Goal: Transaction & Acquisition: Book appointment/travel/reservation

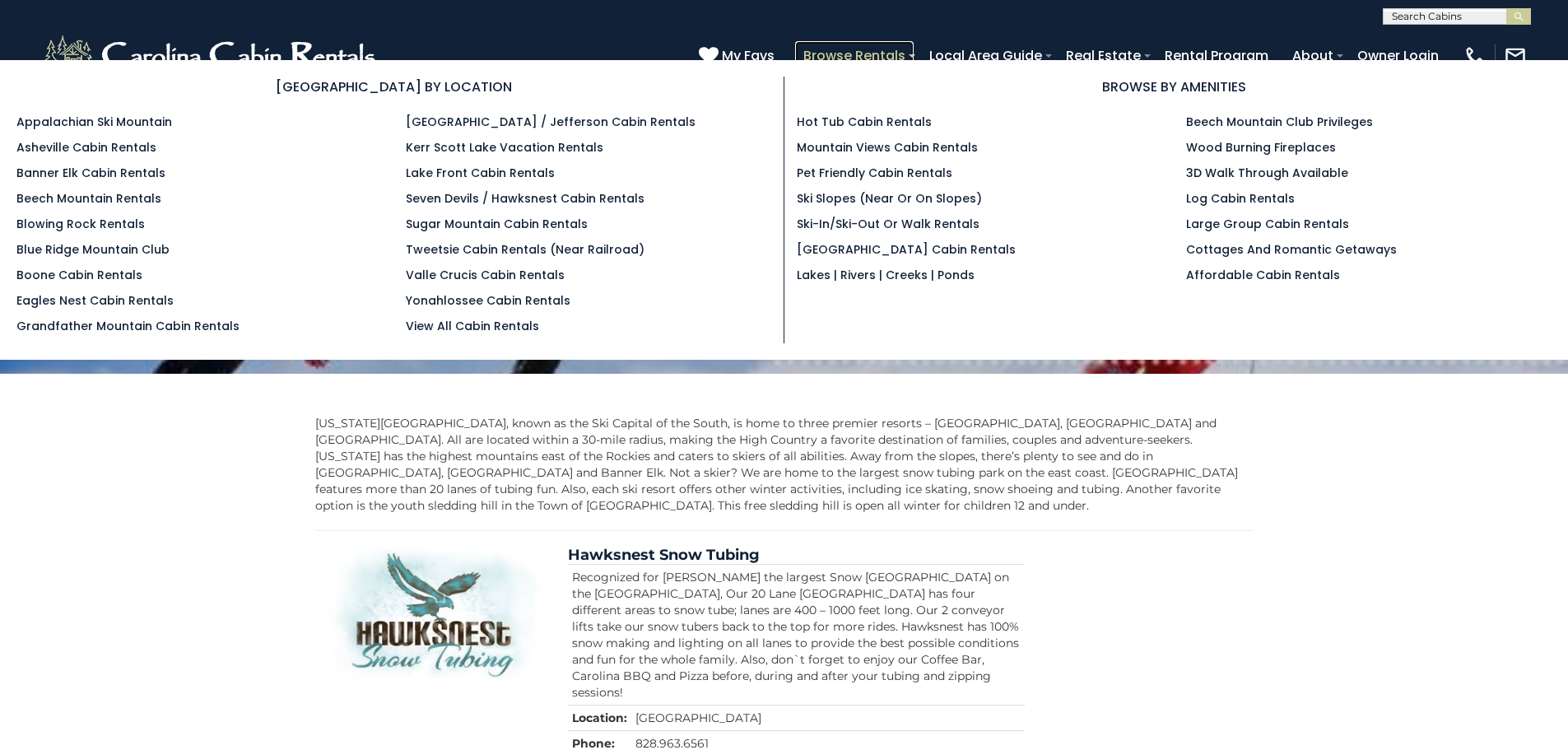
click at [861, 57] on link "Browse Rentals" at bounding box center [854, 55] width 118 height 29
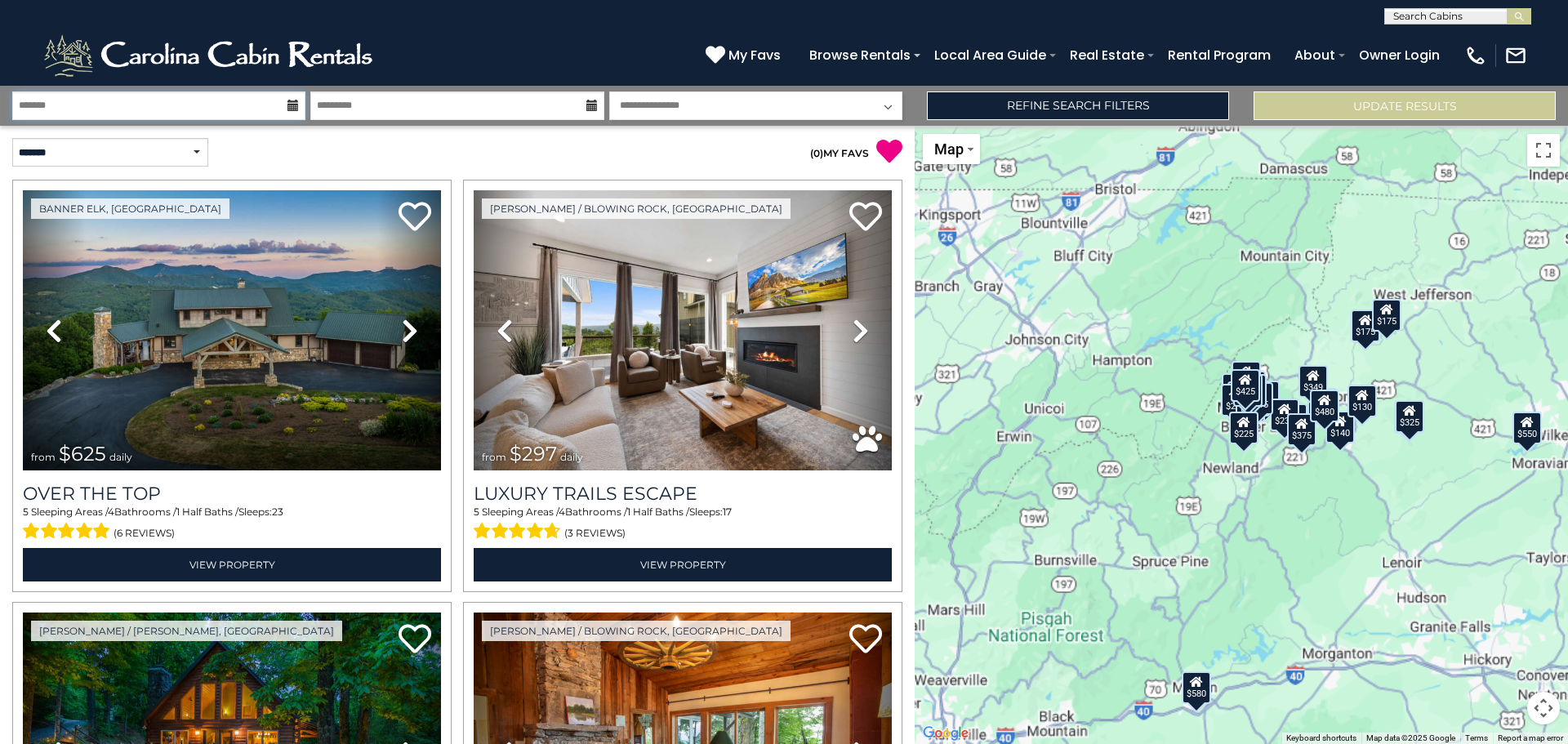
click at [258, 105] on input "text" at bounding box center [158, 105] width 293 height 29
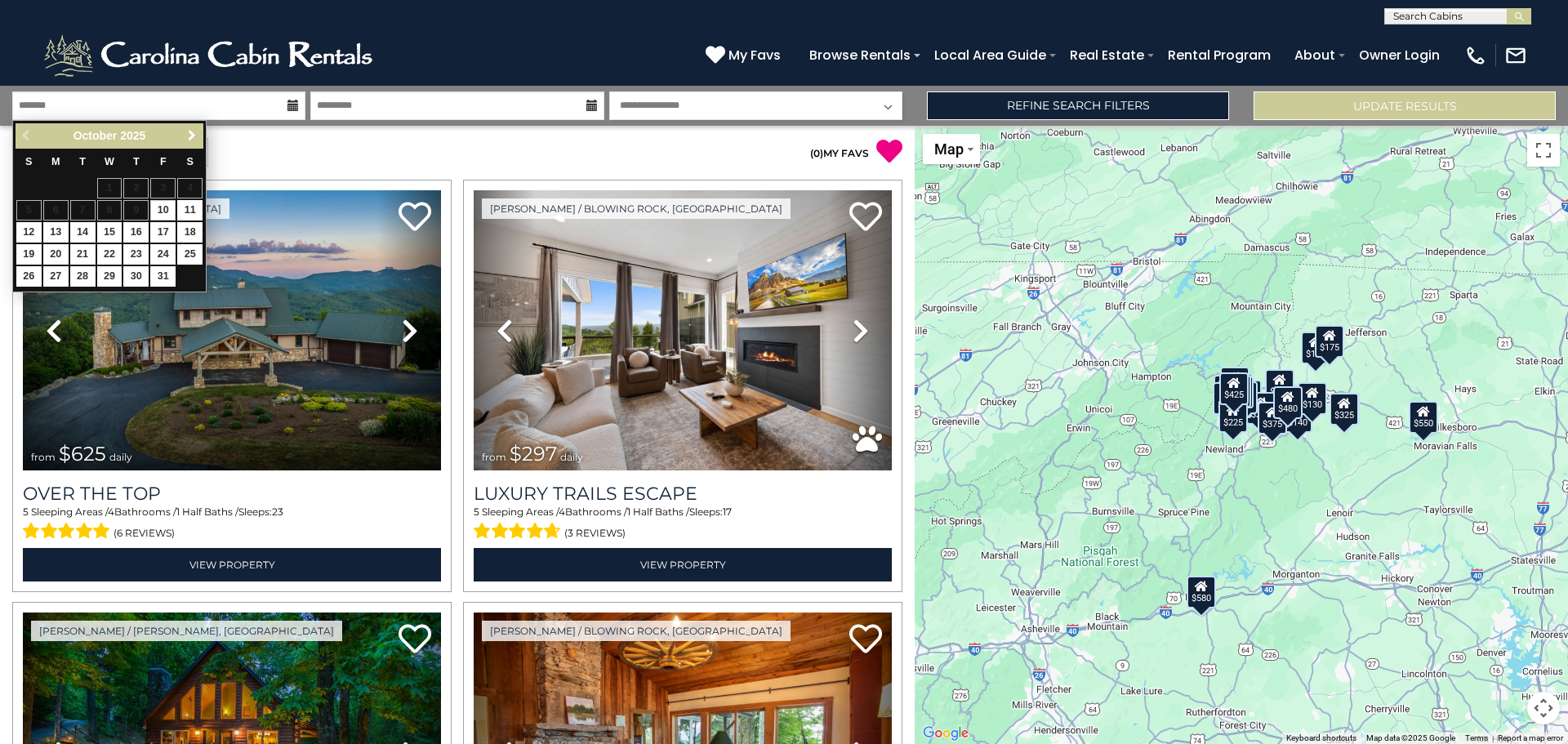
click at [191, 136] on span "Next" at bounding box center [191, 135] width 13 height 13
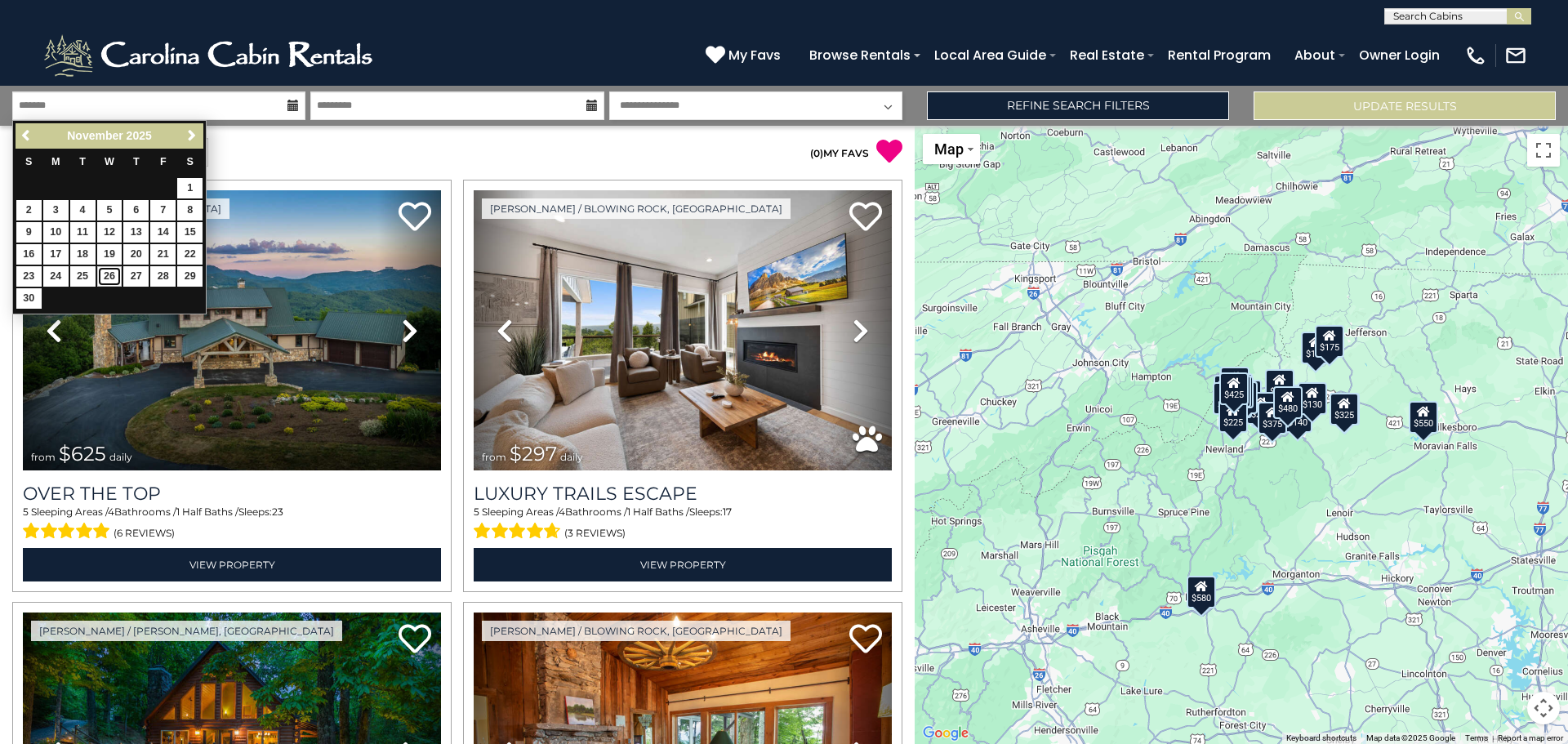
click at [104, 273] on link "26" at bounding box center [110, 276] width 25 height 20
type input "********"
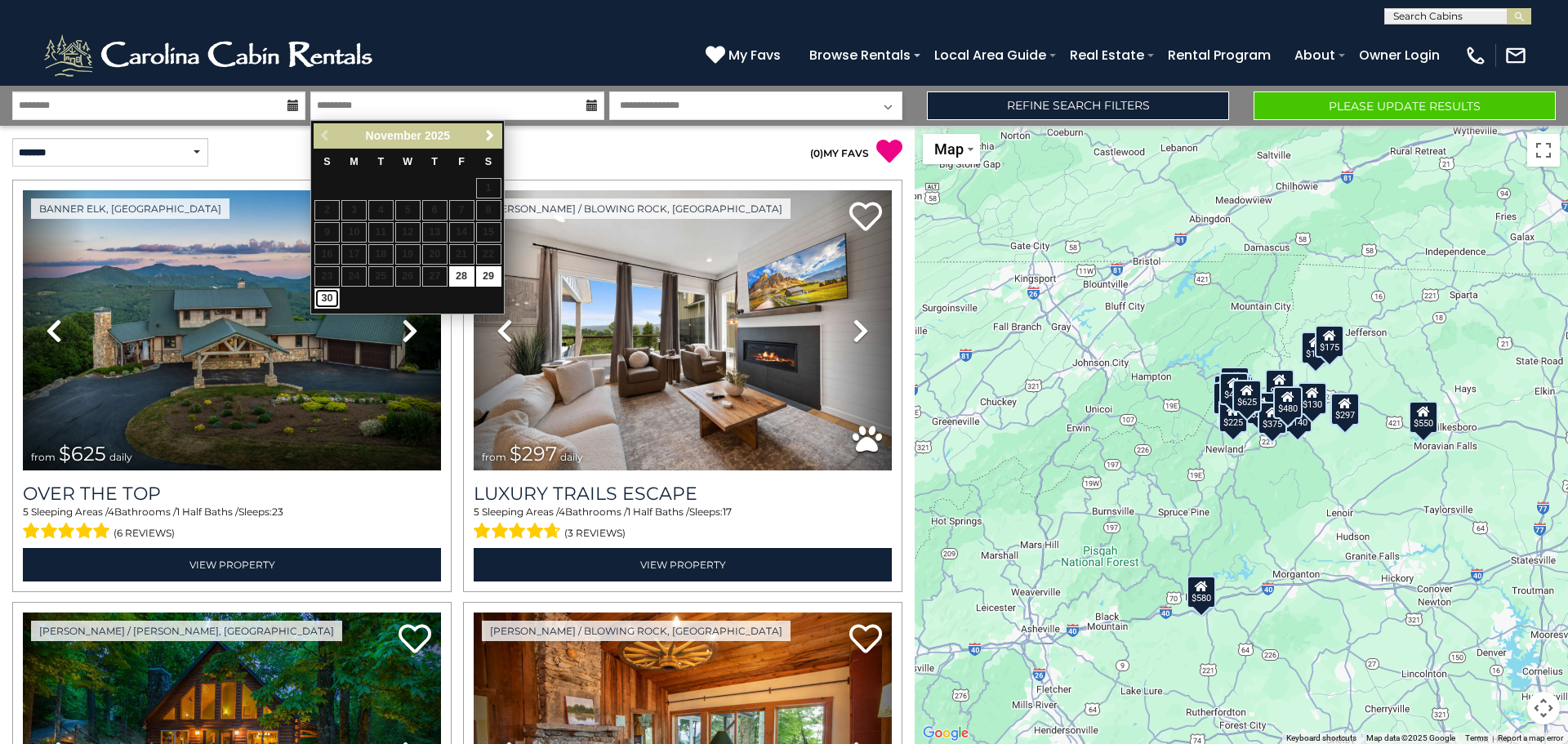
click at [328, 296] on link "30" at bounding box center [327, 298] width 25 height 20
type input "********"
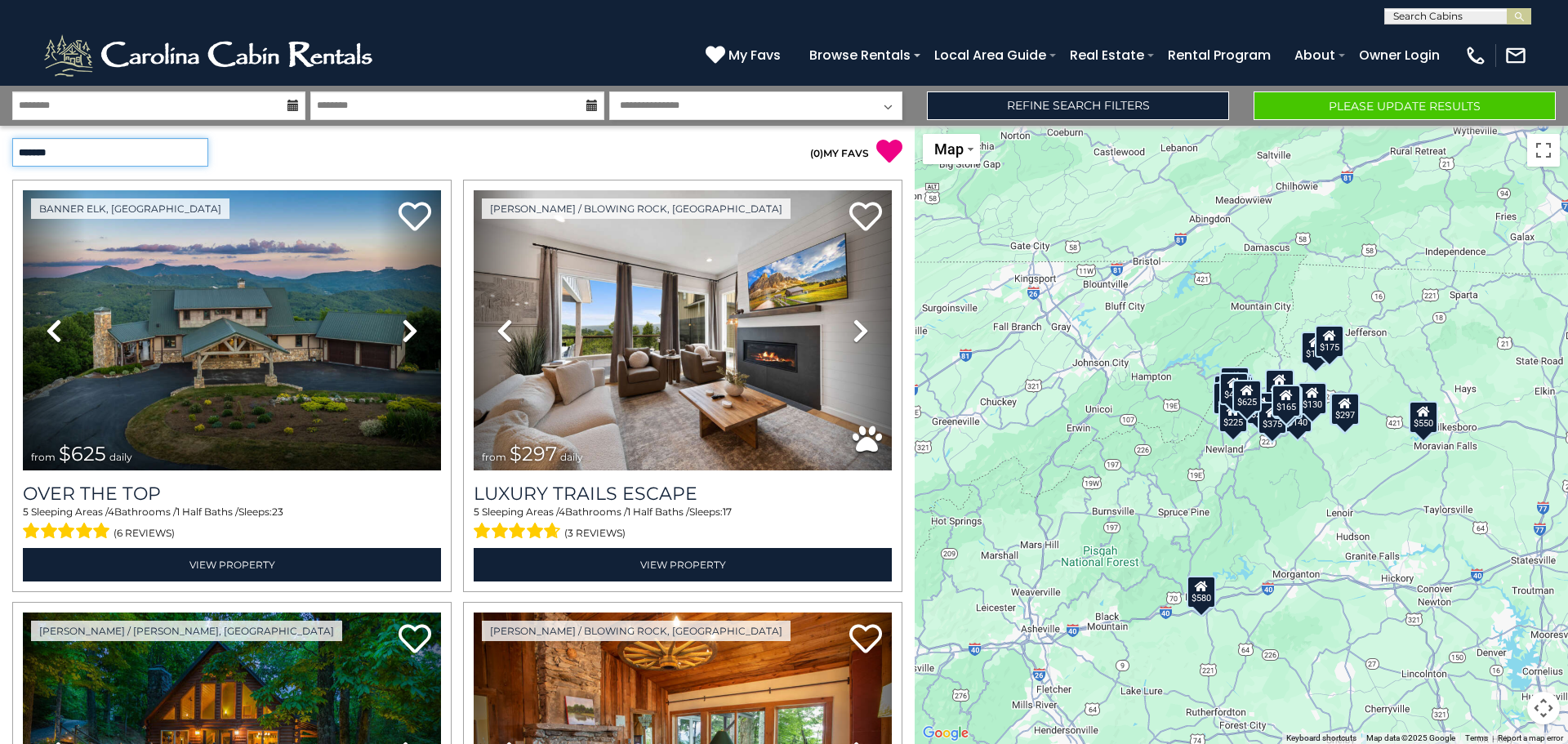
click at [201, 153] on select "**********" at bounding box center [110, 152] width 196 height 29
click at [12, 138] on select "**********" at bounding box center [110, 152] width 196 height 29
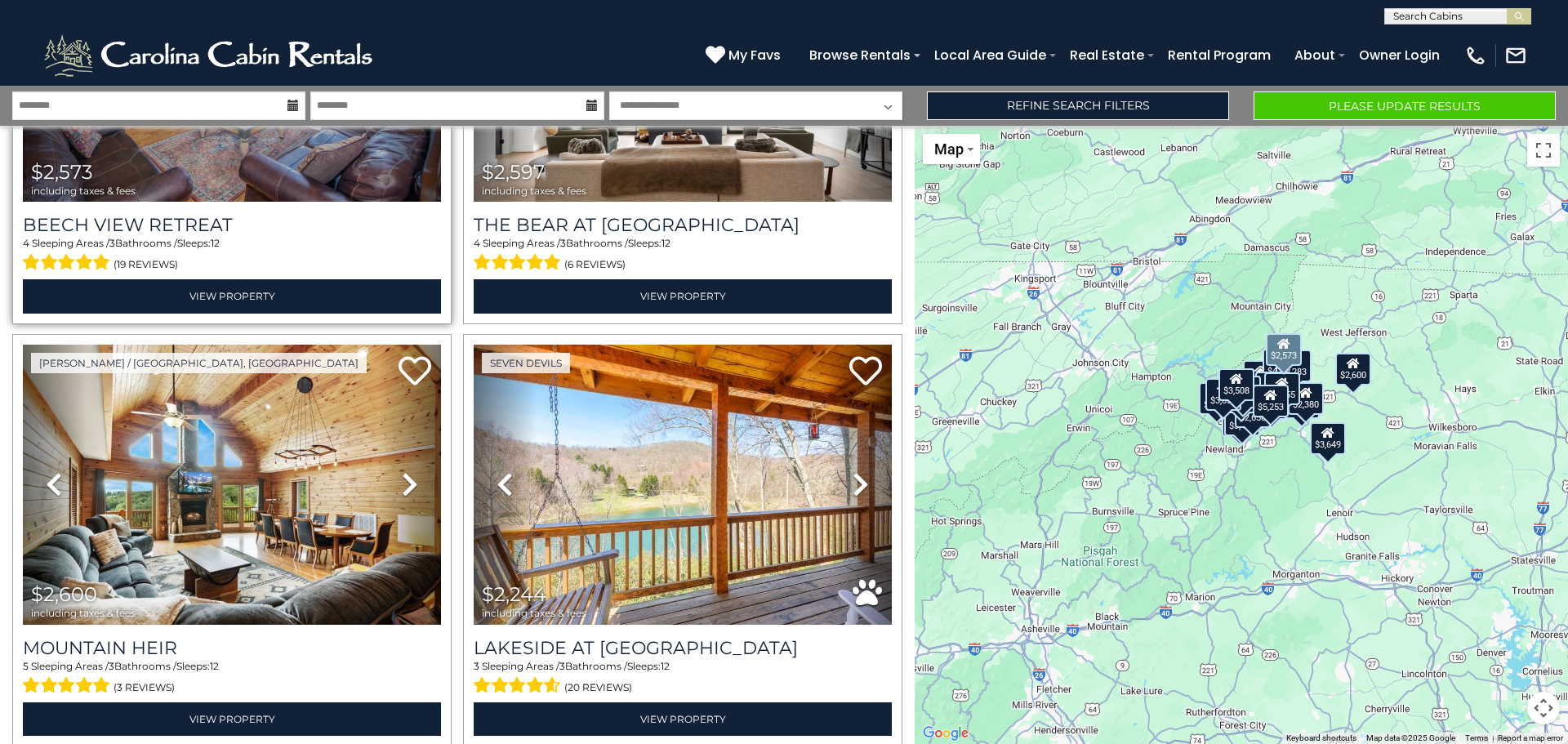
scroll to position [1959, 0]
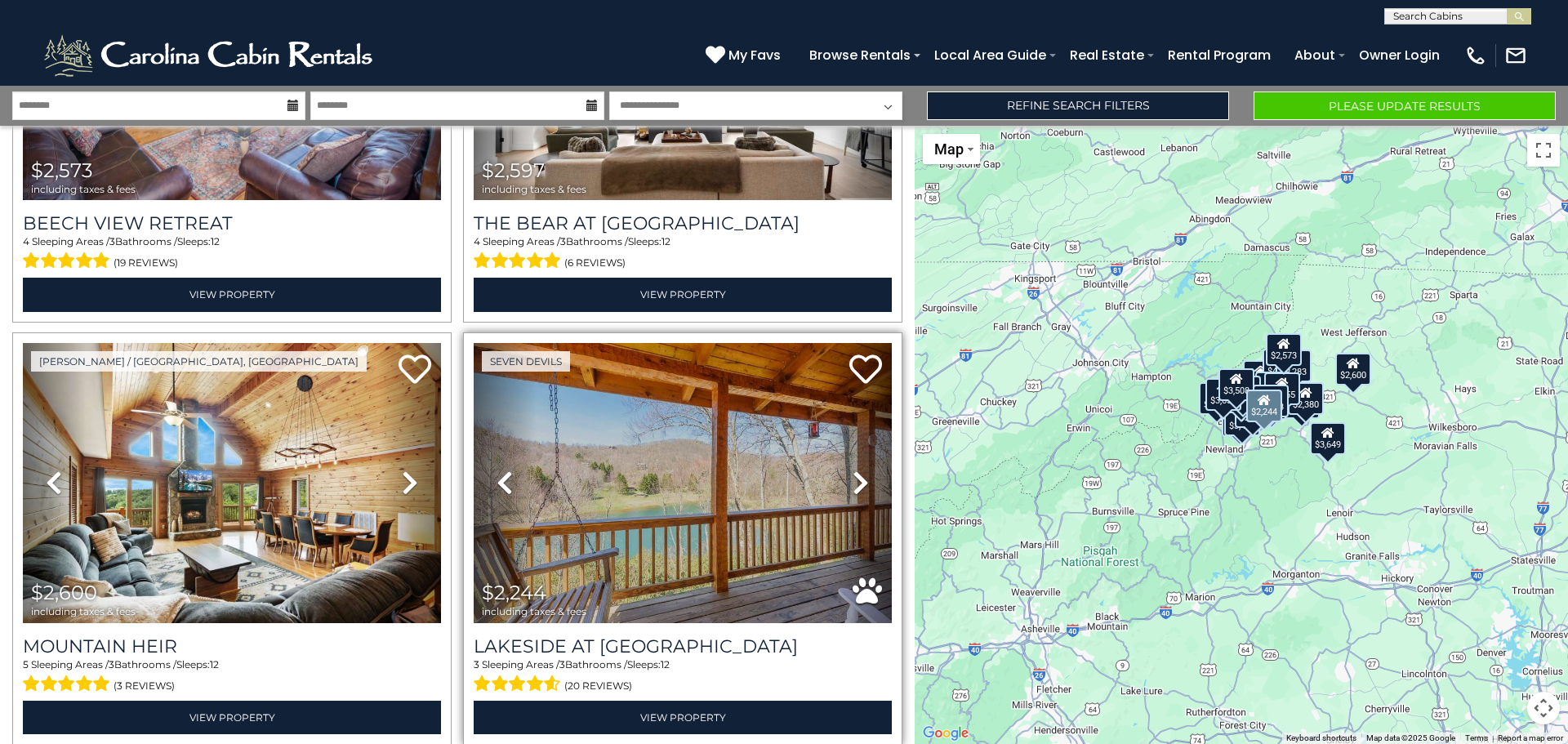
click at [853, 470] on icon at bounding box center [861, 482] width 17 height 26
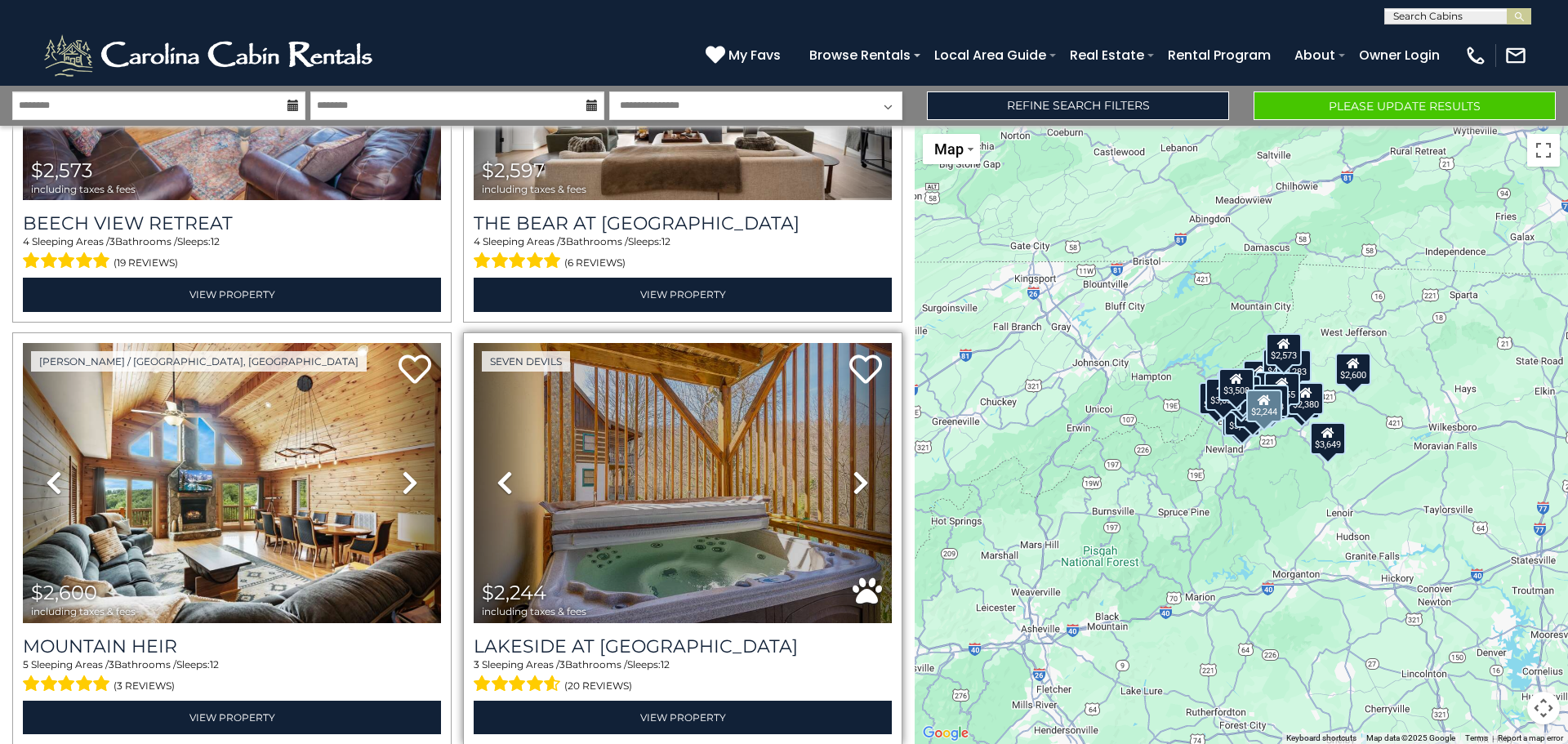
click at [853, 470] on icon at bounding box center [861, 482] width 17 height 26
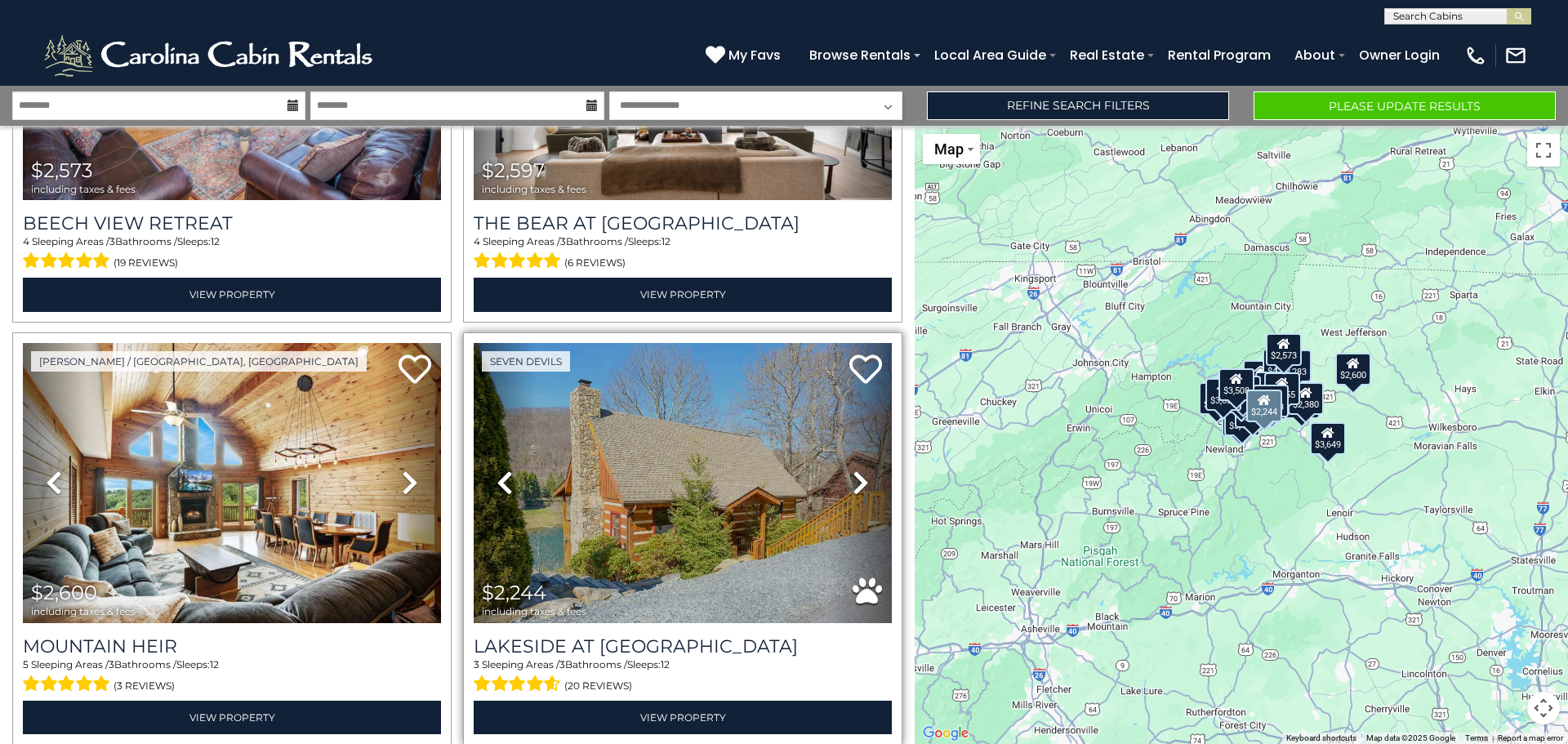
click at [853, 470] on icon at bounding box center [861, 482] width 17 height 26
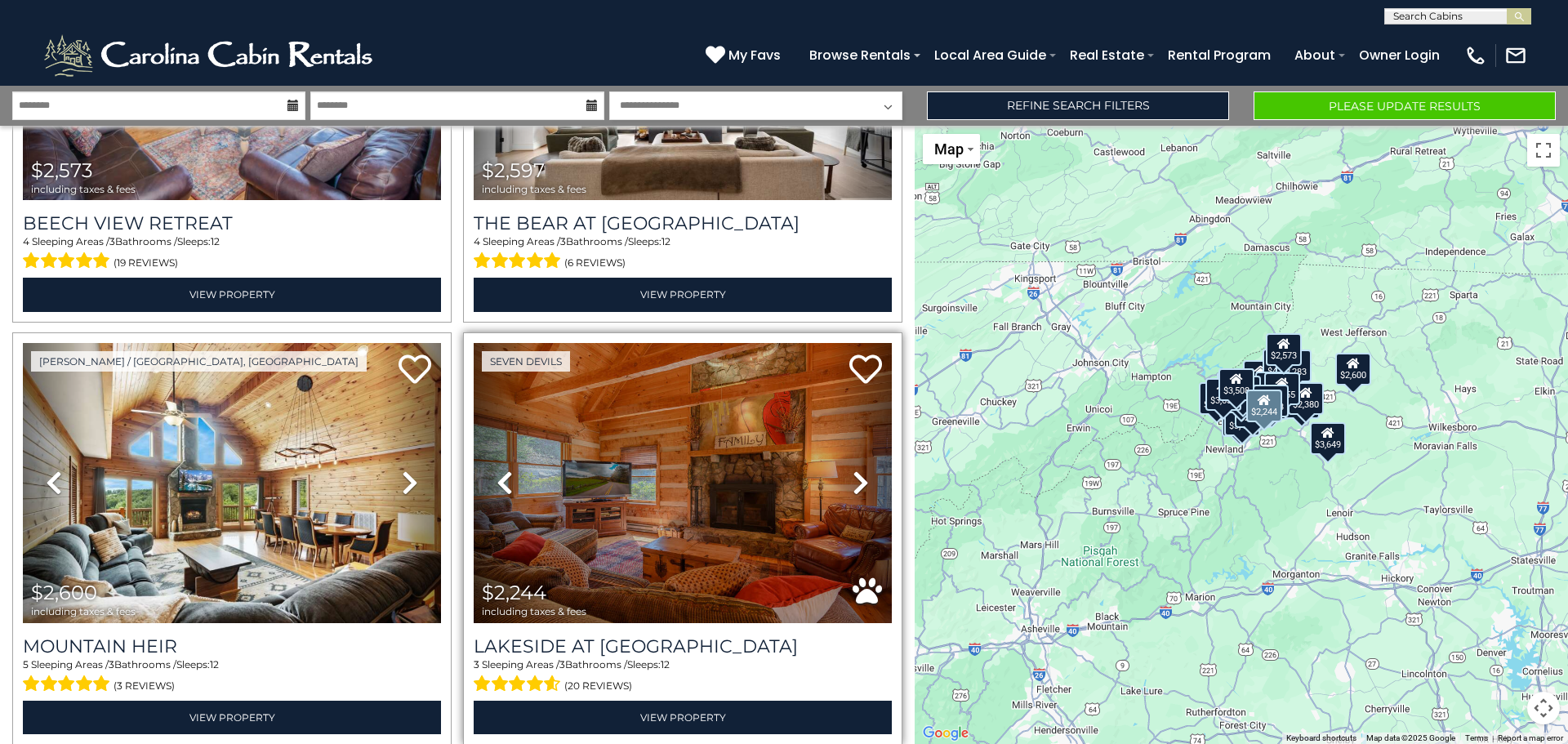
click at [853, 470] on icon at bounding box center [861, 482] width 17 height 26
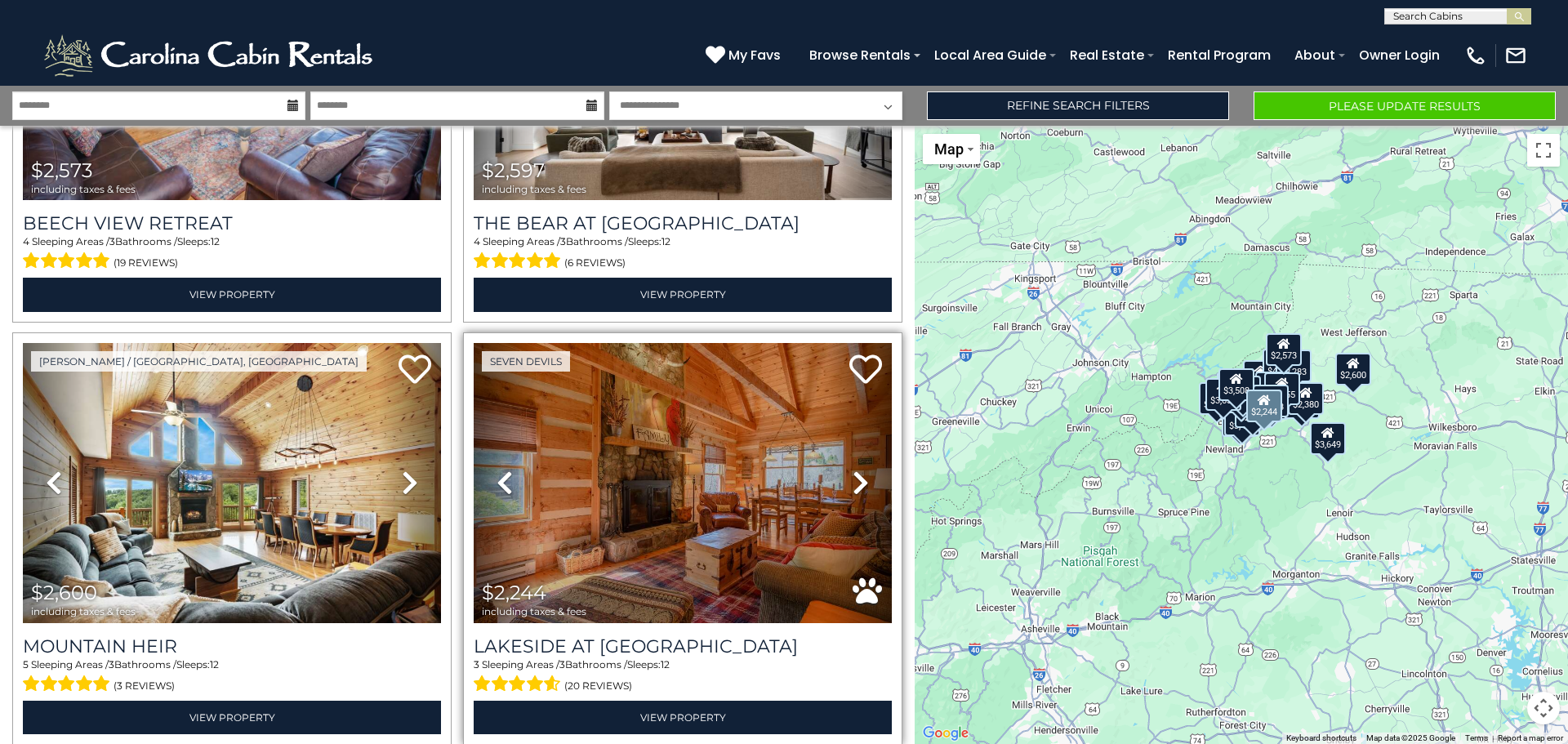
click at [853, 470] on icon at bounding box center [861, 482] width 17 height 26
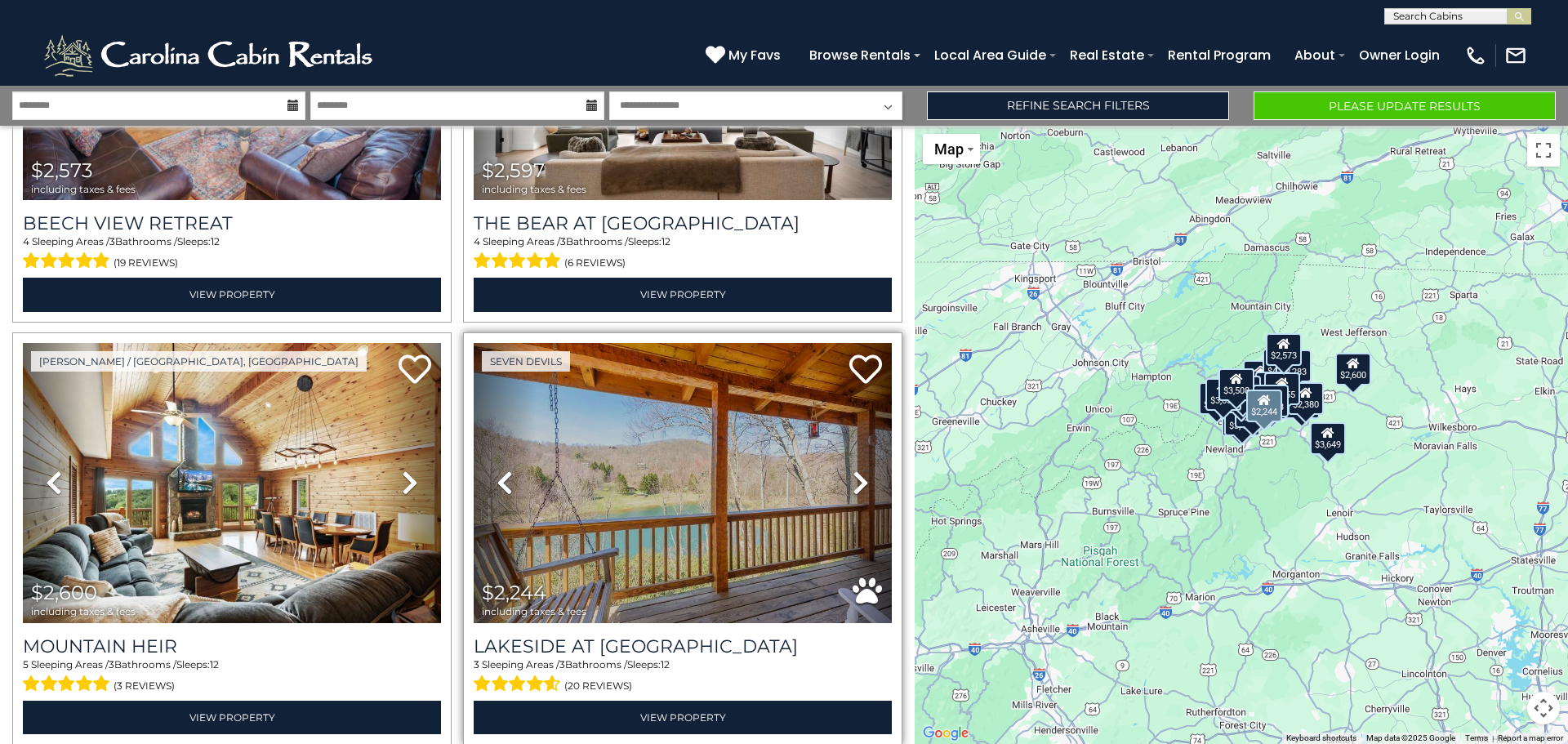
click at [853, 470] on icon at bounding box center [861, 482] width 17 height 26
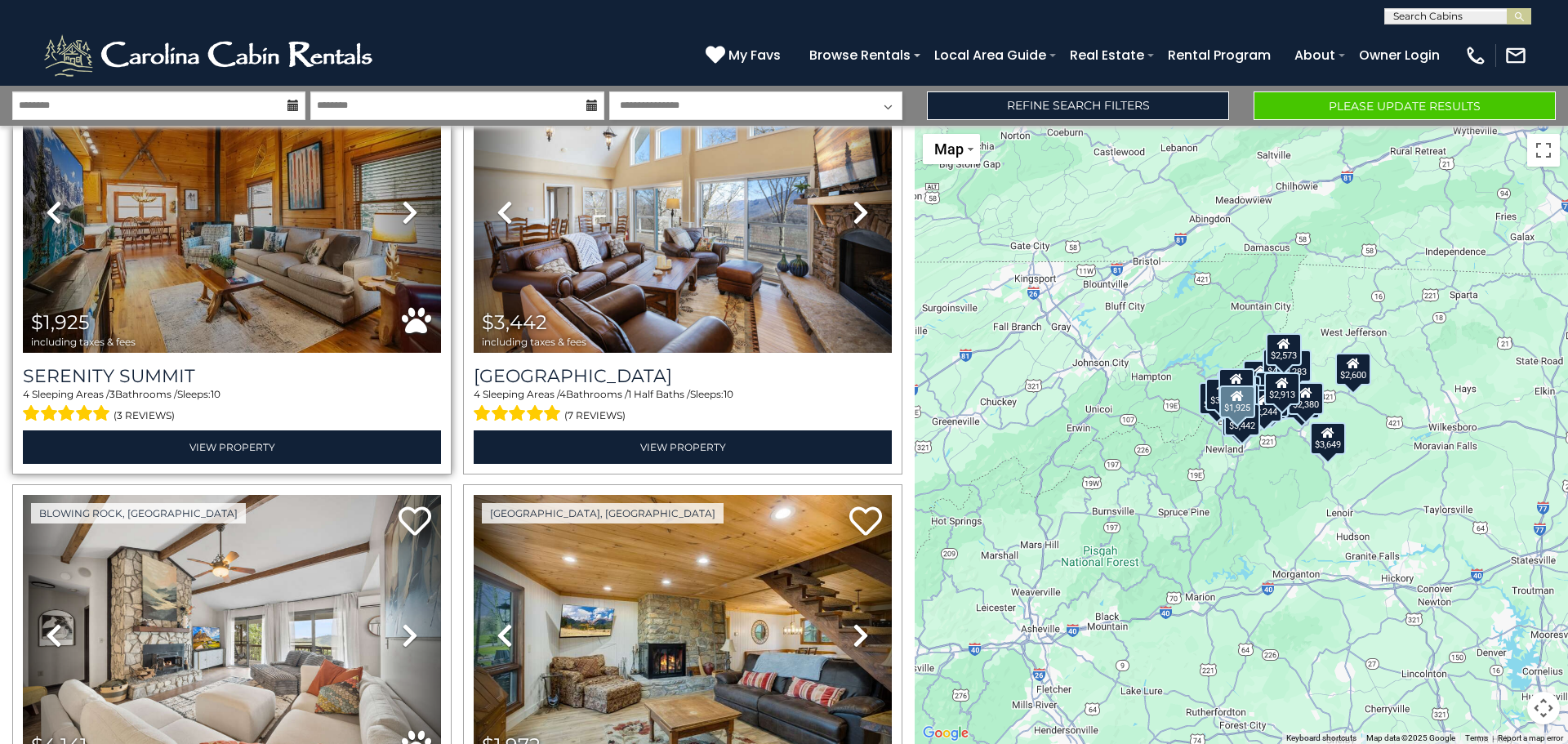
scroll to position [3837, 0]
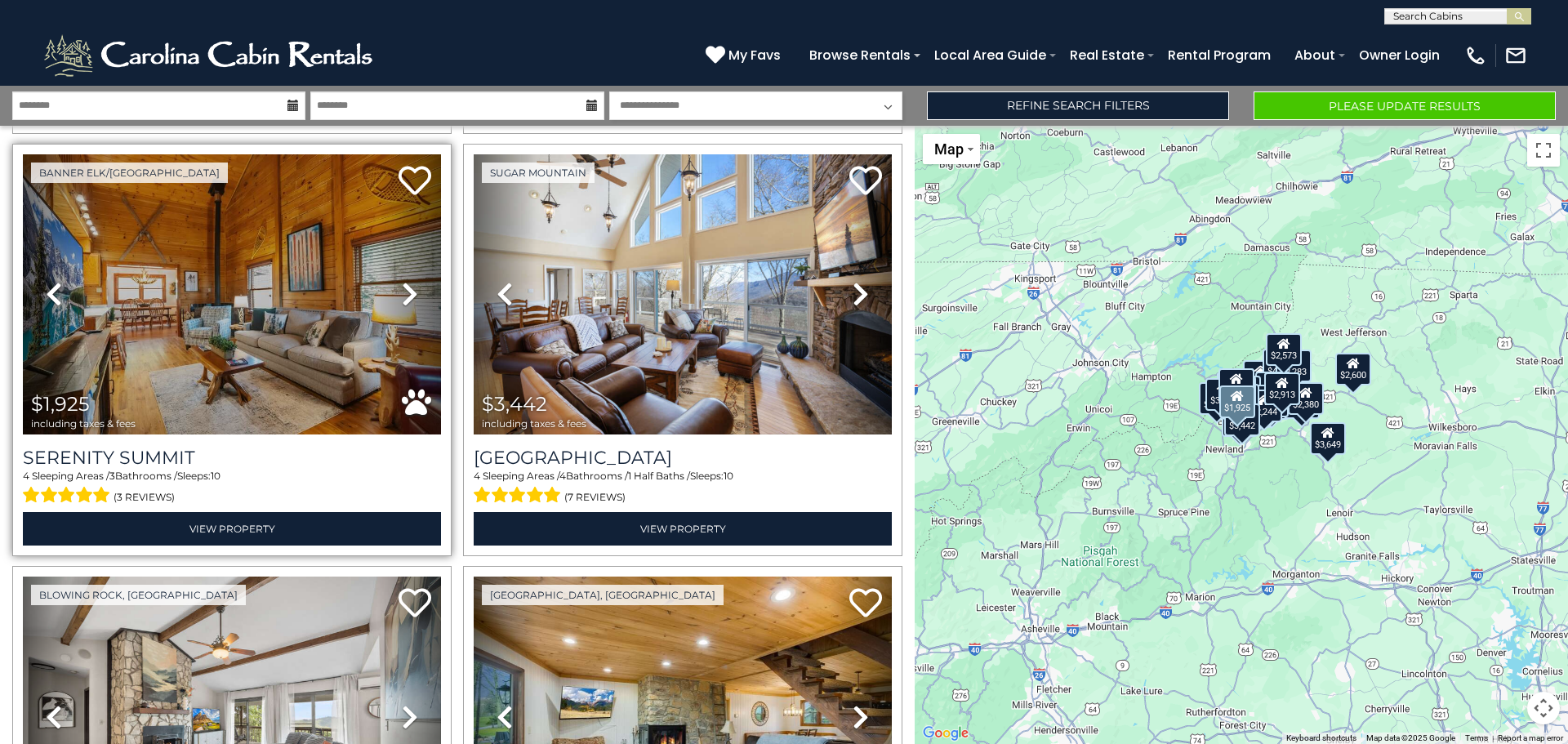
click at [410, 281] on icon at bounding box center [410, 294] width 17 height 26
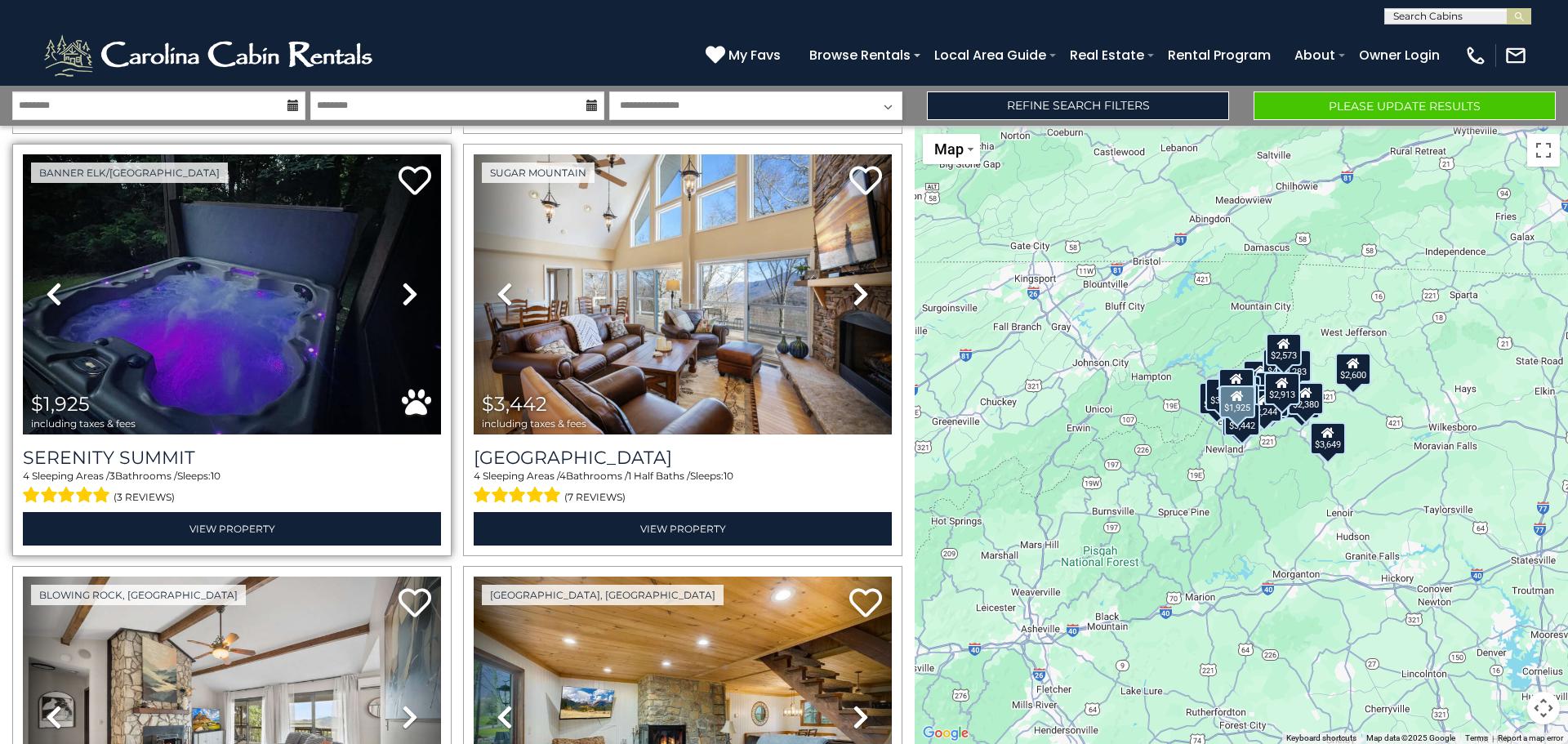
click at [410, 281] on icon at bounding box center [410, 294] width 17 height 26
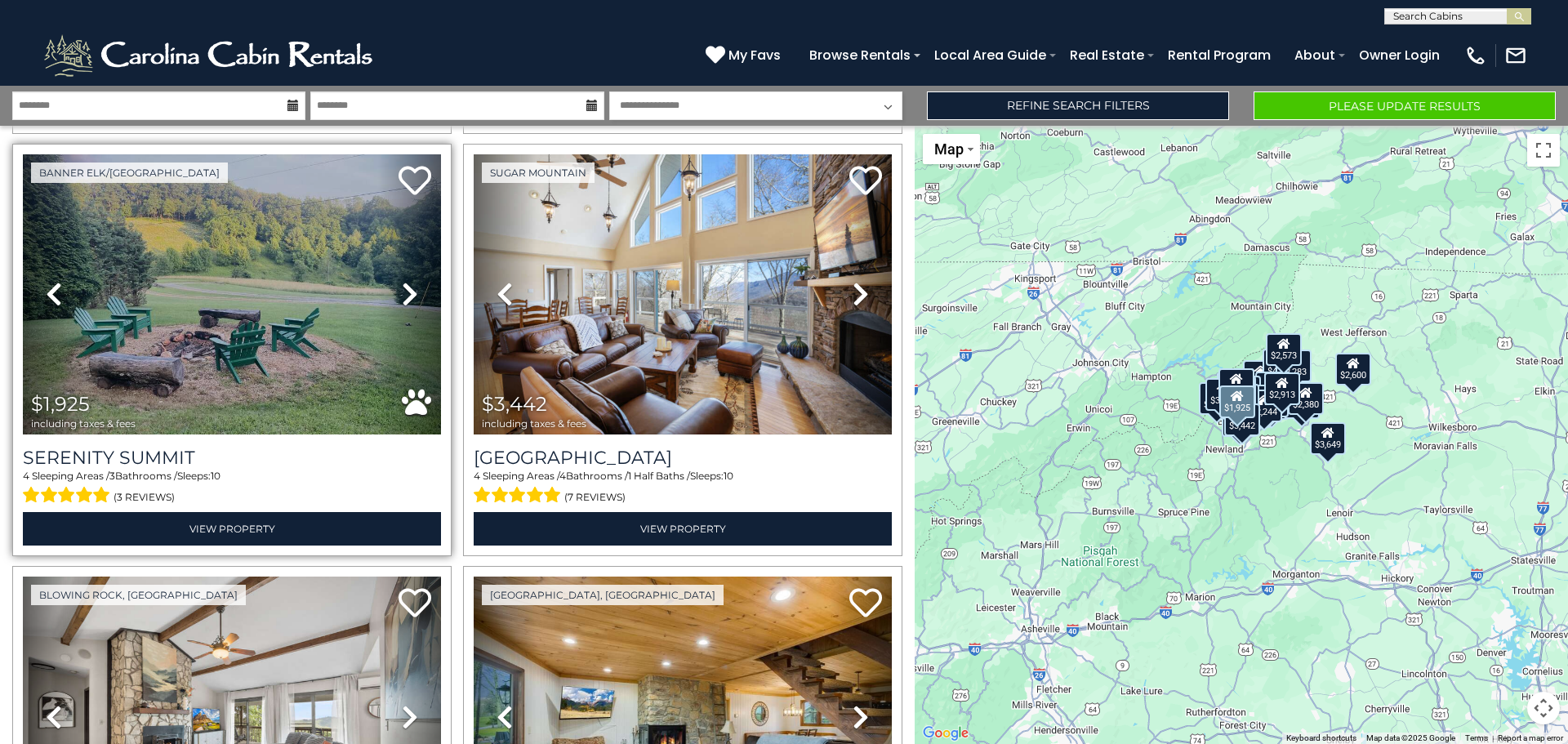
click at [406, 281] on icon at bounding box center [410, 294] width 17 height 26
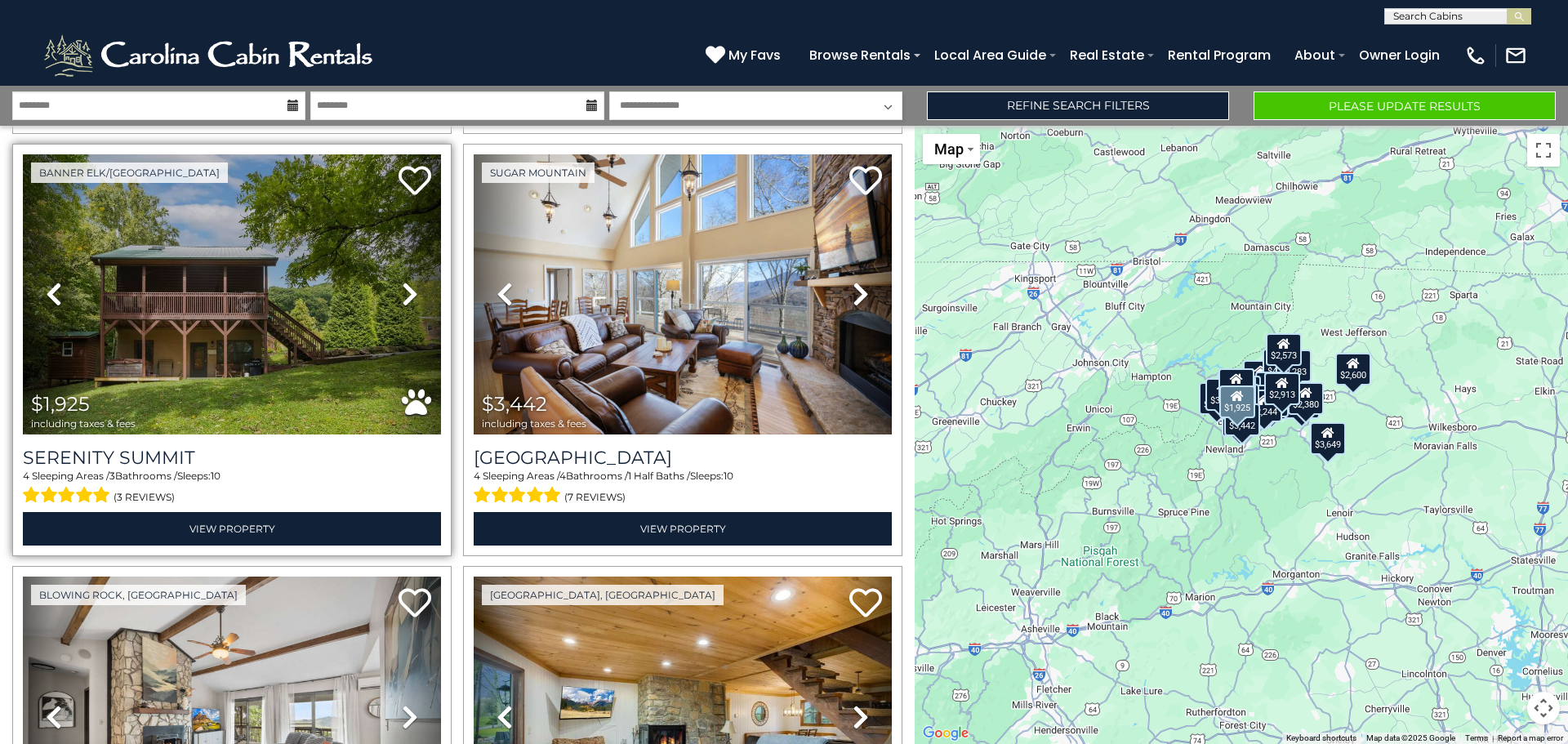
click at [406, 281] on icon at bounding box center [410, 294] width 17 height 26
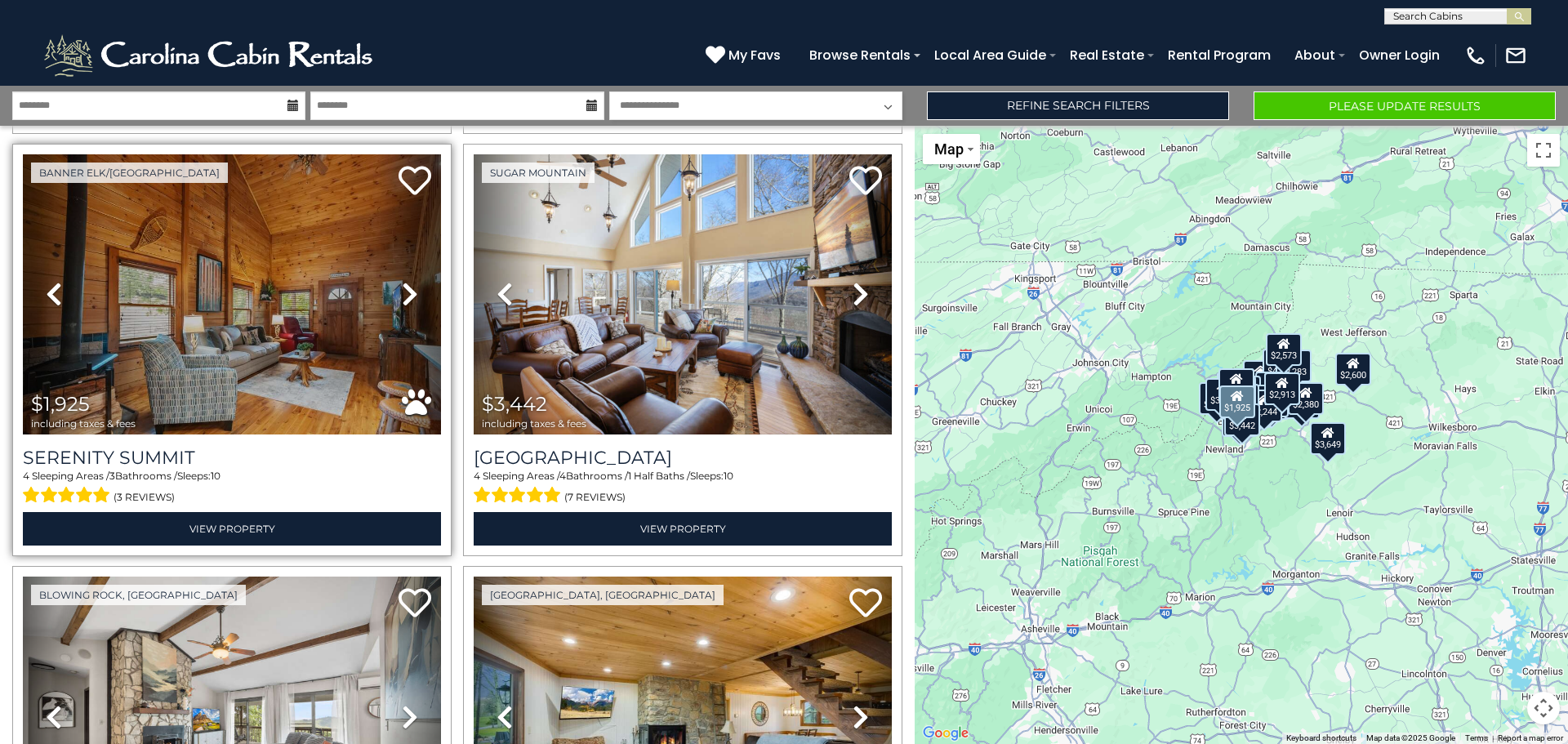
click at [406, 281] on icon at bounding box center [410, 294] width 17 height 26
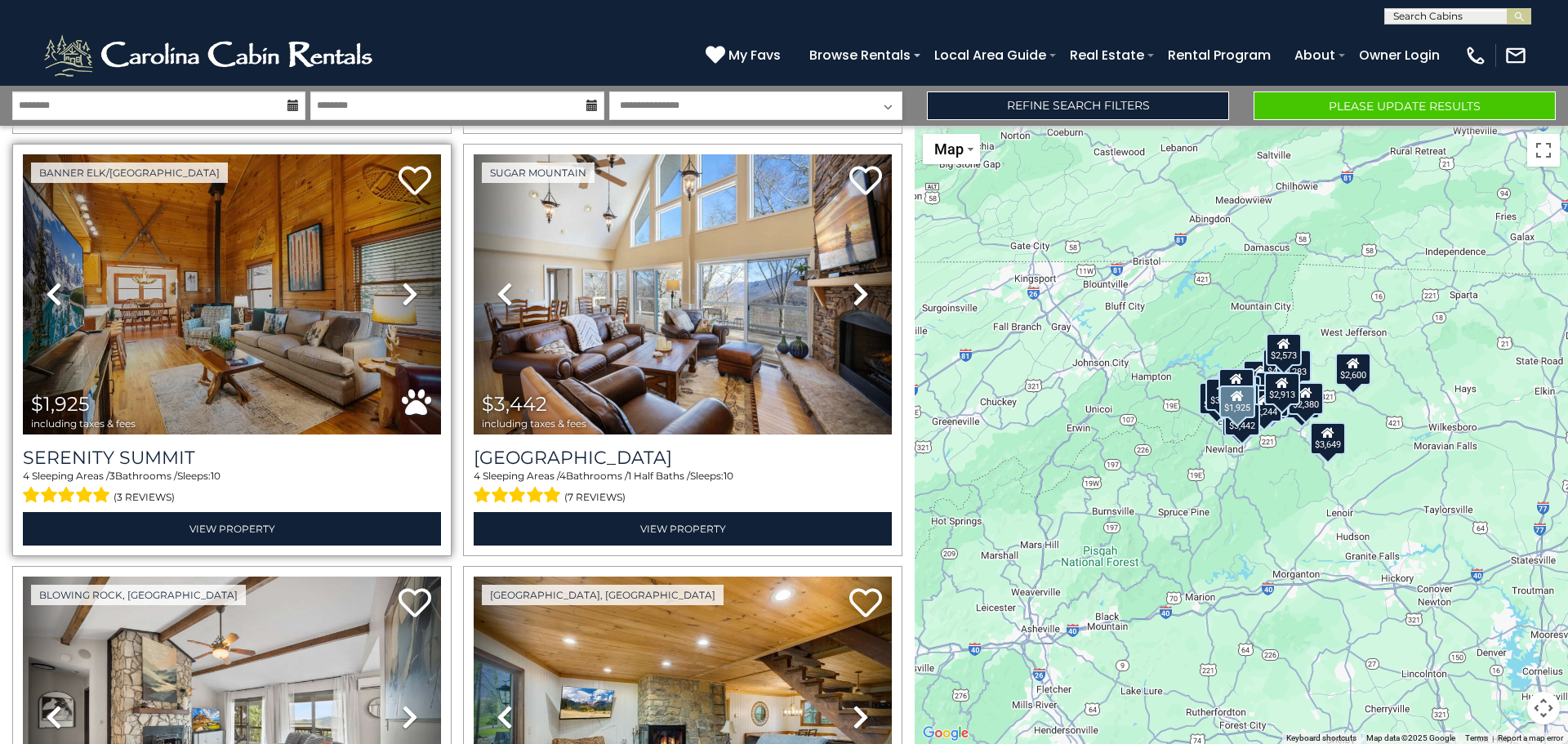
click at [406, 281] on icon at bounding box center [410, 294] width 17 height 26
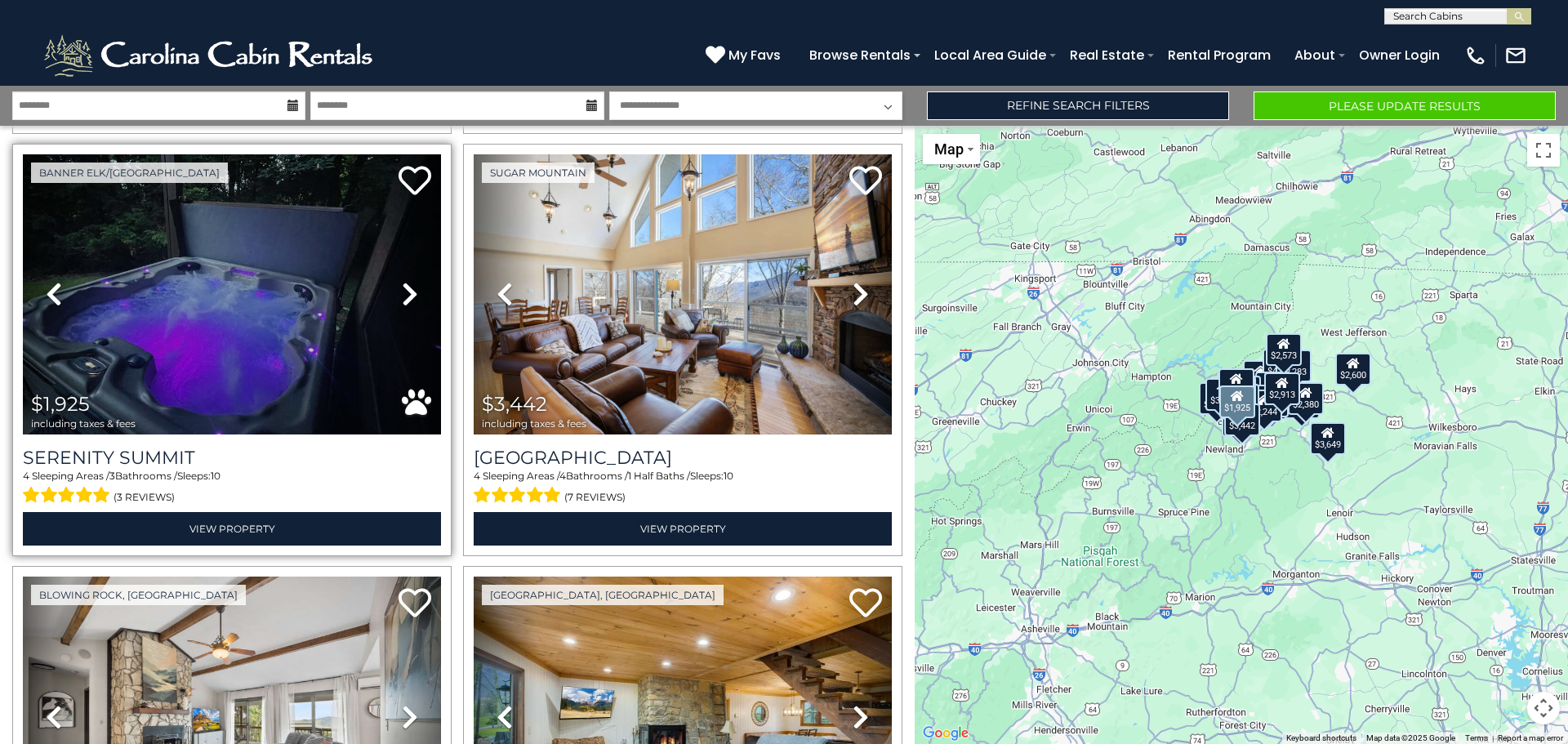
click at [406, 281] on icon at bounding box center [410, 294] width 17 height 26
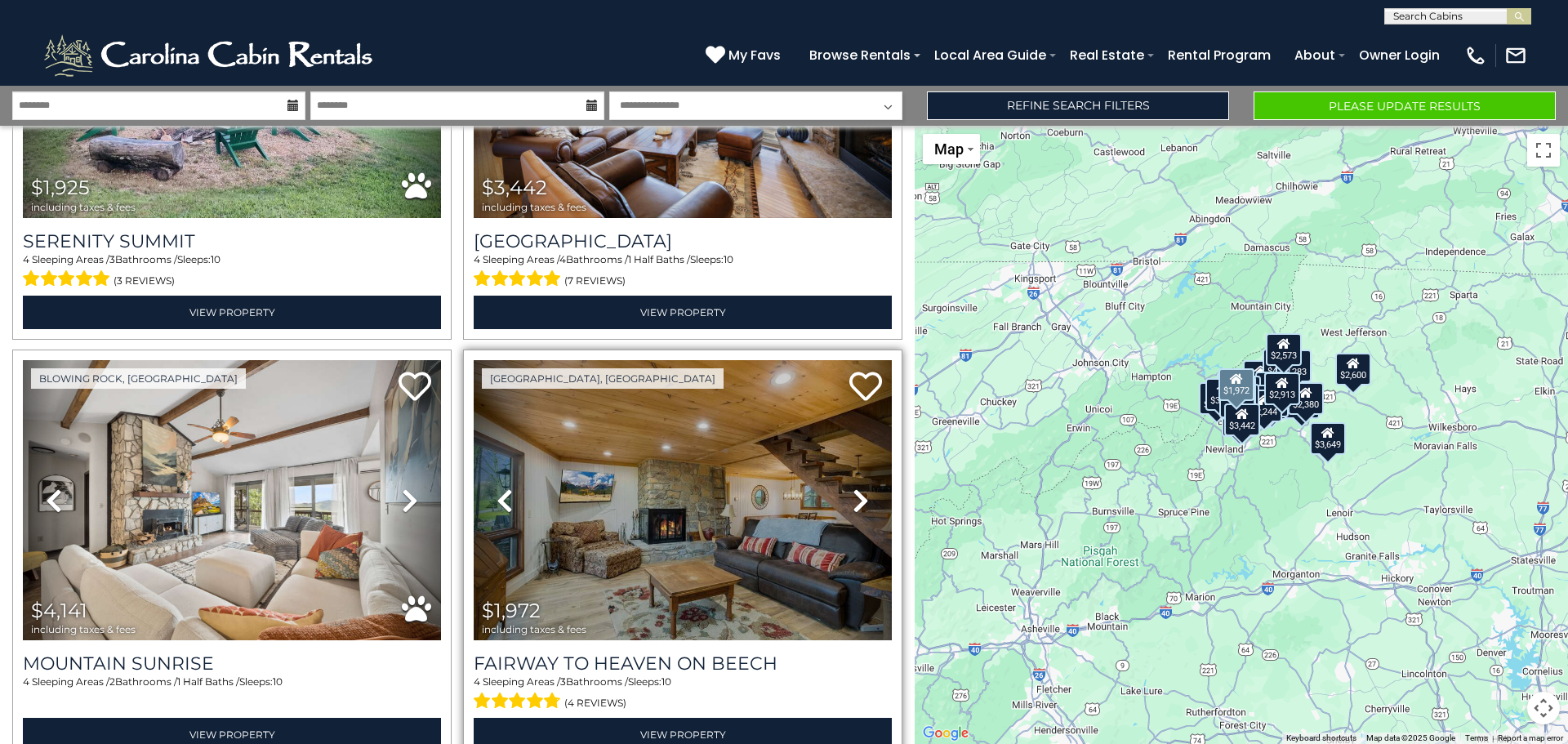
scroll to position [4082, 0]
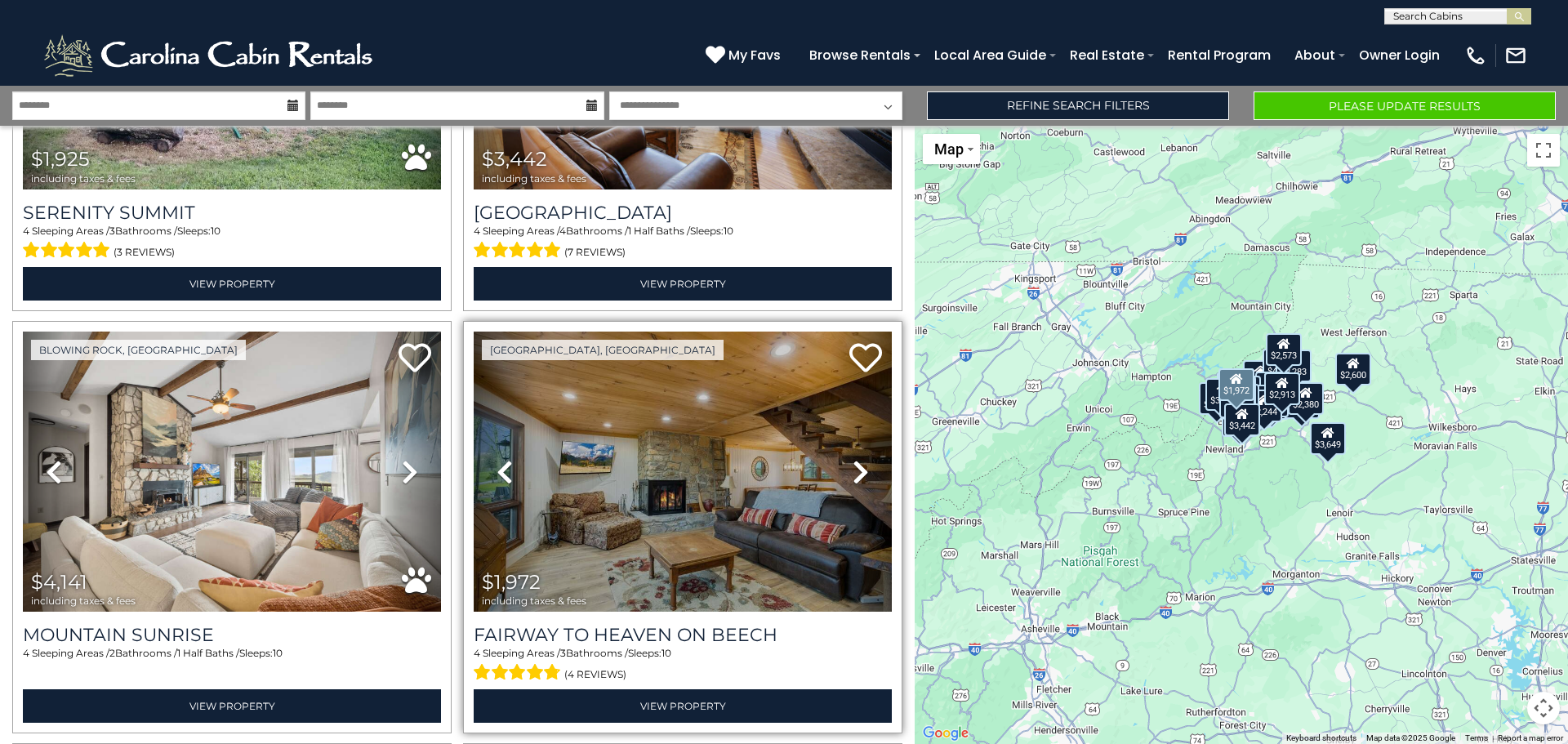
click at [853, 459] on icon at bounding box center [861, 472] width 17 height 26
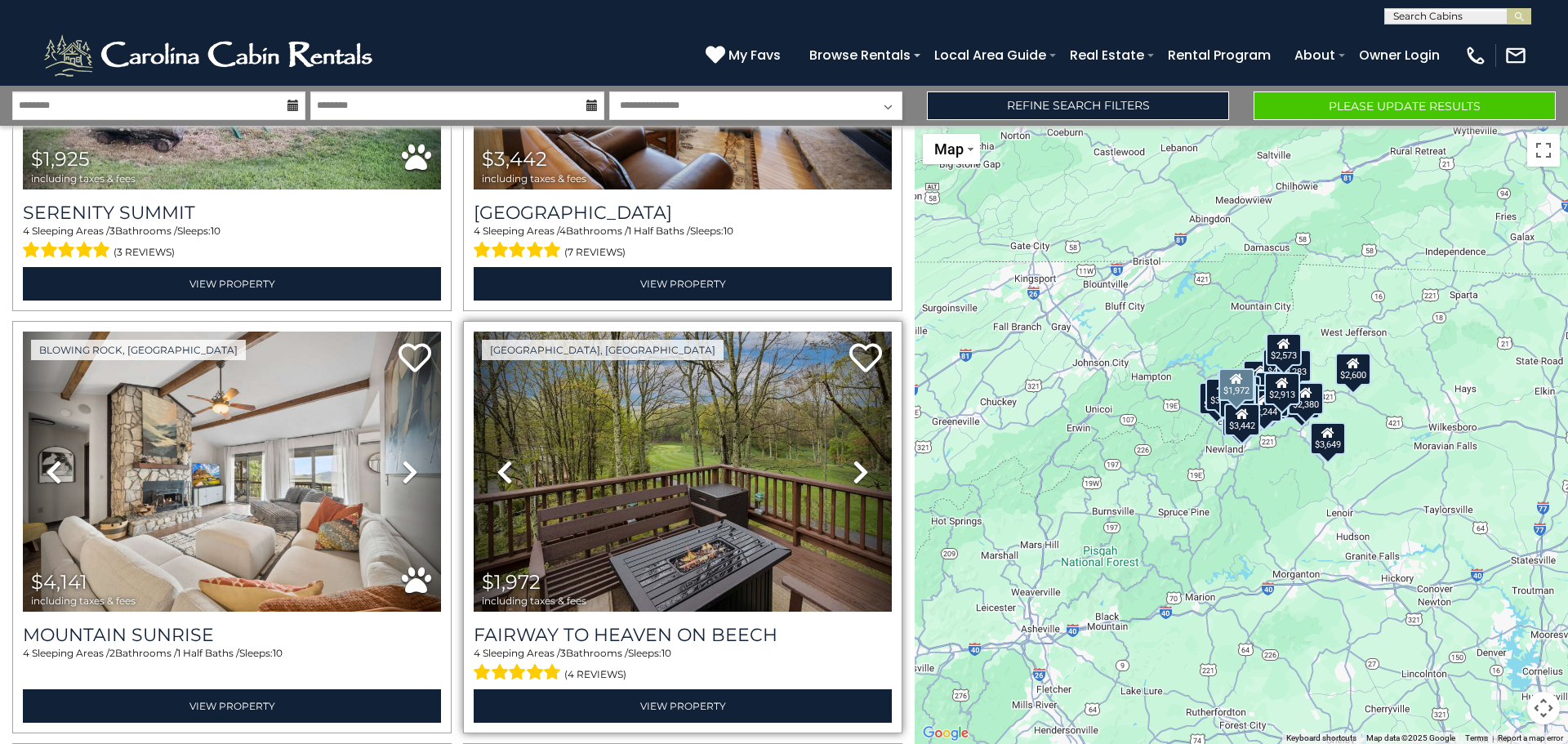
click at [853, 459] on icon at bounding box center [861, 472] width 17 height 26
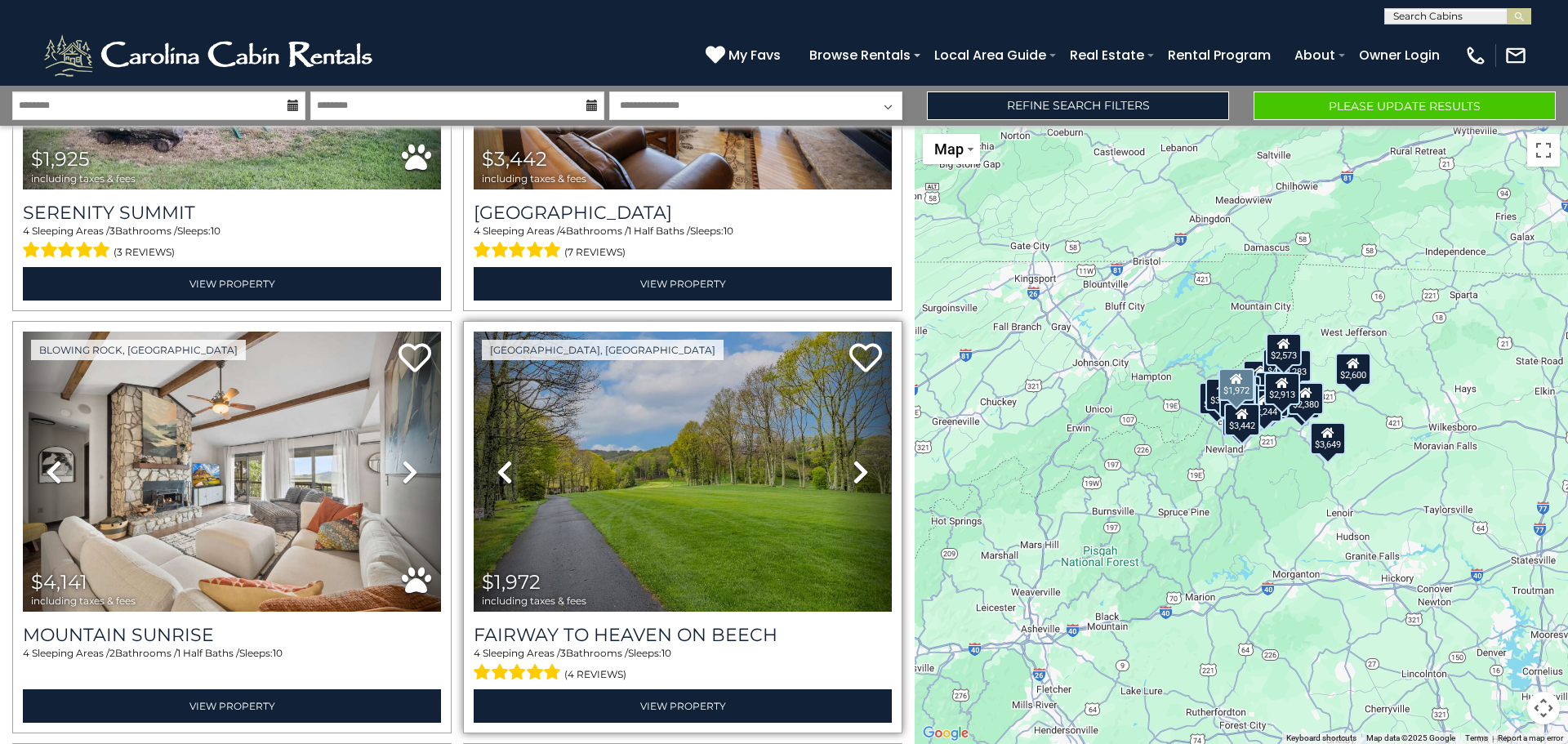
click at [853, 459] on icon at bounding box center [861, 472] width 17 height 26
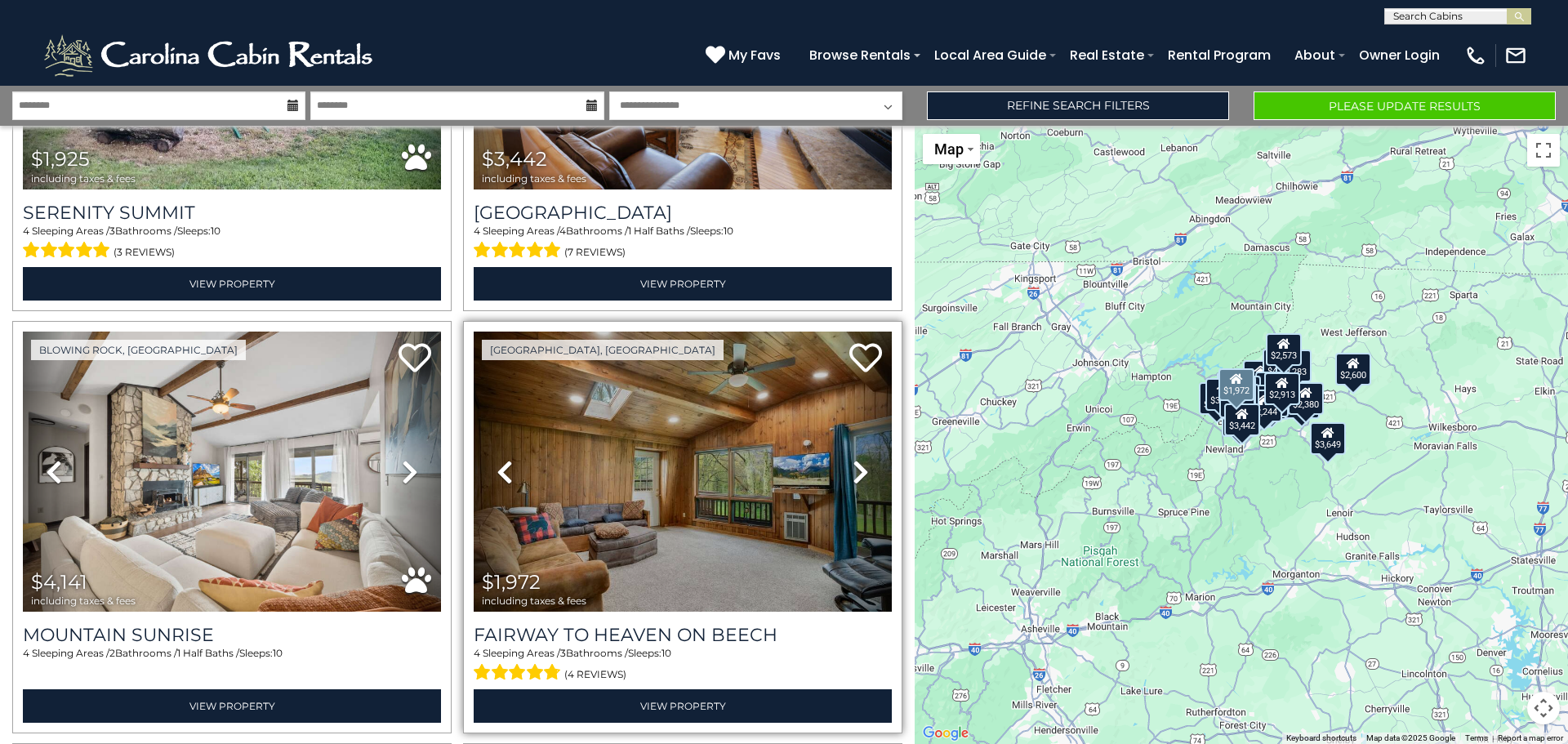
click at [853, 459] on icon at bounding box center [861, 472] width 17 height 26
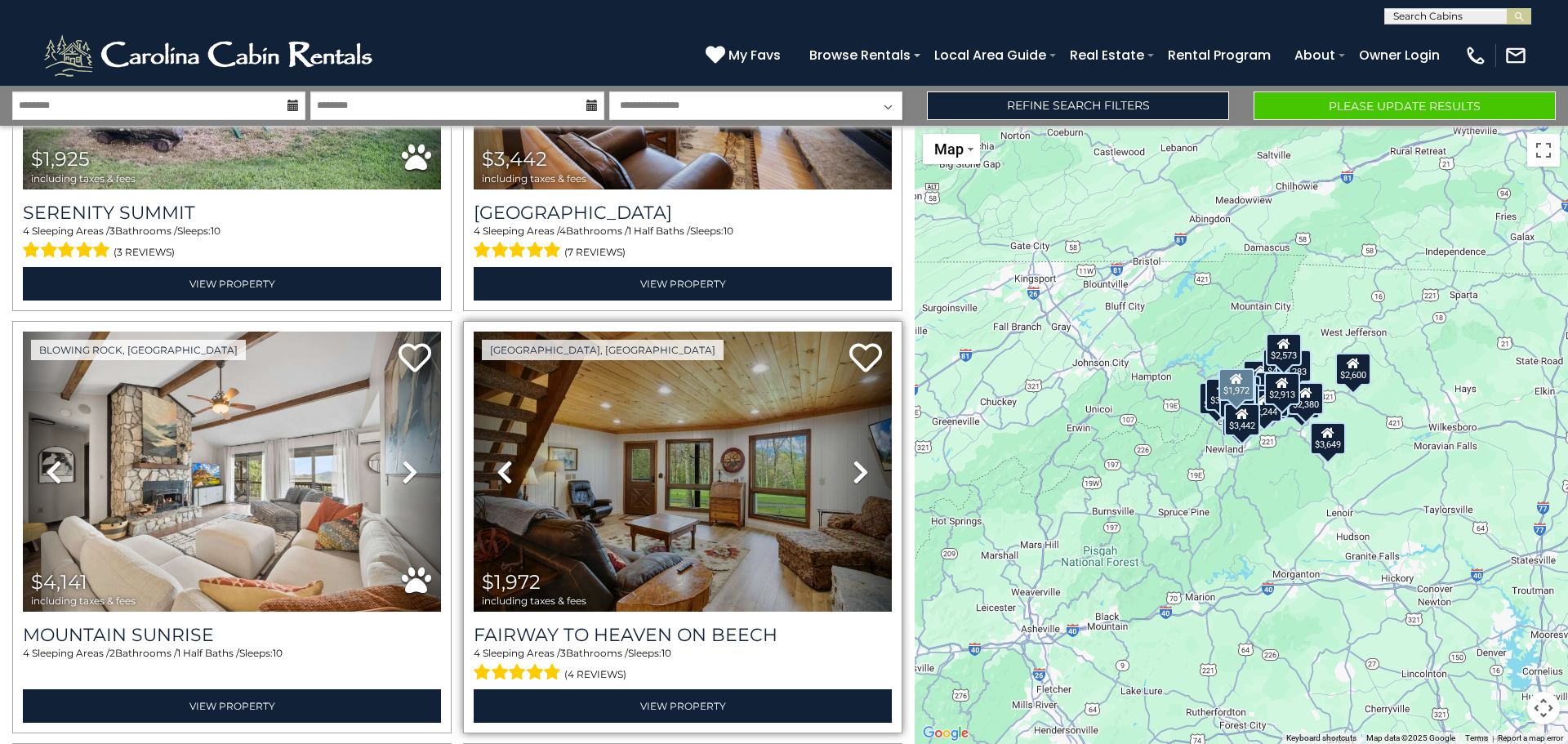
click at [853, 459] on icon at bounding box center [861, 472] width 17 height 26
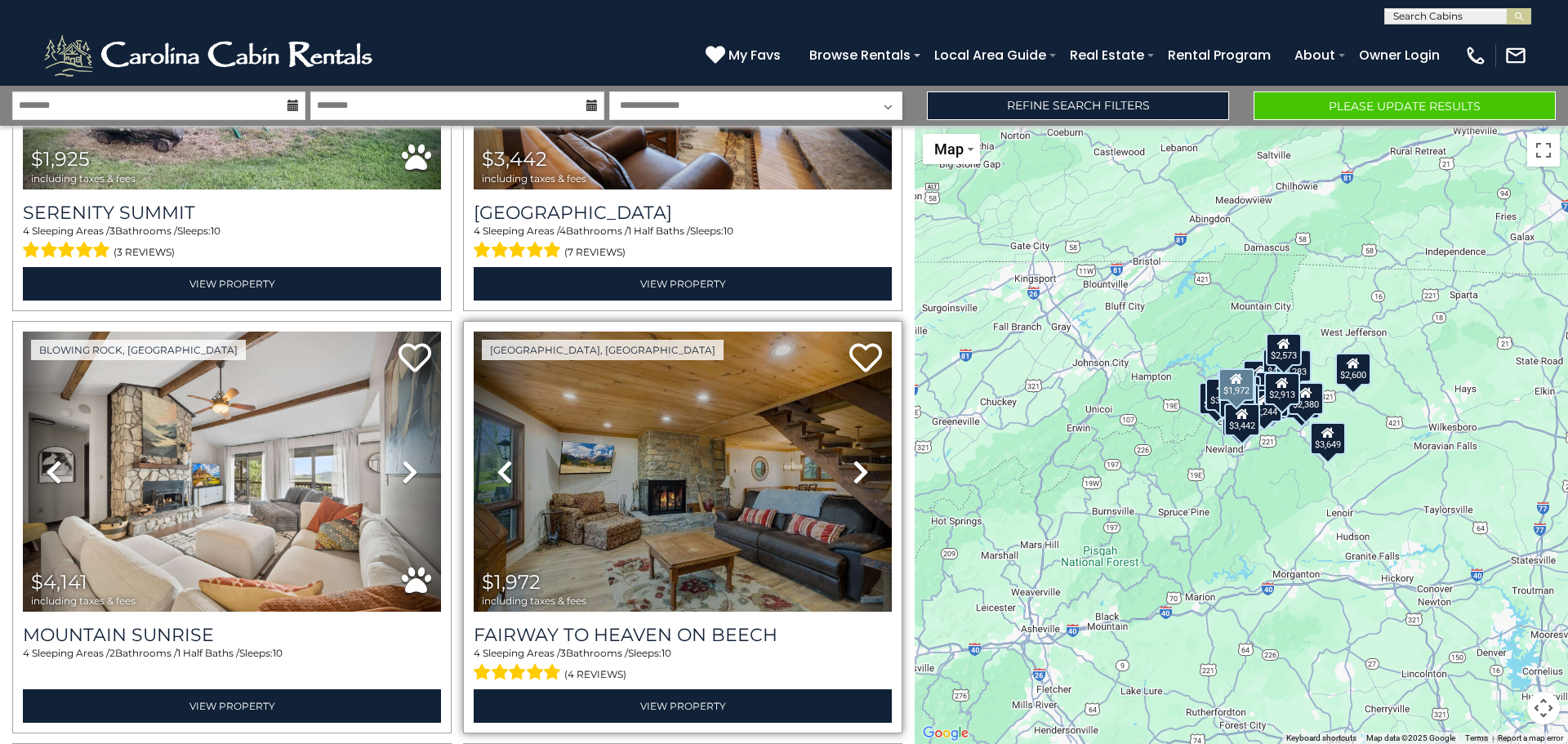
click at [853, 459] on icon at bounding box center [861, 472] width 17 height 26
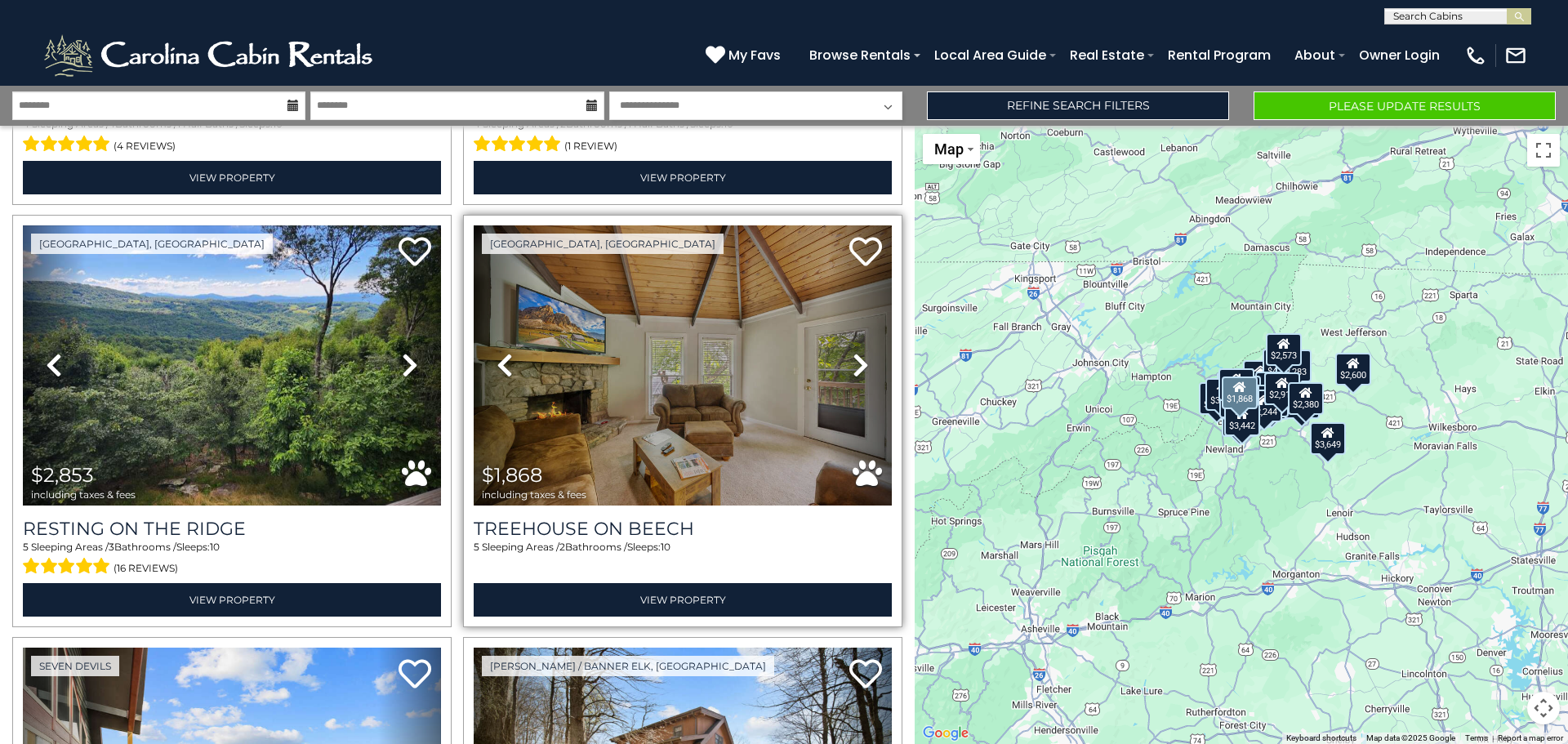
scroll to position [5061, 0]
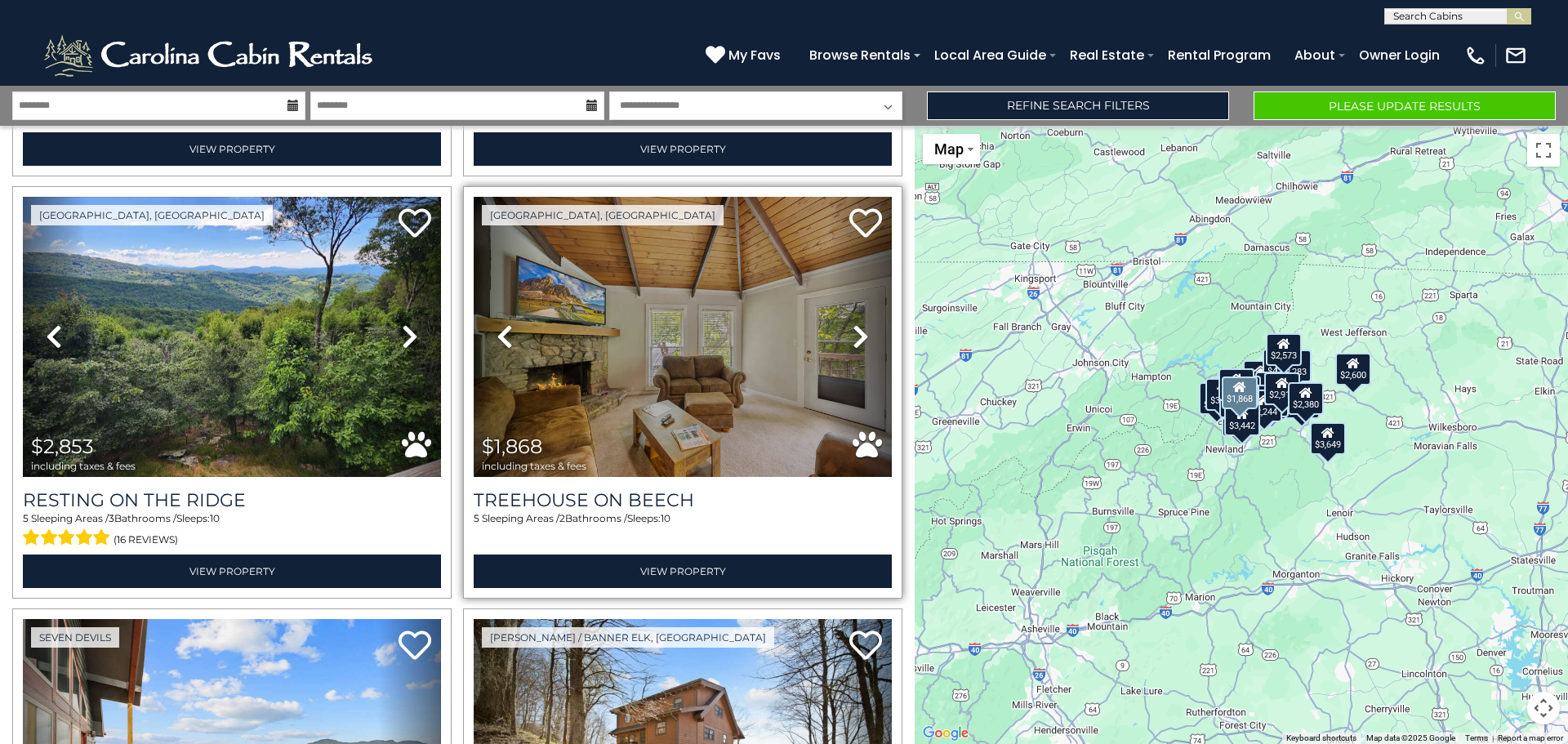
click at [853, 323] on icon at bounding box center [861, 336] width 17 height 26
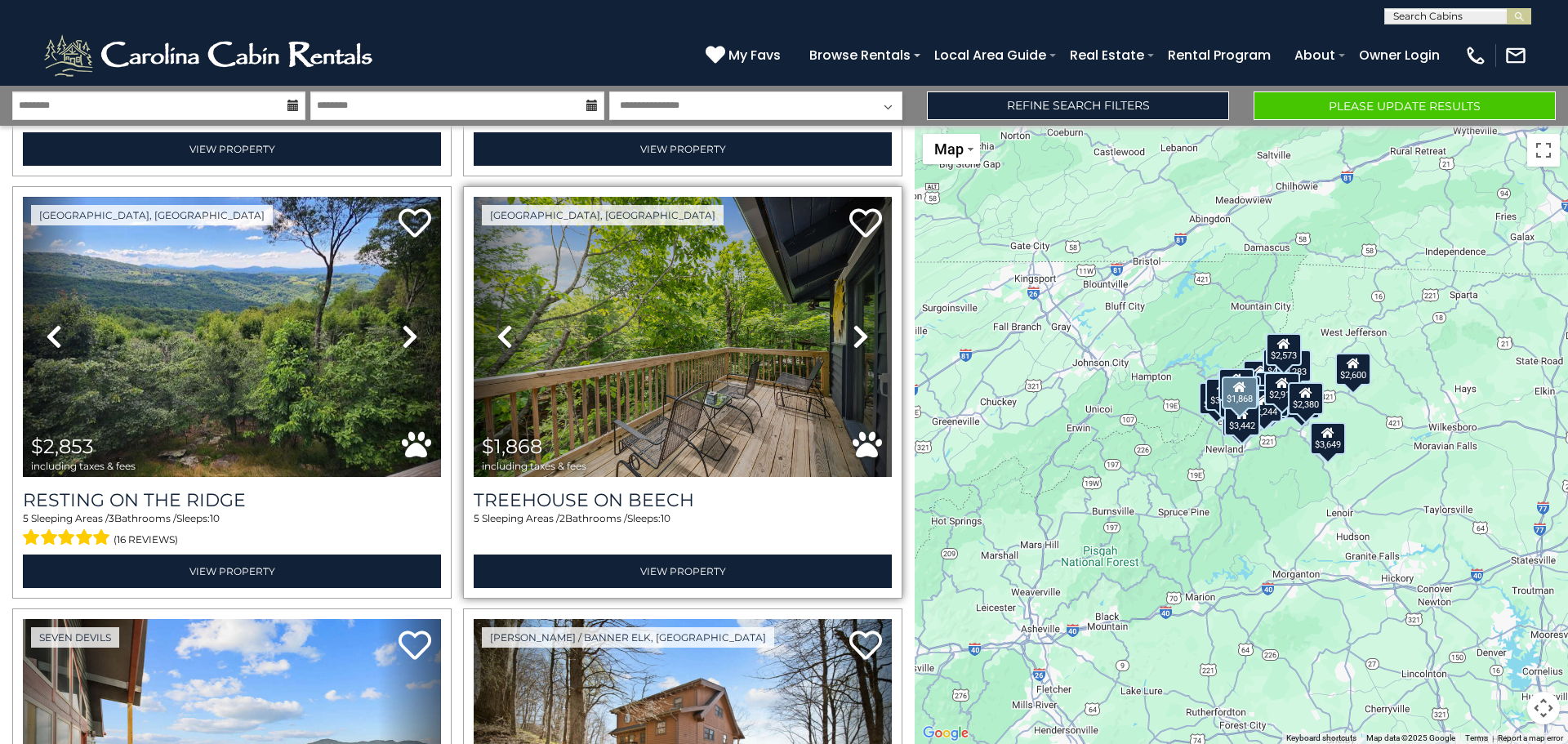
click at [853, 323] on icon at bounding box center [861, 336] width 17 height 26
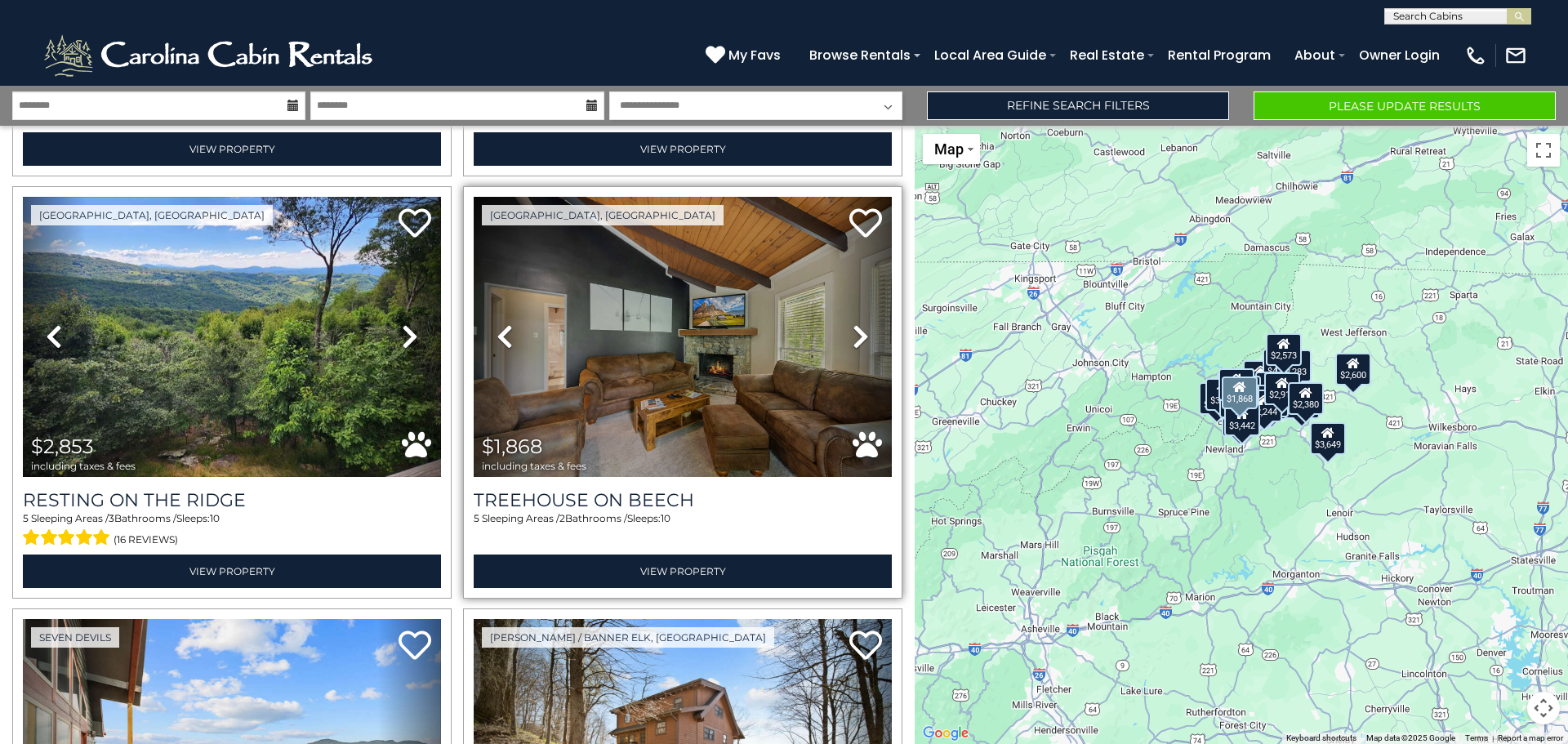
click at [853, 323] on icon at bounding box center [861, 336] width 17 height 26
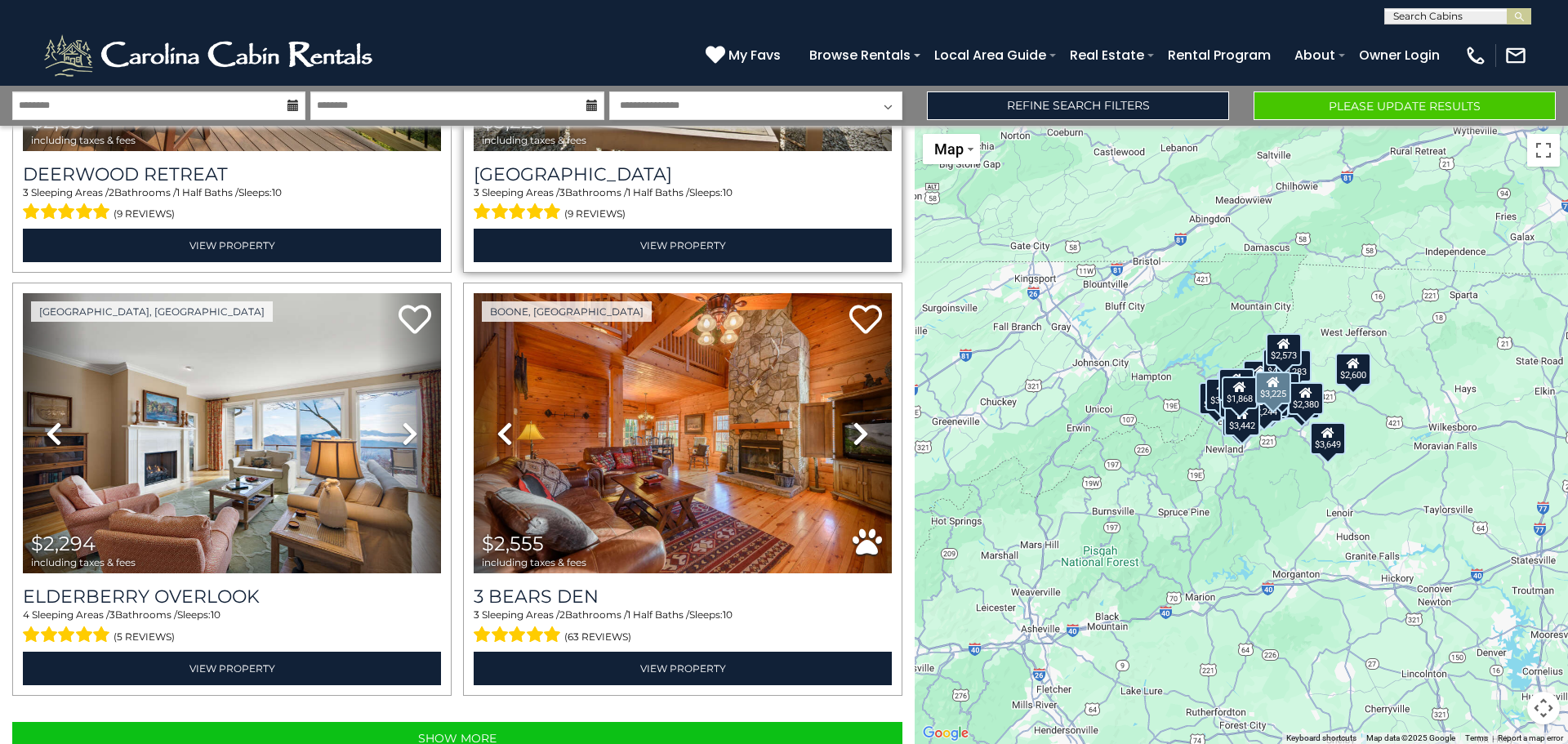
scroll to position [5820, 0]
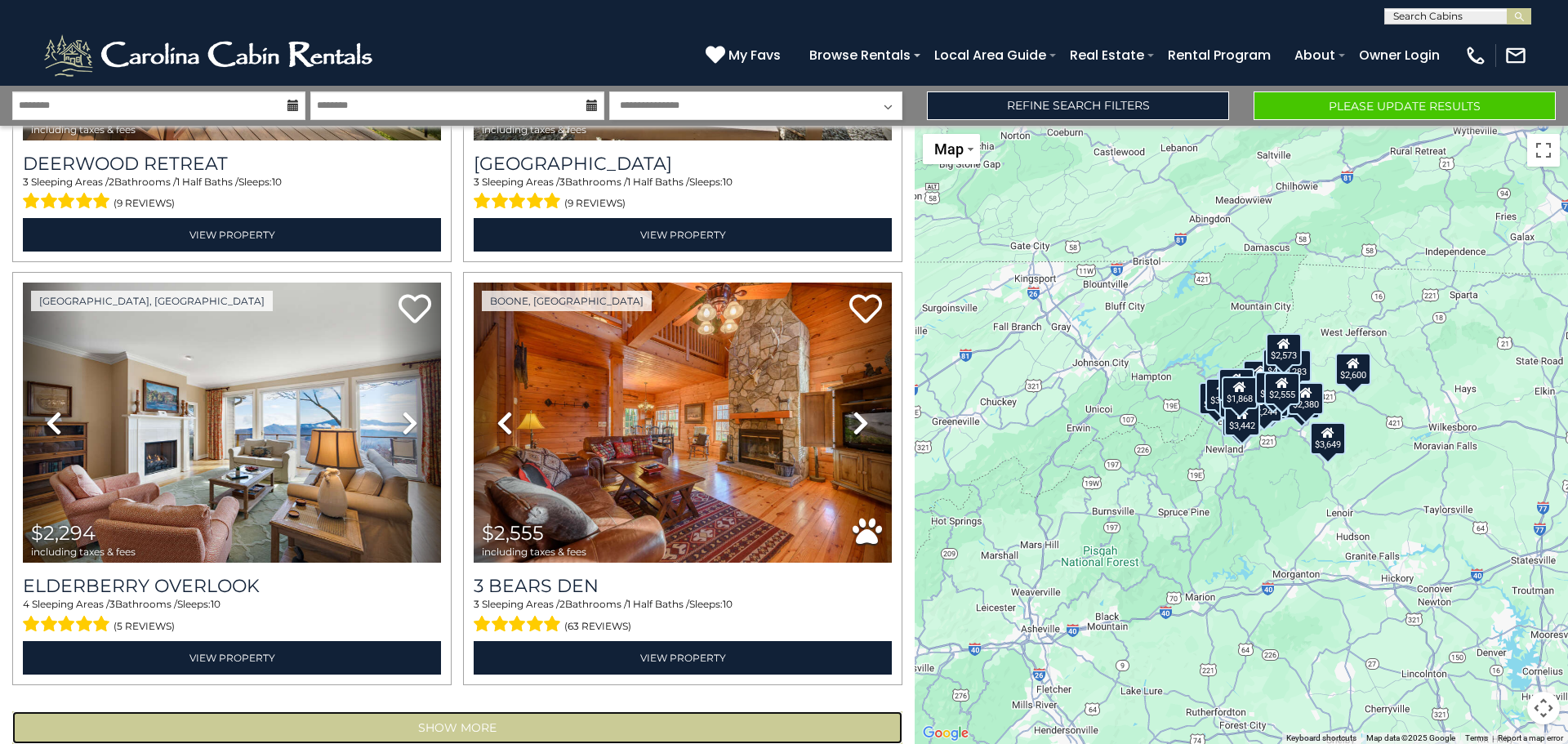
click at [565, 711] on button "Show More" at bounding box center [457, 727] width 891 height 33
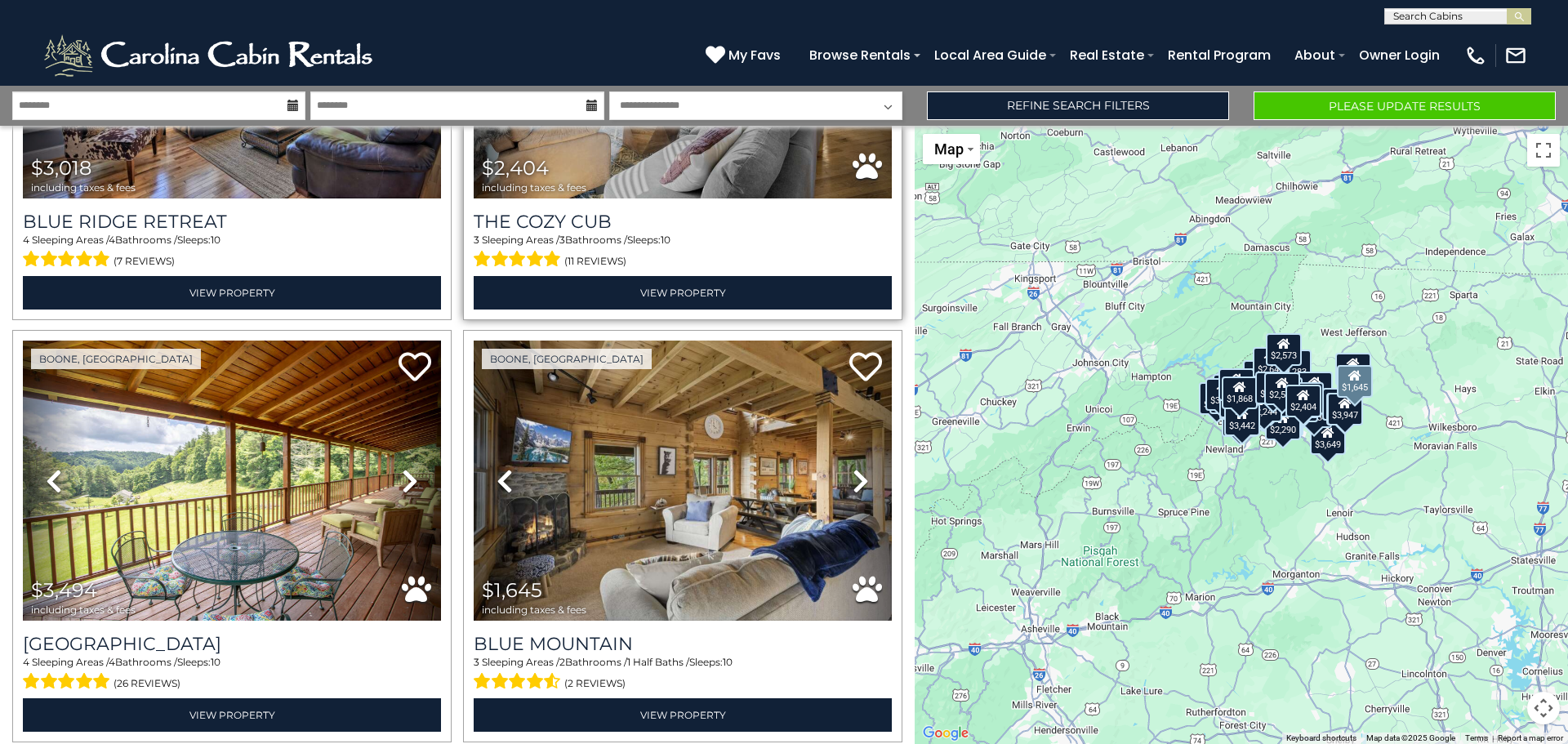
scroll to position [6636, 0]
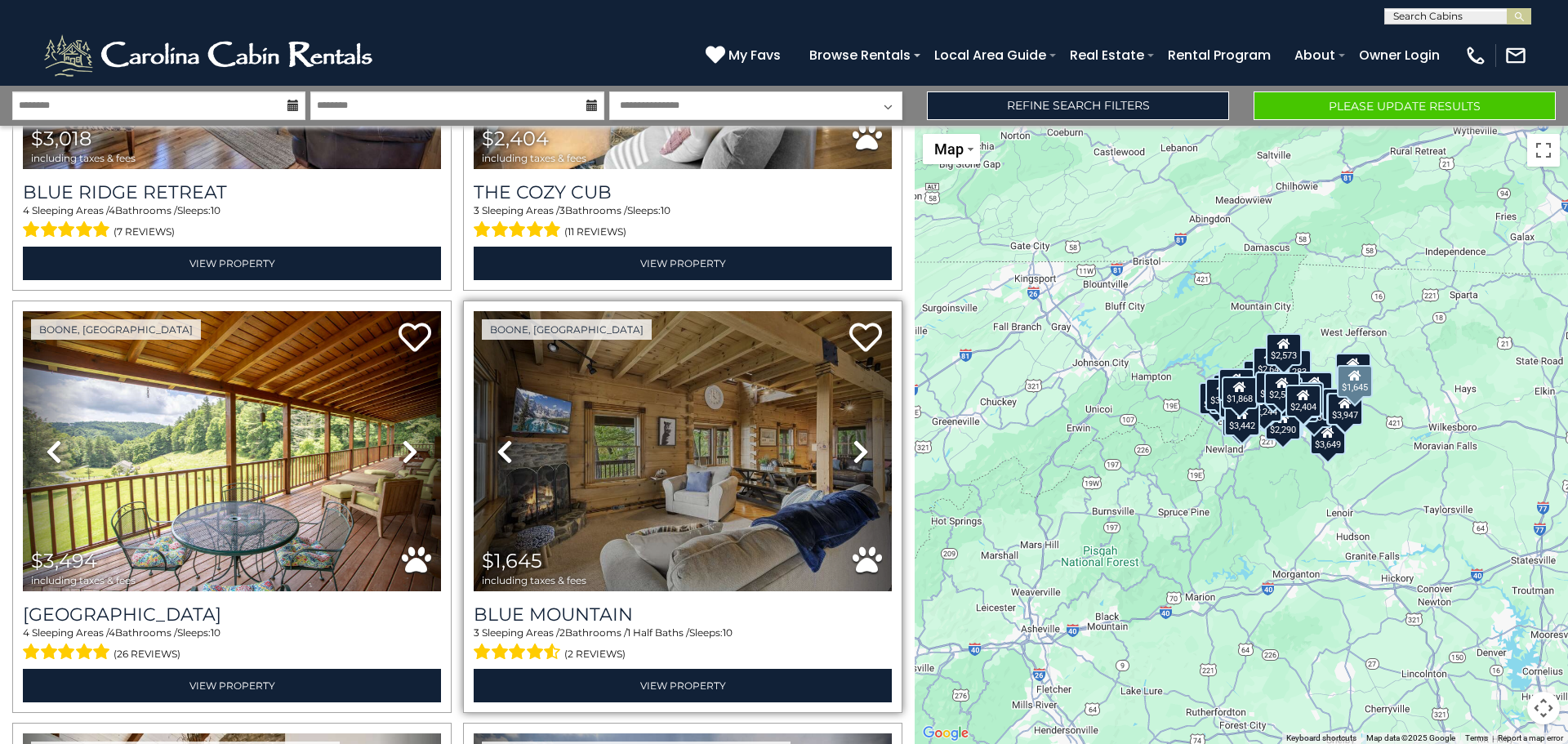
click at [853, 438] on icon at bounding box center [861, 451] width 17 height 26
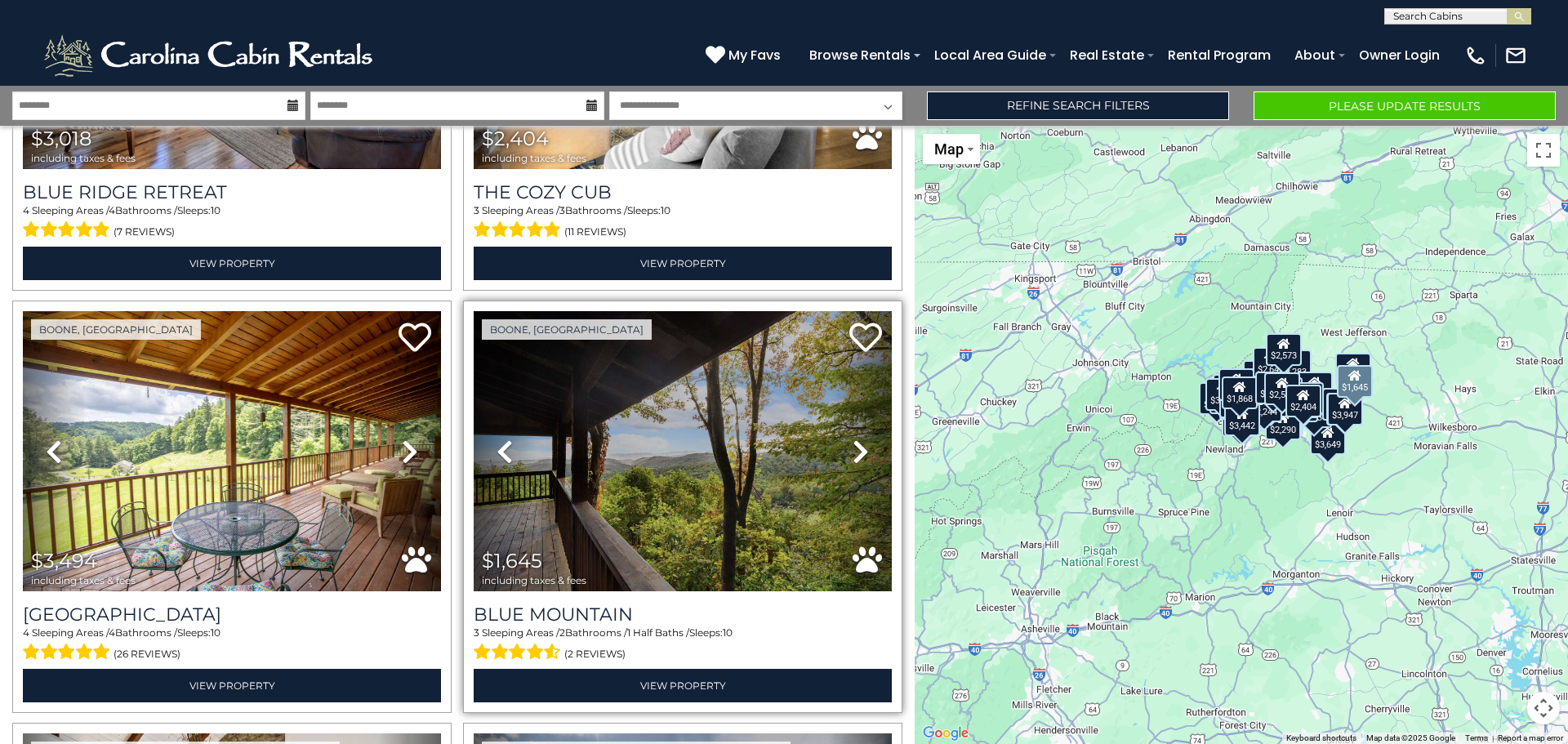
click at [853, 438] on icon at bounding box center [861, 451] width 17 height 26
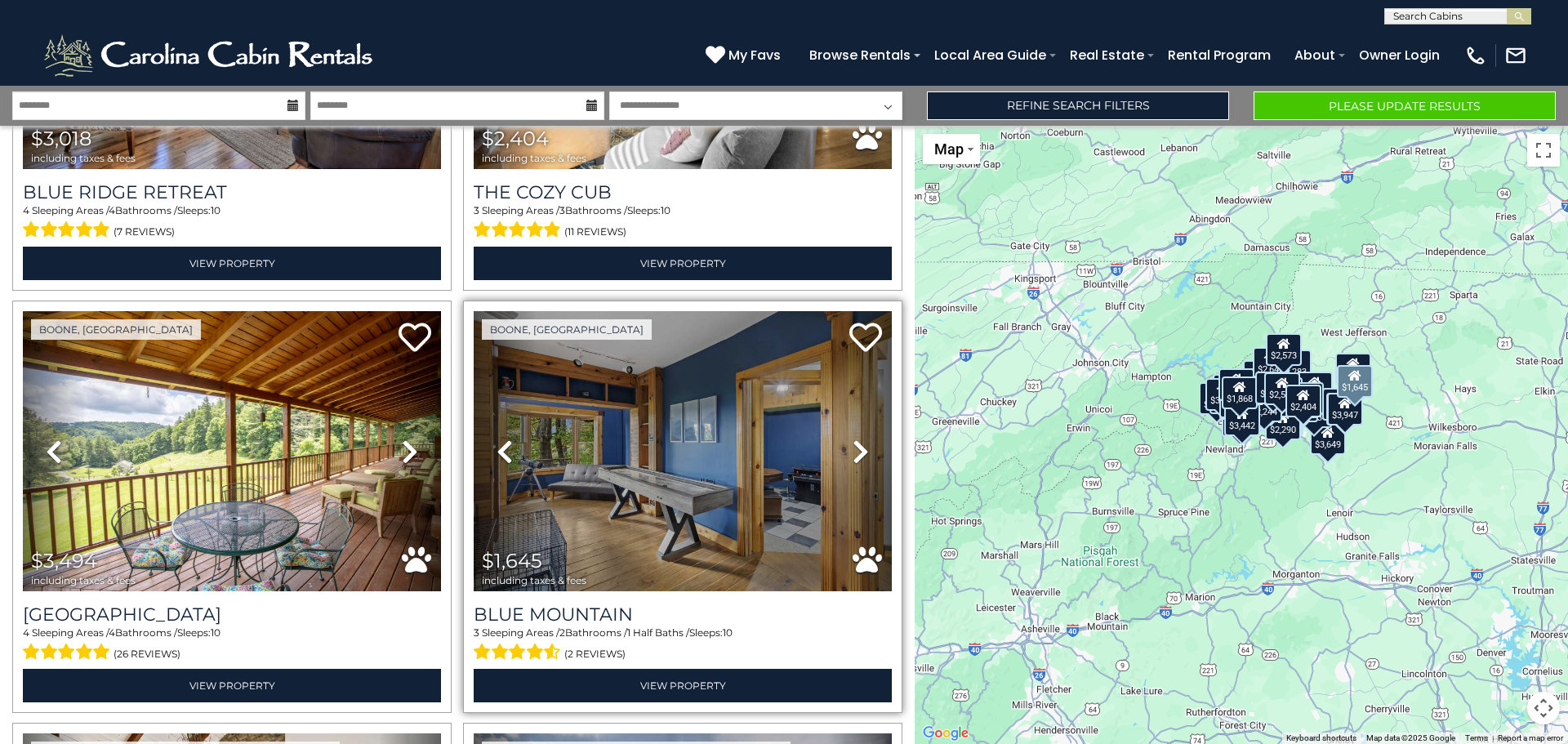
click at [853, 438] on icon at bounding box center [861, 451] width 17 height 26
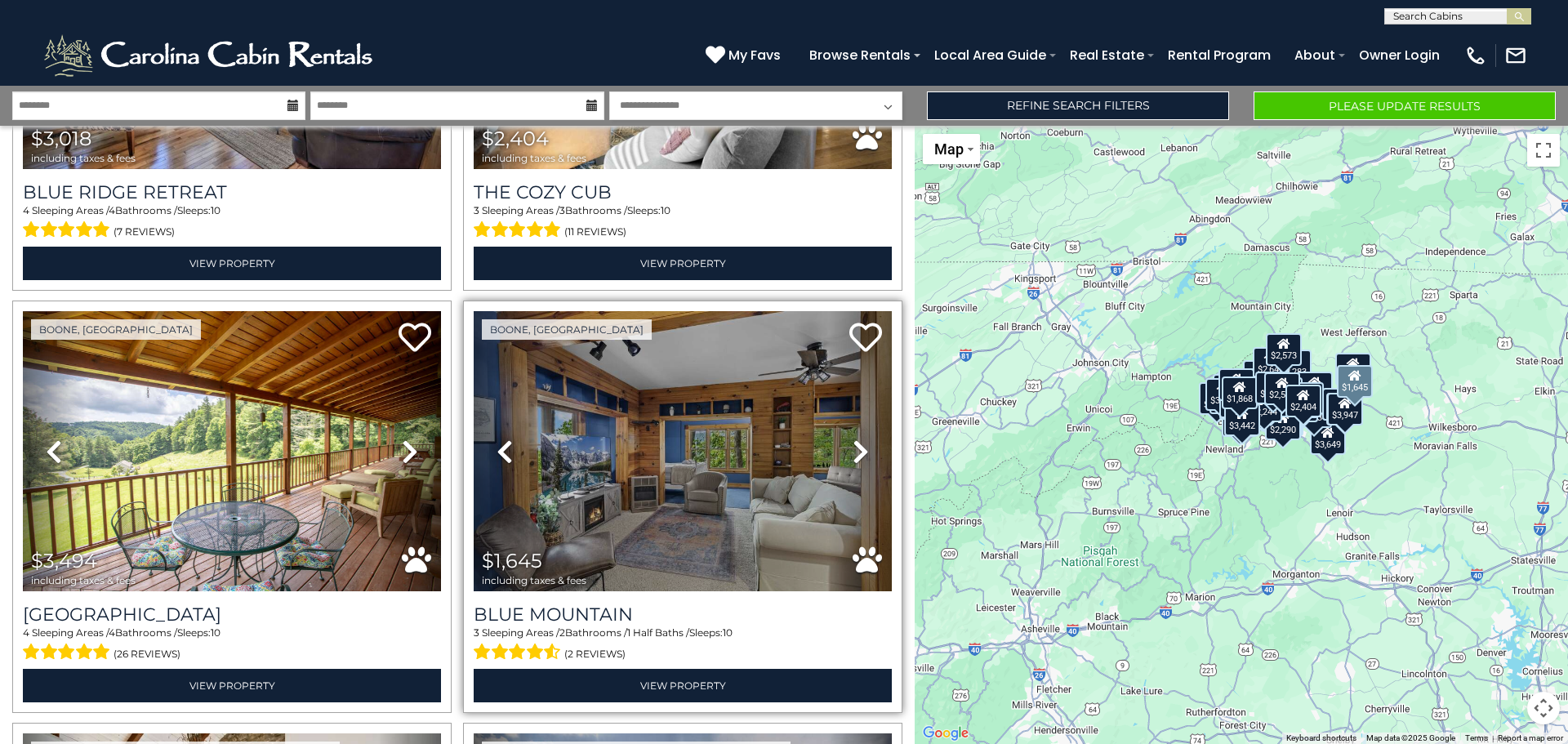
click at [853, 438] on icon at bounding box center [861, 451] width 17 height 26
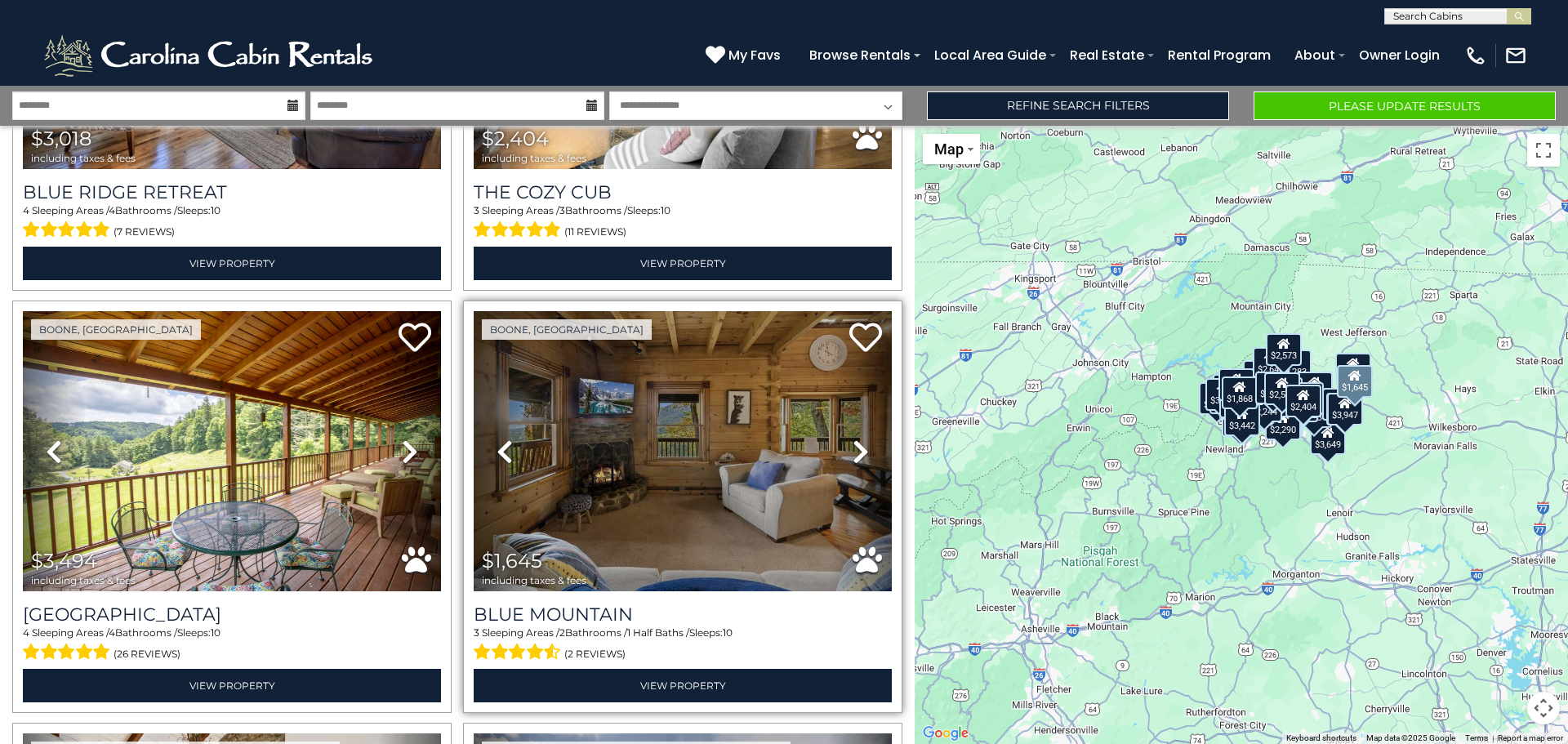
click at [853, 438] on icon at bounding box center [861, 451] width 17 height 26
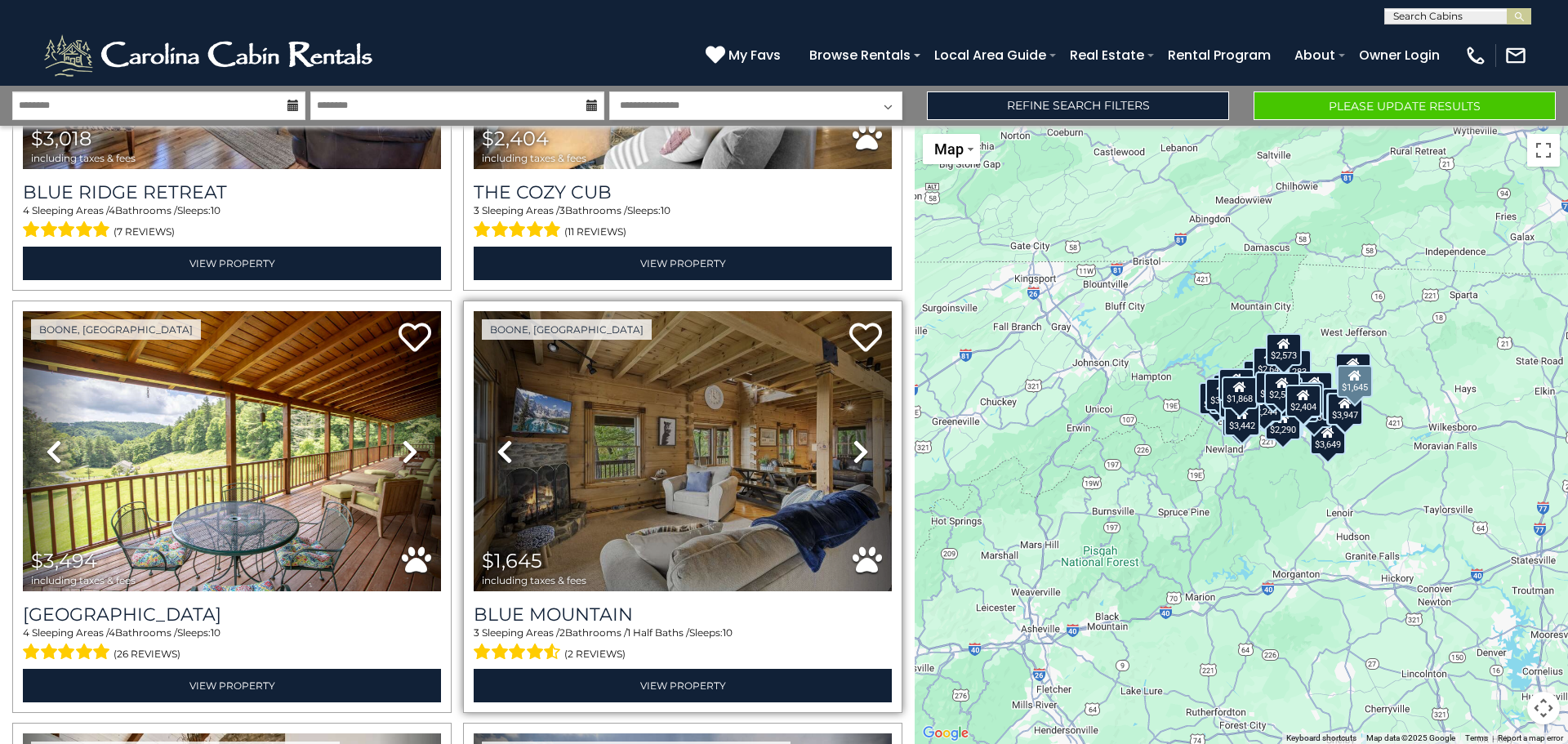
click at [853, 438] on icon at bounding box center [861, 451] width 17 height 26
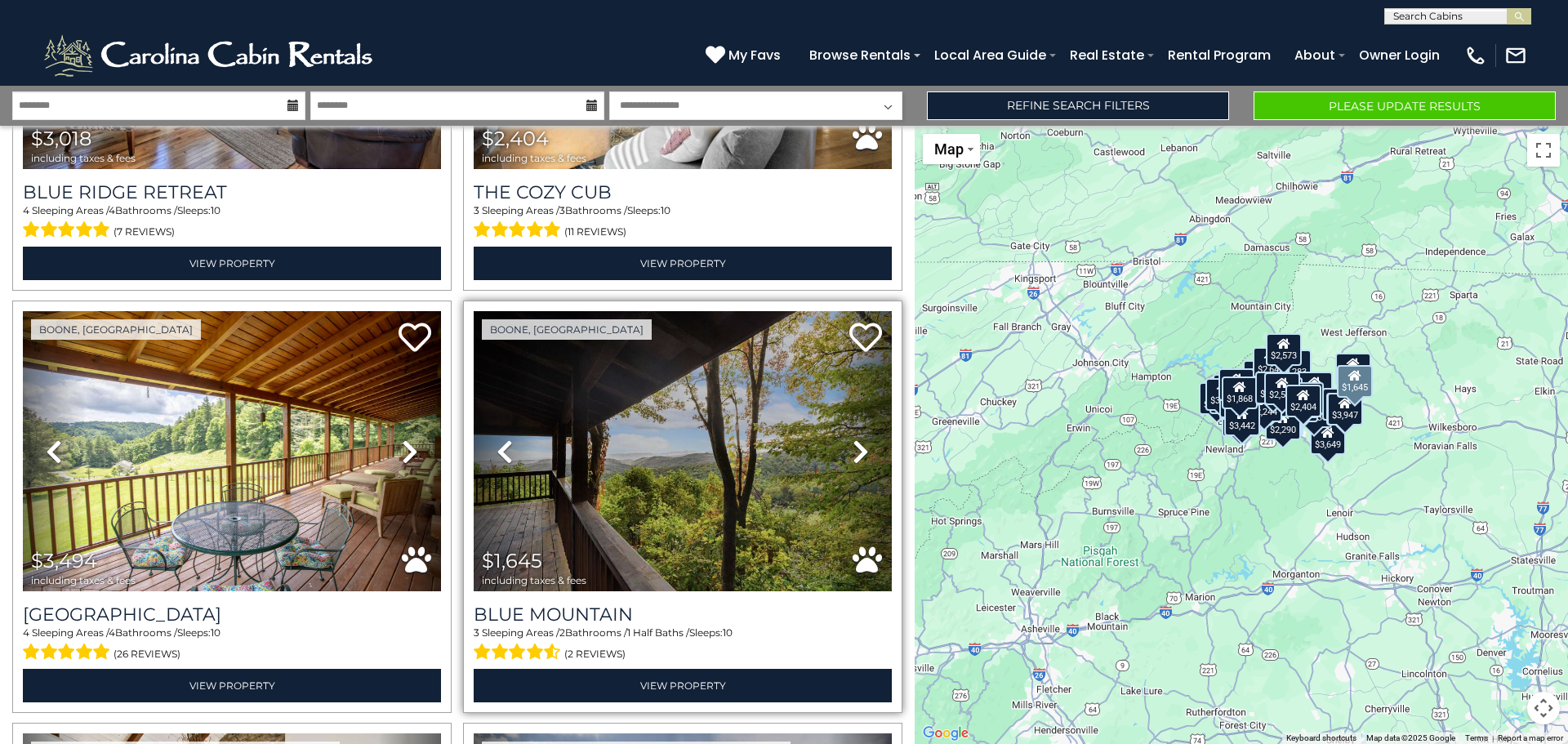
click at [853, 438] on icon at bounding box center [861, 451] width 17 height 26
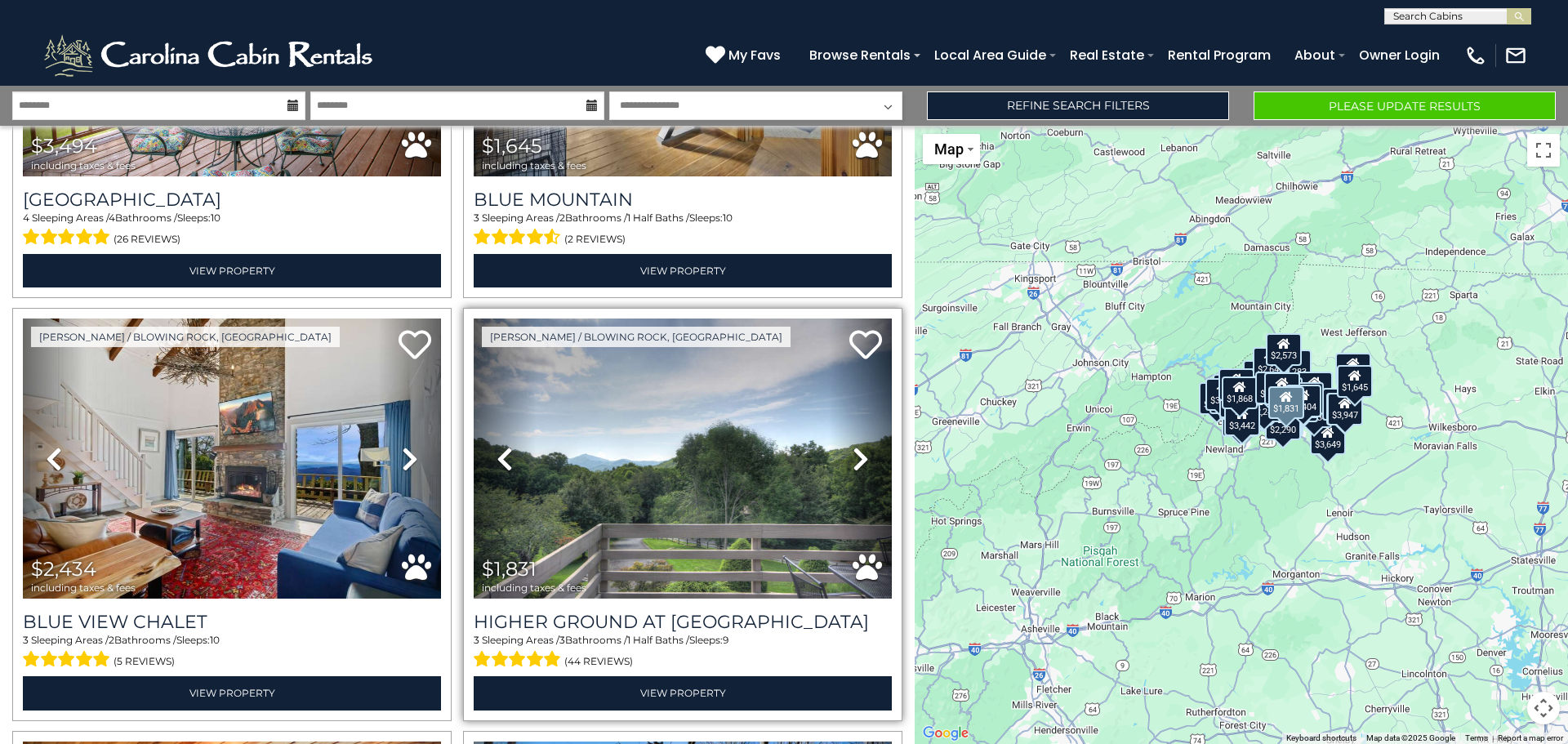
scroll to position [7126, 0]
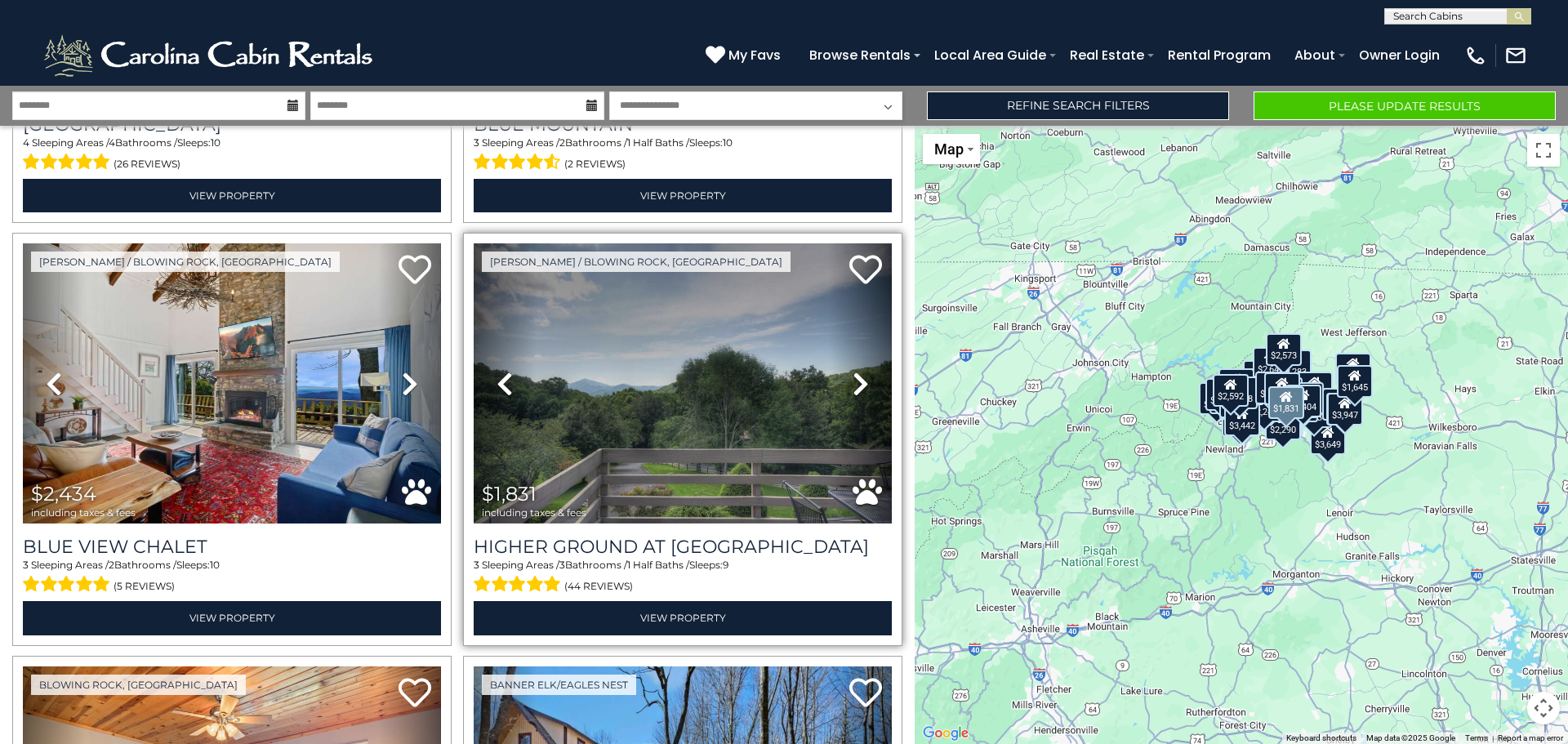
click at [853, 370] on icon at bounding box center [861, 383] width 17 height 26
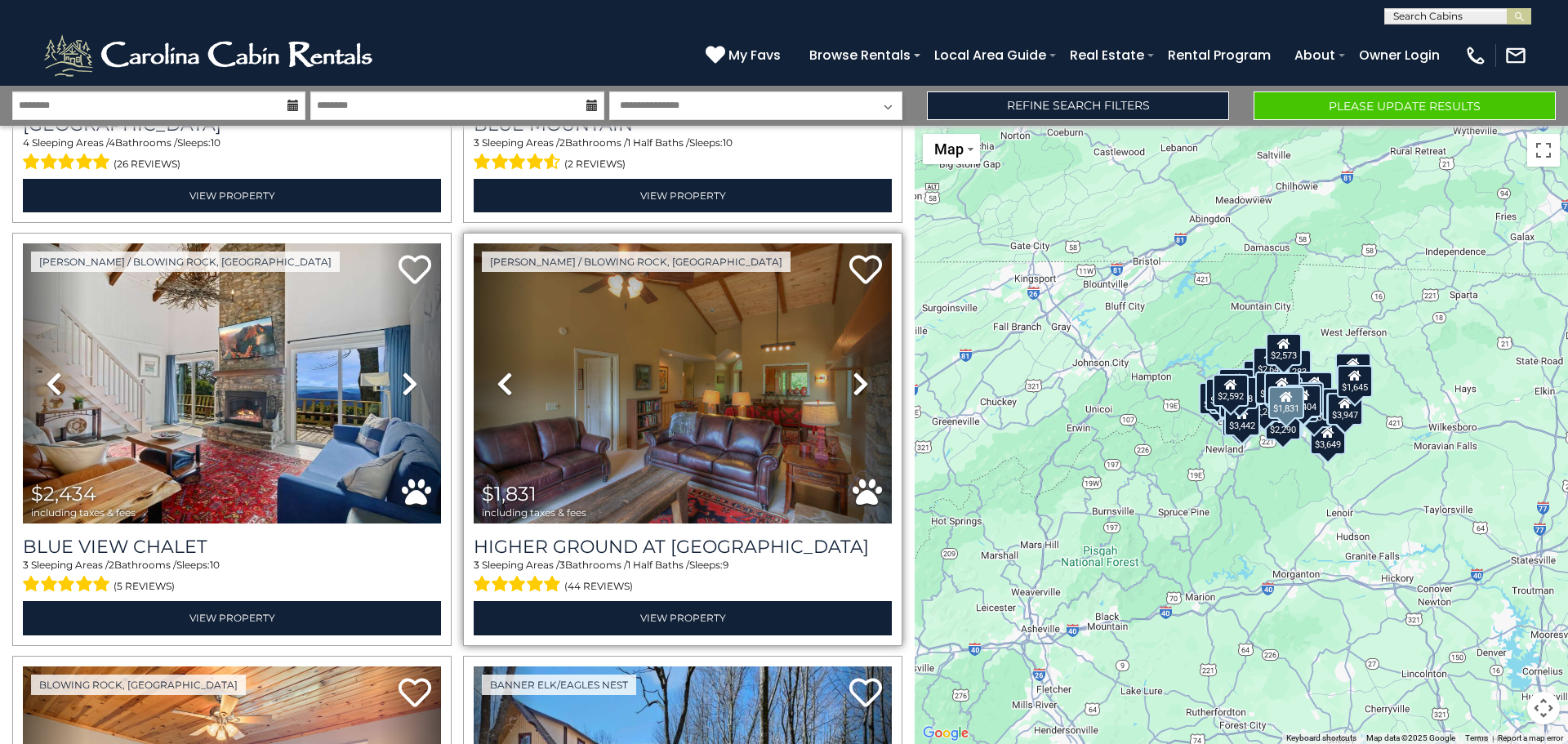
click at [853, 370] on icon at bounding box center [861, 383] width 17 height 26
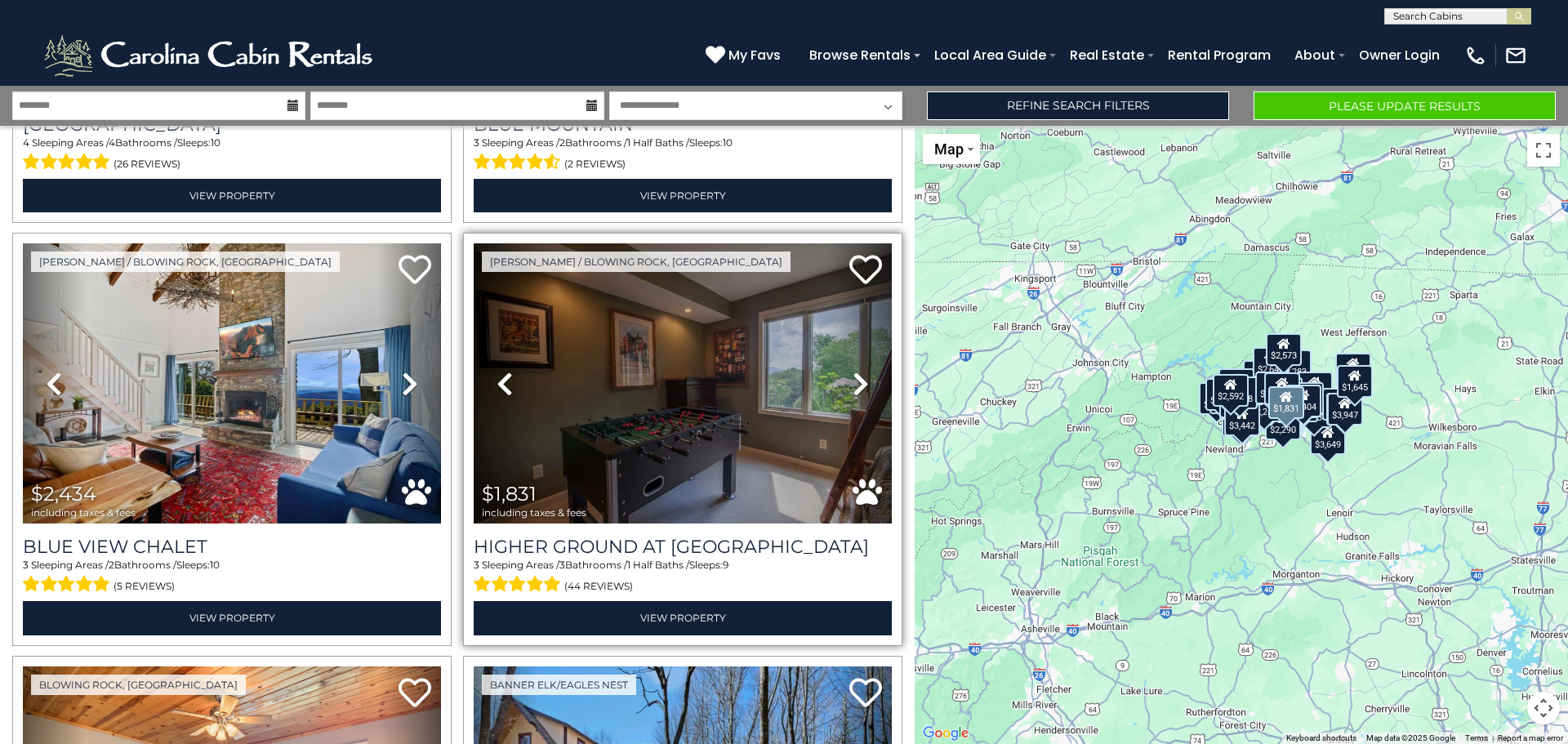
click at [853, 370] on icon at bounding box center [861, 383] width 17 height 26
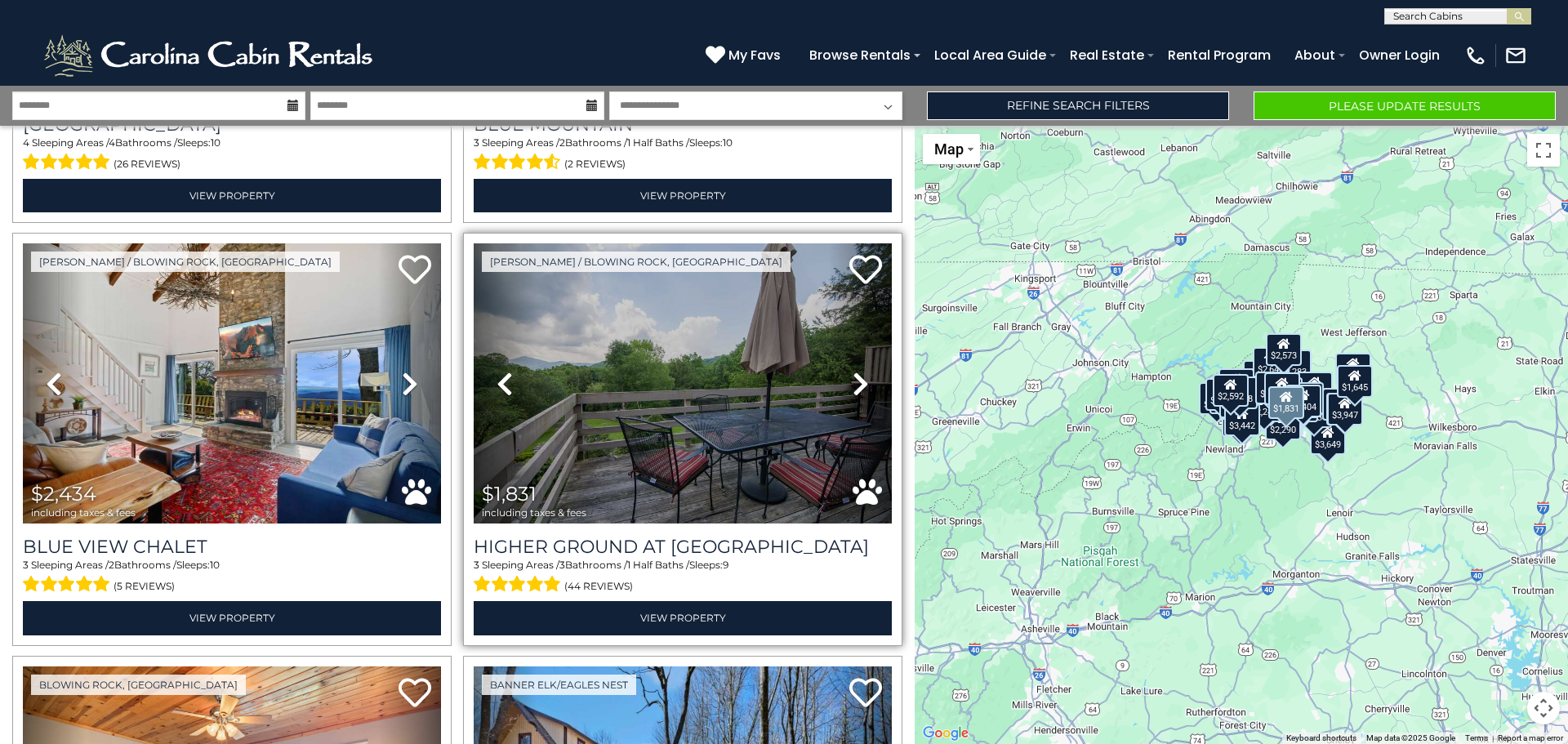
click at [853, 370] on icon at bounding box center [861, 383] width 17 height 26
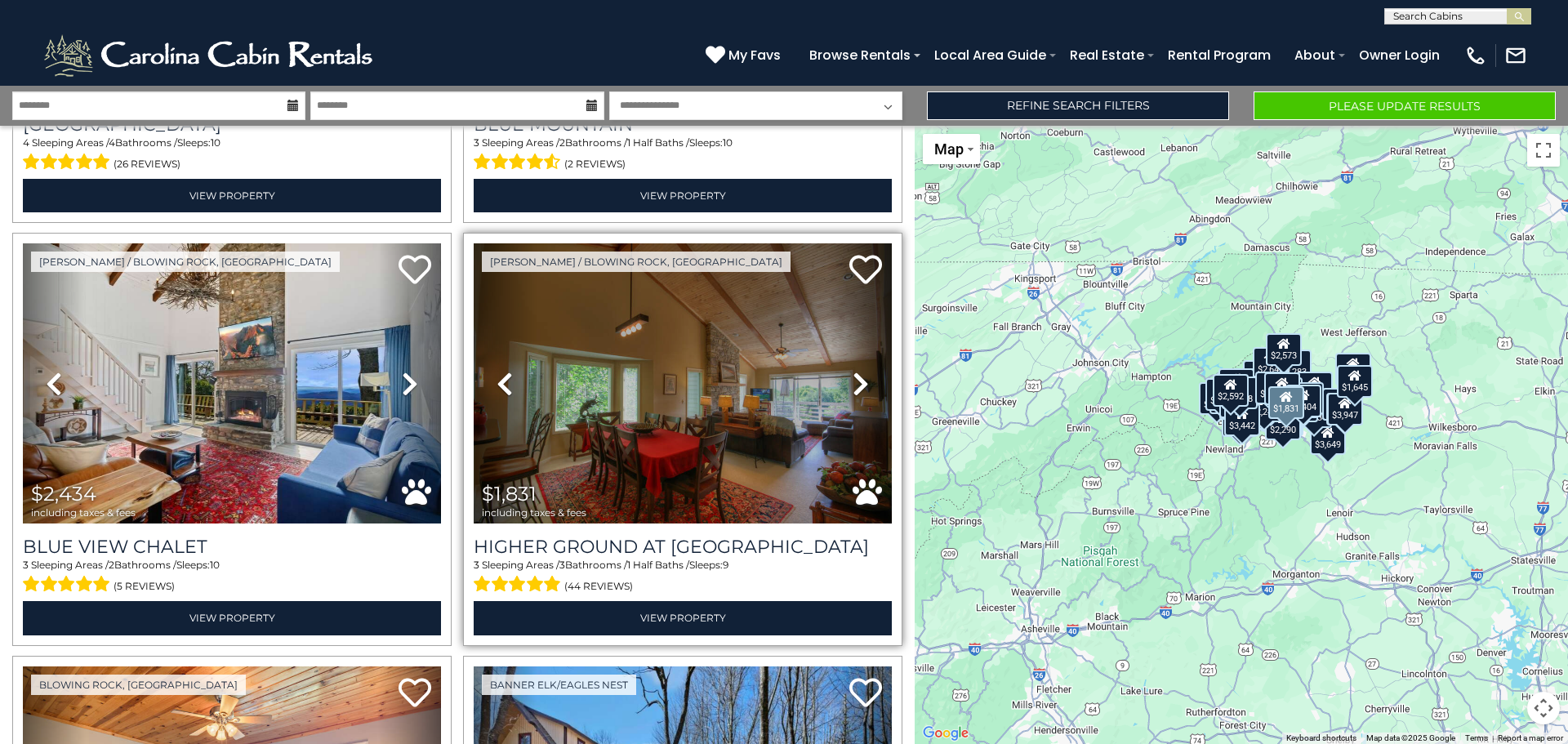
click at [853, 370] on icon at bounding box center [861, 383] width 17 height 26
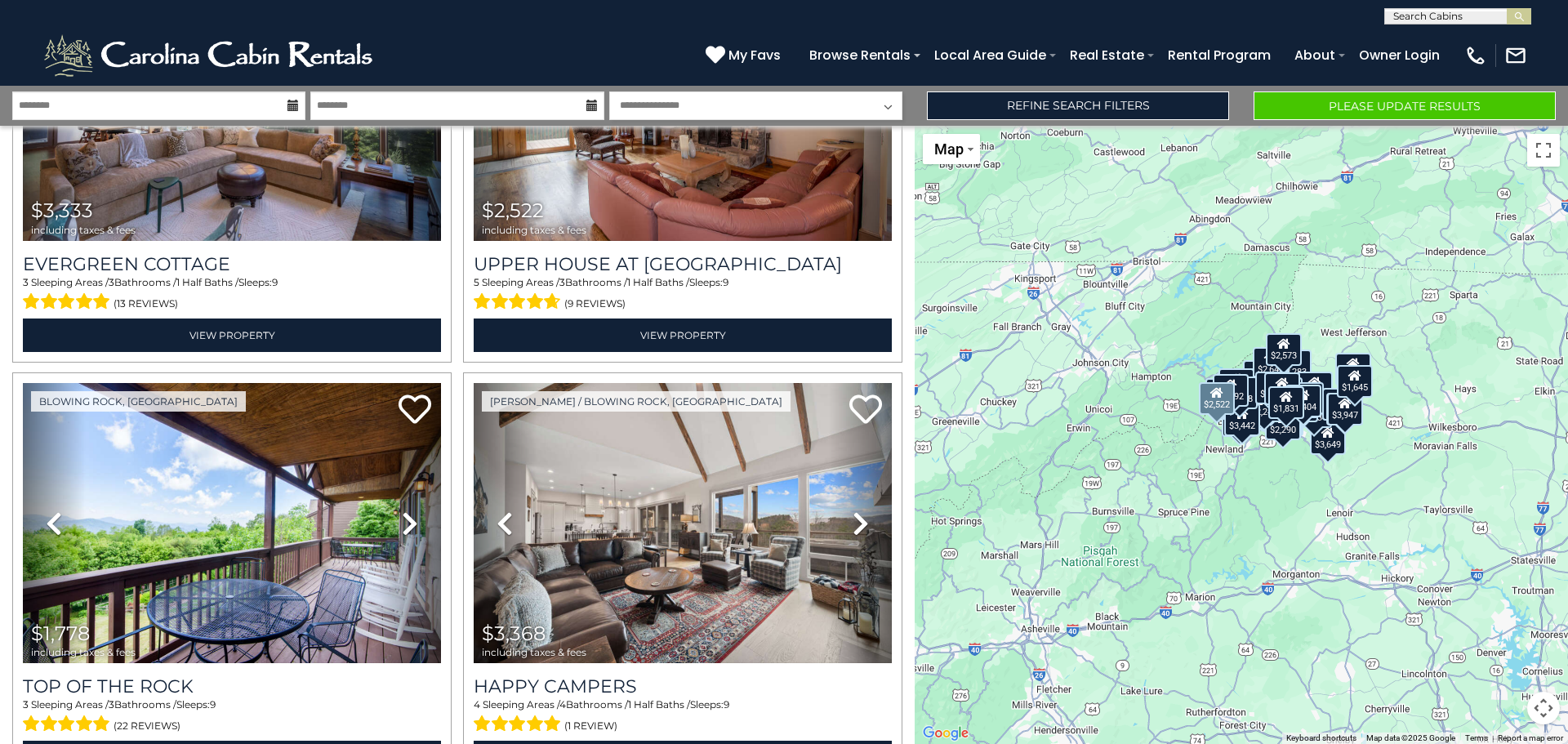
scroll to position [8269, 0]
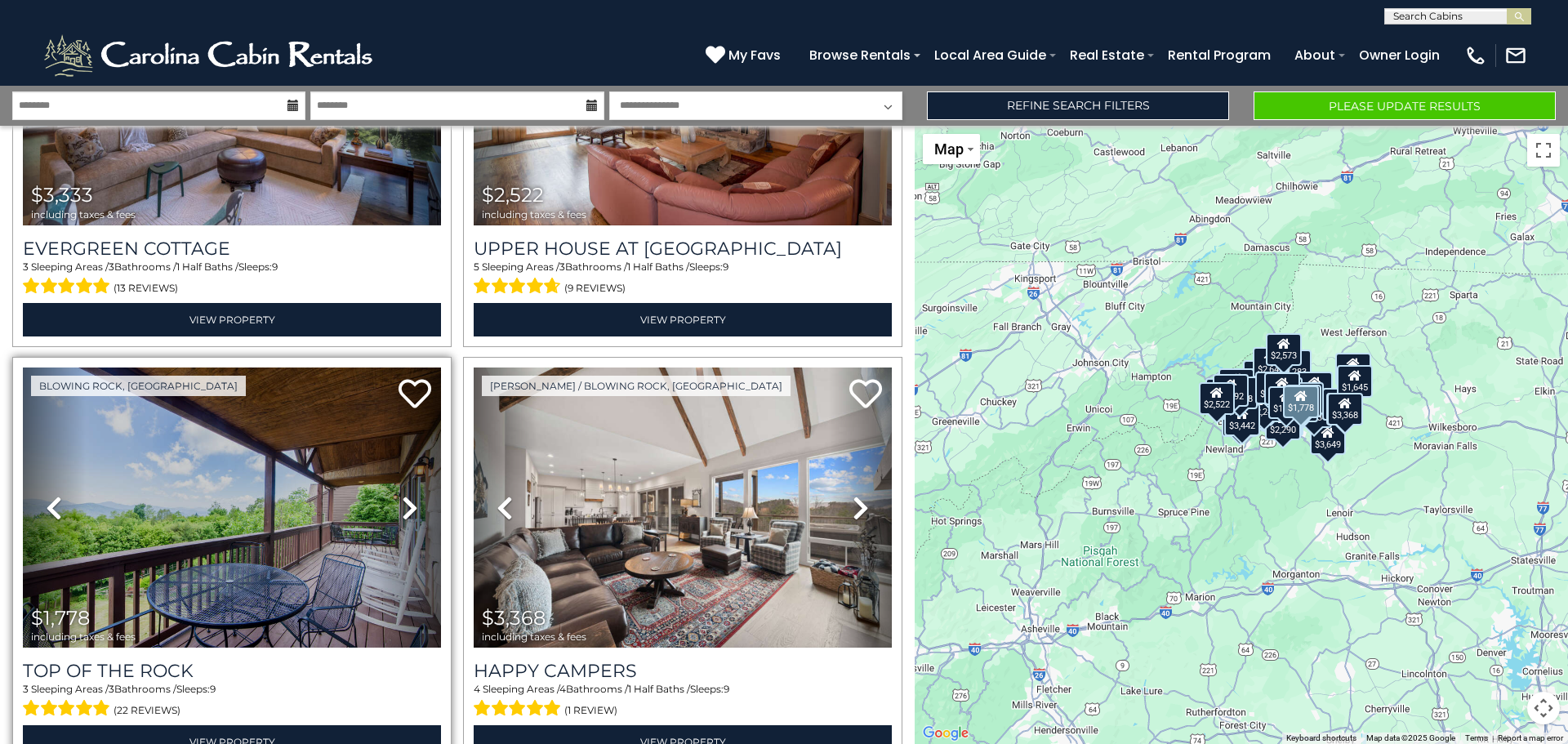
click at [404, 495] on icon at bounding box center [410, 508] width 17 height 26
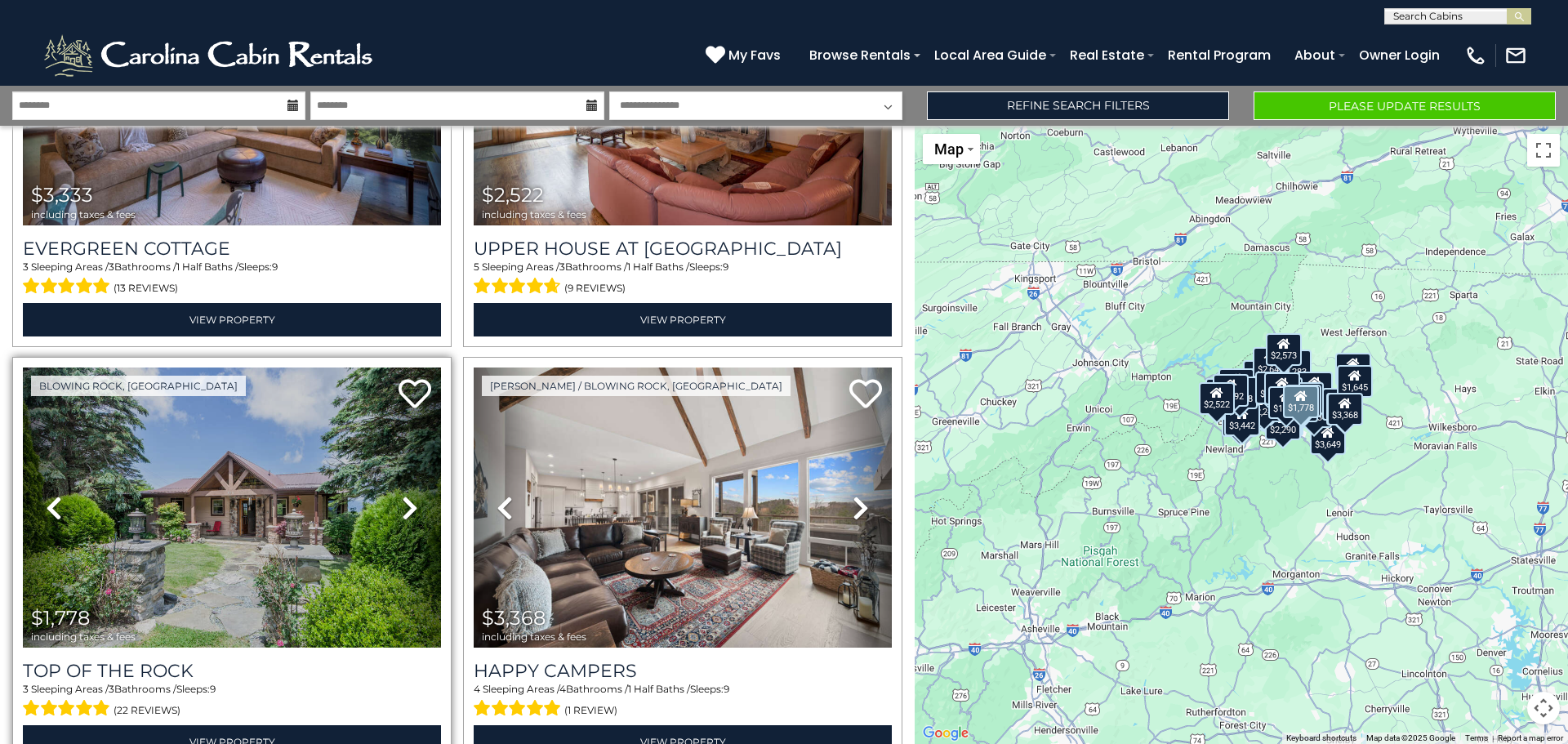
click at [404, 495] on icon at bounding box center [410, 508] width 17 height 26
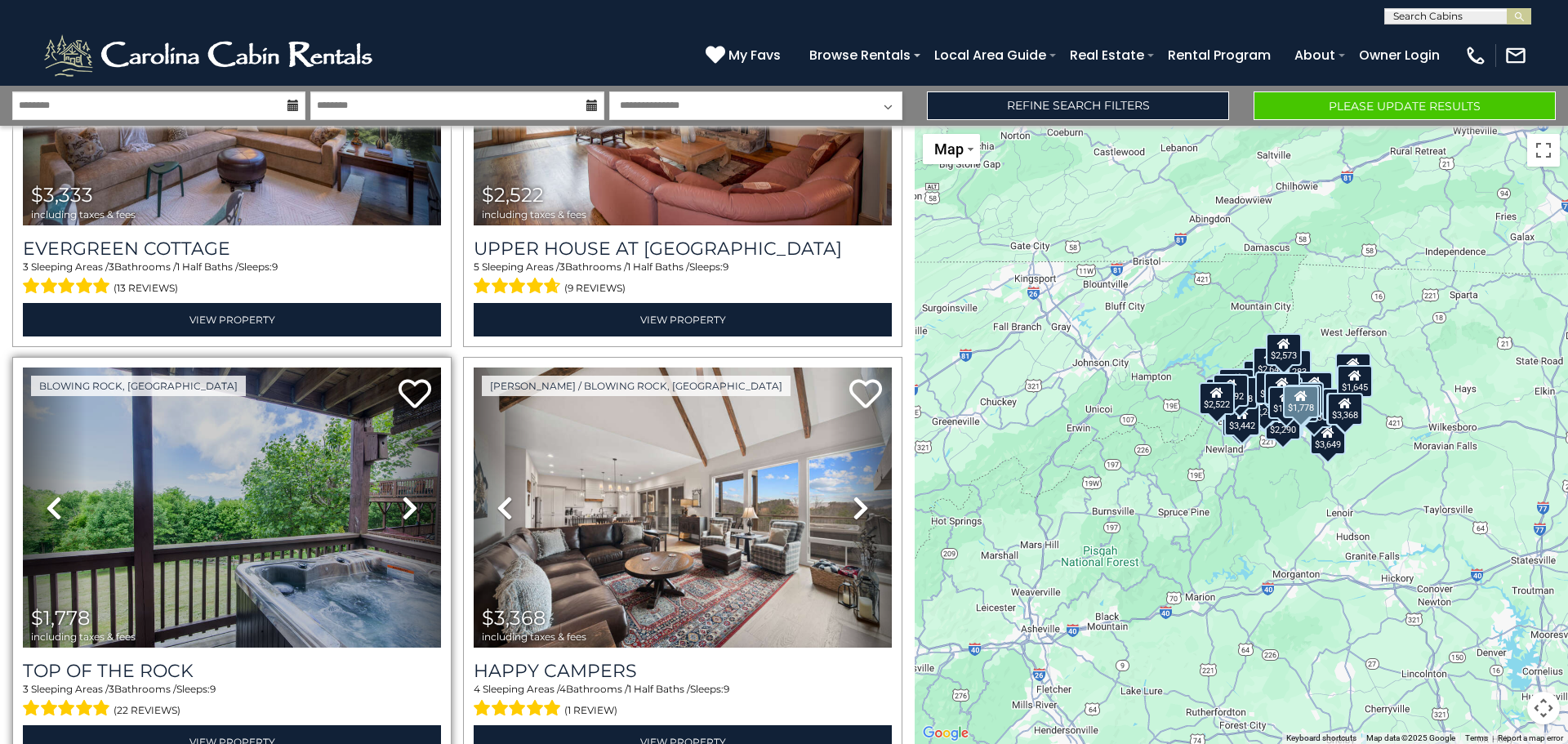
click at [404, 495] on icon at bounding box center [410, 508] width 17 height 26
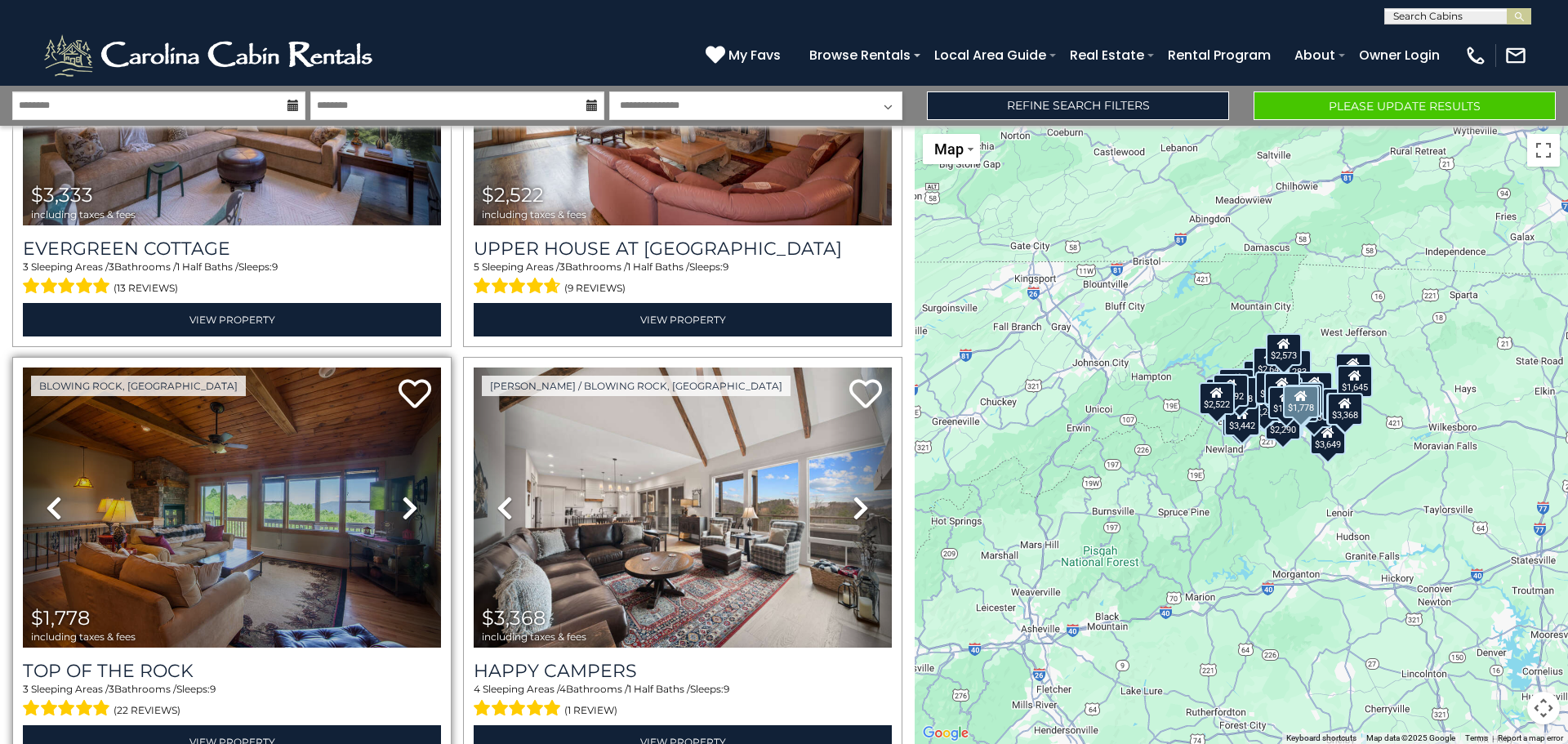
click at [404, 495] on icon at bounding box center [410, 508] width 17 height 26
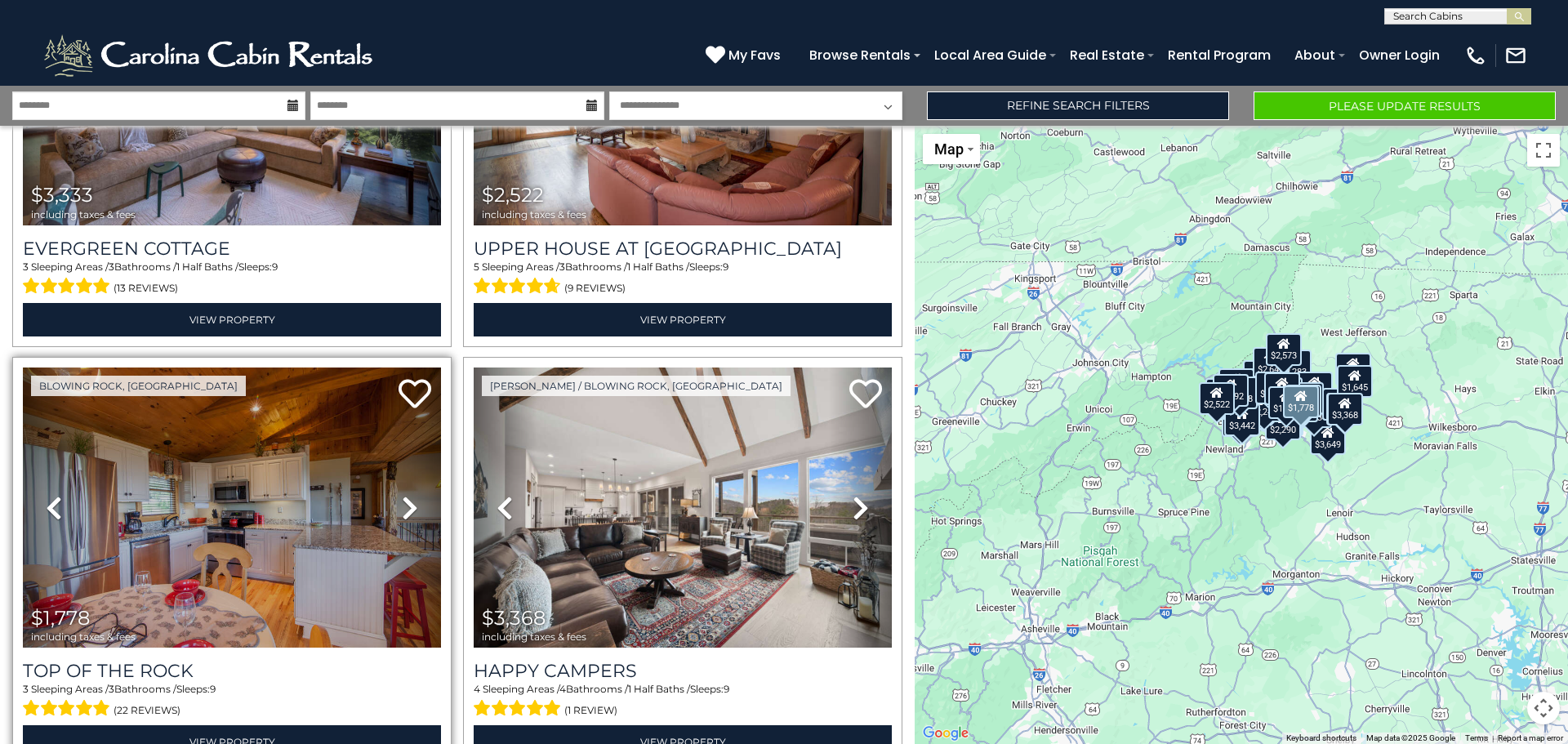
click at [404, 495] on icon at bounding box center [410, 508] width 17 height 26
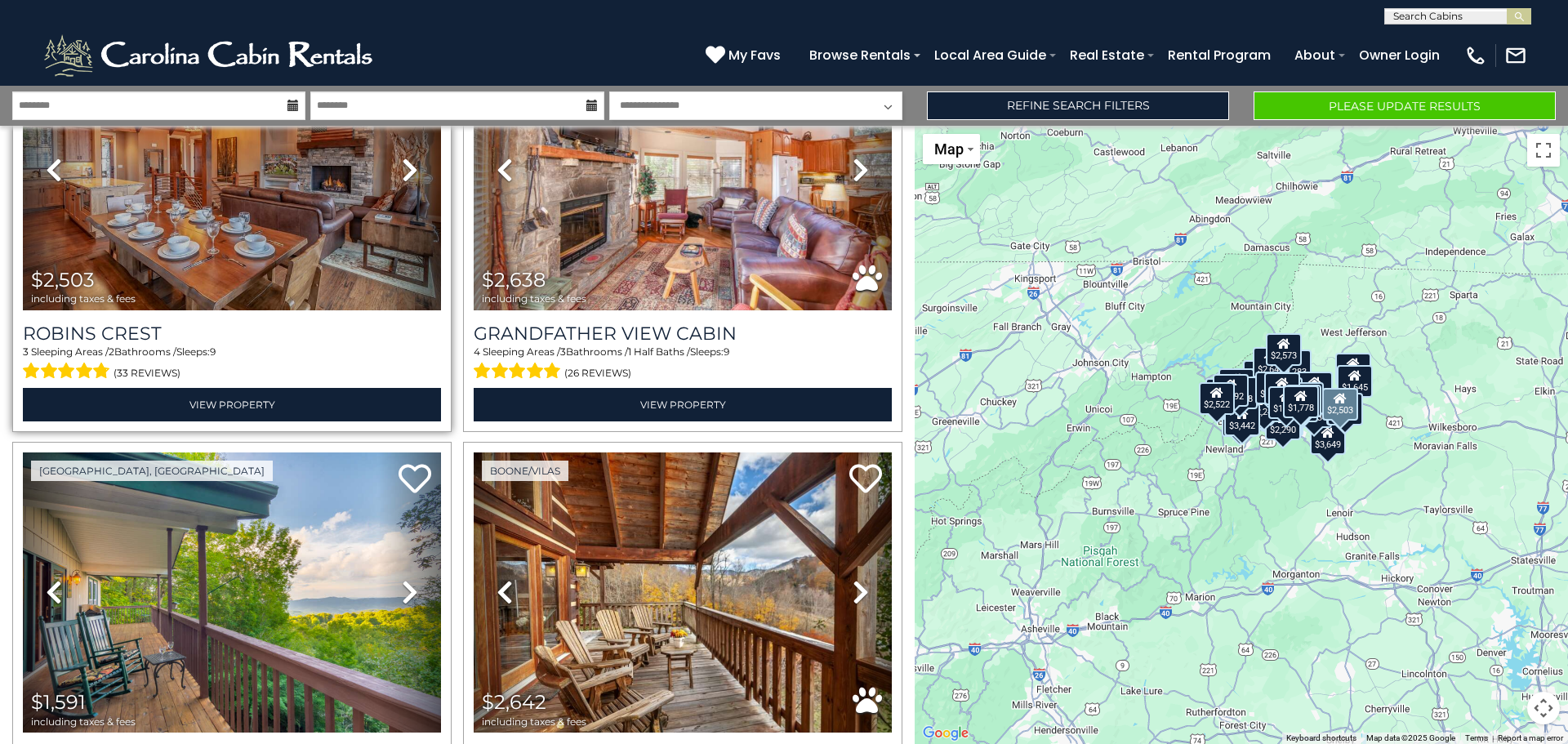
scroll to position [9085, 0]
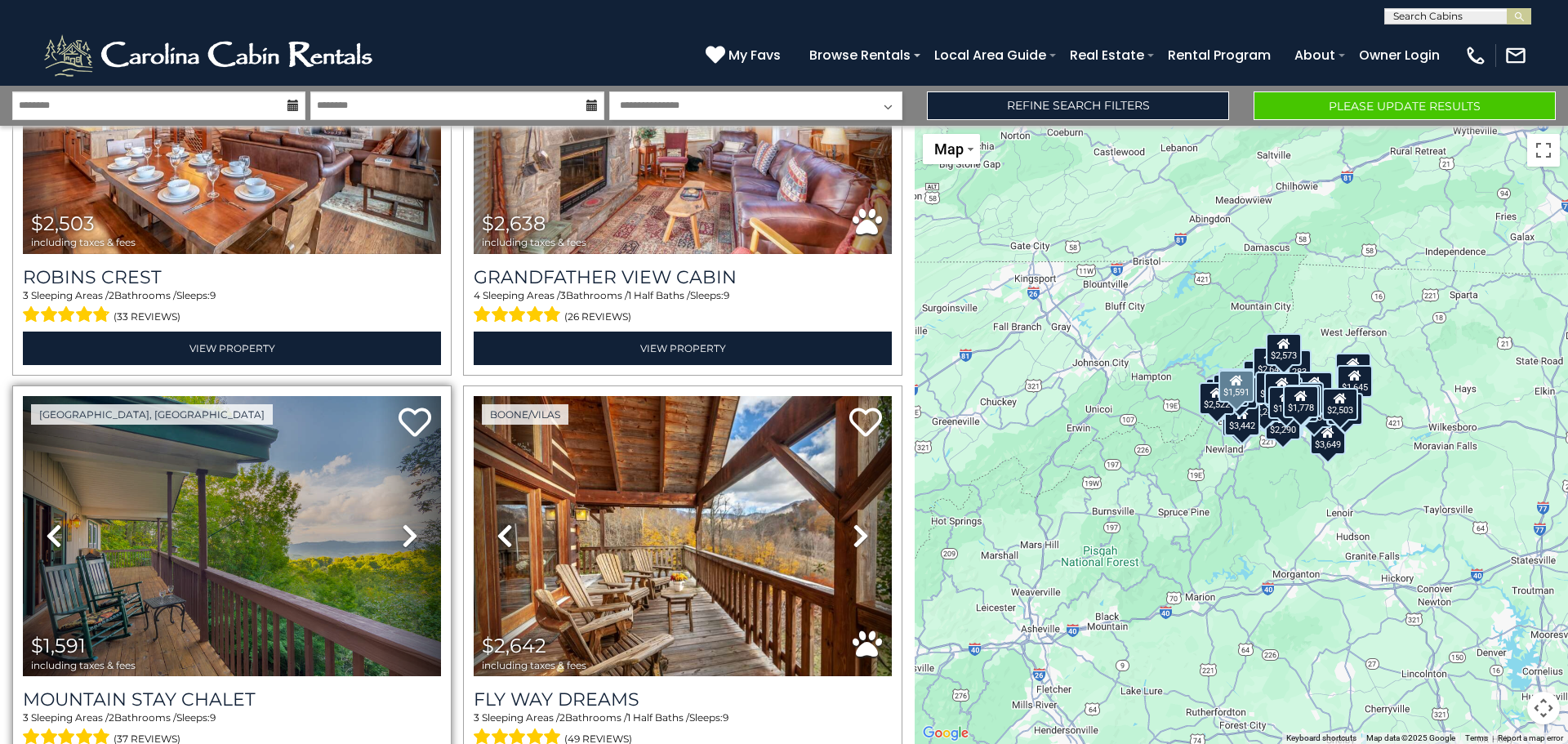
click at [400, 459] on link "Next" at bounding box center [410, 536] width 63 height 280
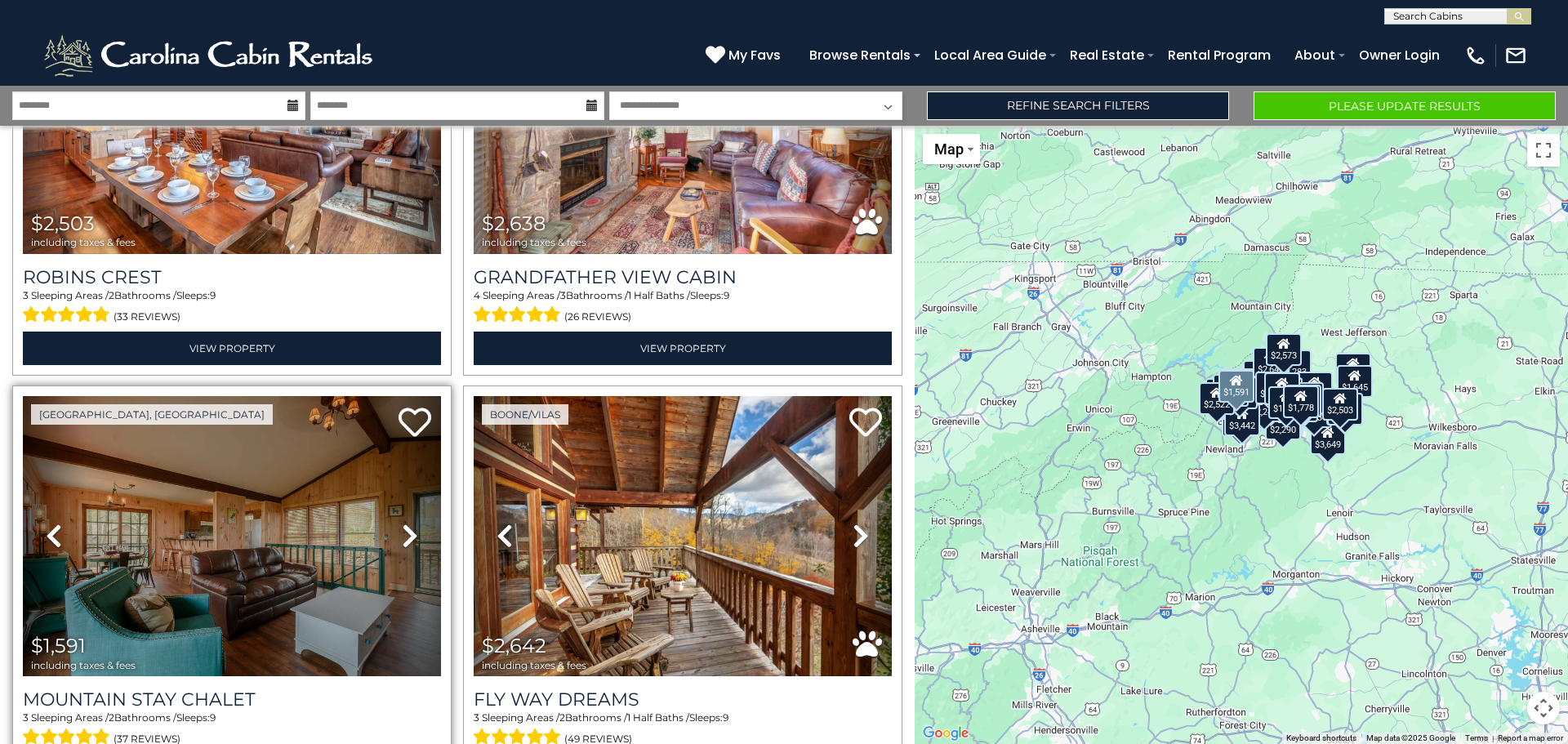
click at [400, 459] on link "Next" at bounding box center [410, 536] width 63 height 280
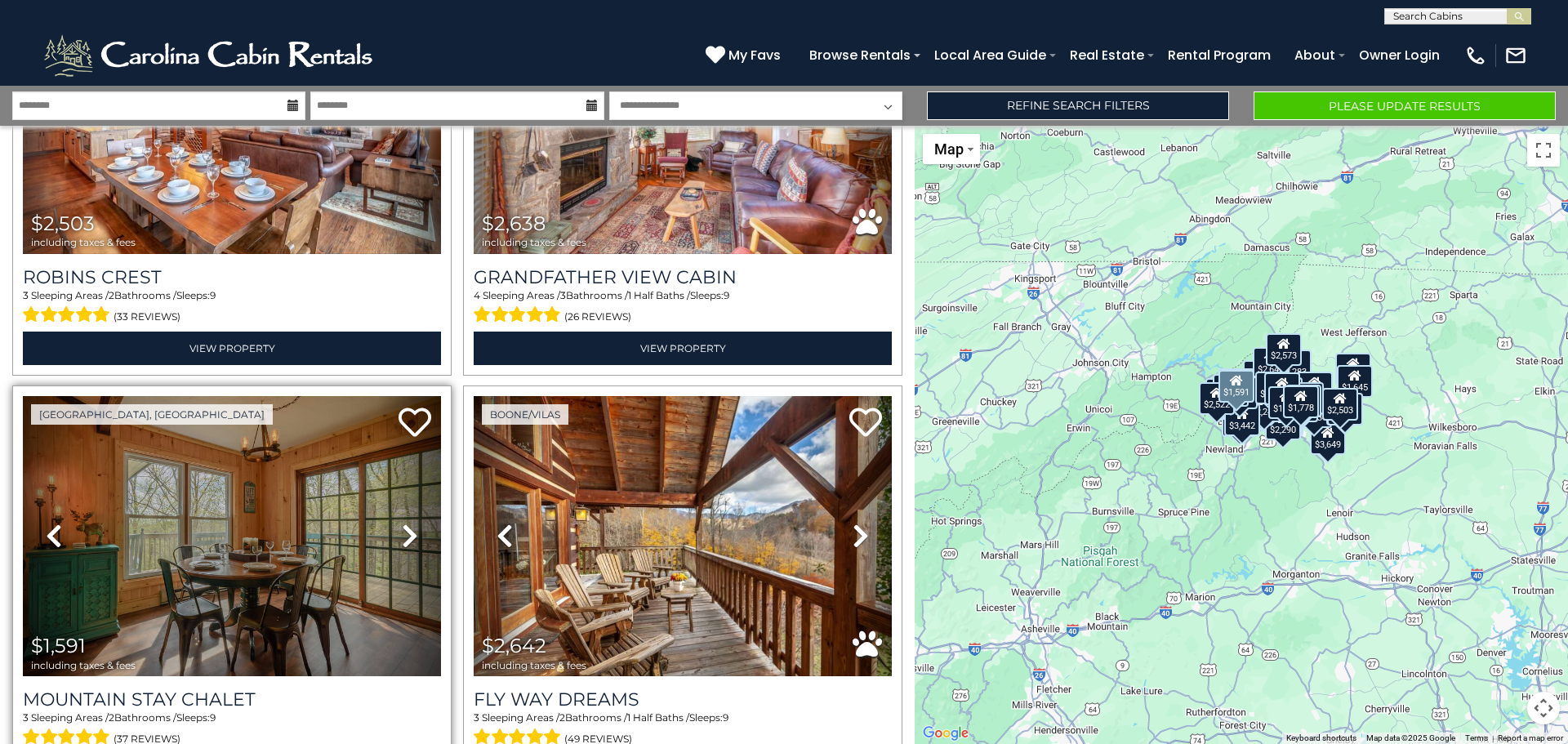
click at [404, 522] on icon at bounding box center [410, 535] width 17 height 26
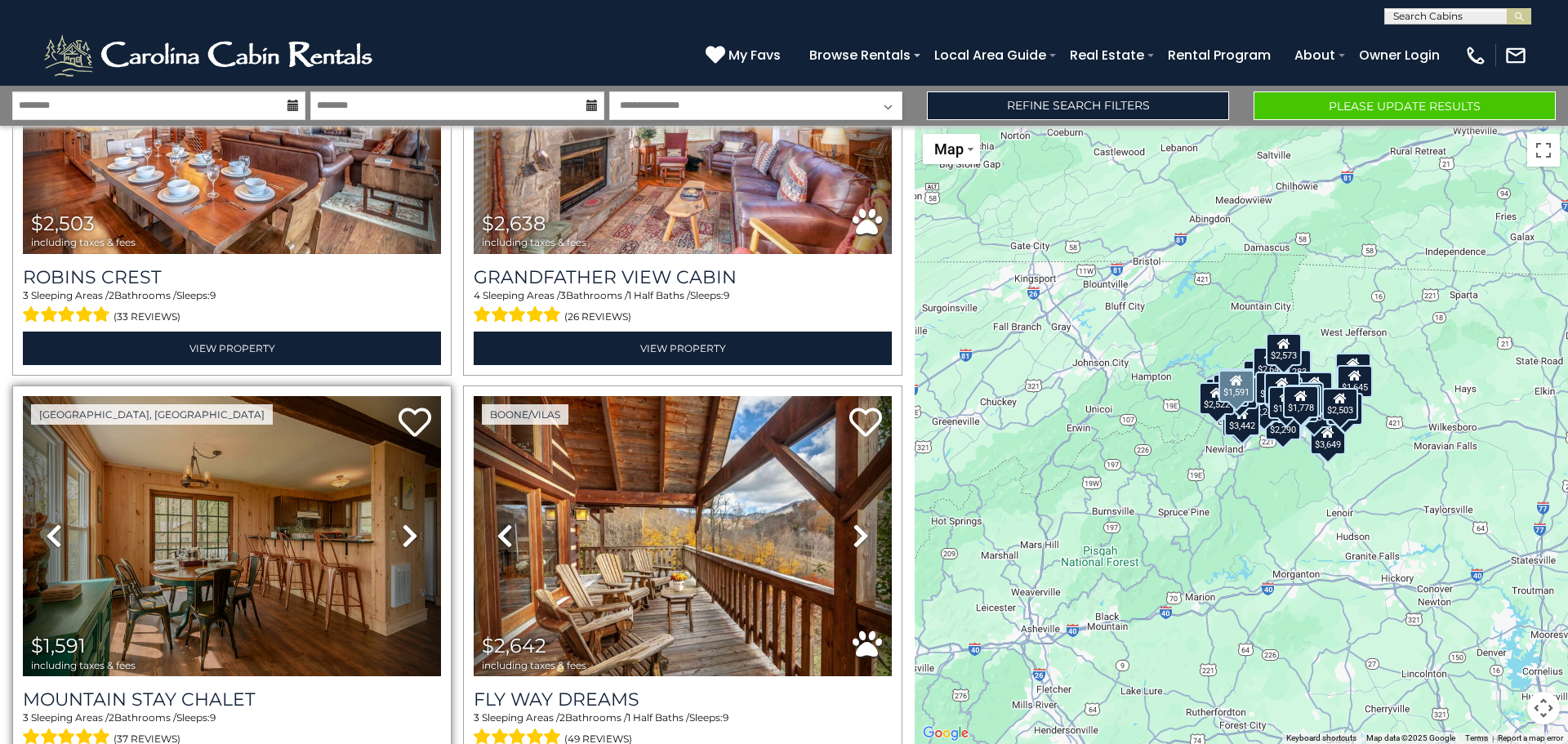
click at [402, 522] on icon at bounding box center [410, 535] width 17 height 26
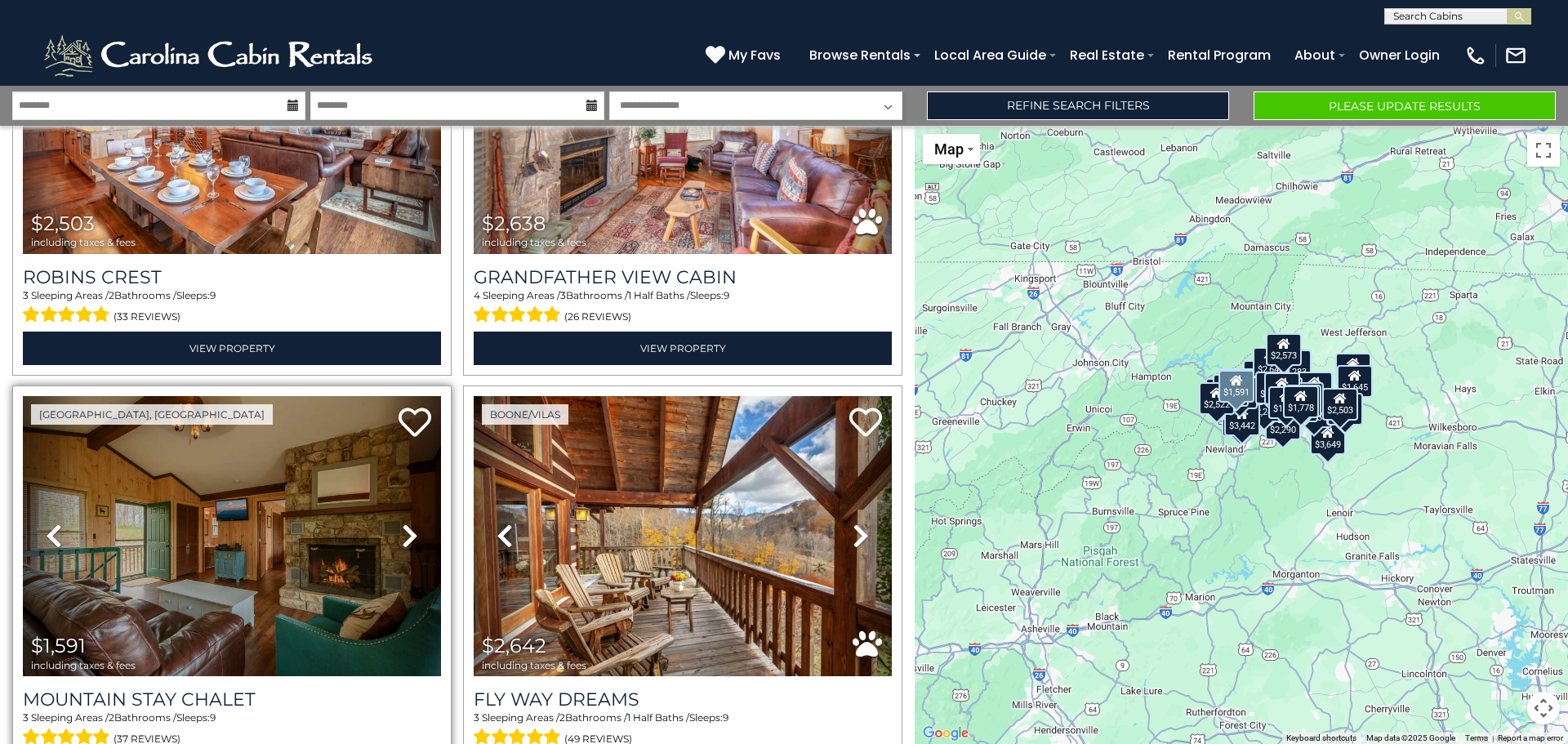
click at [402, 522] on icon at bounding box center [410, 535] width 17 height 26
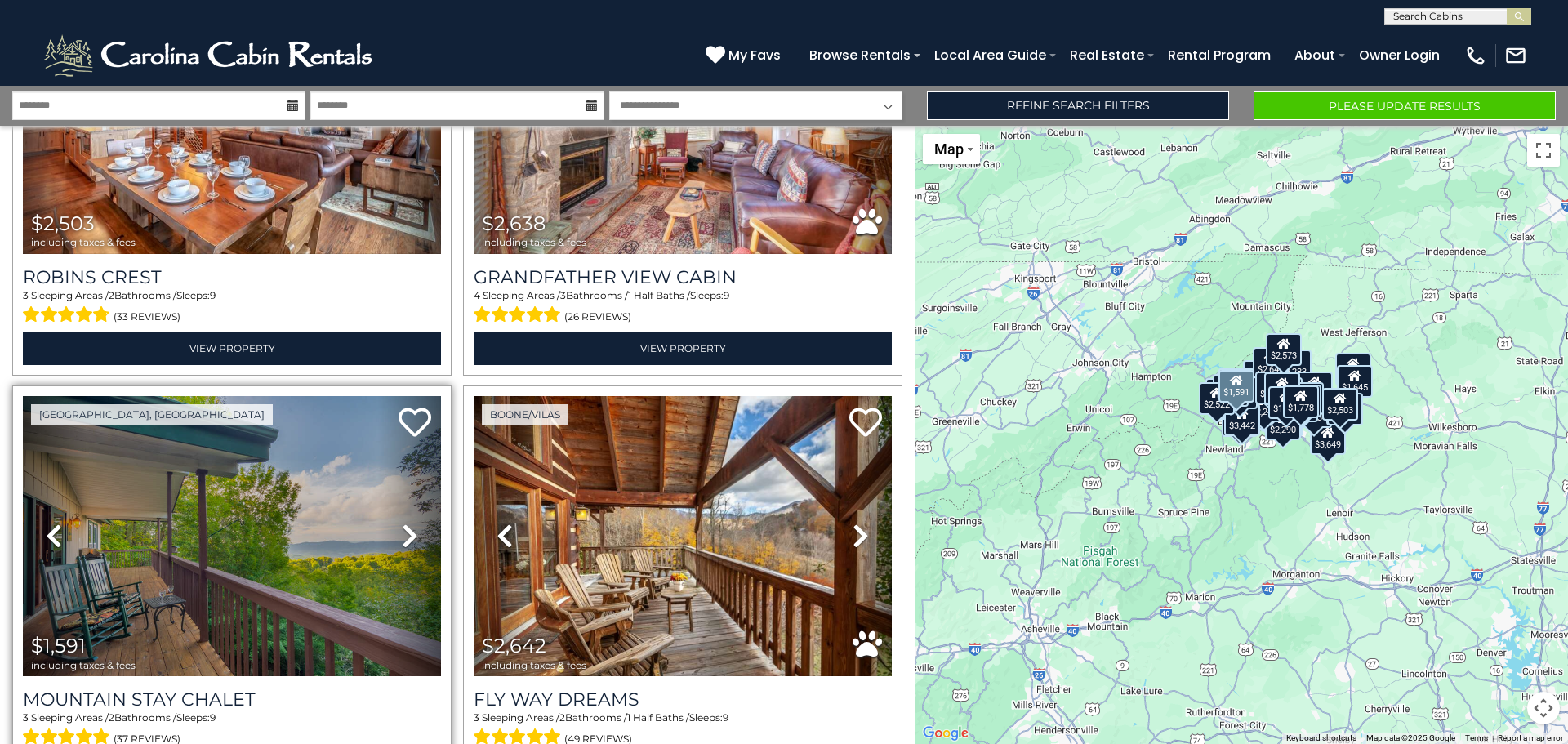
click at [402, 522] on icon at bounding box center [410, 535] width 17 height 26
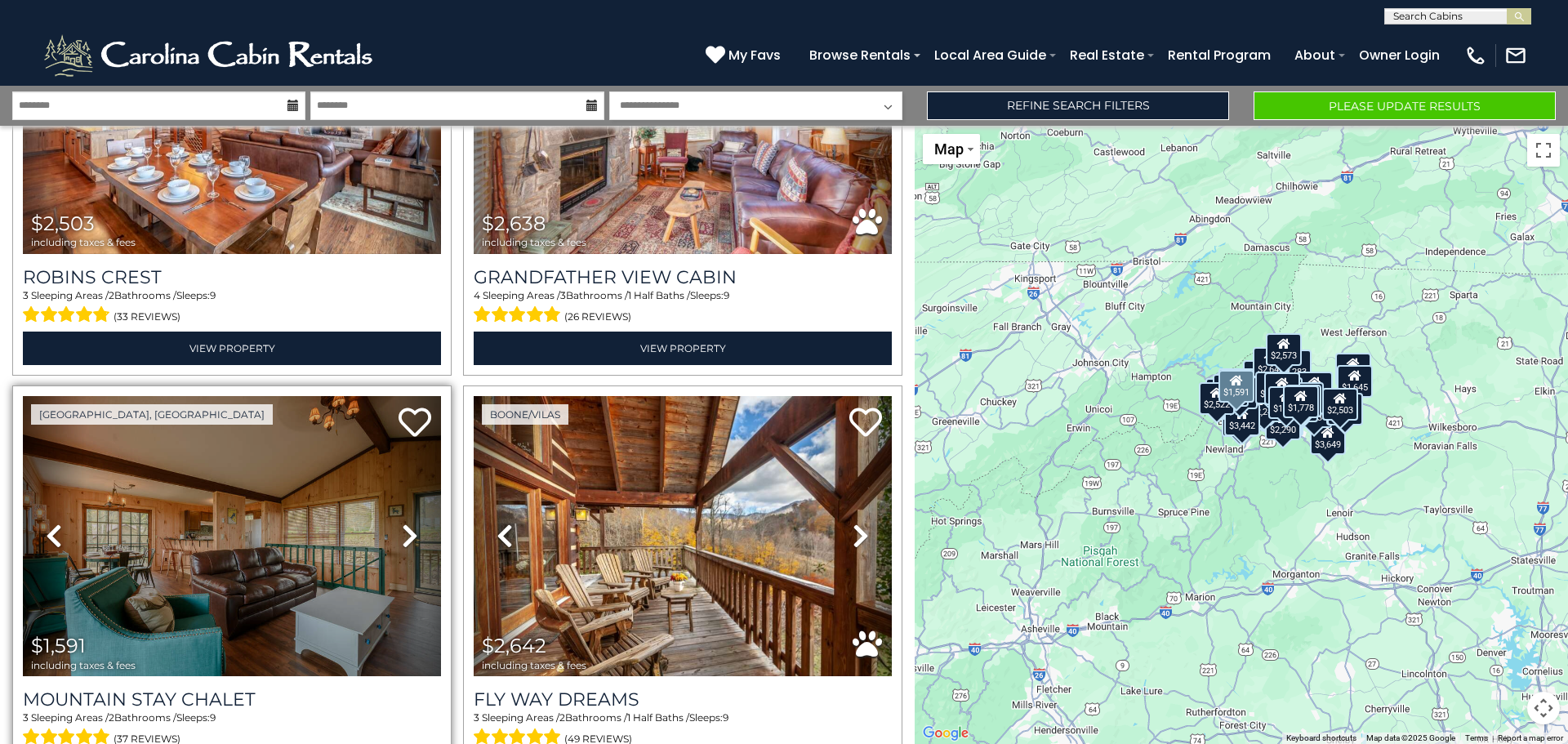
click at [402, 522] on icon at bounding box center [410, 535] width 17 height 26
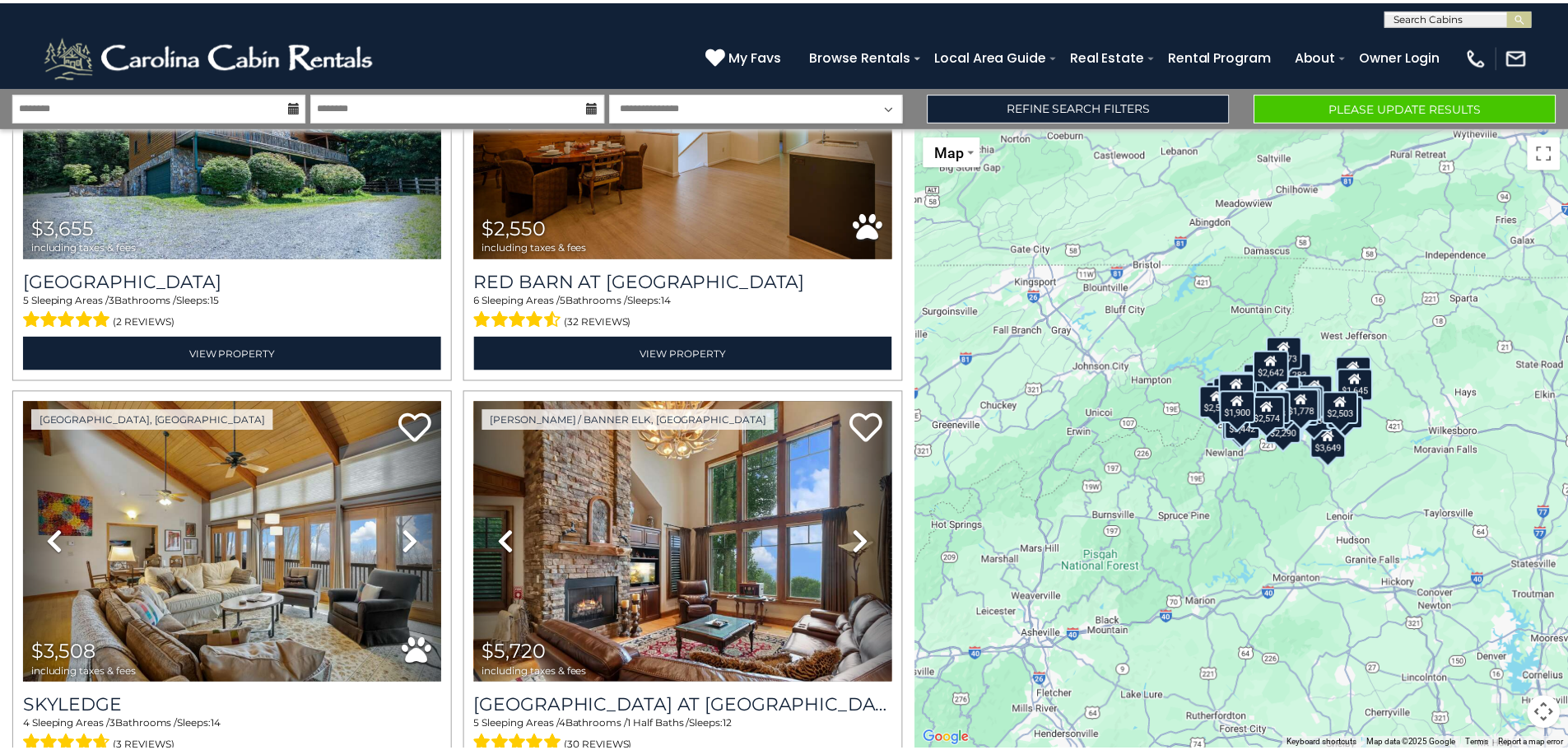
scroll to position [0, 0]
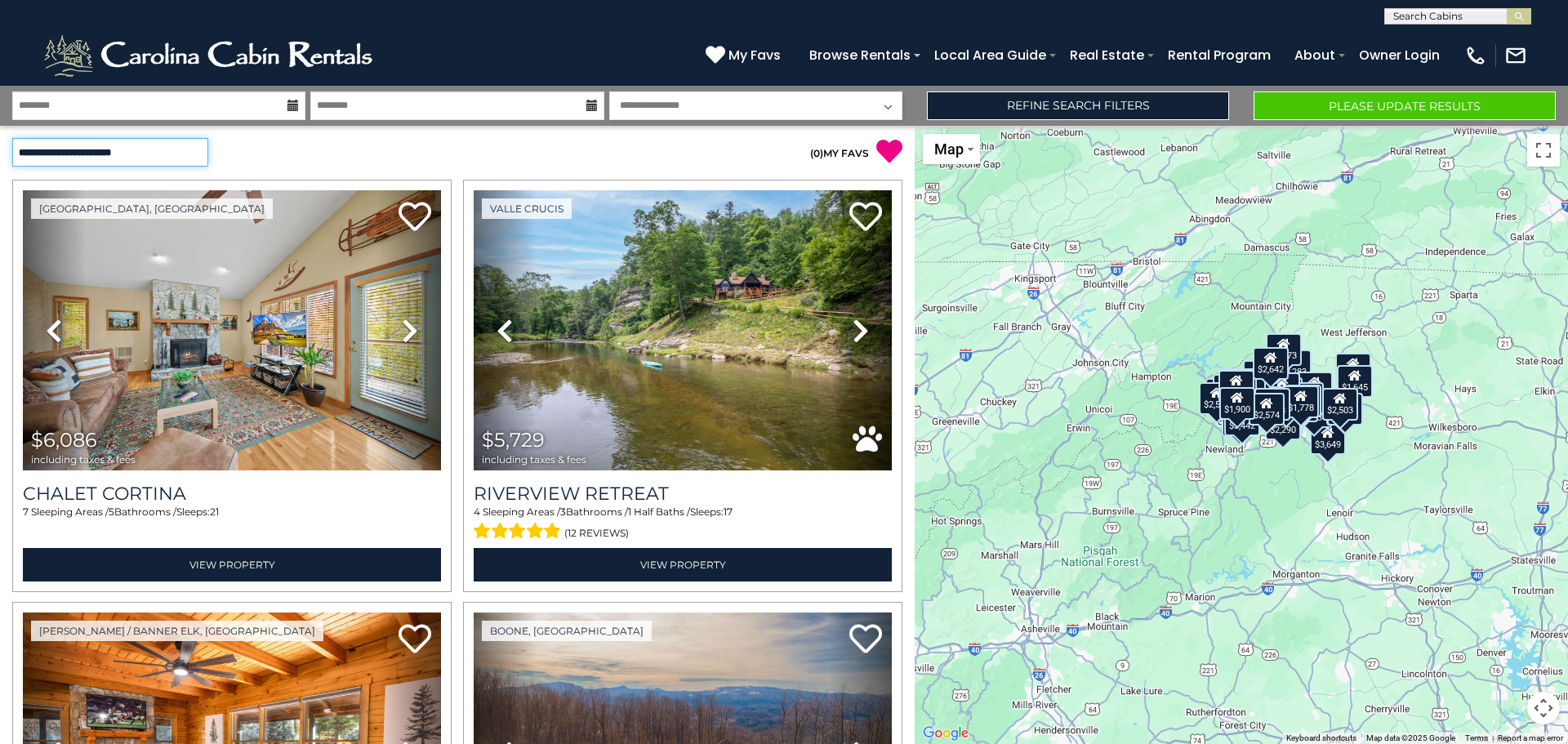
click at [186, 154] on select "**********" at bounding box center [110, 152] width 196 height 29
select select "*********"
click at [12, 138] on select "**********" at bounding box center [110, 152] width 196 height 29
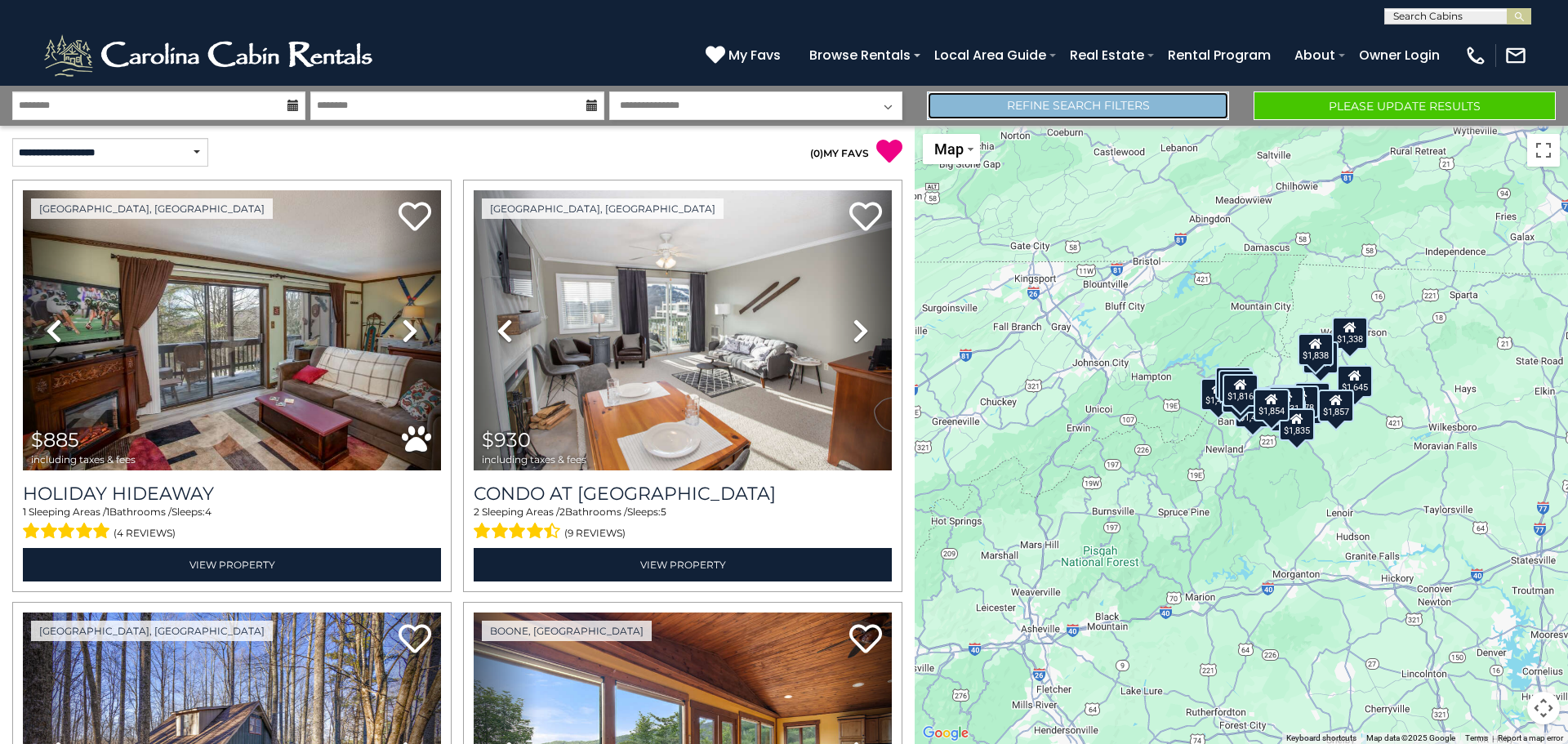
click at [1076, 108] on link "Refine Search Filters" at bounding box center [1078, 105] width 303 height 29
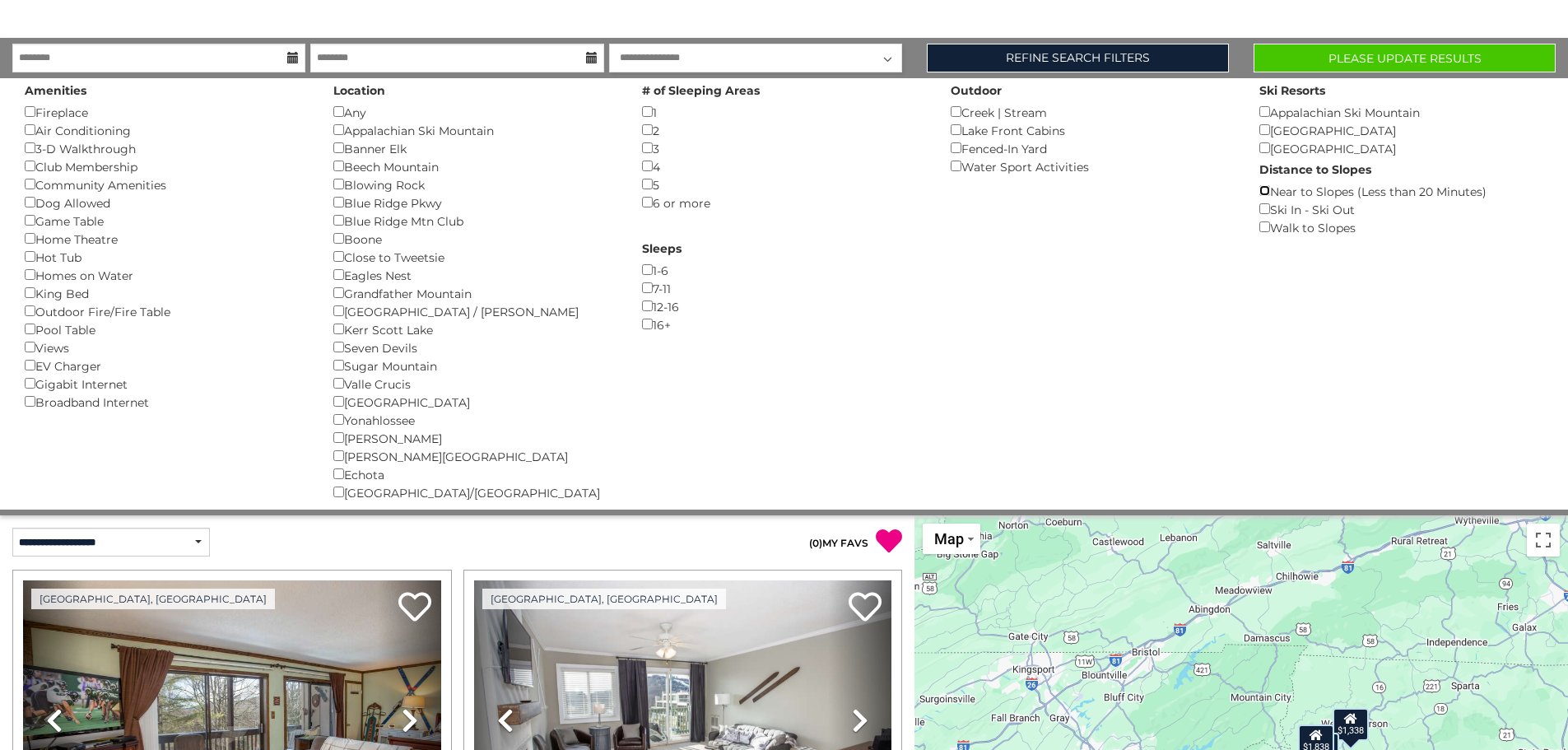
scroll to position [82, 0]
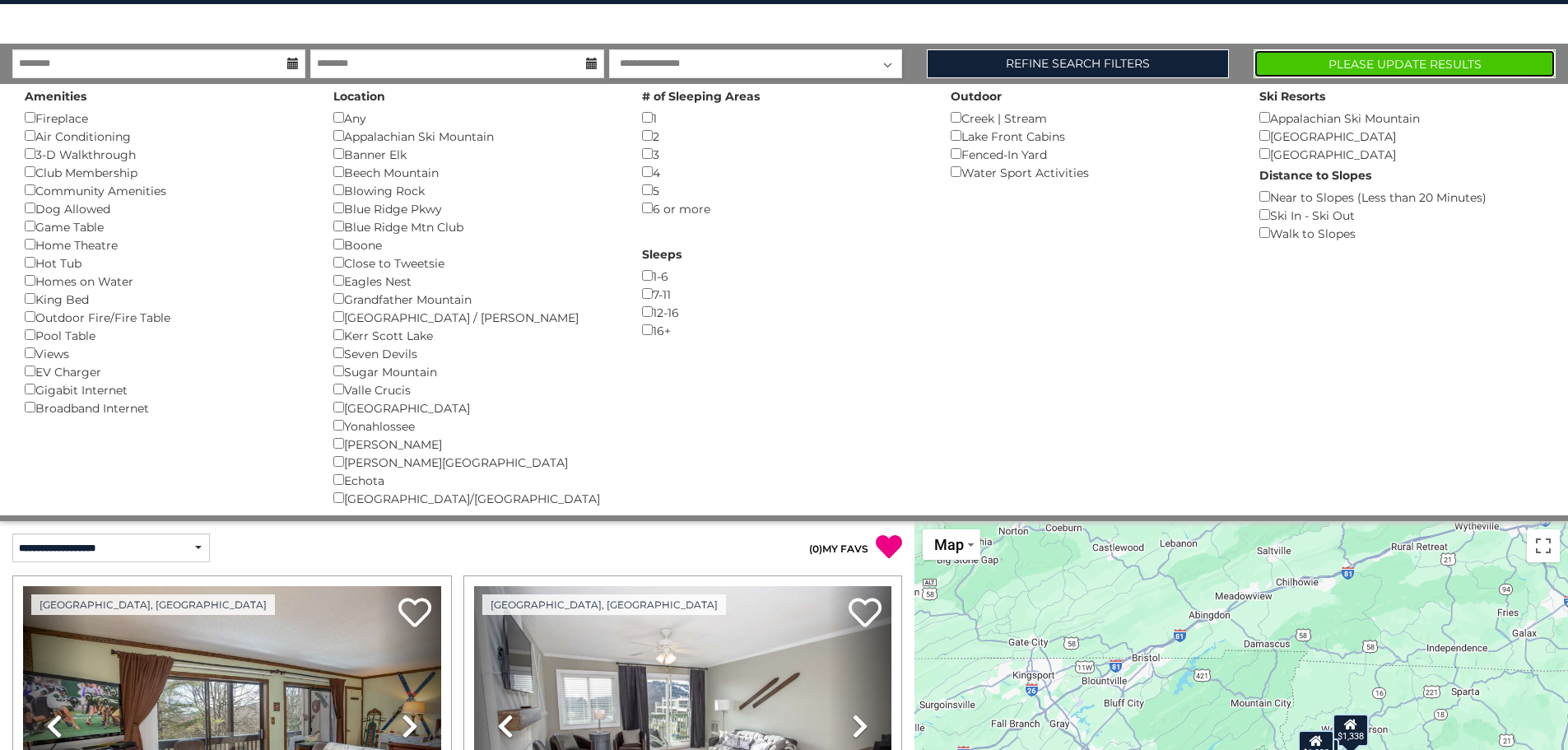
click at [1319, 59] on button "Please Update Results" at bounding box center [1405, 63] width 302 height 29
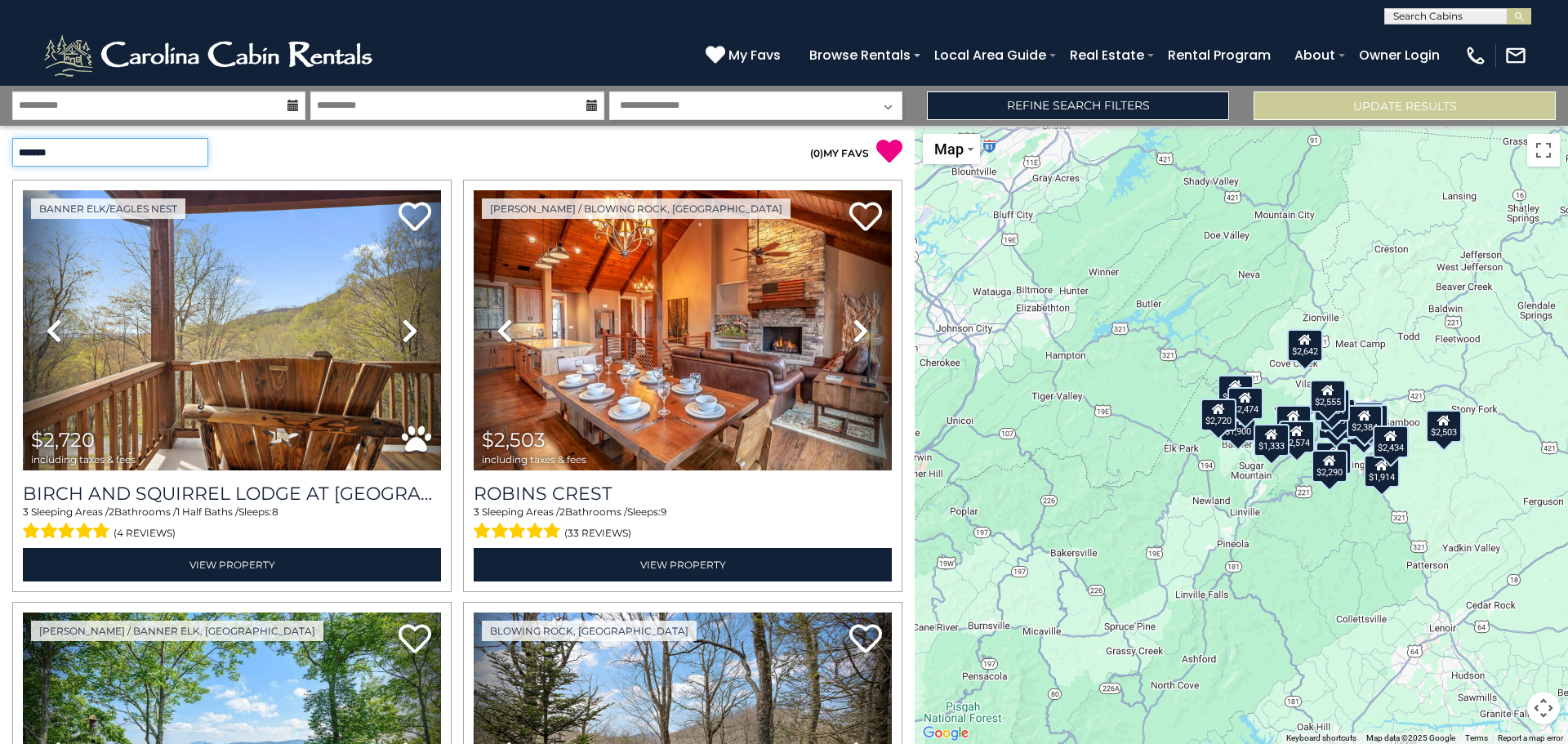
click at [197, 151] on select "**********" at bounding box center [110, 152] width 196 height 29
select select "*********"
click at [12, 138] on select "**********" at bounding box center [110, 152] width 196 height 29
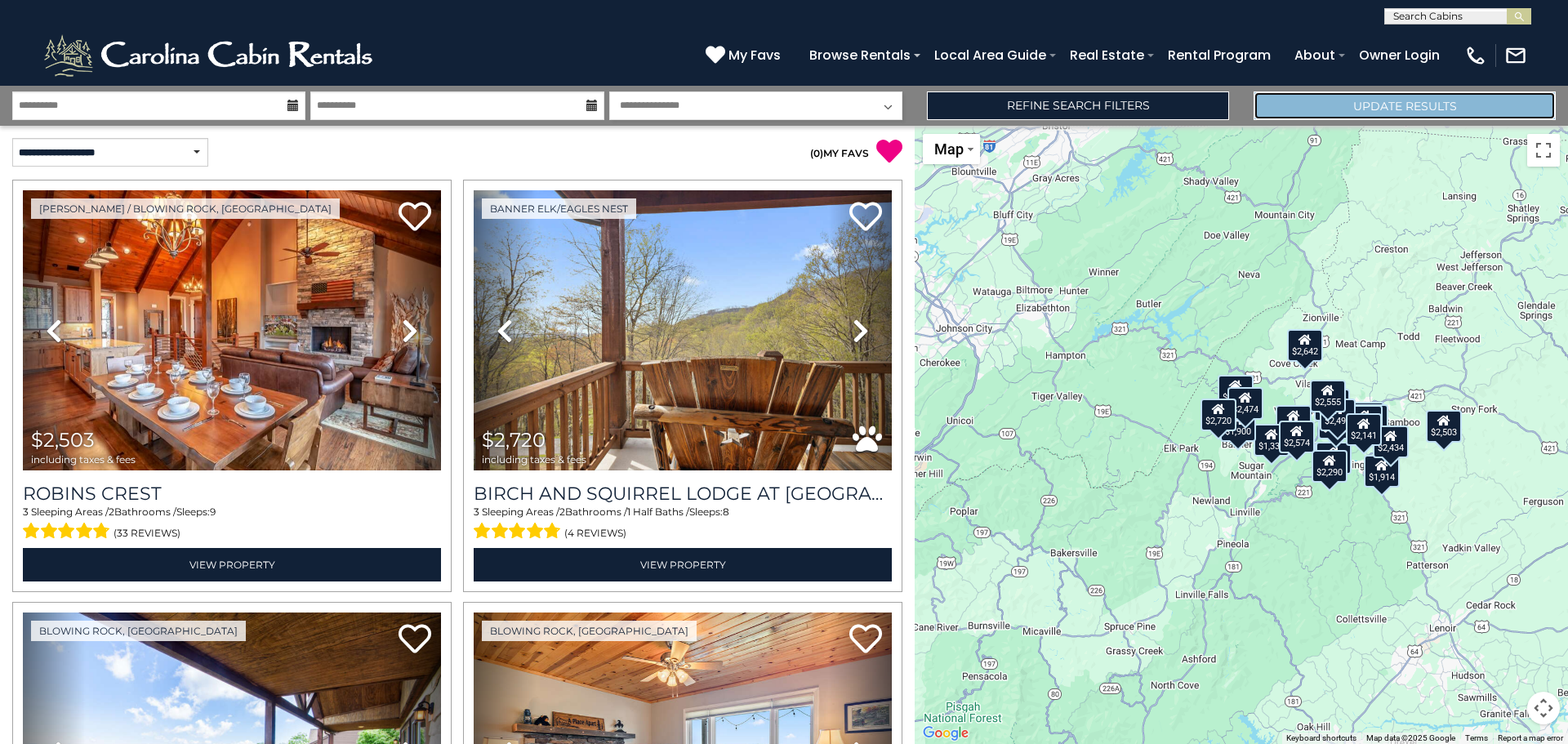
click at [1403, 110] on button "Update Results" at bounding box center [1405, 105] width 303 height 29
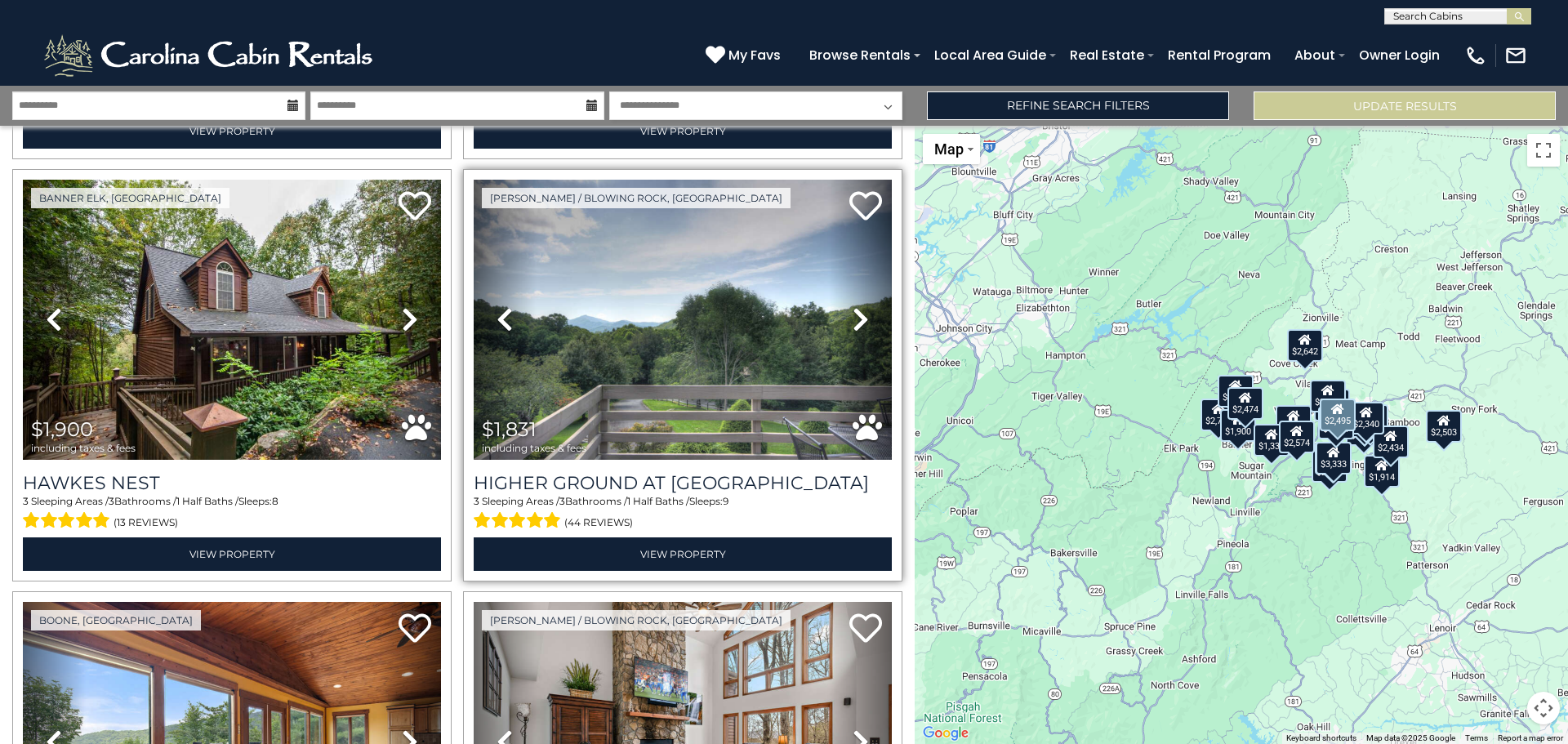
scroll to position [2531, 0]
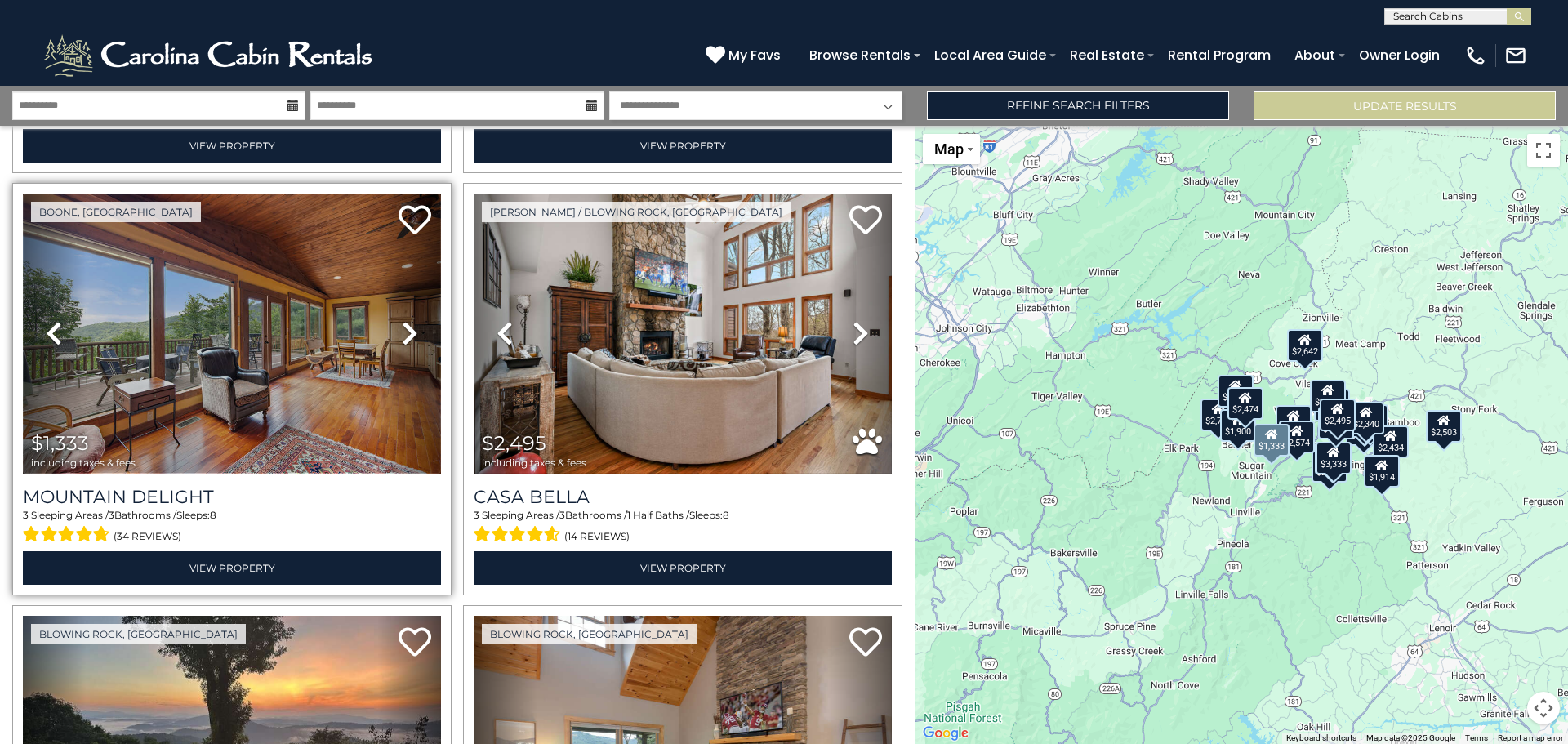
click at [209, 349] on img at bounding box center [231, 334] width 418 height 280
drag, startPoint x: 408, startPoint y: 195, endPoint x: 430, endPoint y: 209, distance: 26.1
click at [408, 203] on icon at bounding box center [415, 220] width 33 height 33
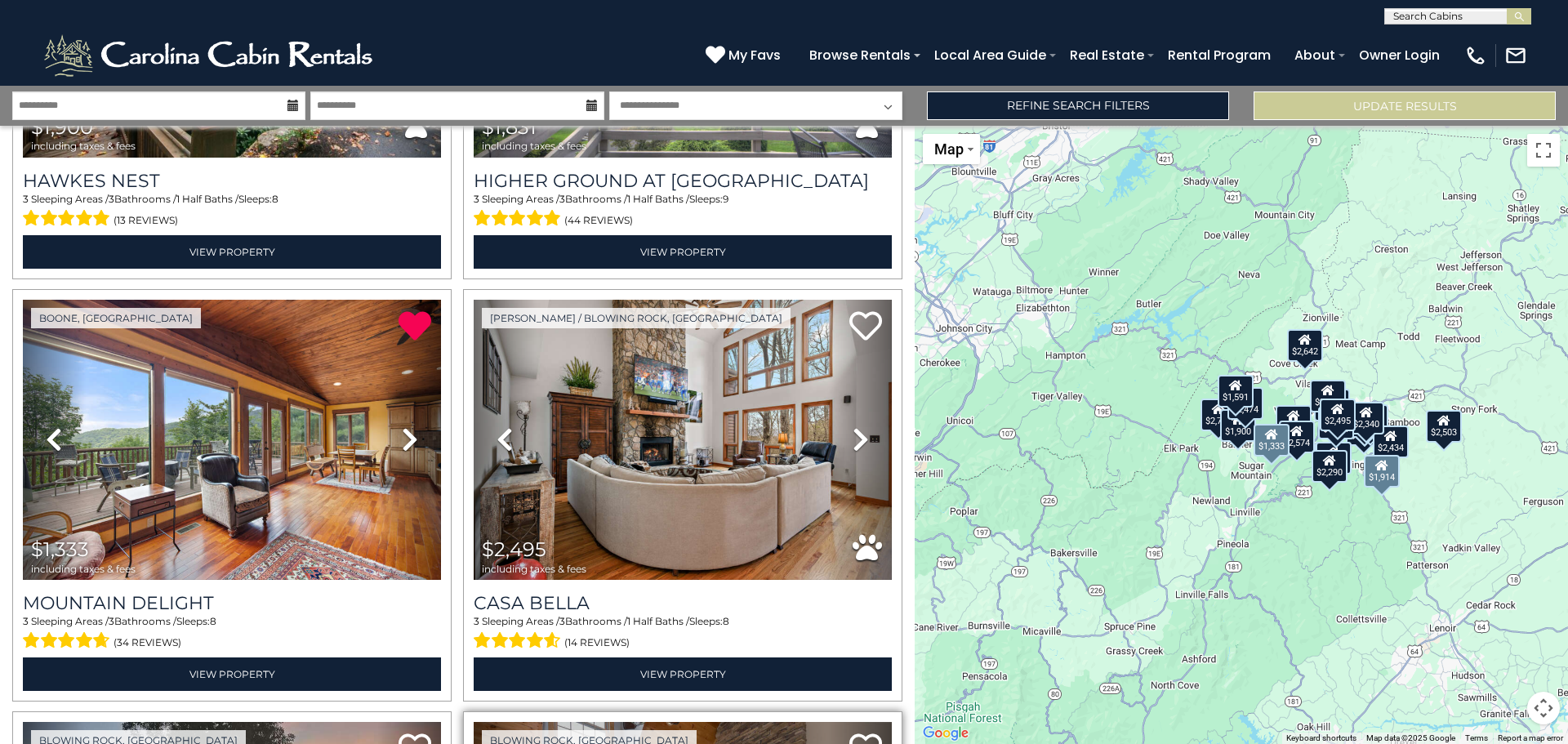
scroll to position [2368, 0]
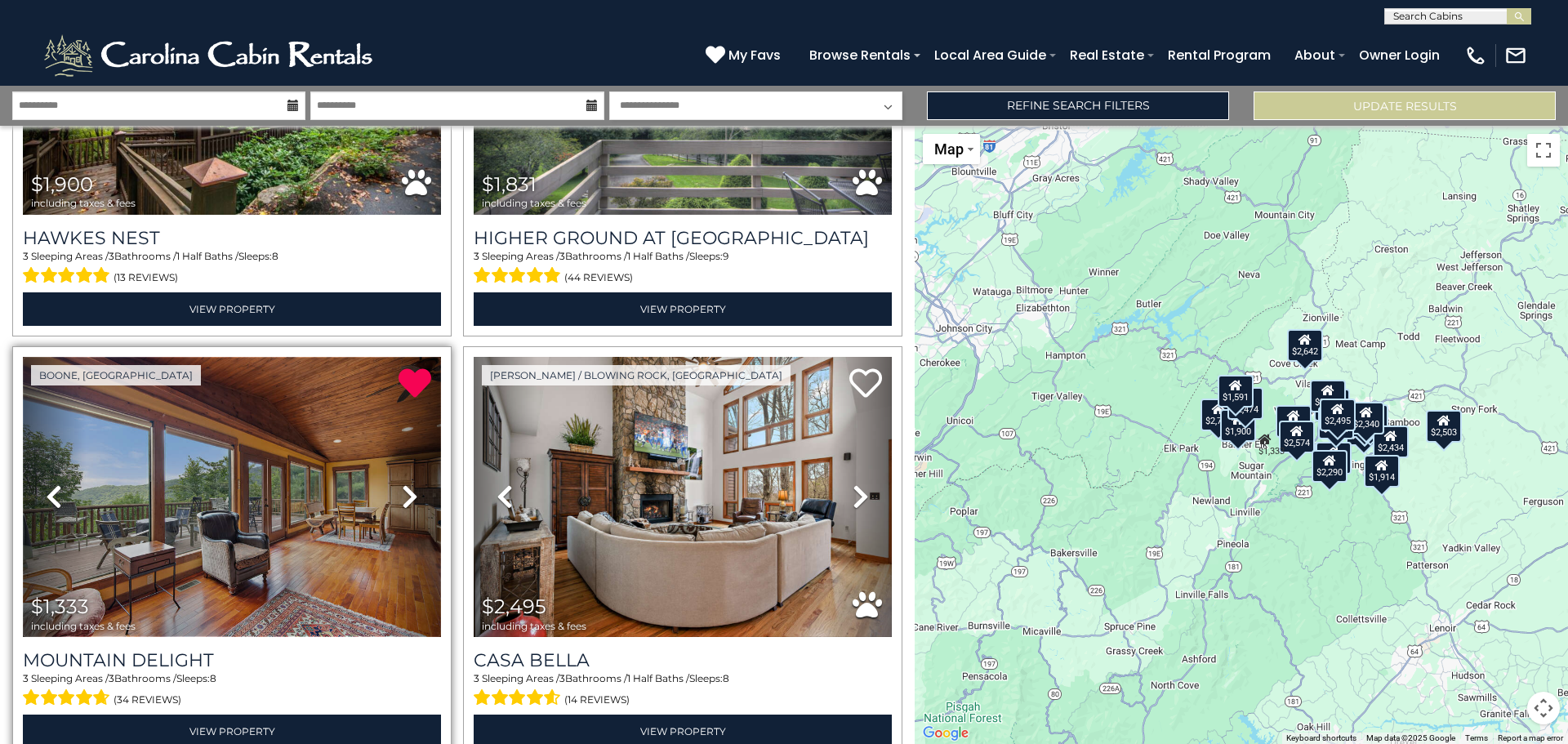
click at [190, 424] on img at bounding box center [231, 496] width 418 height 280
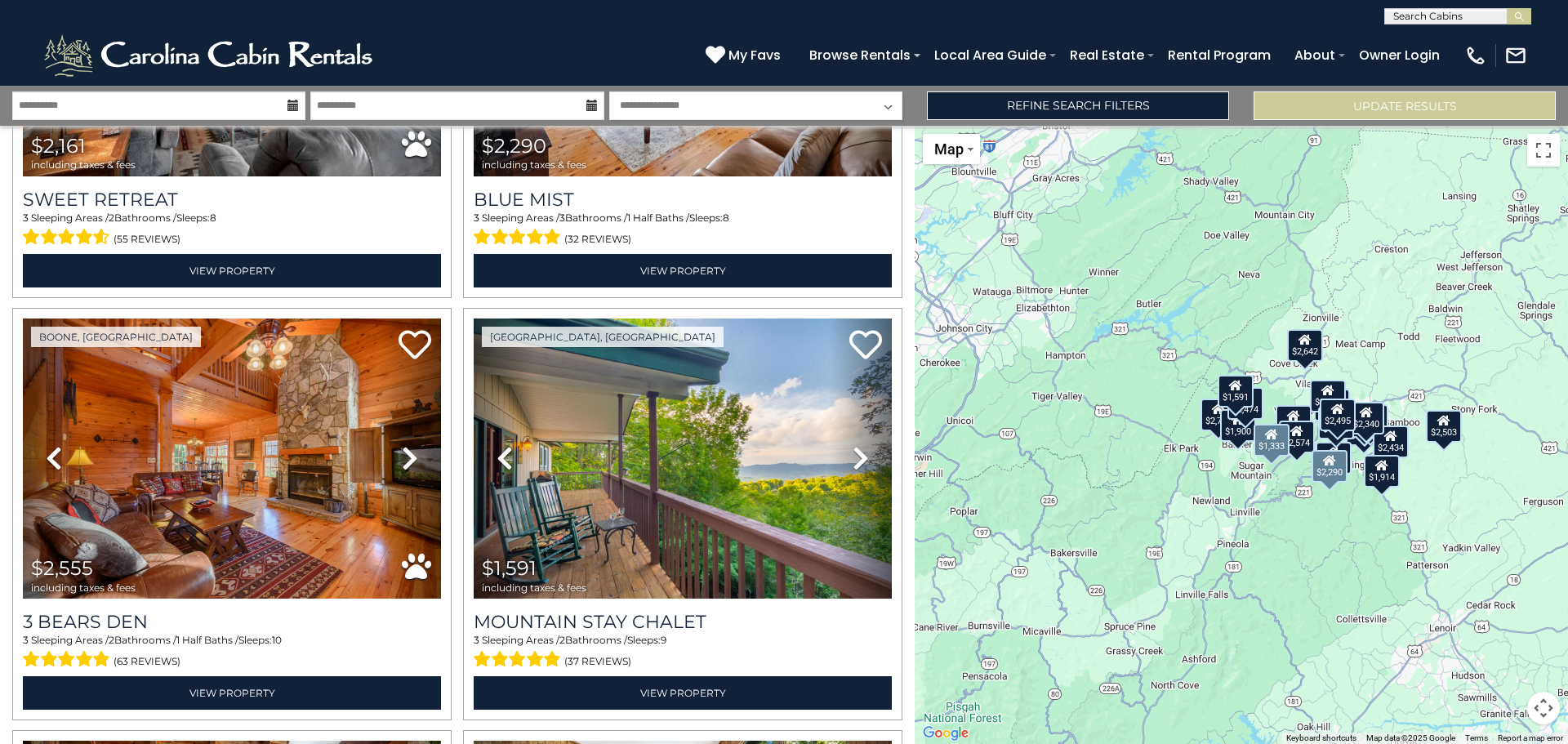
scroll to position [3674, 0]
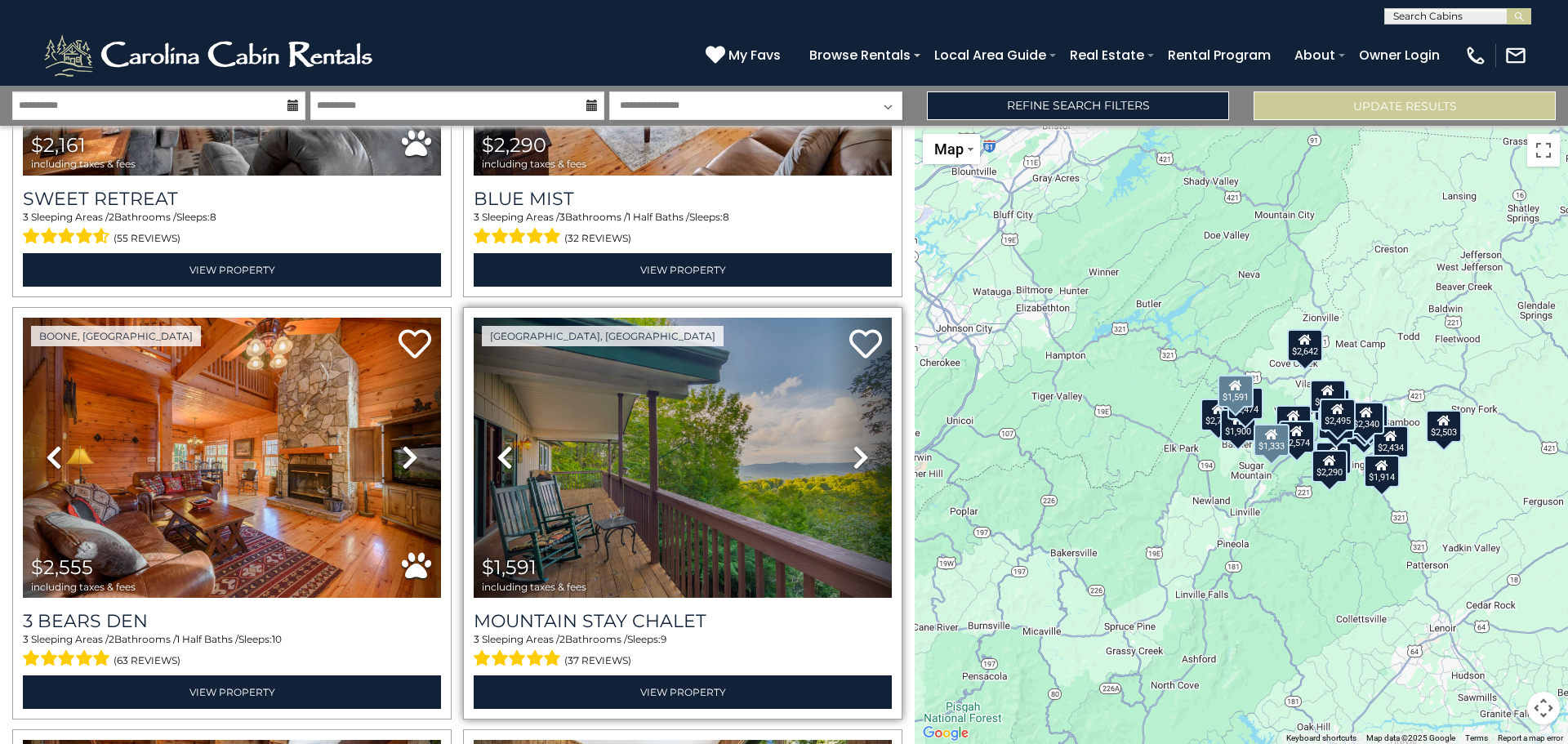
click at [861, 432] on link "Next" at bounding box center [860, 457] width 63 height 280
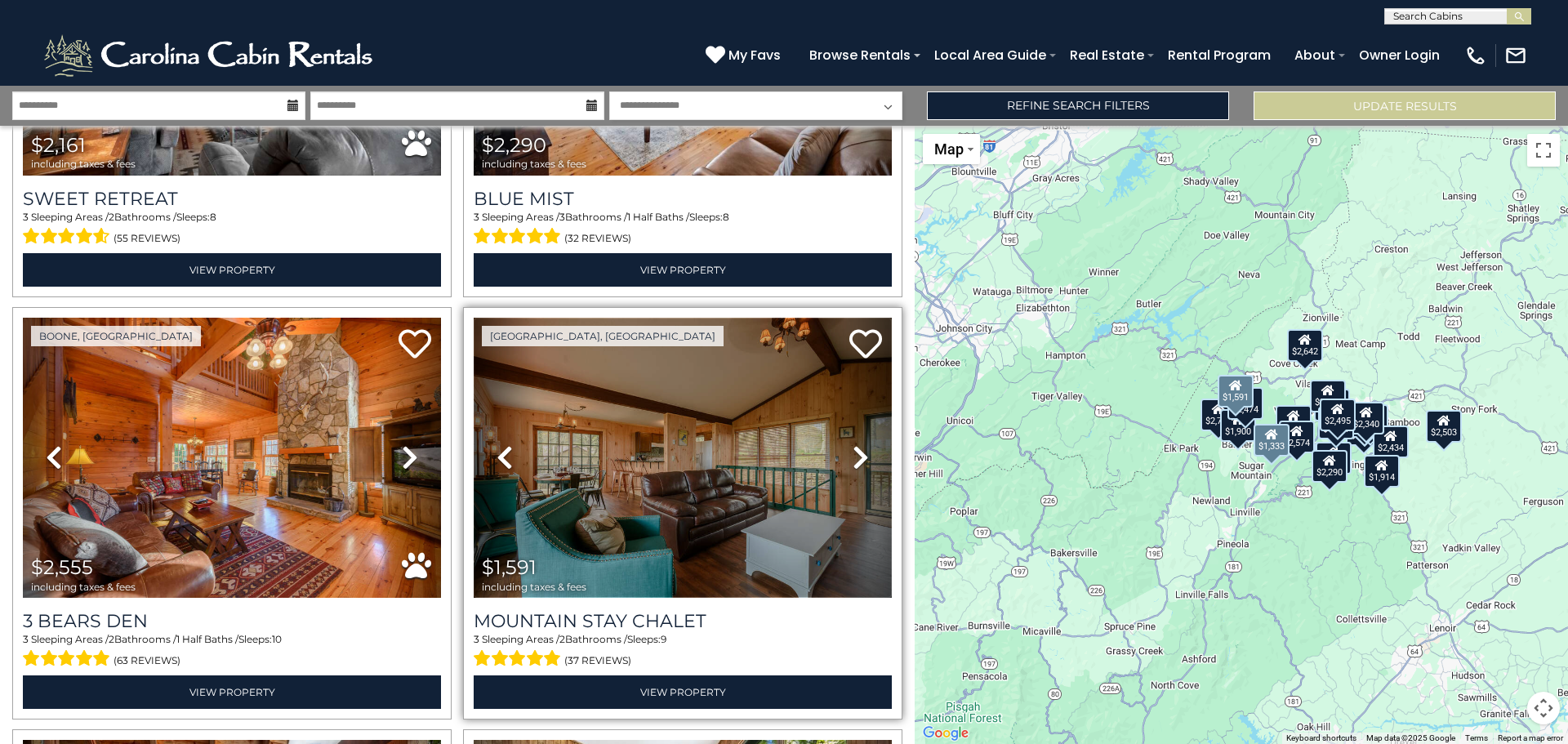
click at [683, 468] on img at bounding box center [683, 457] width 418 height 280
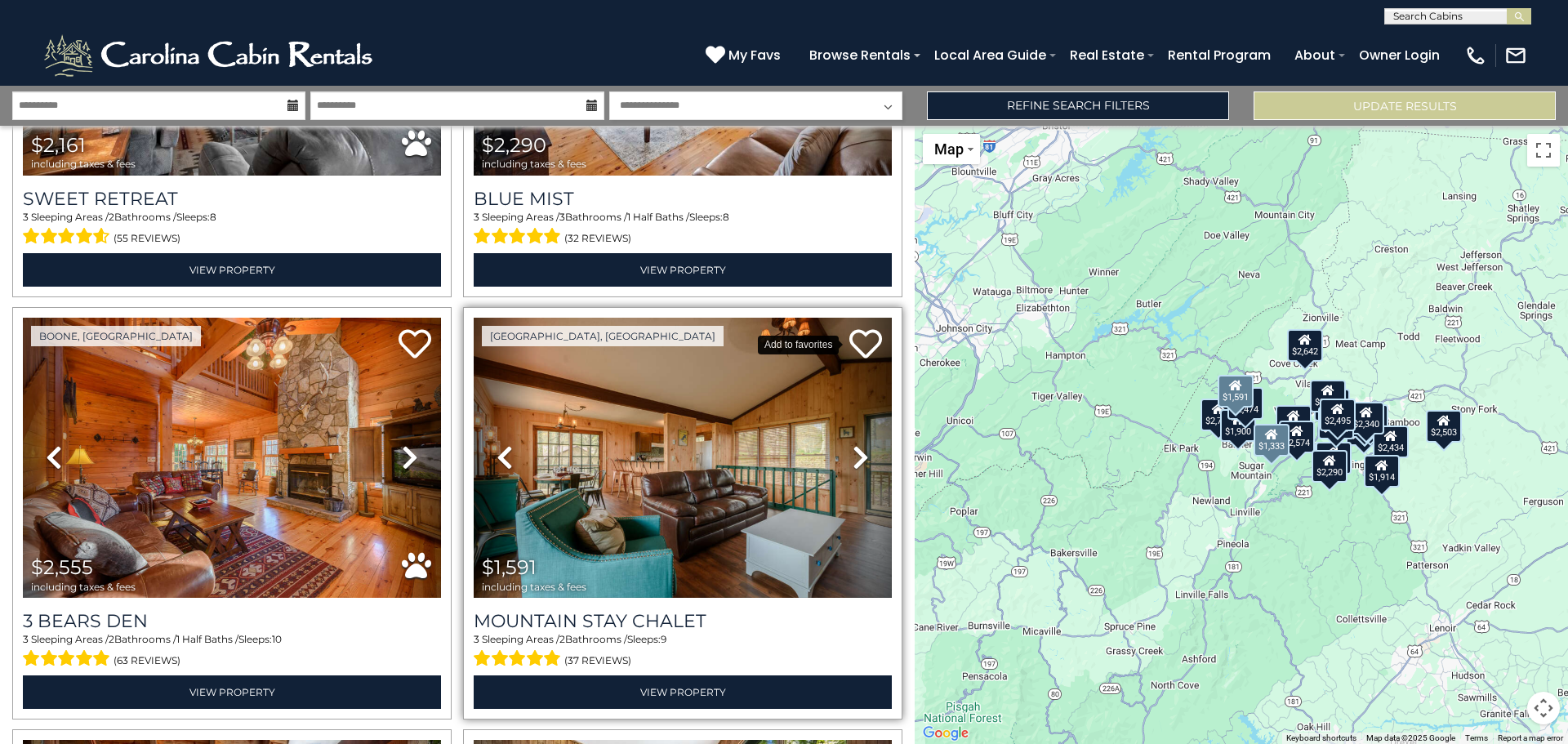
click at [867, 328] on icon at bounding box center [866, 344] width 33 height 33
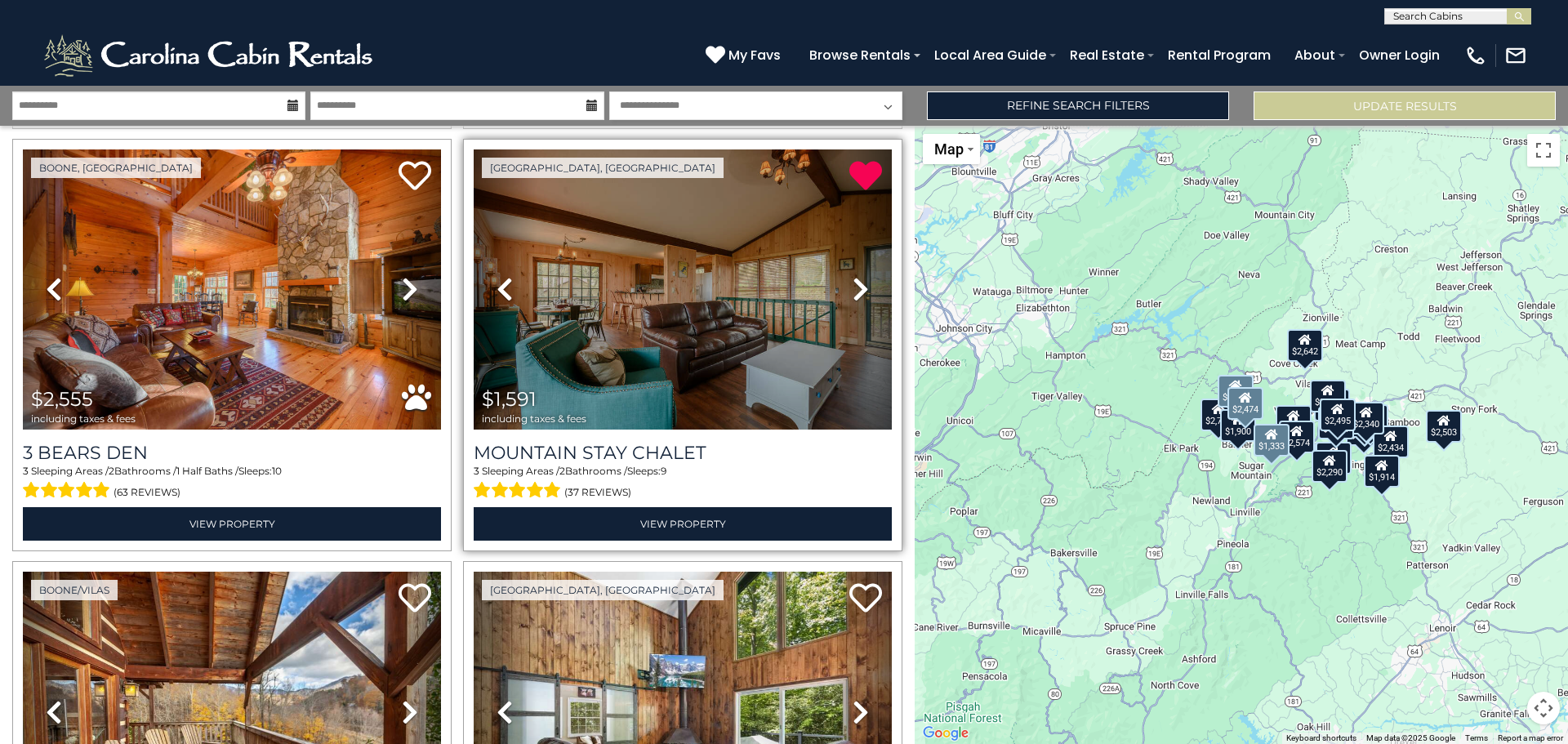
scroll to position [3794, 0]
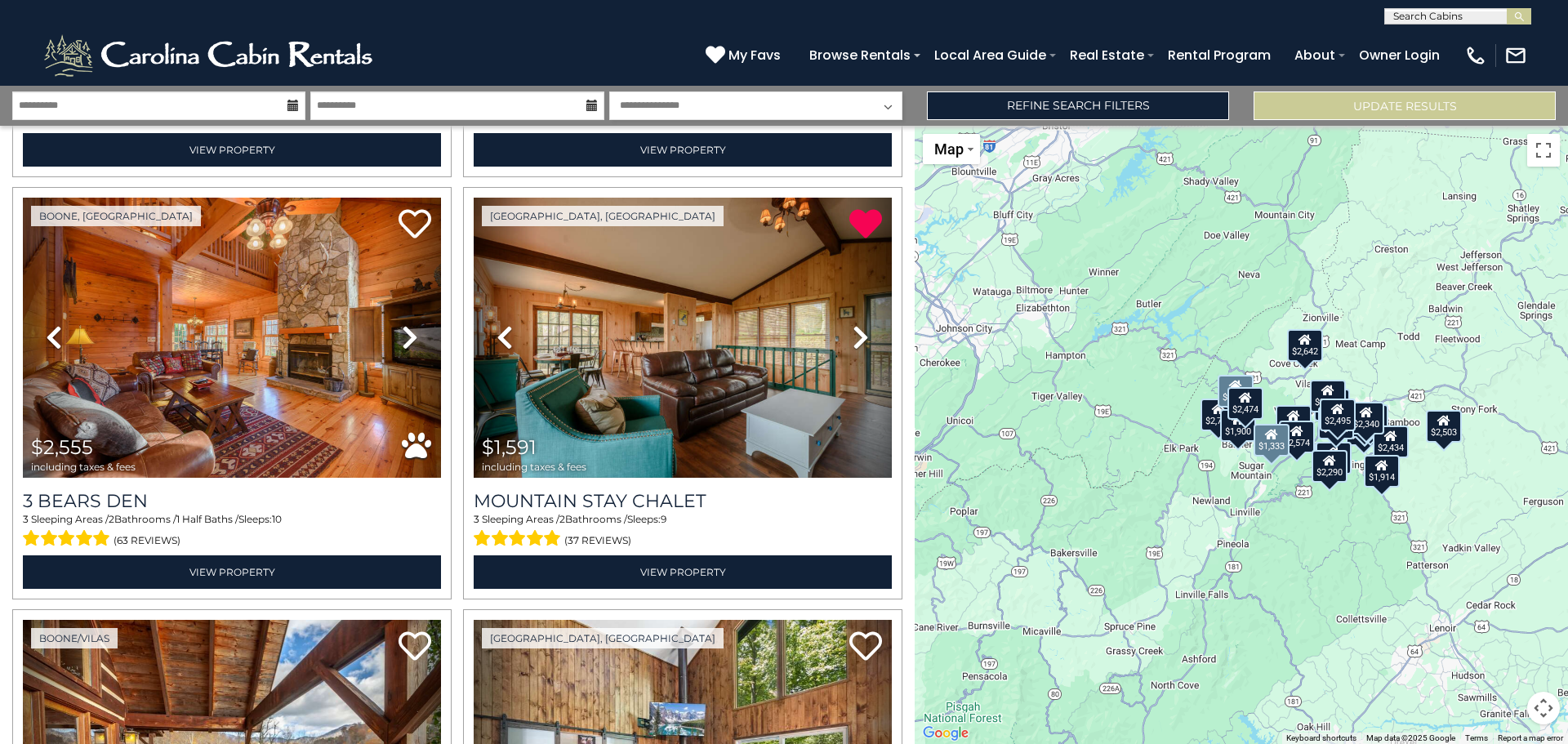
click at [1390, 475] on div "$1,914" at bounding box center [1382, 471] width 36 height 33
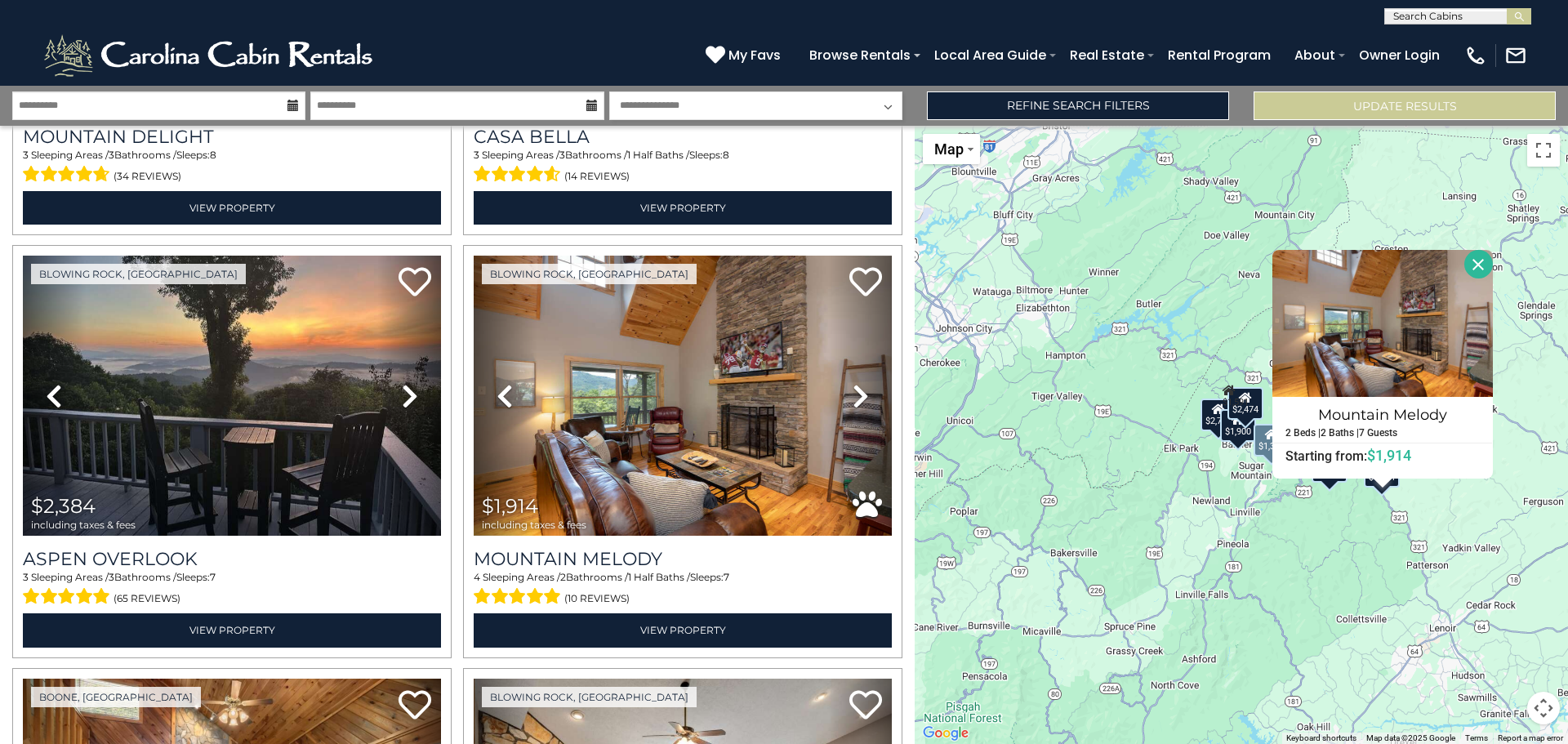
scroll to position [2896, 0]
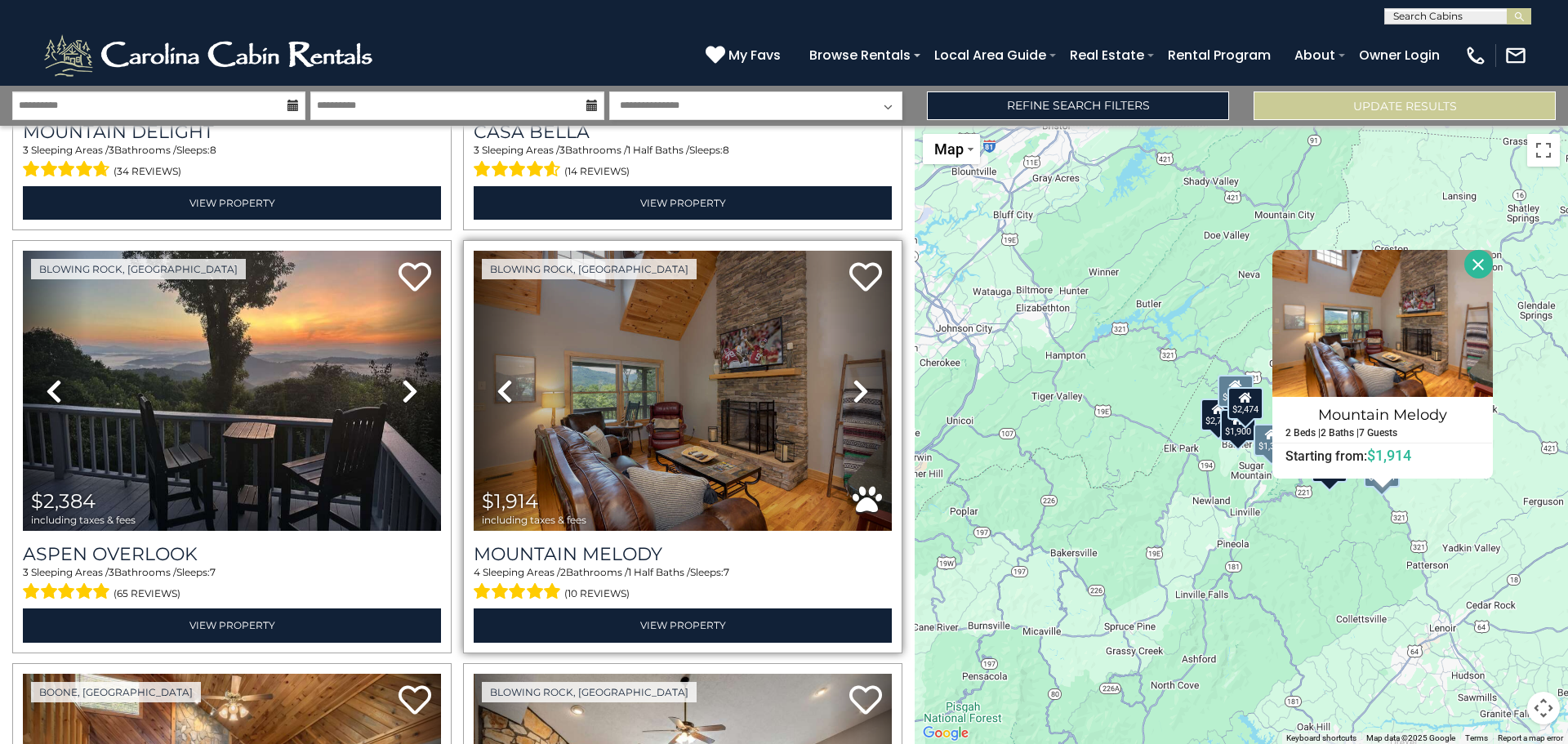
click at [860, 378] on icon at bounding box center [861, 391] width 17 height 26
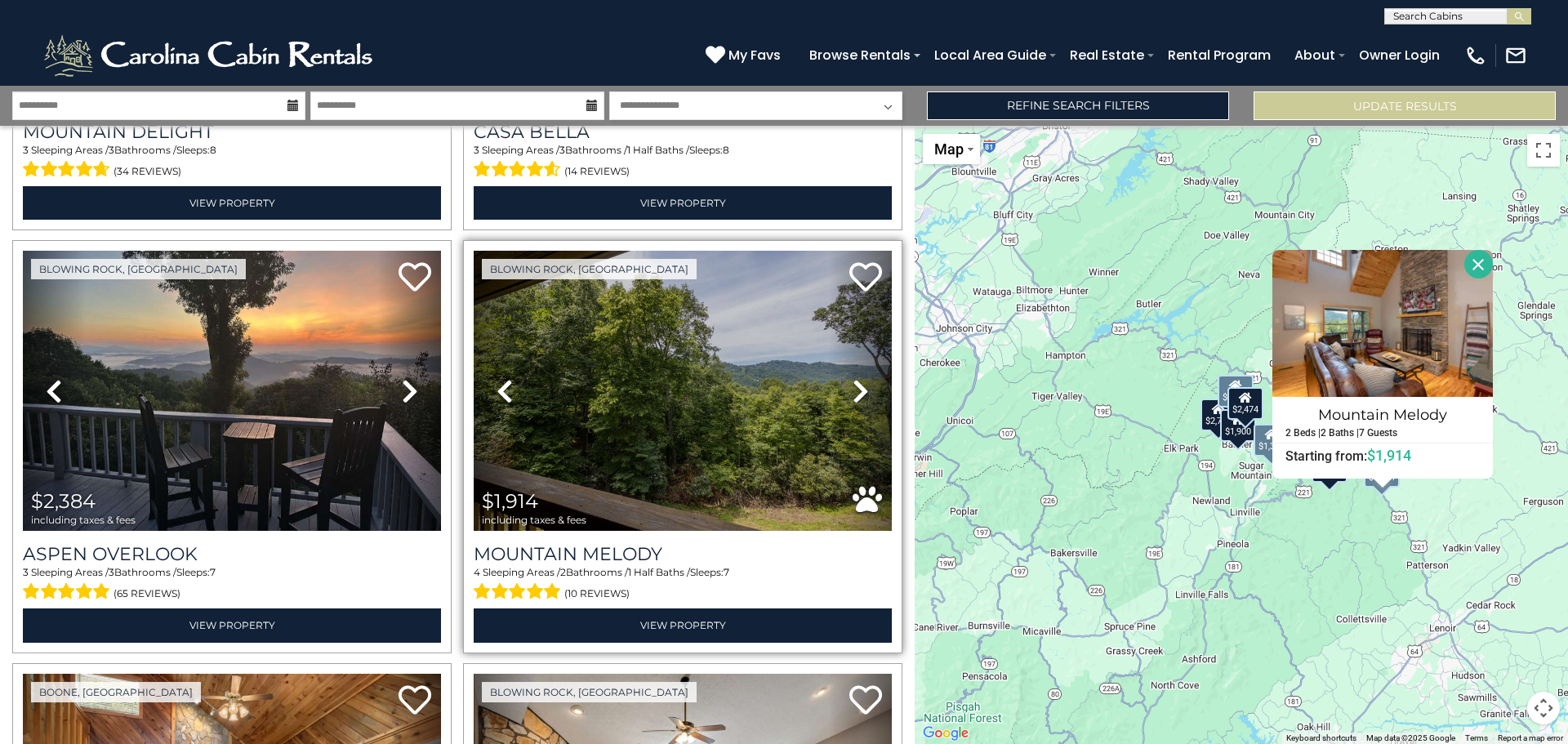
click at [860, 378] on icon at bounding box center [861, 391] width 17 height 26
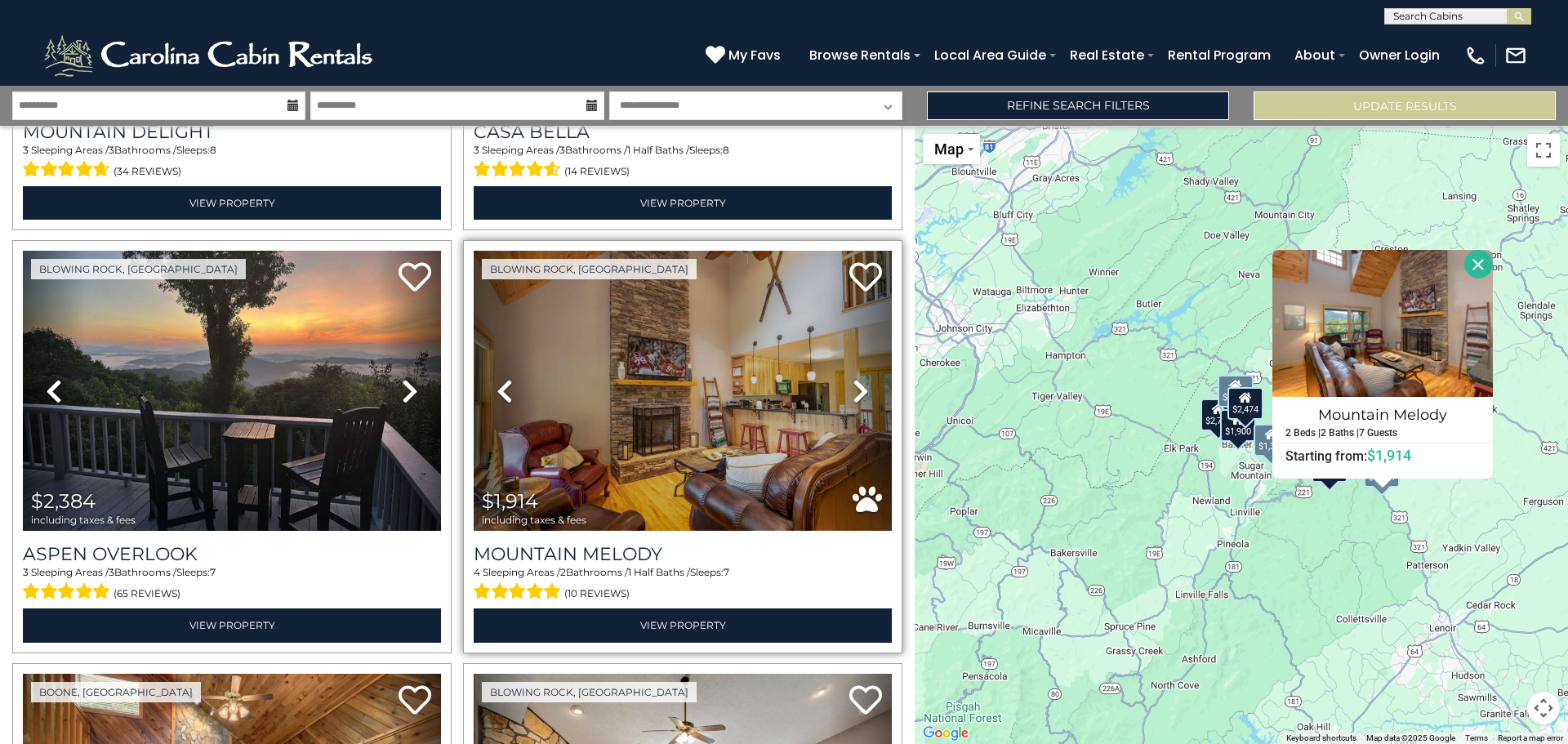
click at [860, 378] on icon at bounding box center [861, 391] width 17 height 26
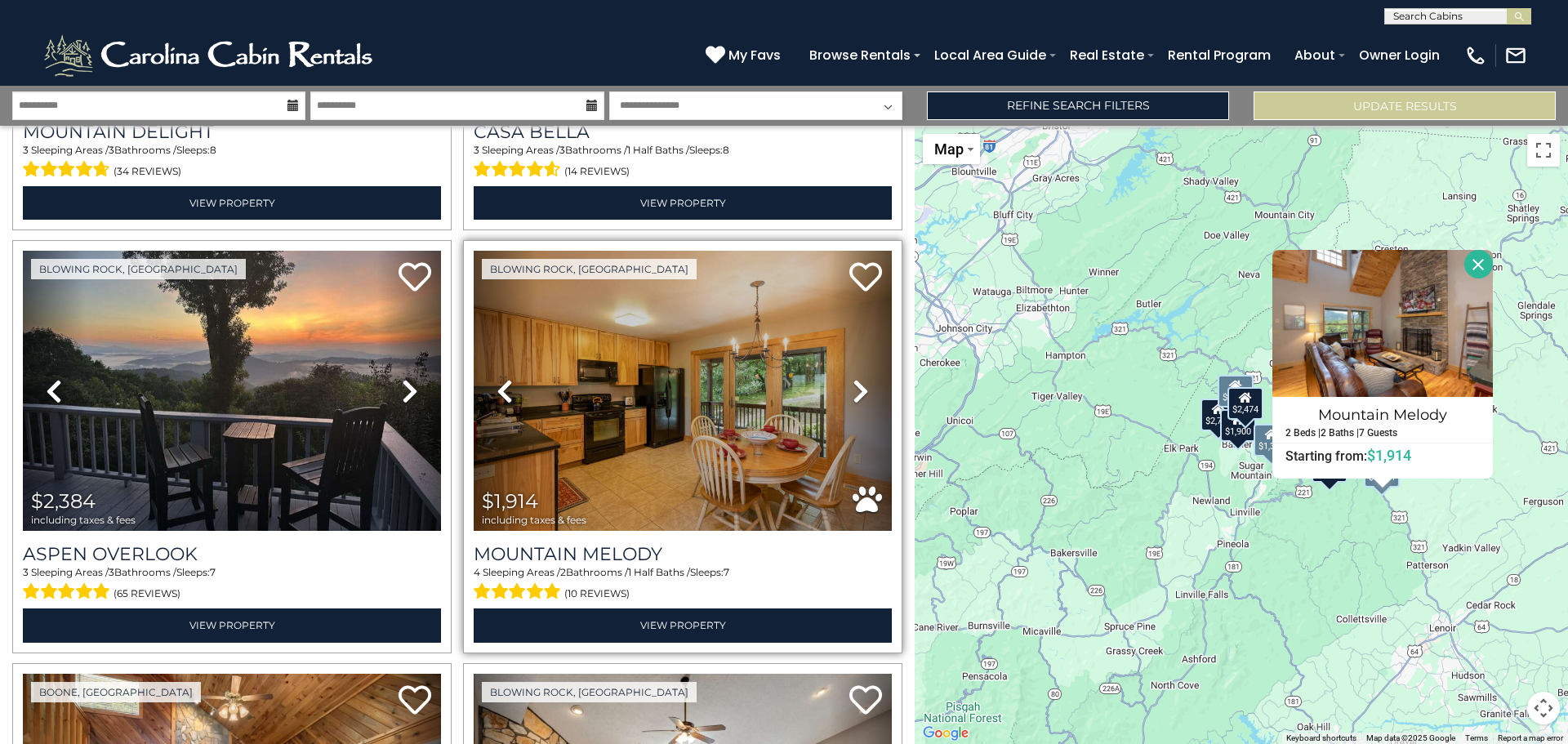
click at [860, 378] on icon at bounding box center [861, 391] width 17 height 26
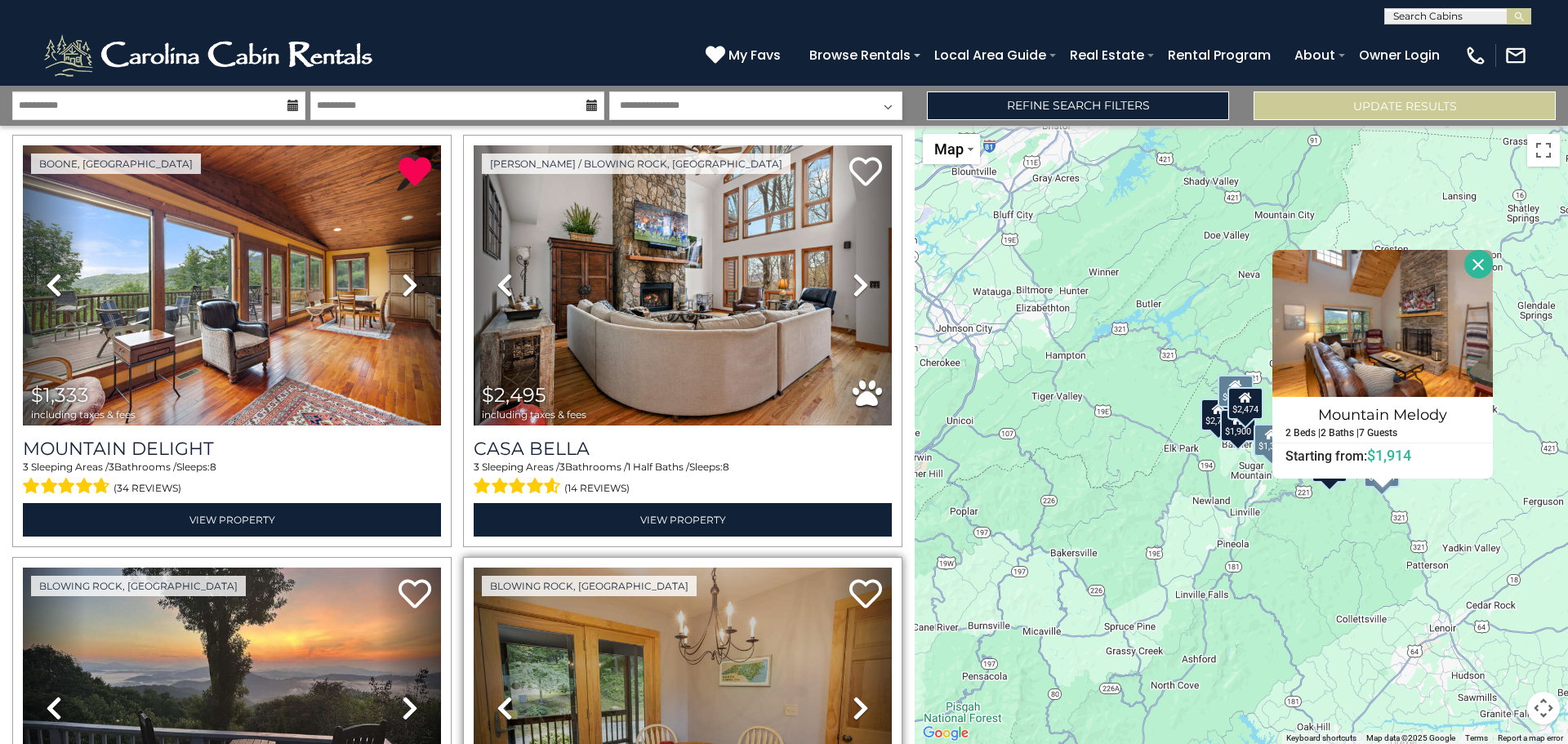
scroll to position [2569, 0]
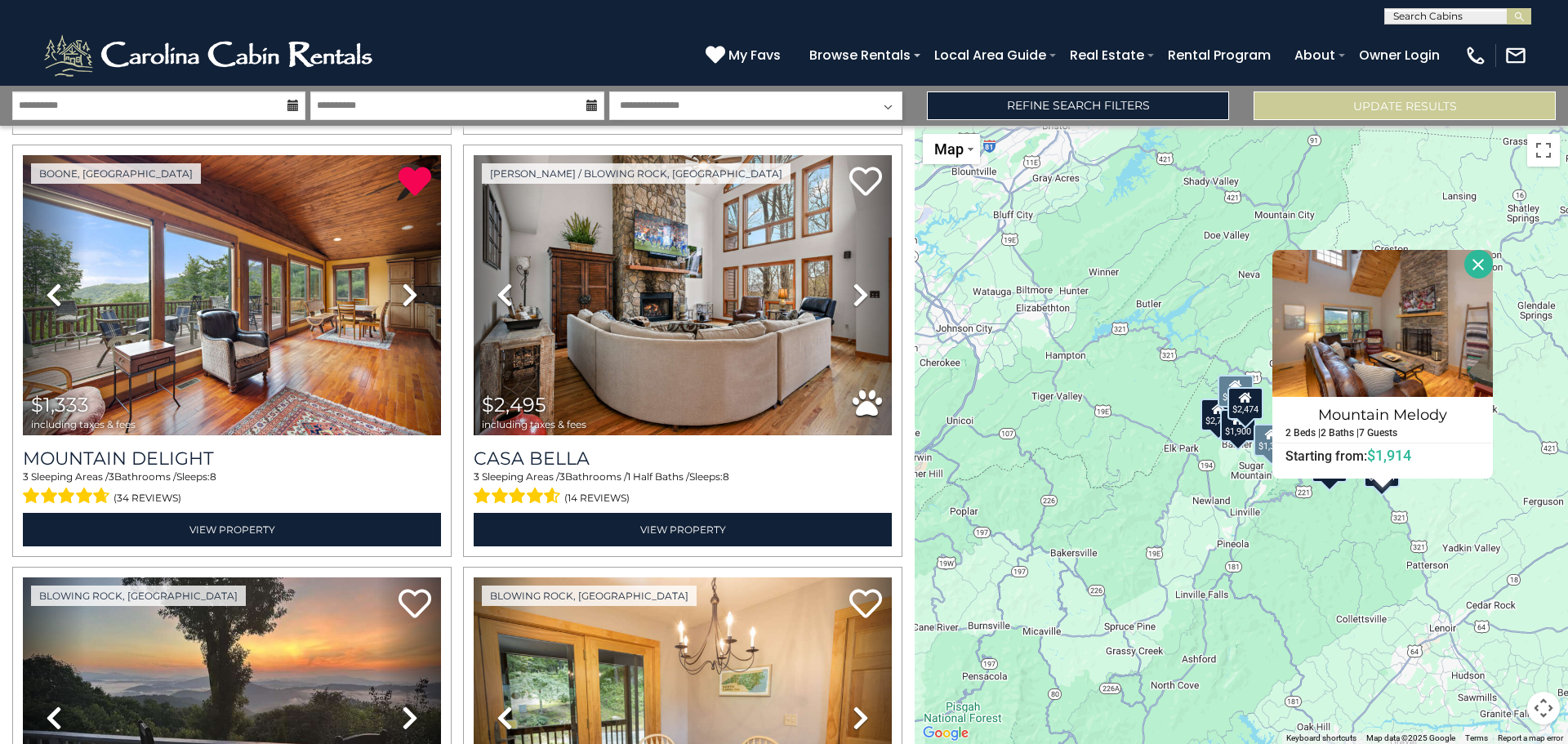
click at [1237, 440] on div "$1,900" at bounding box center [1238, 425] width 36 height 33
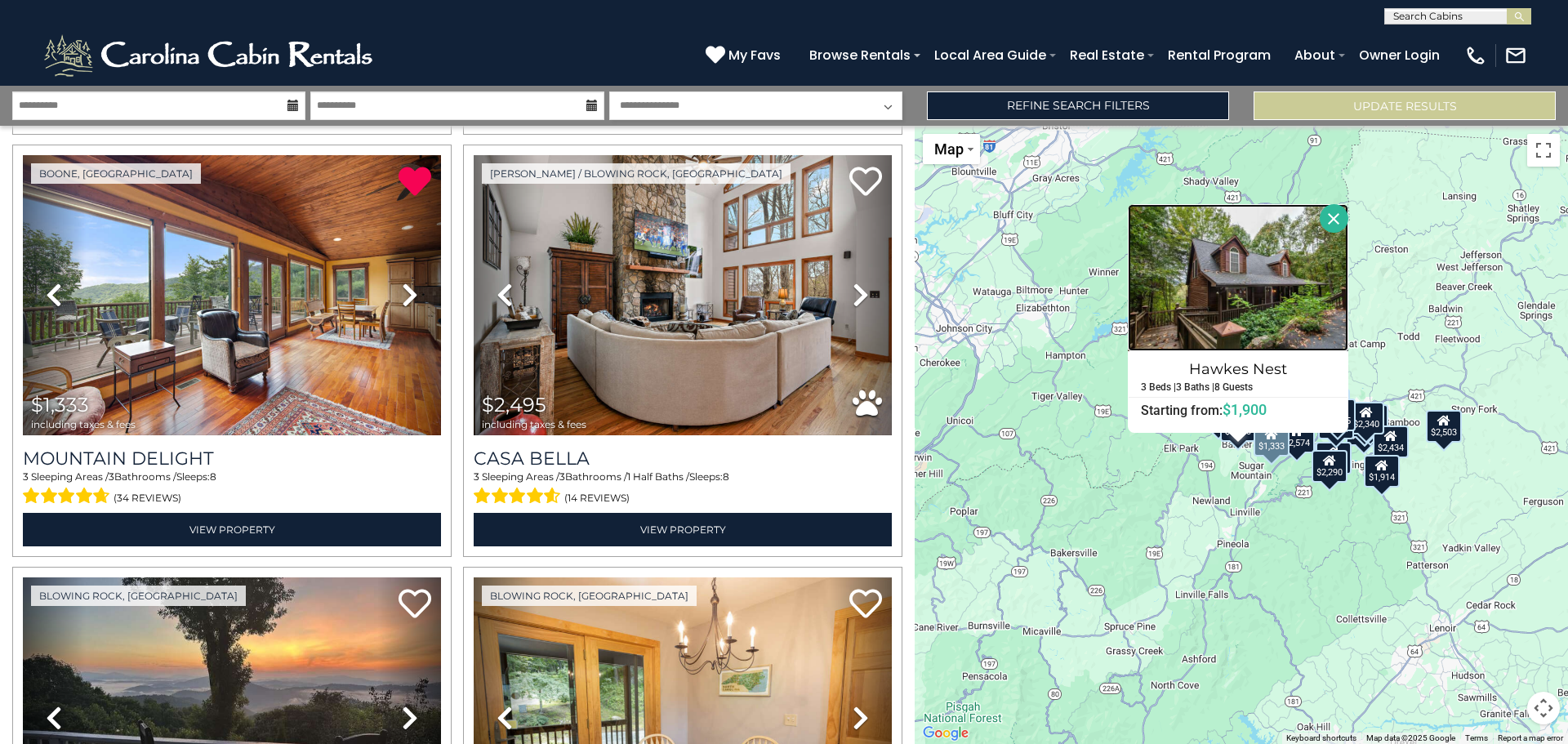
click at [1231, 262] on img at bounding box center [1238, 277] width 221 height 147
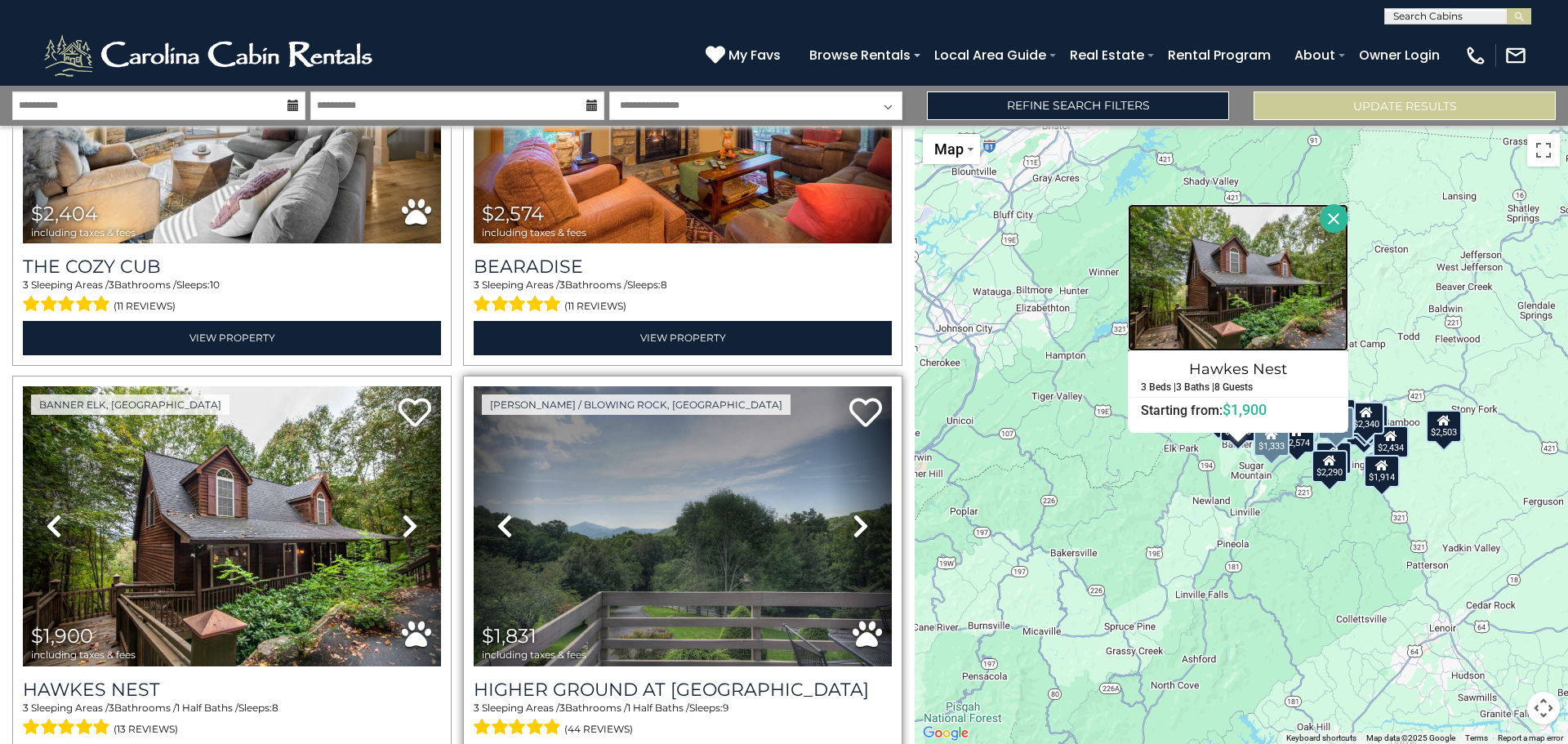
scroll to position [1997, 0]
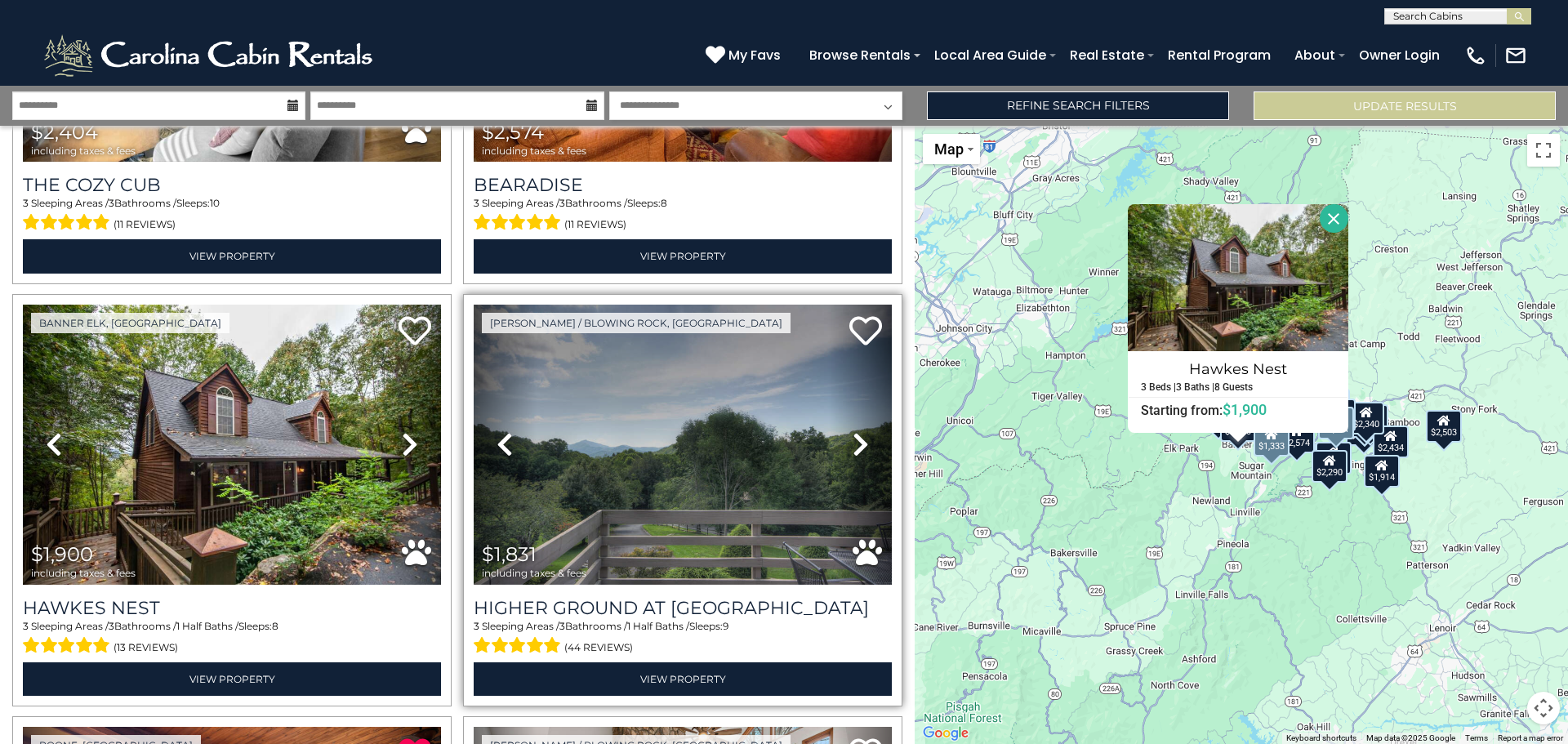
click at [854, 431] on icon at bounding box center [861, 444] width 17 height 26
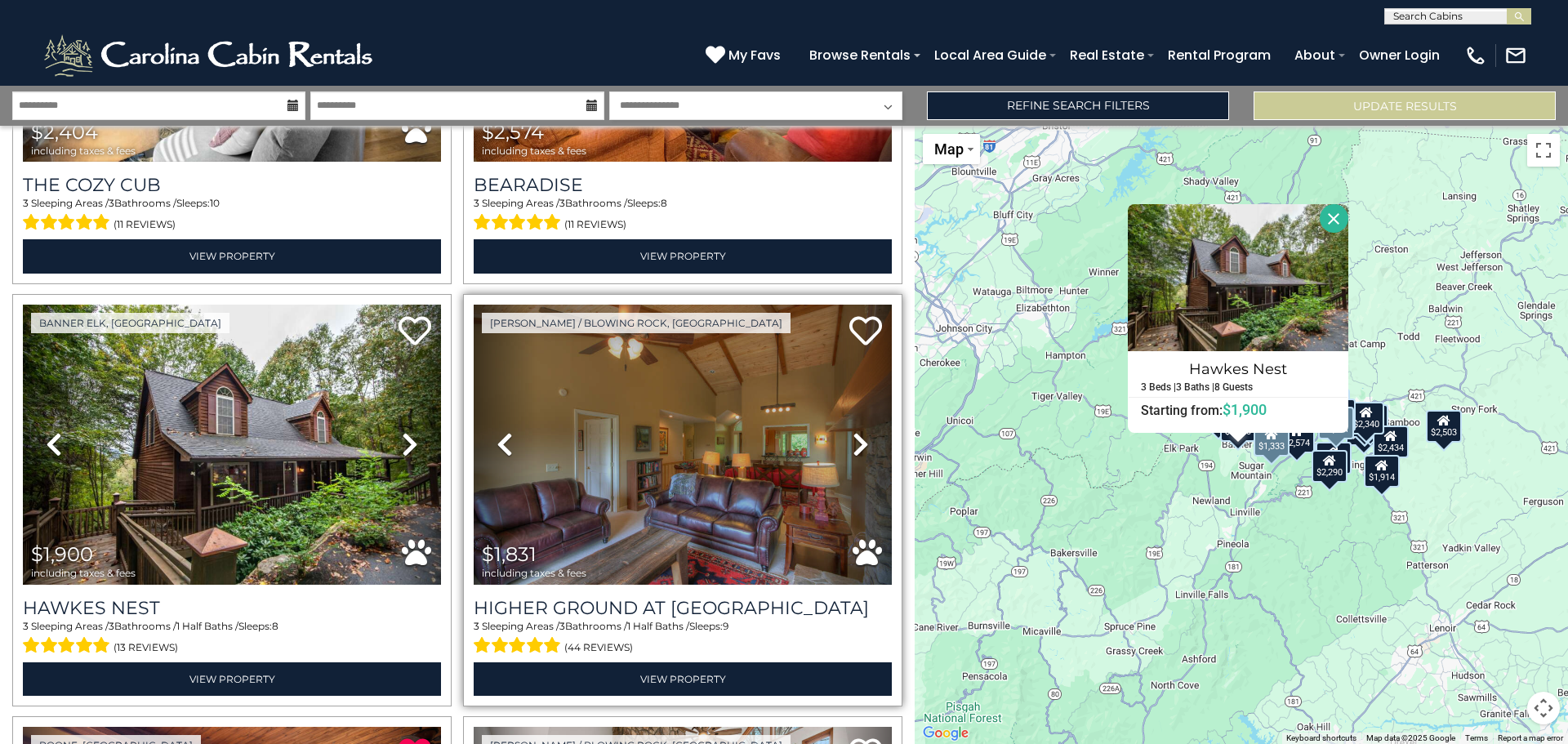
click at [854, 431] on icon at bounding box center [861, 444] width 17 height 26
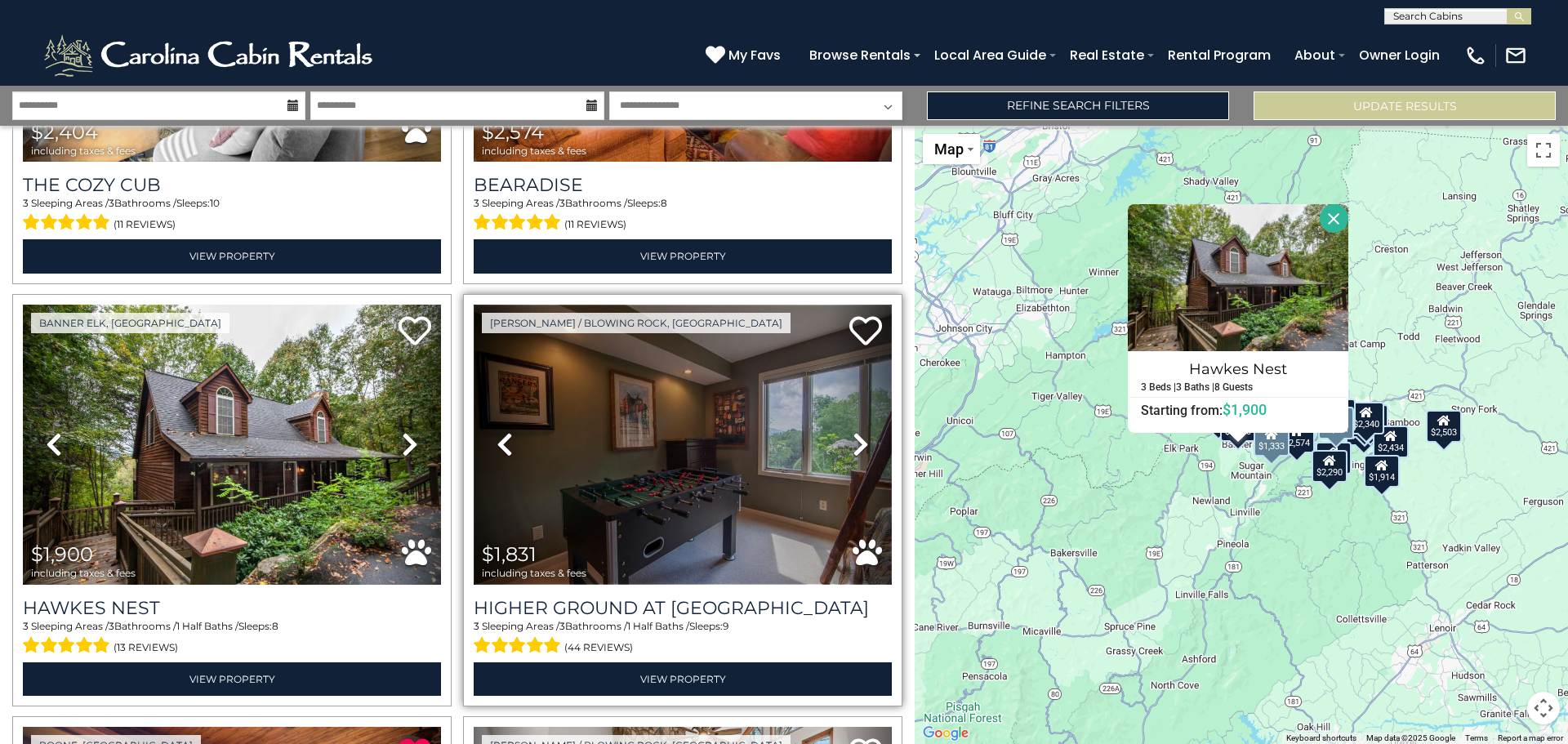
click at [639, 426] on img at bounding box center [683, 444] width 418 height 280
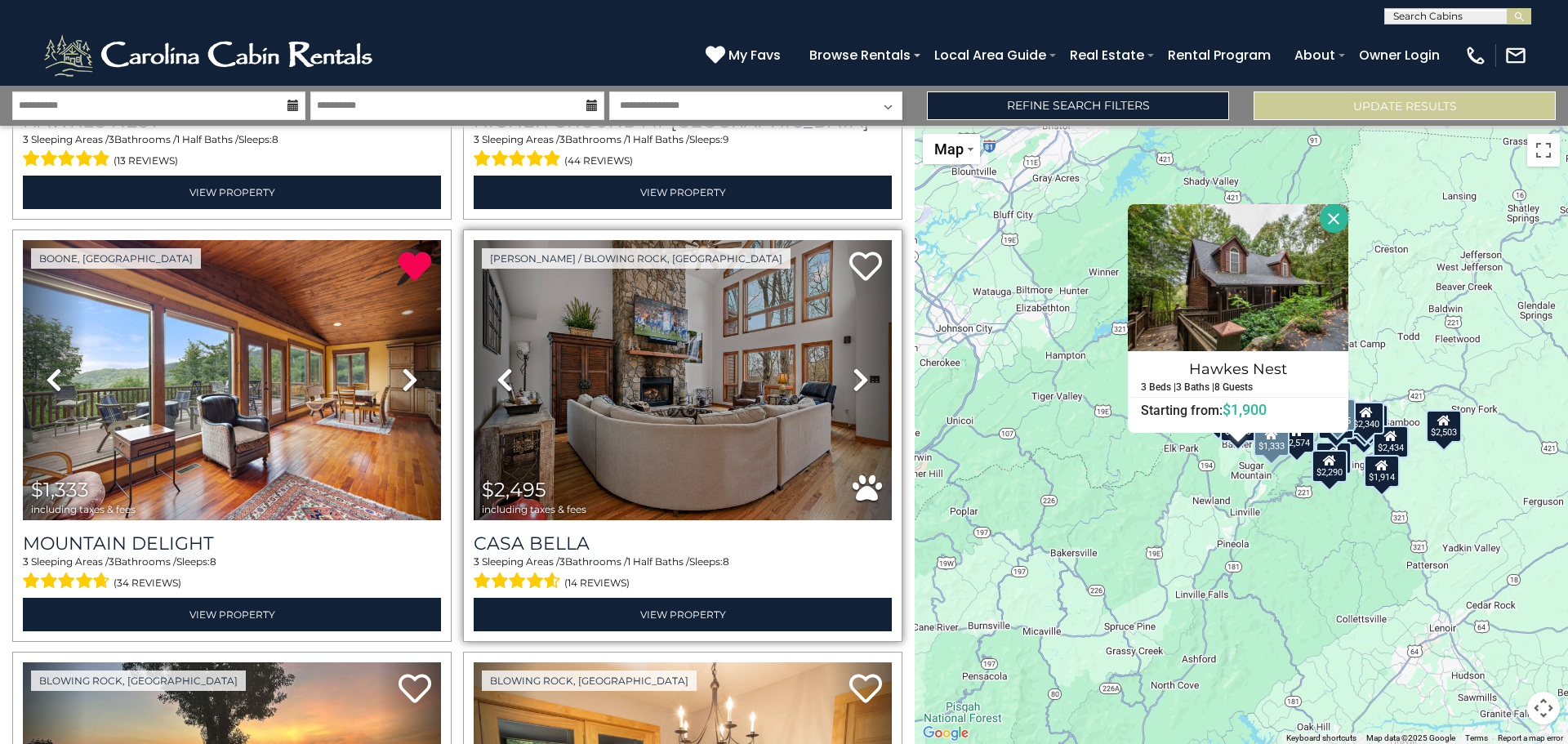
scroll to position [2488, 0]
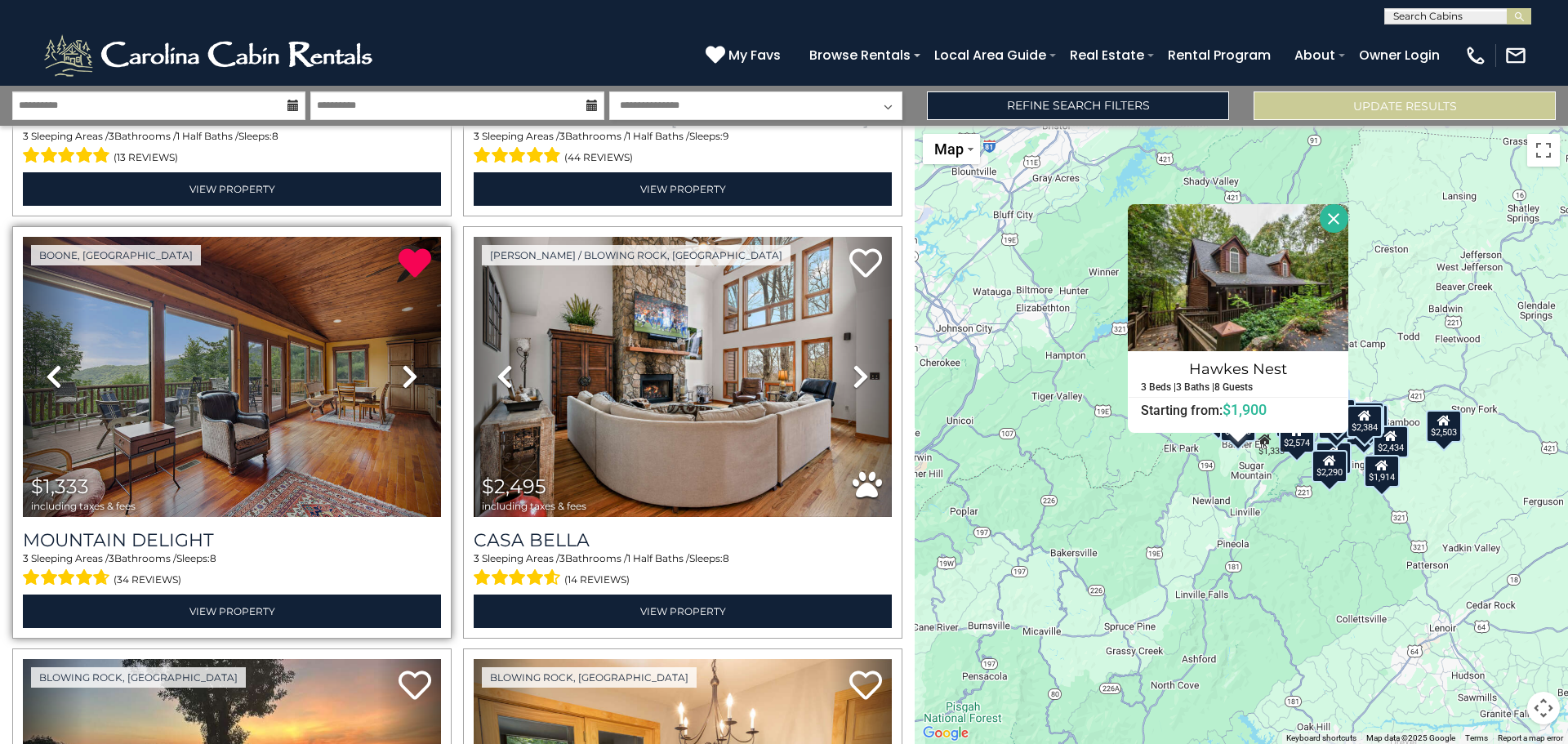
click at [402, 363] on icon at bounding box center [410, 376] width 17 height 26
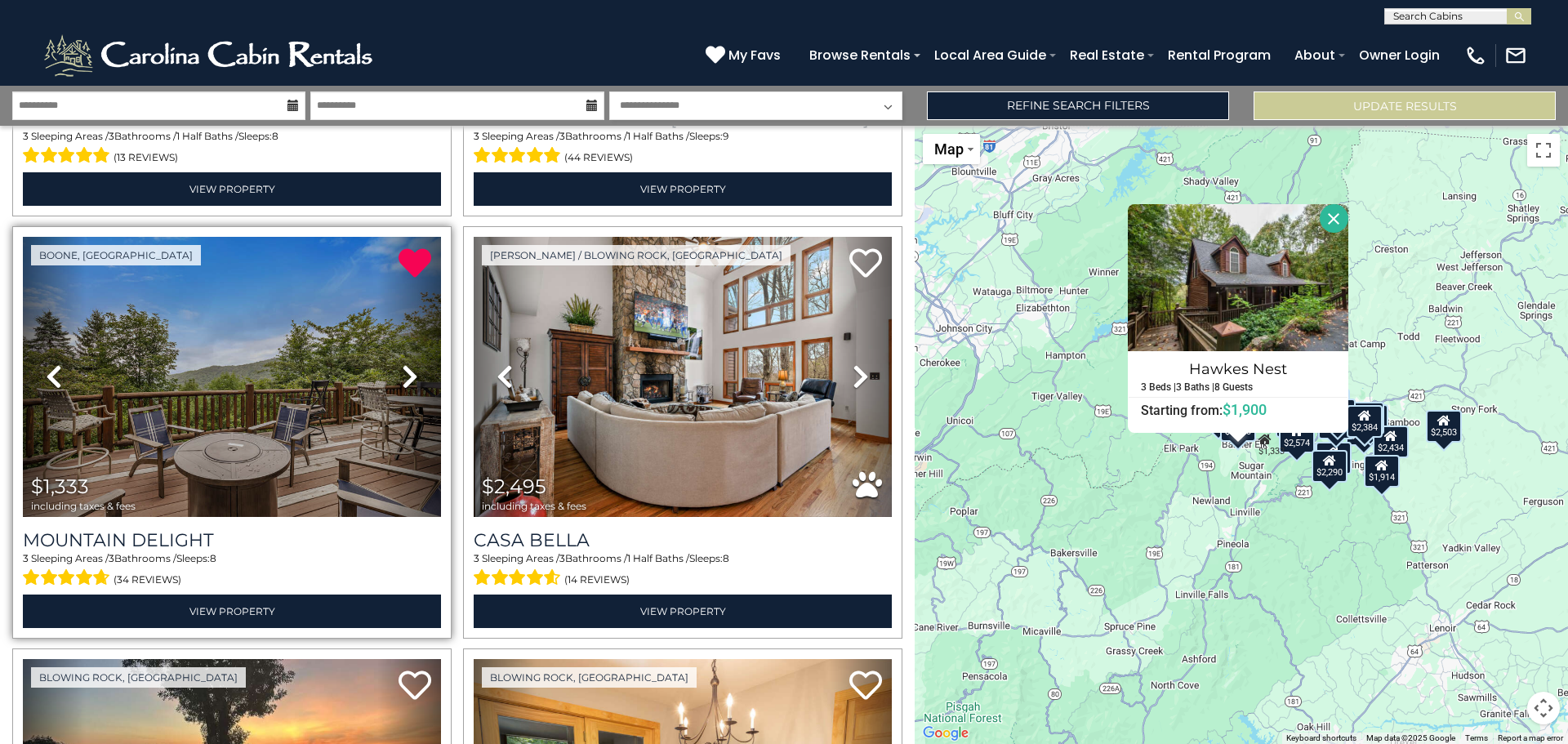
click at [402, 363] on icon at bounding box center [410, 376] width 17 height 26
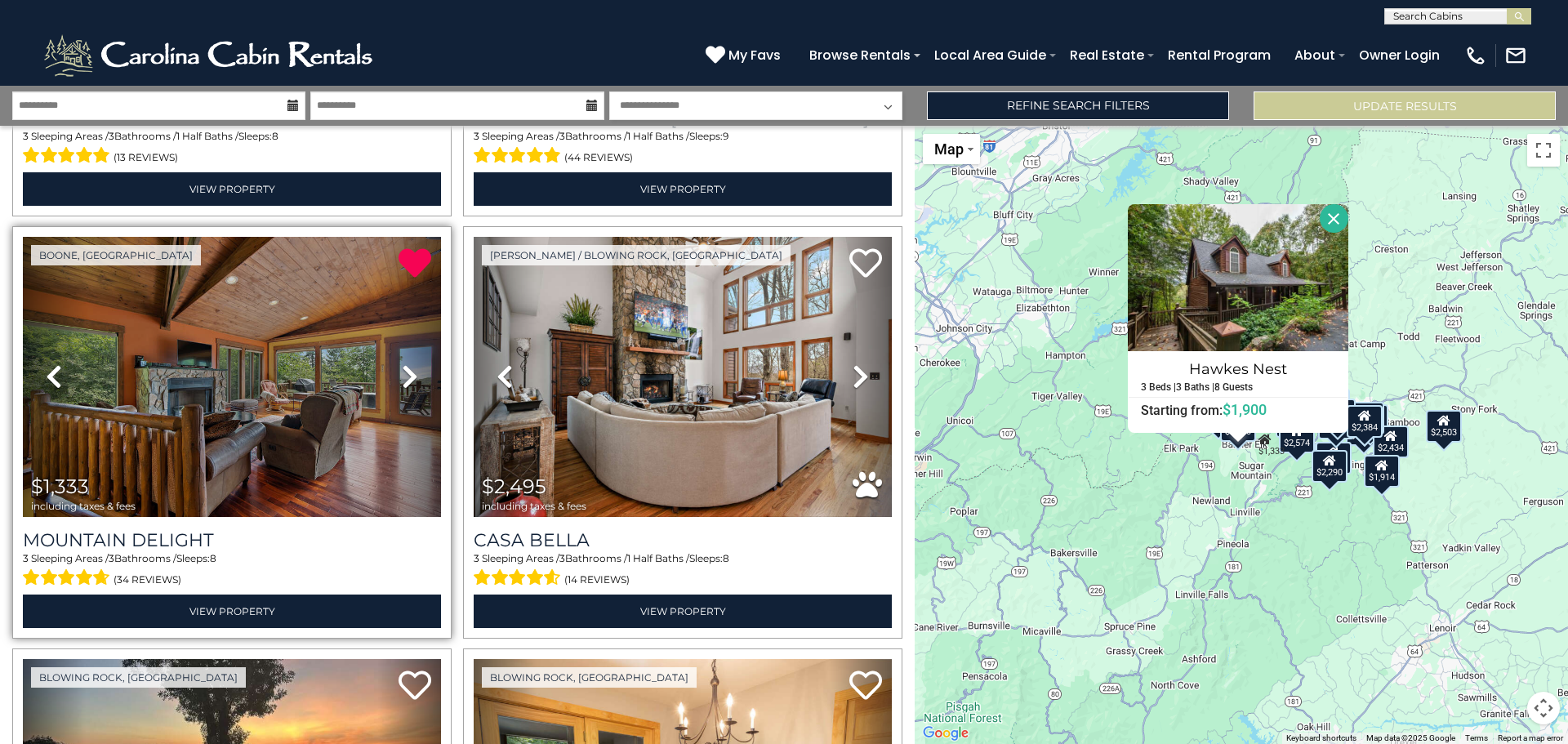
click at [402, 363] on icon at bounding box center [410, 376] width 17 height 26
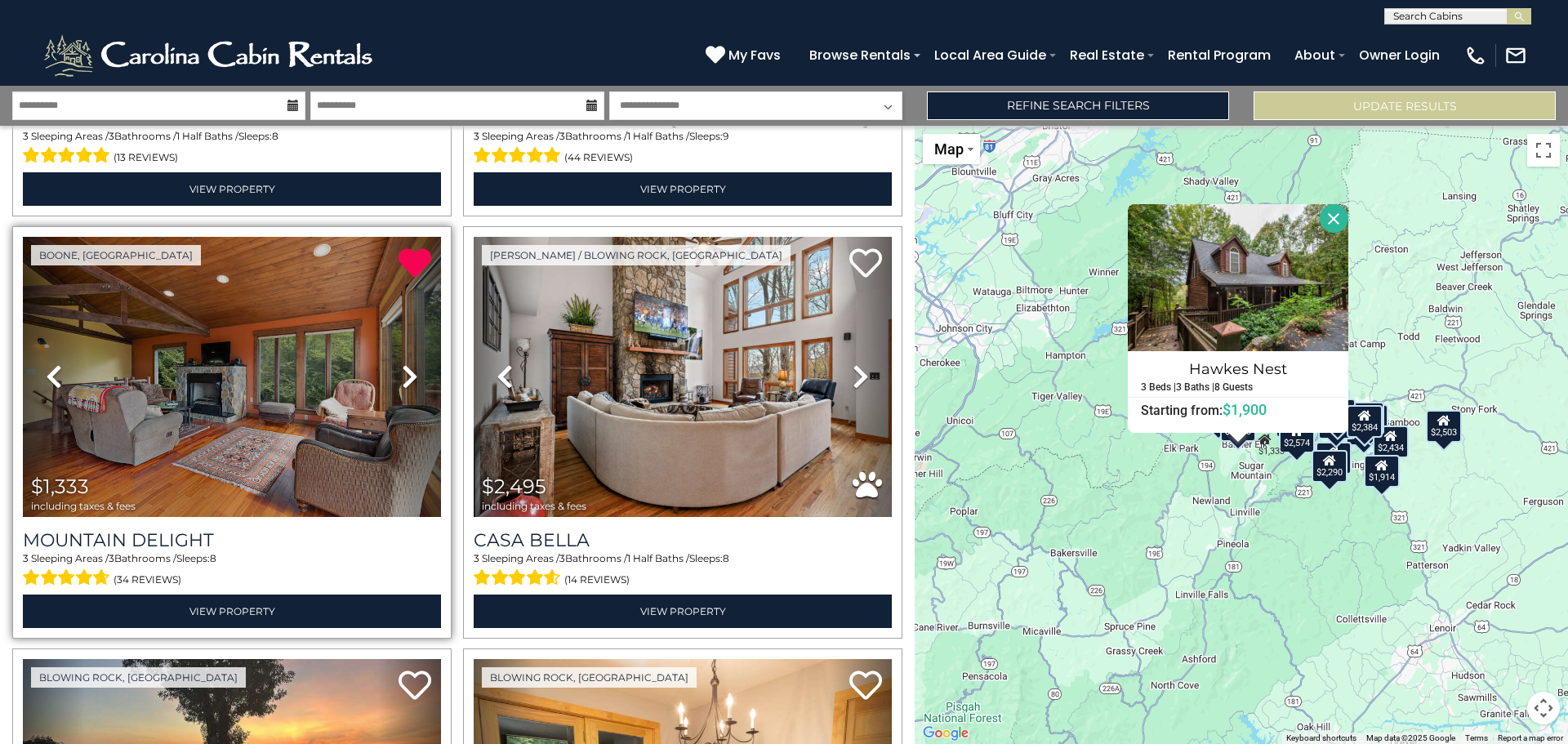
click at [402, 363] on icon at bounding box center [410, 376] width 17 height 26
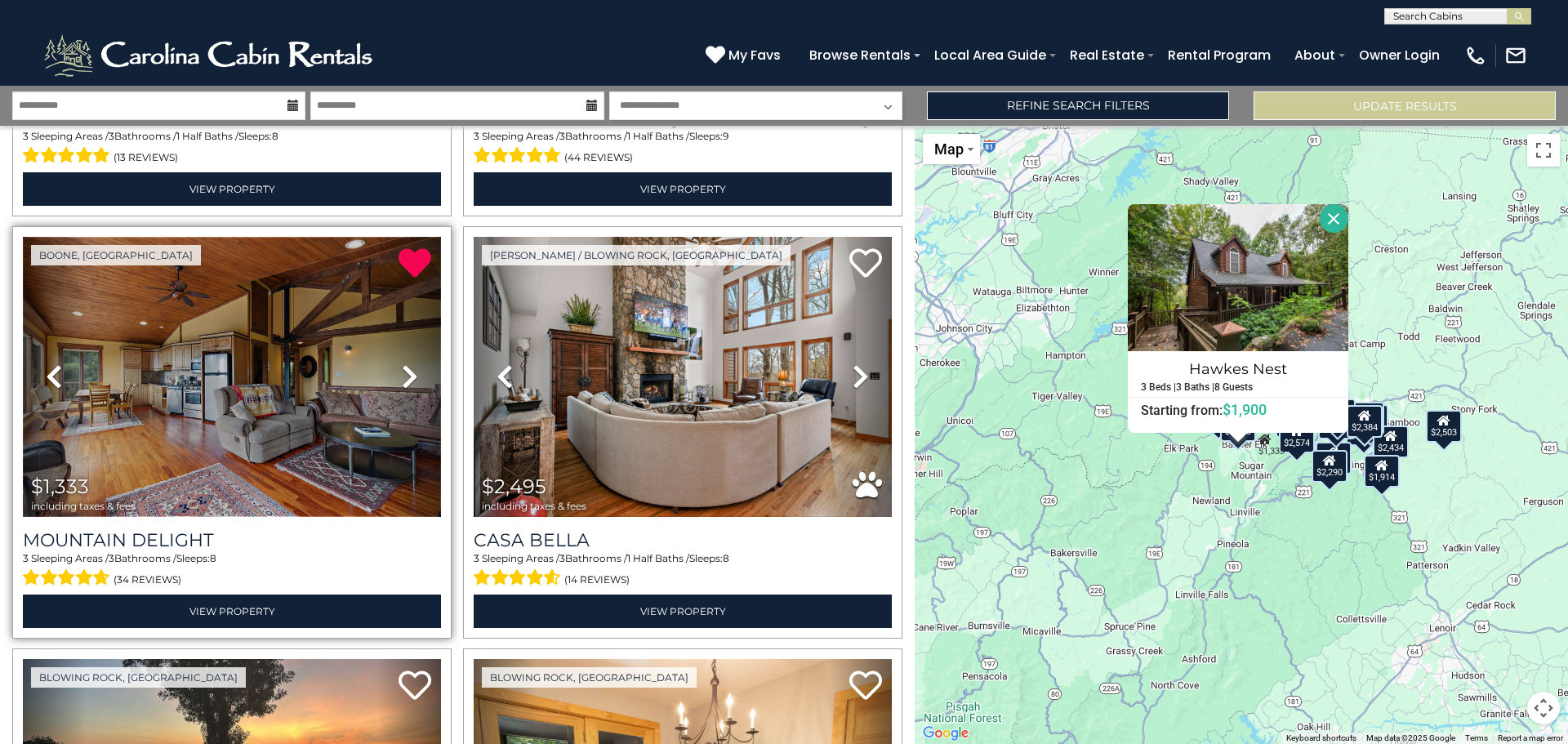
click at [187, 382] on img at bounding box center [231, 376] width 418 height 280
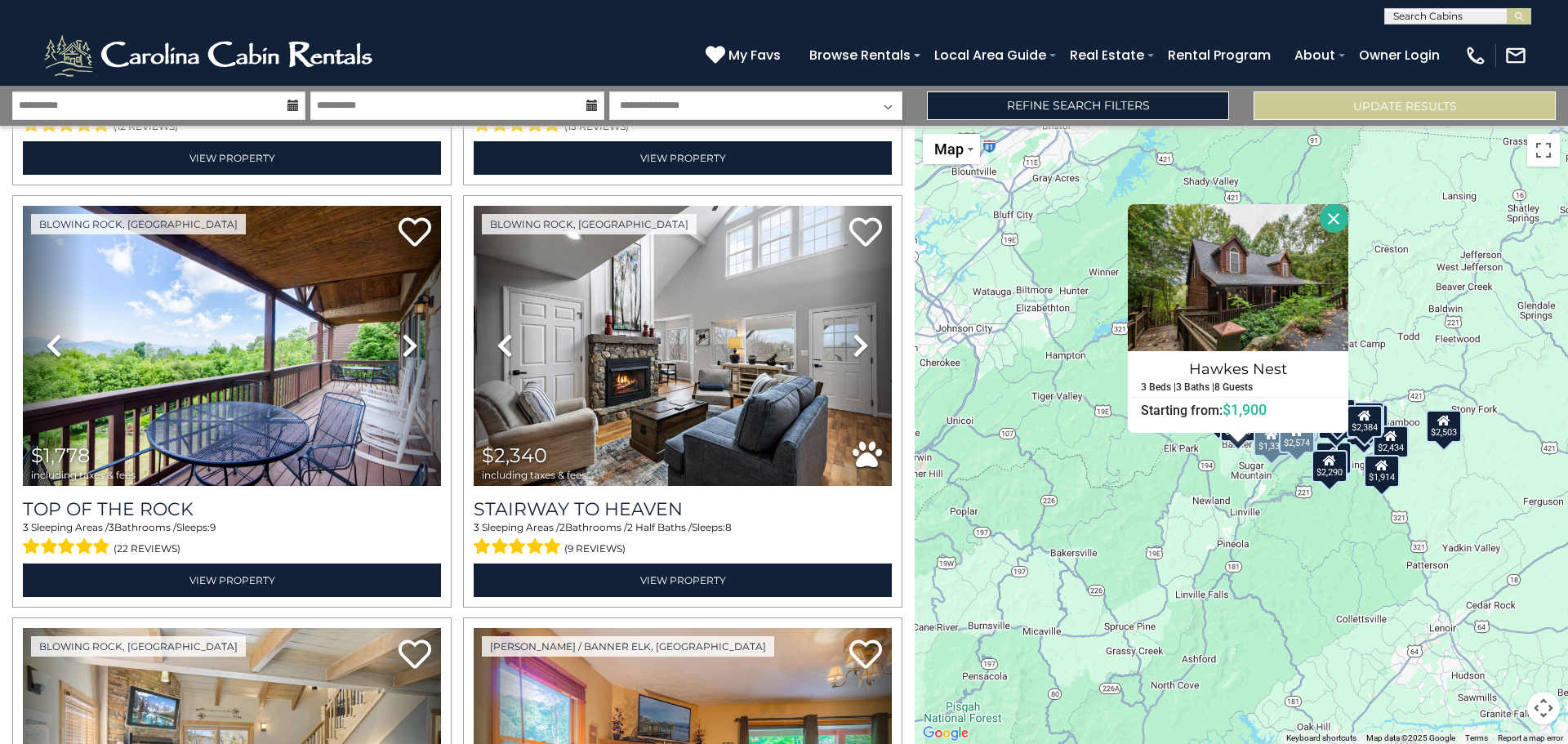
scroll to position [1181, 0]
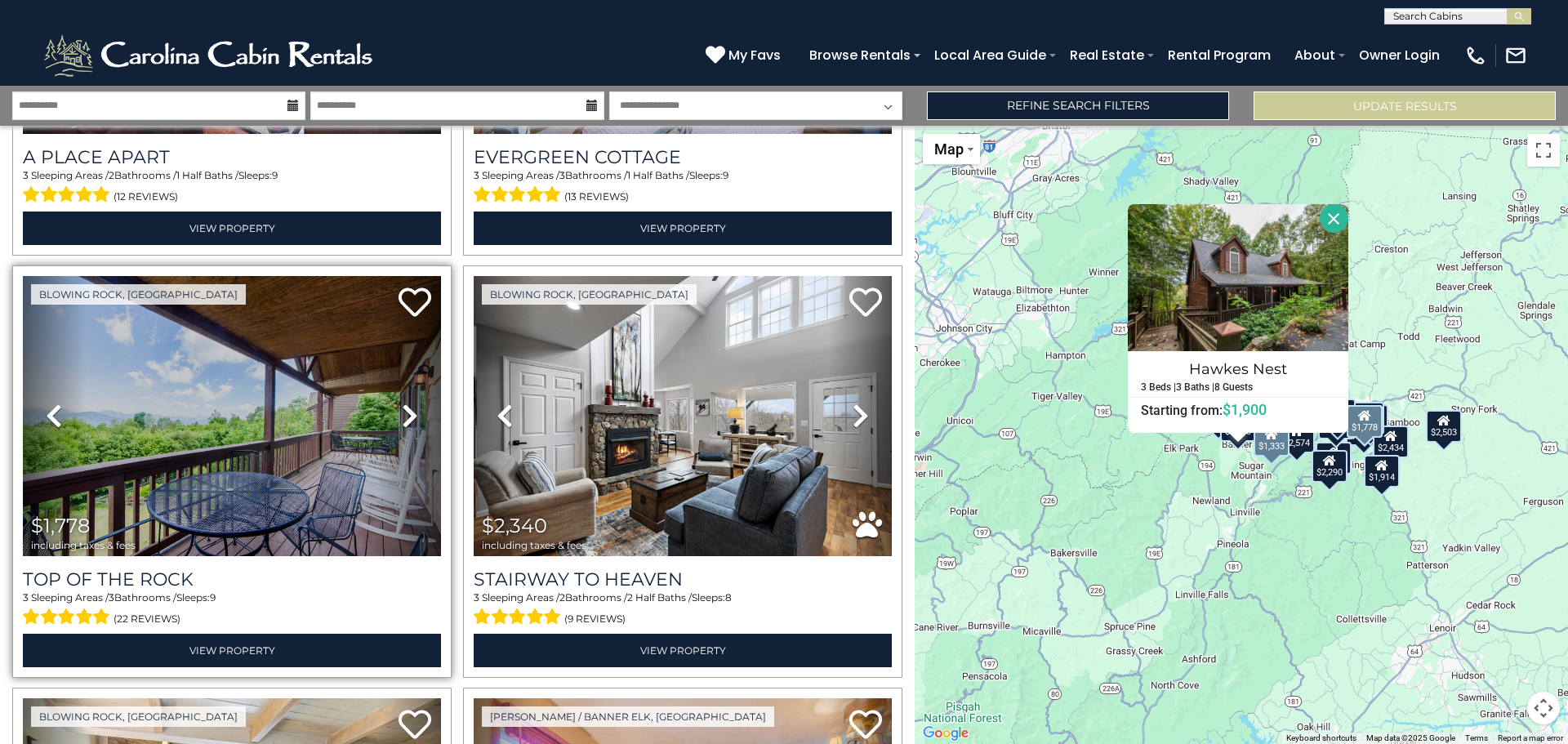
click at [402, 405] on icon at bounding box center [410, 415] width 17 height 26
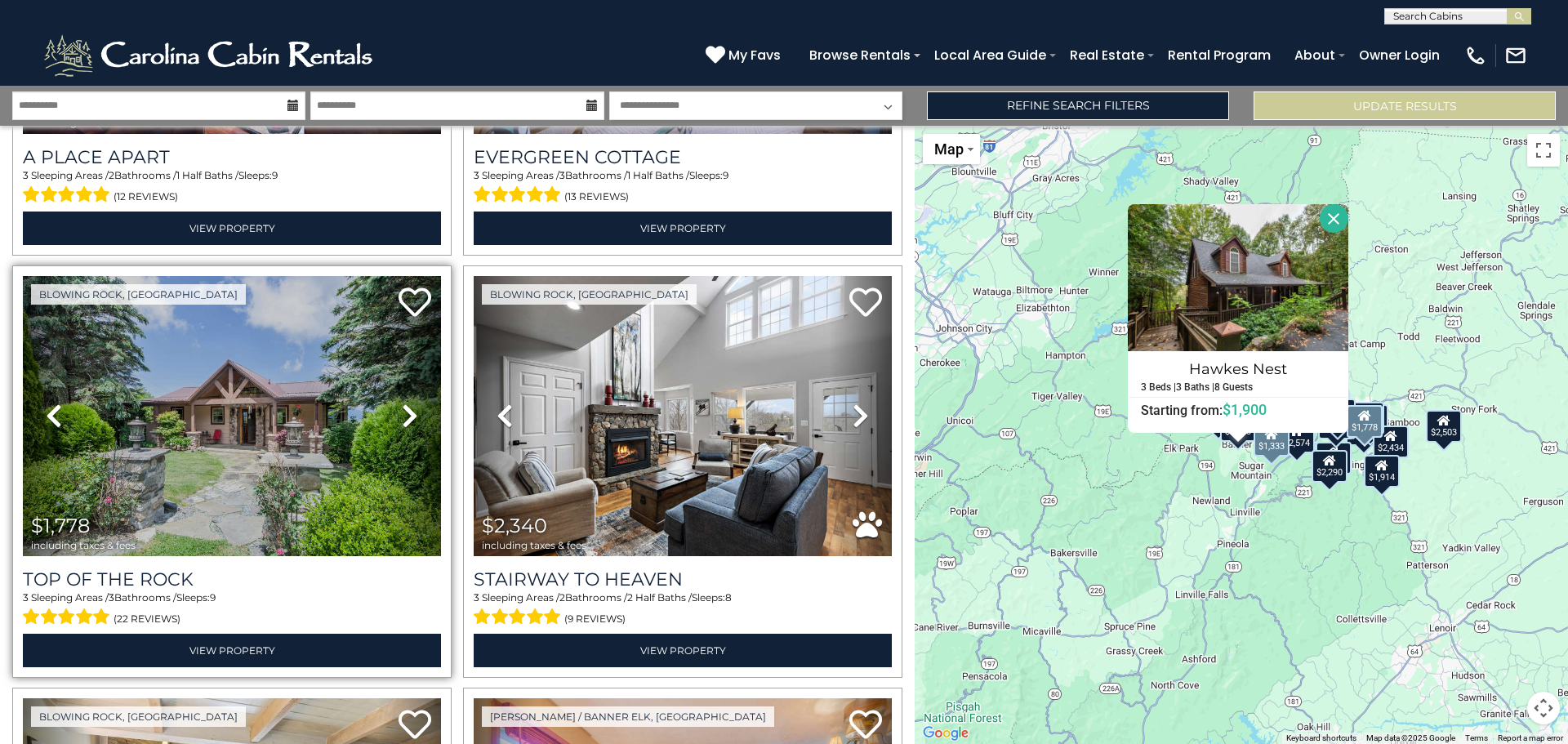
click at [402, 405] on icon at bounding box center [410, 415] width 17 height 26
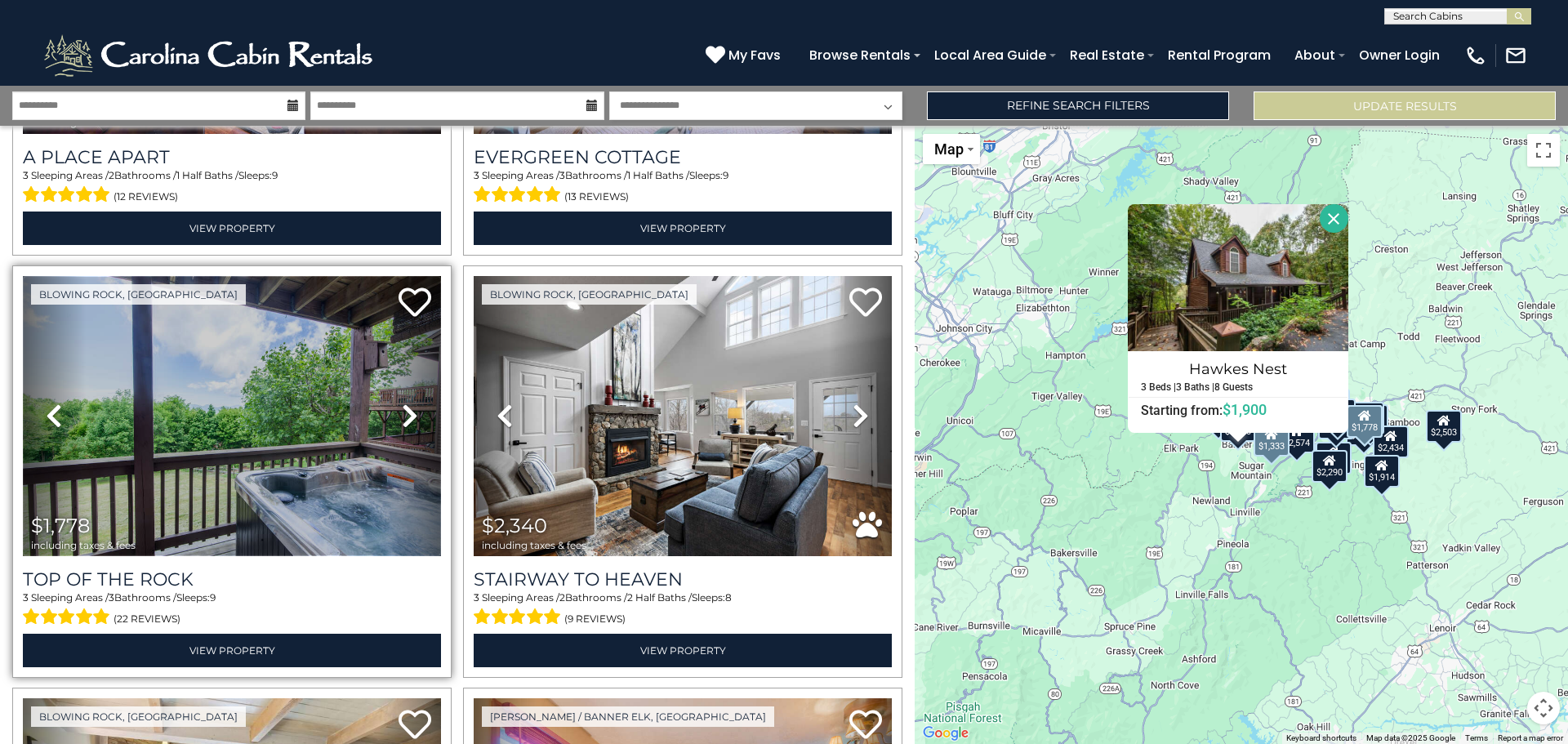
click at [123, 401] on img at bounding box center [231, 415] width 418 height 280
click at [224, 393] on img at bounding box center [231, 415] width 418 height 280
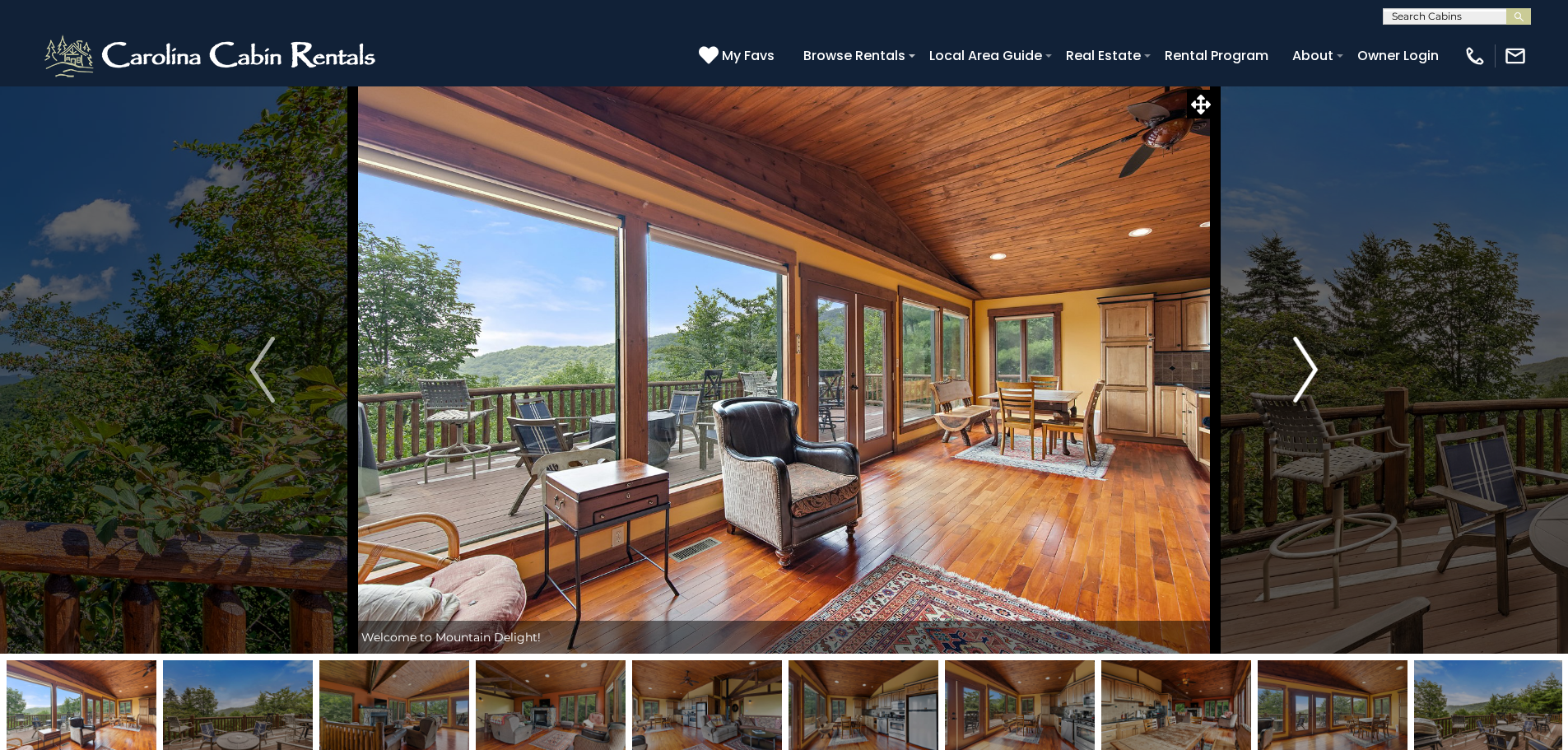
click at [1313, 374] on img "Next" at bounding box center [1306, 369] width 25 height 66
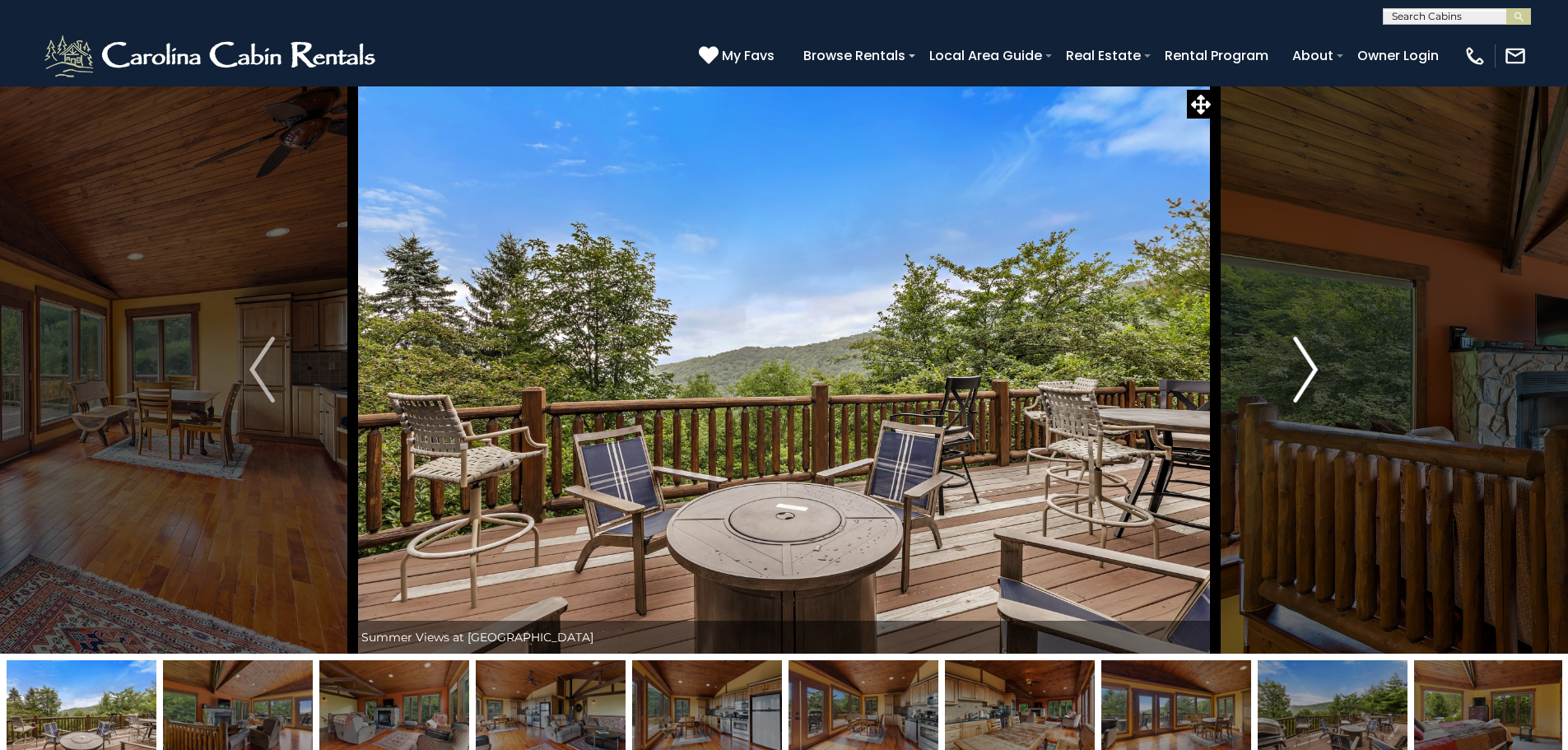
click at [1313, 374] on img "Next" at bounding box center [1306, 369] width 25 height 66
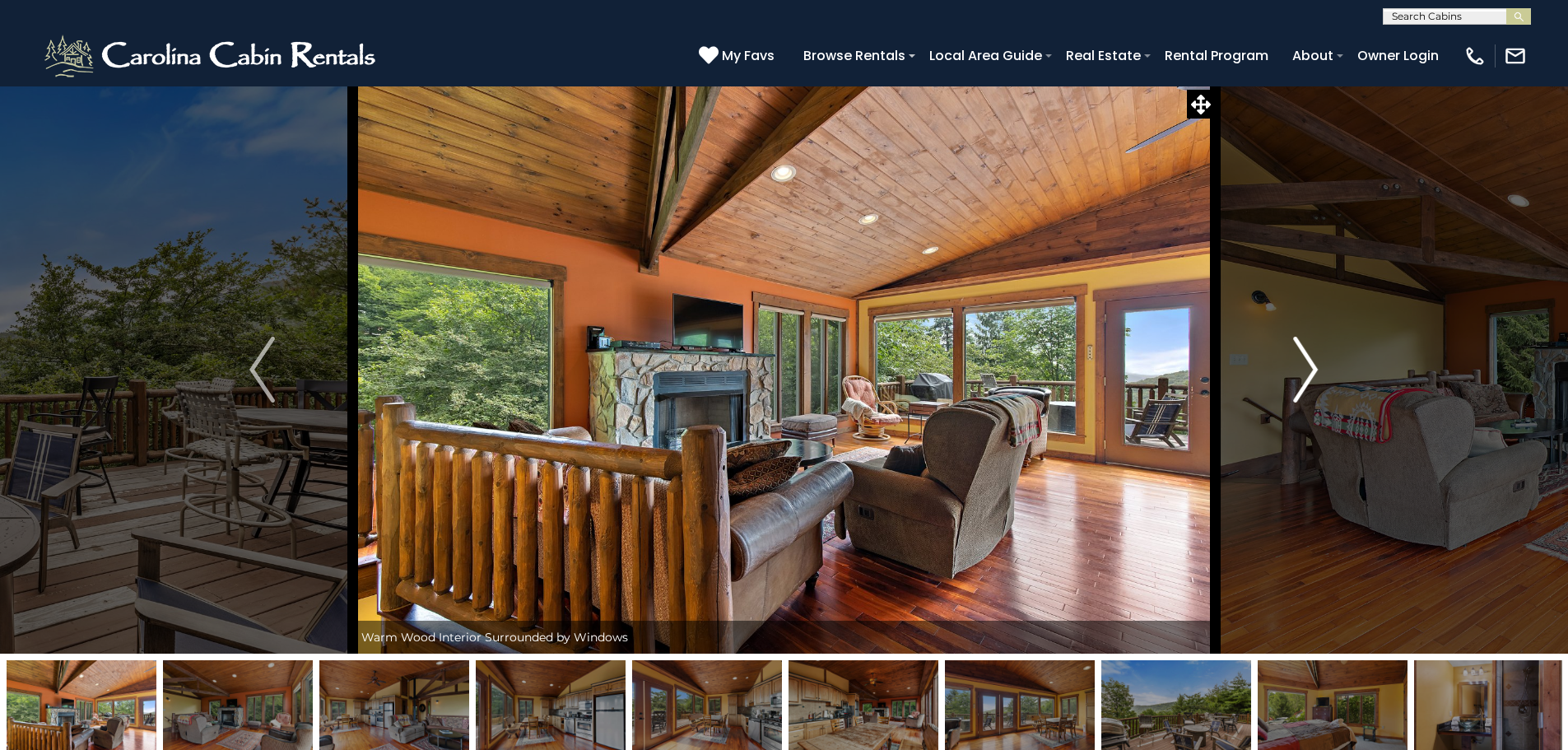
click at [1313, 374] on img "Next" at bounding box center [1306, 369] width 25 height 66
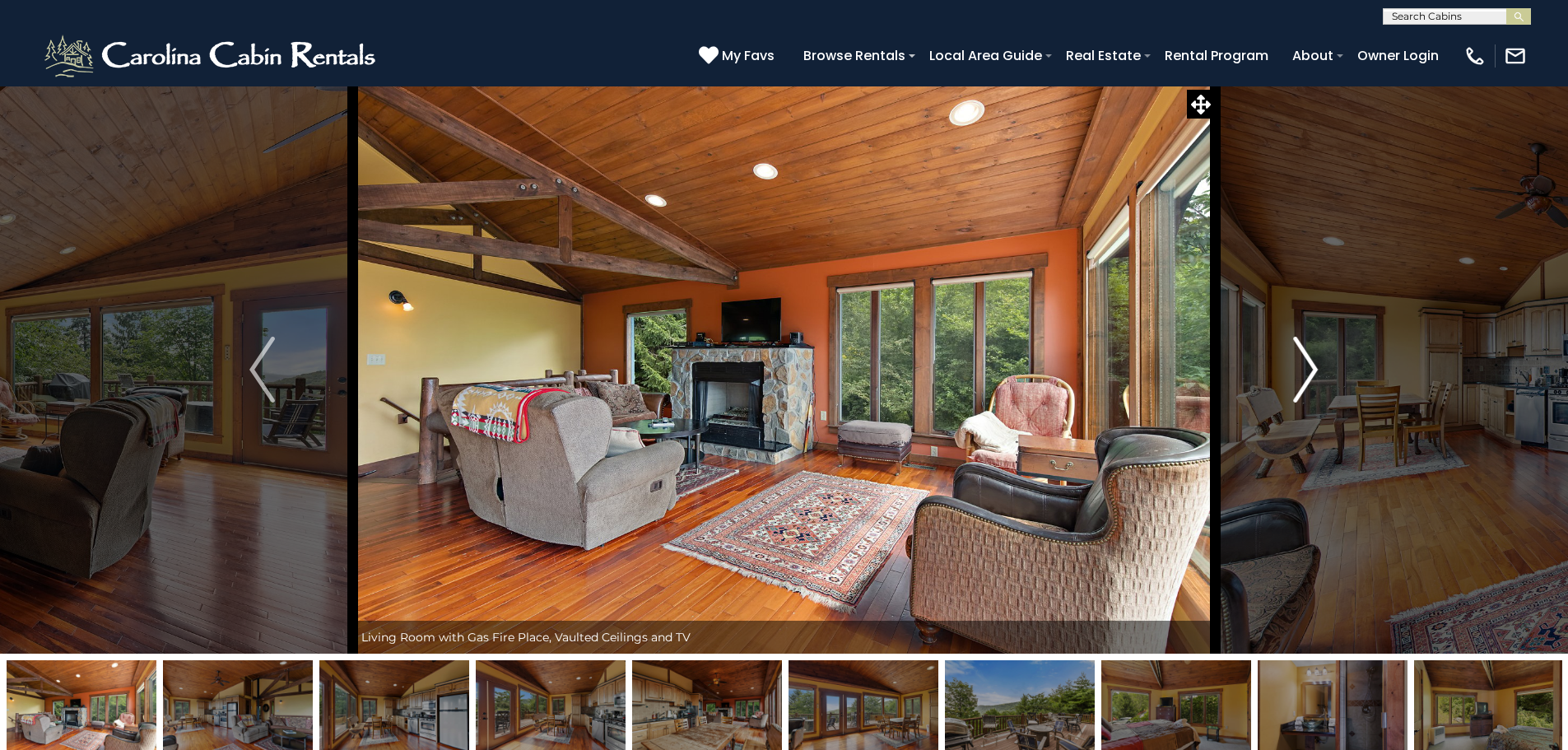
click at [1313, 374] on img "Next" at bounding box center [1306, 369] width 25 height 66
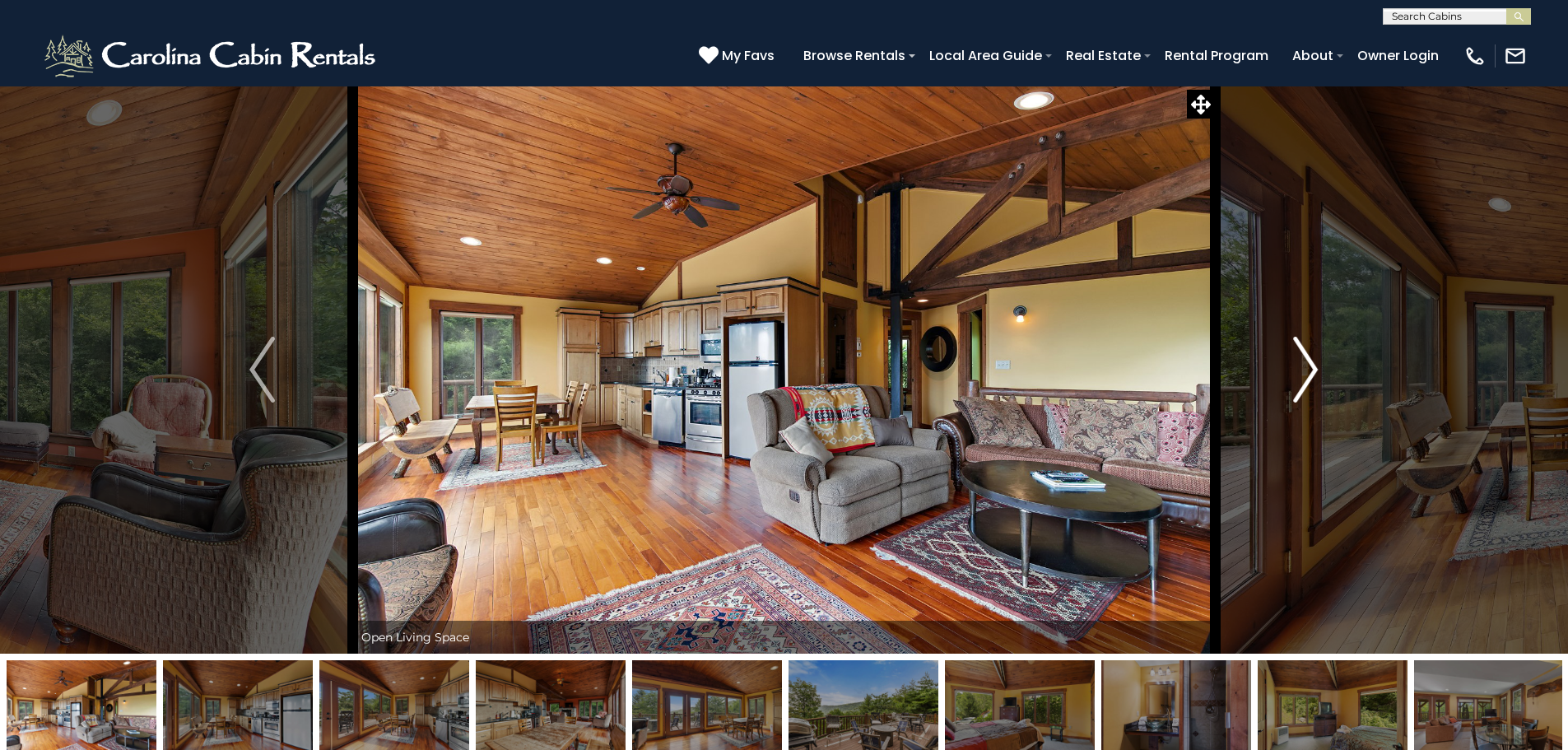
click at [1313, 374] on img "Next" at bounding box center [1306, 369] width 25 height 66
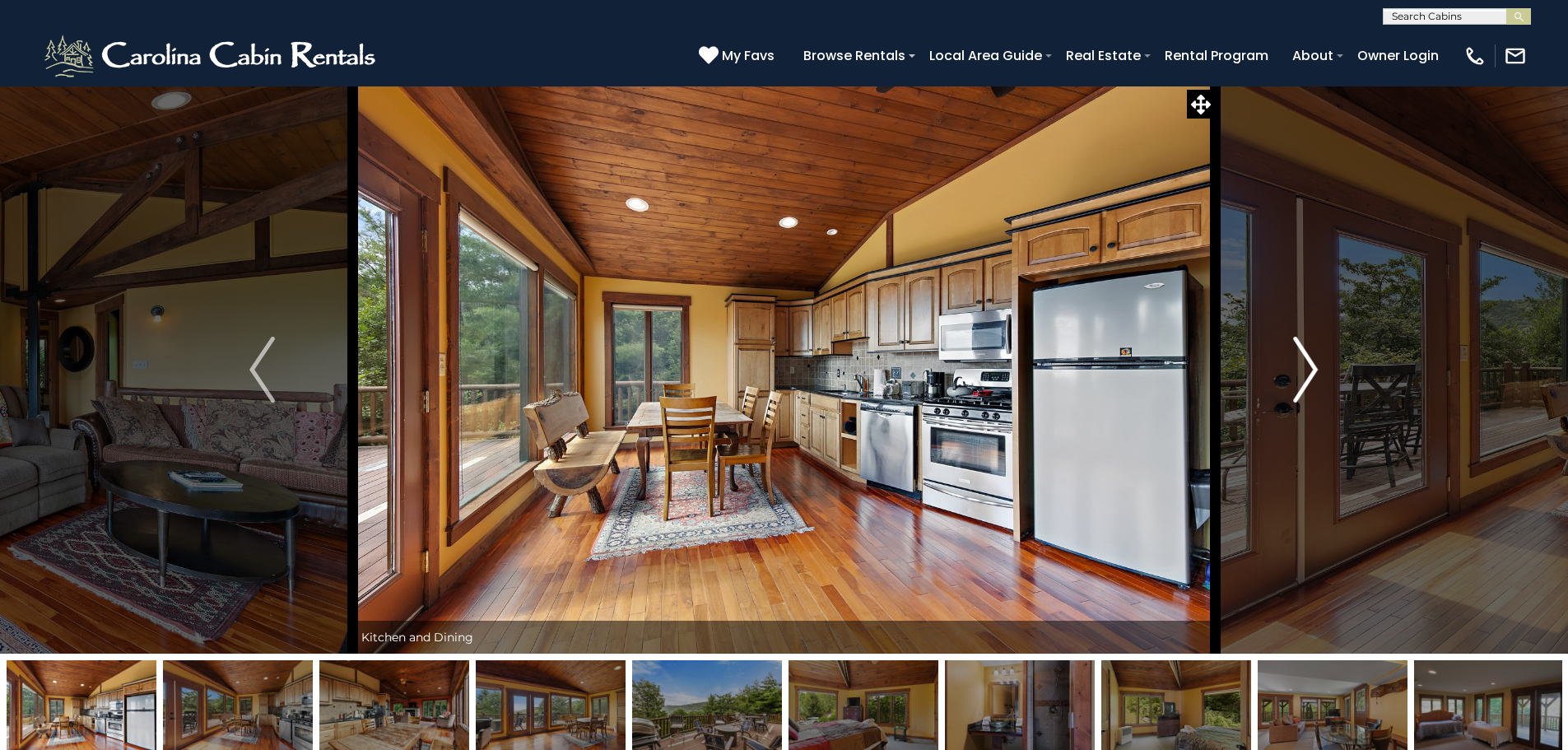
click at [1313, 374] on img "Next" at bounding box center [1306, 369] width 25 height 66
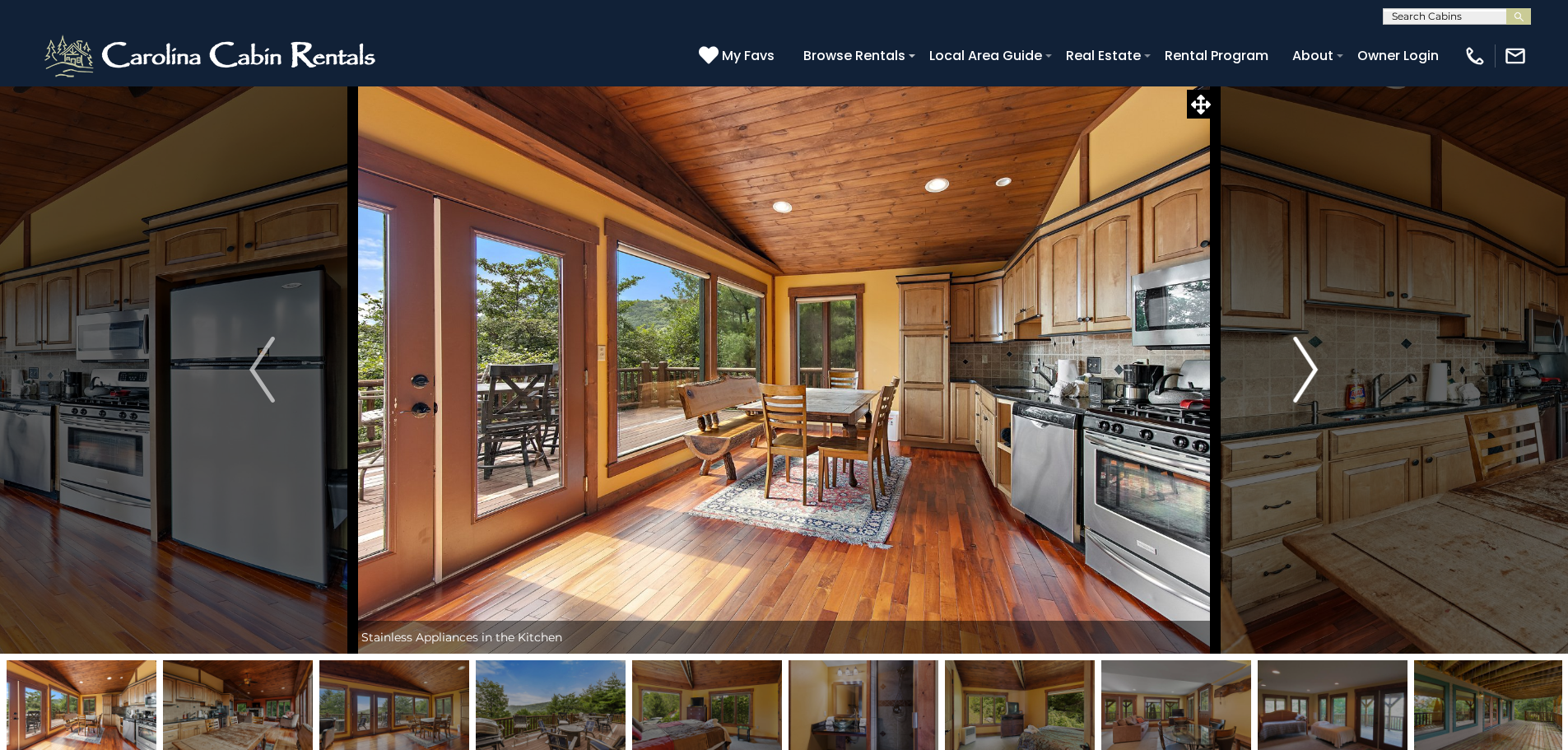
click at [1313, 374] on img "Next" at bounding box center [1306, 369] width 25 height 66
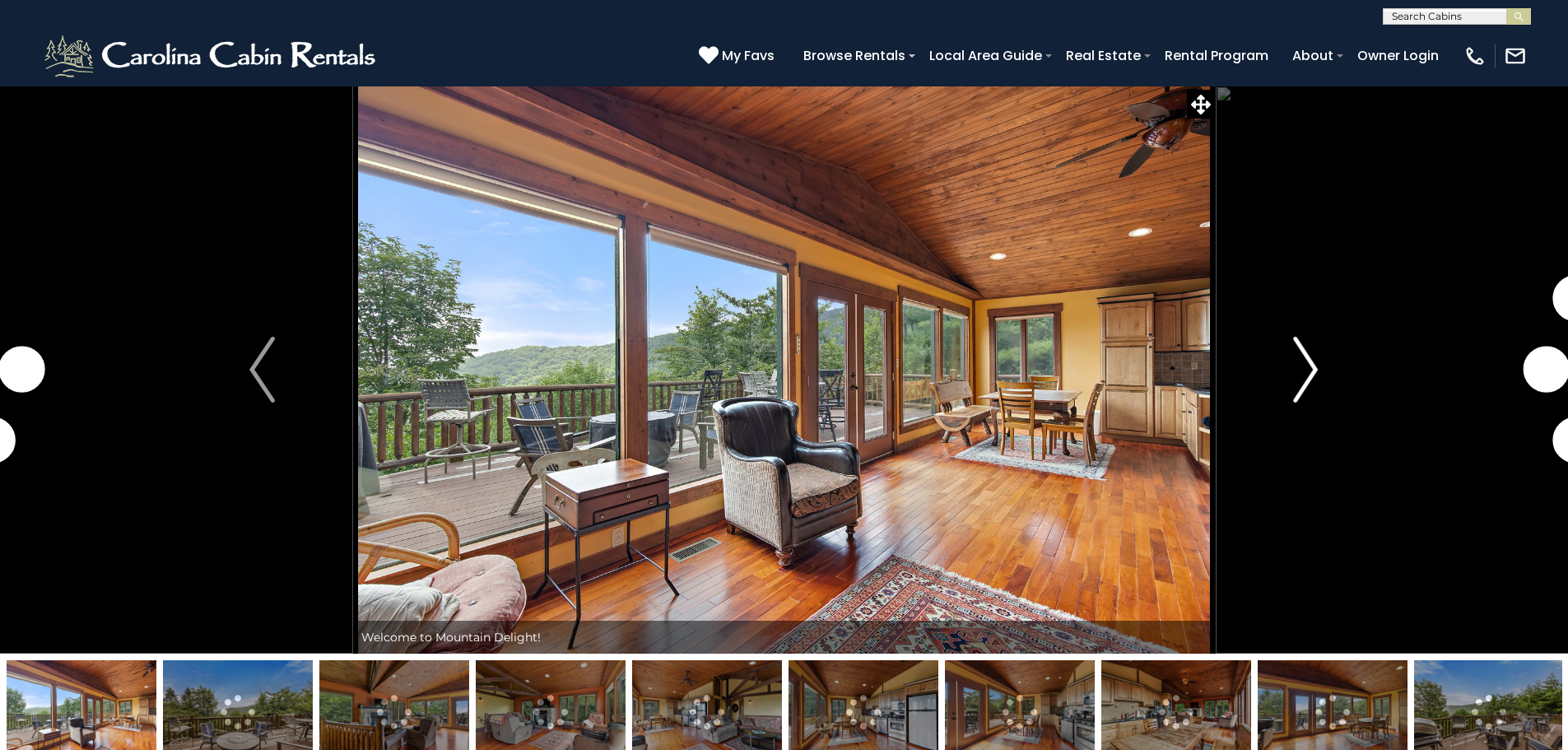
click at [1316, 362] on img "Next" at bounding box center [1306, 369] width 25 height 66
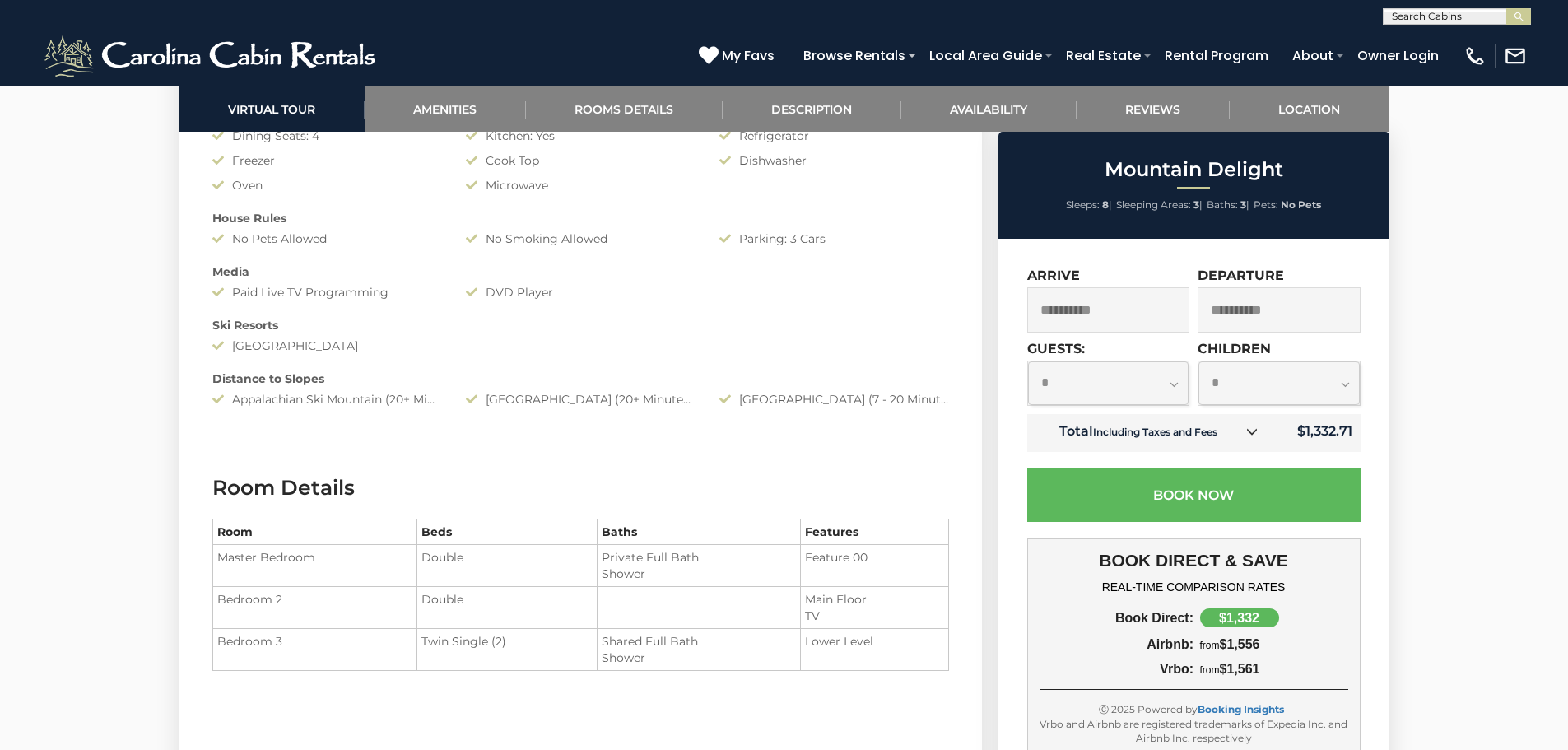
scroll to position [1646, 0]
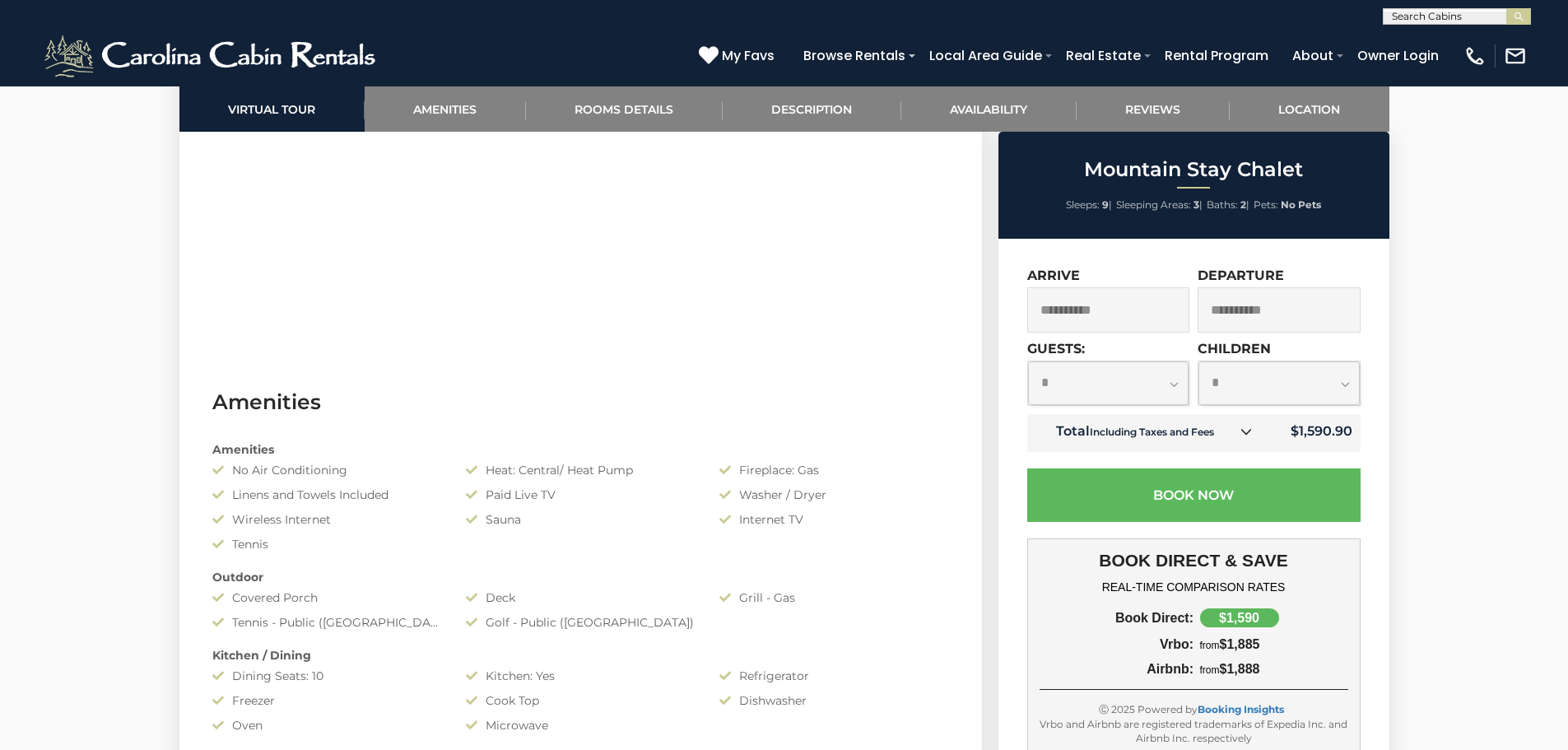
scroll to position [165, 0]
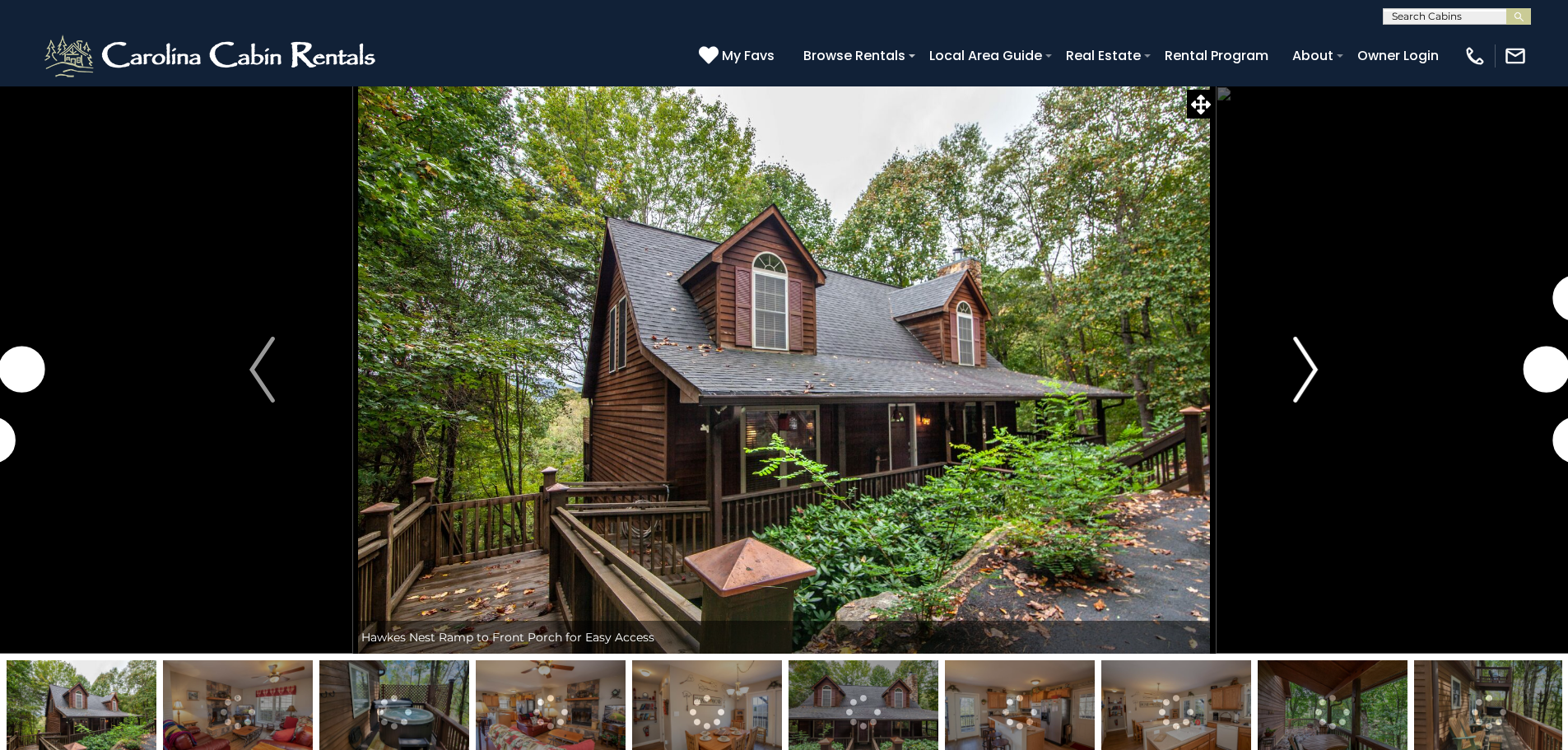
click at [1309, 355] on img "Next" at bounding box center [1306, 369] width 25 height 66
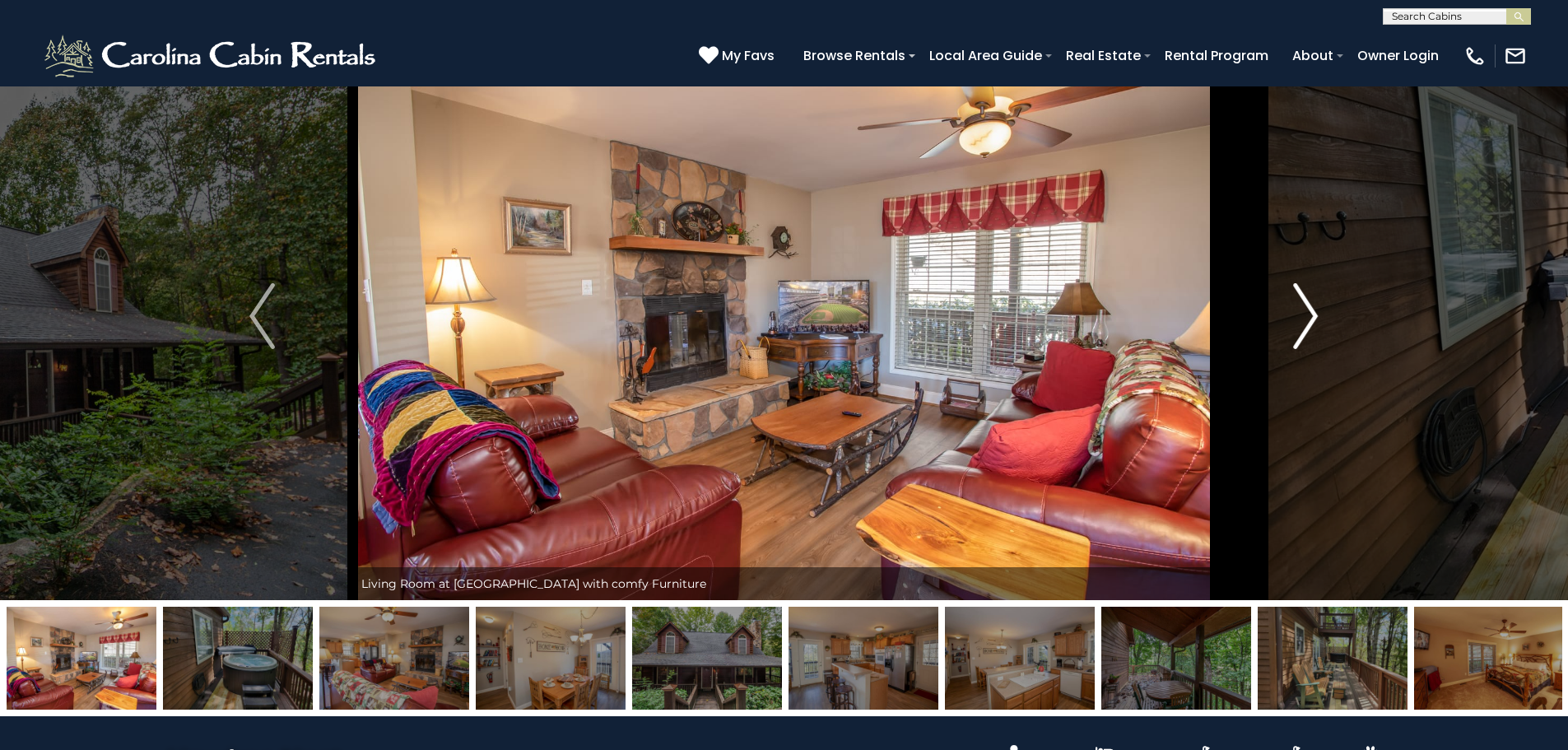
scroll to position [82, 0]
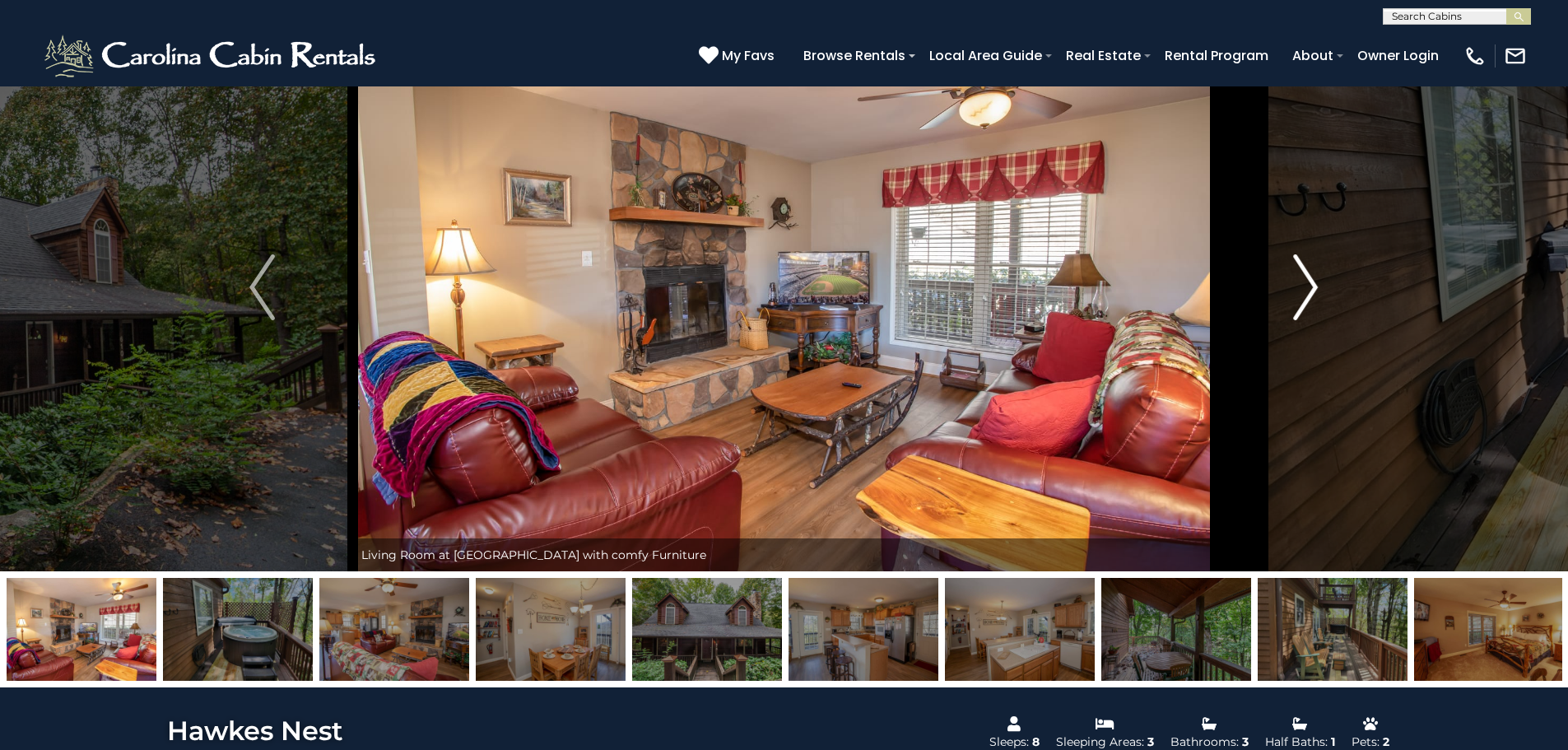
click at [1315, 279] on img "Next" at bounding box center [1306, 287] width 25 height 66
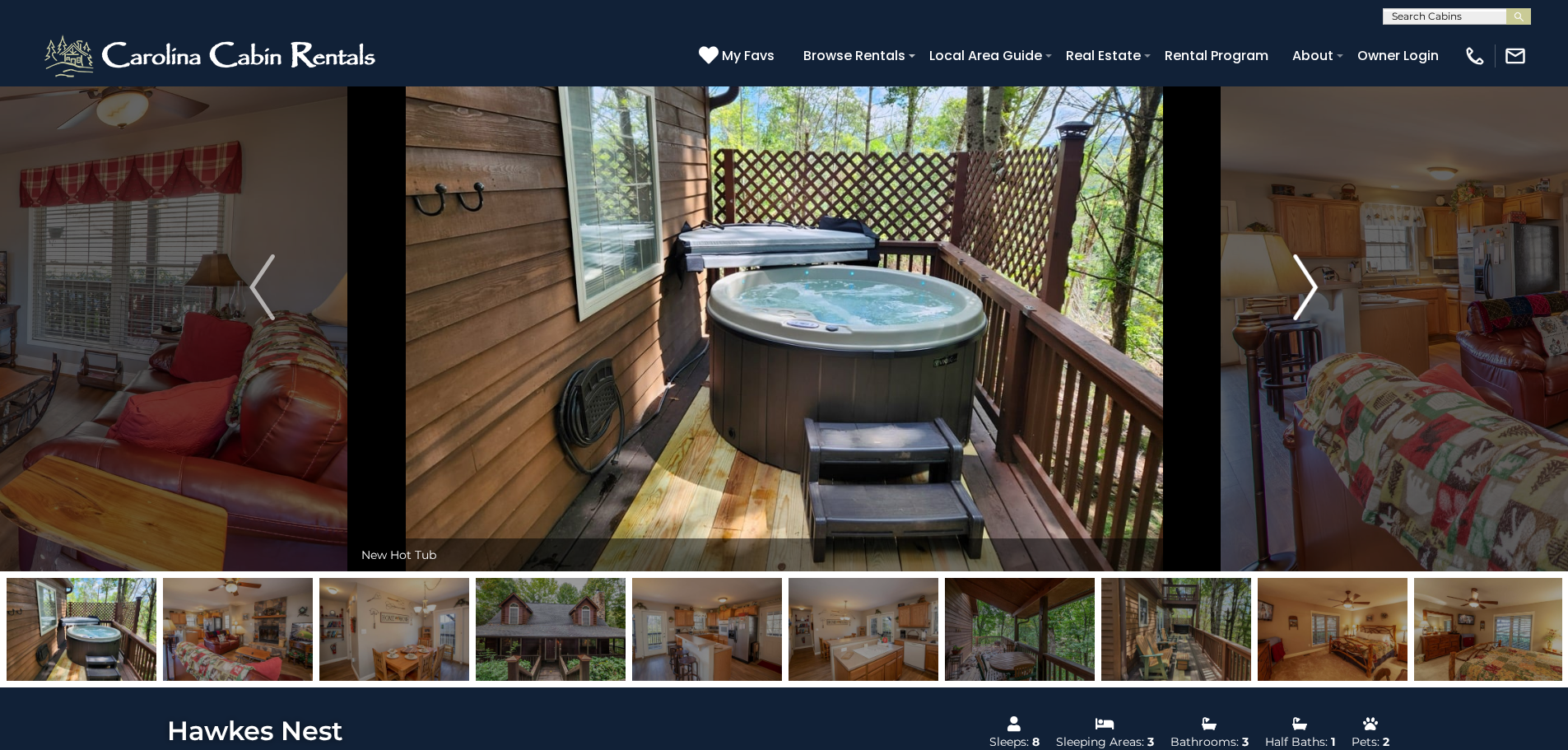
click at [1315, 279] on img "Next" at bounding box center [1306, 287] width 25 height 66
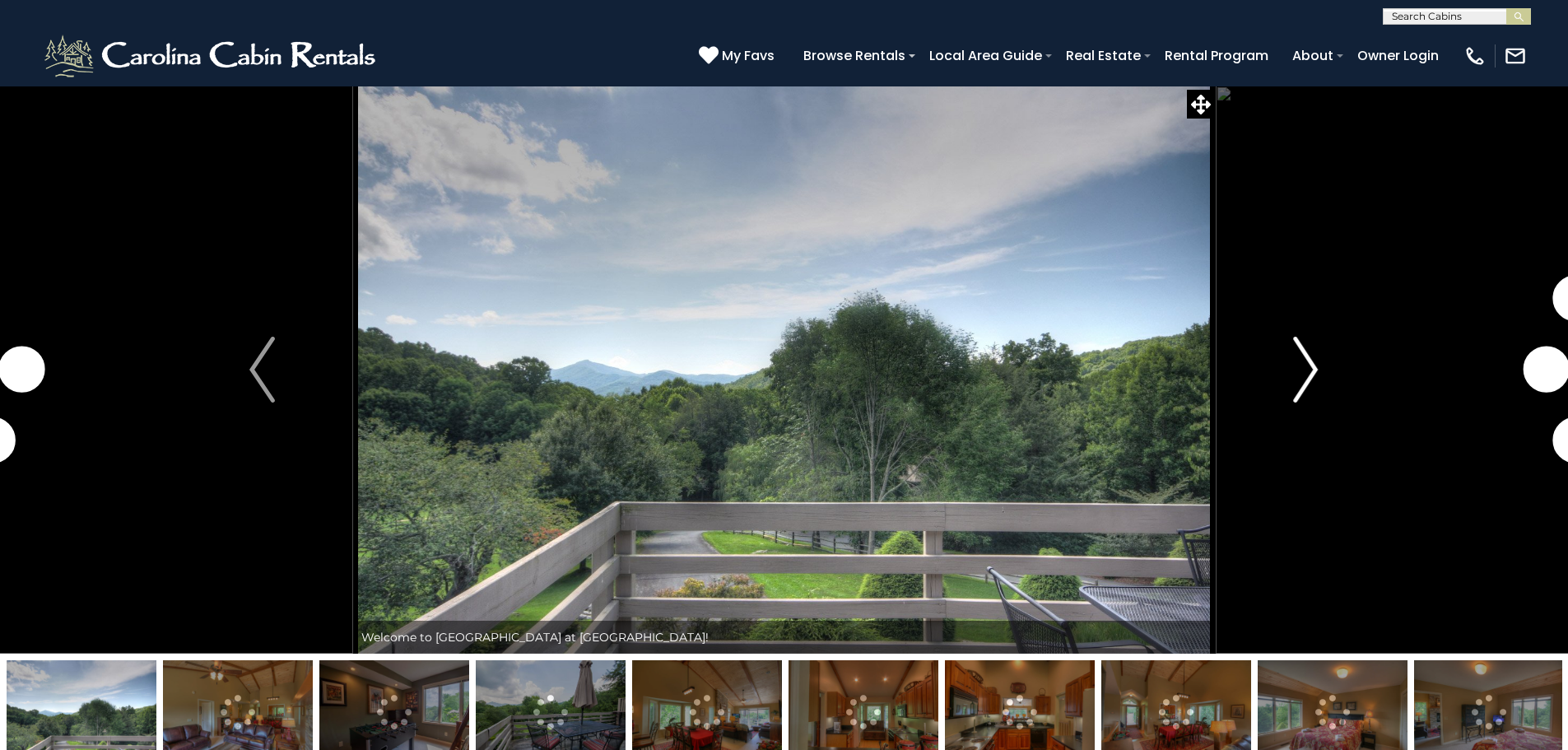
scroll to position [82, 0]
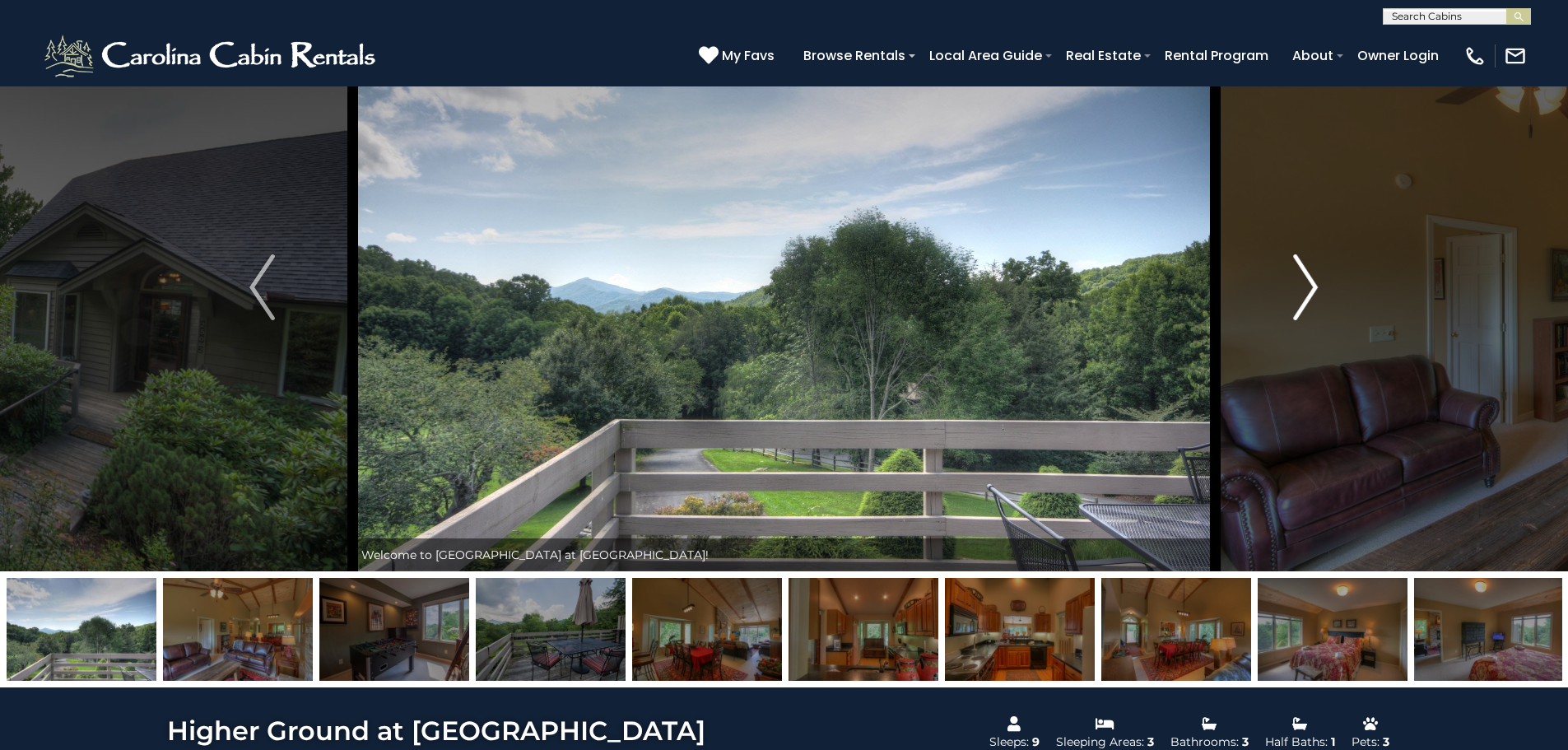
click at [1302, 265] on img "Next" at bounding box center [1306, 287] width 25 height 66
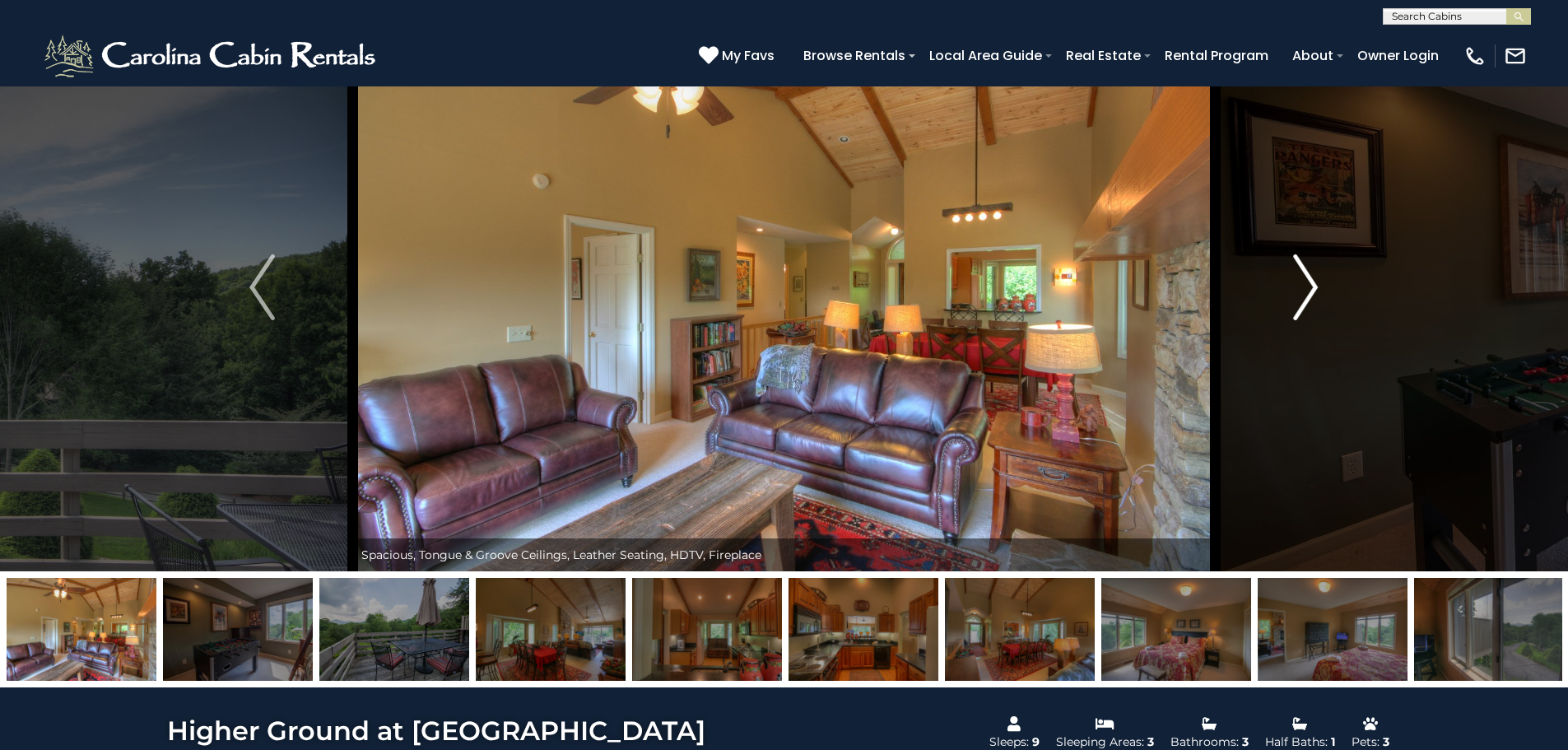
click at [1302, 265] on img "Next" at bounding box center [1306, 287] width 25 height 66
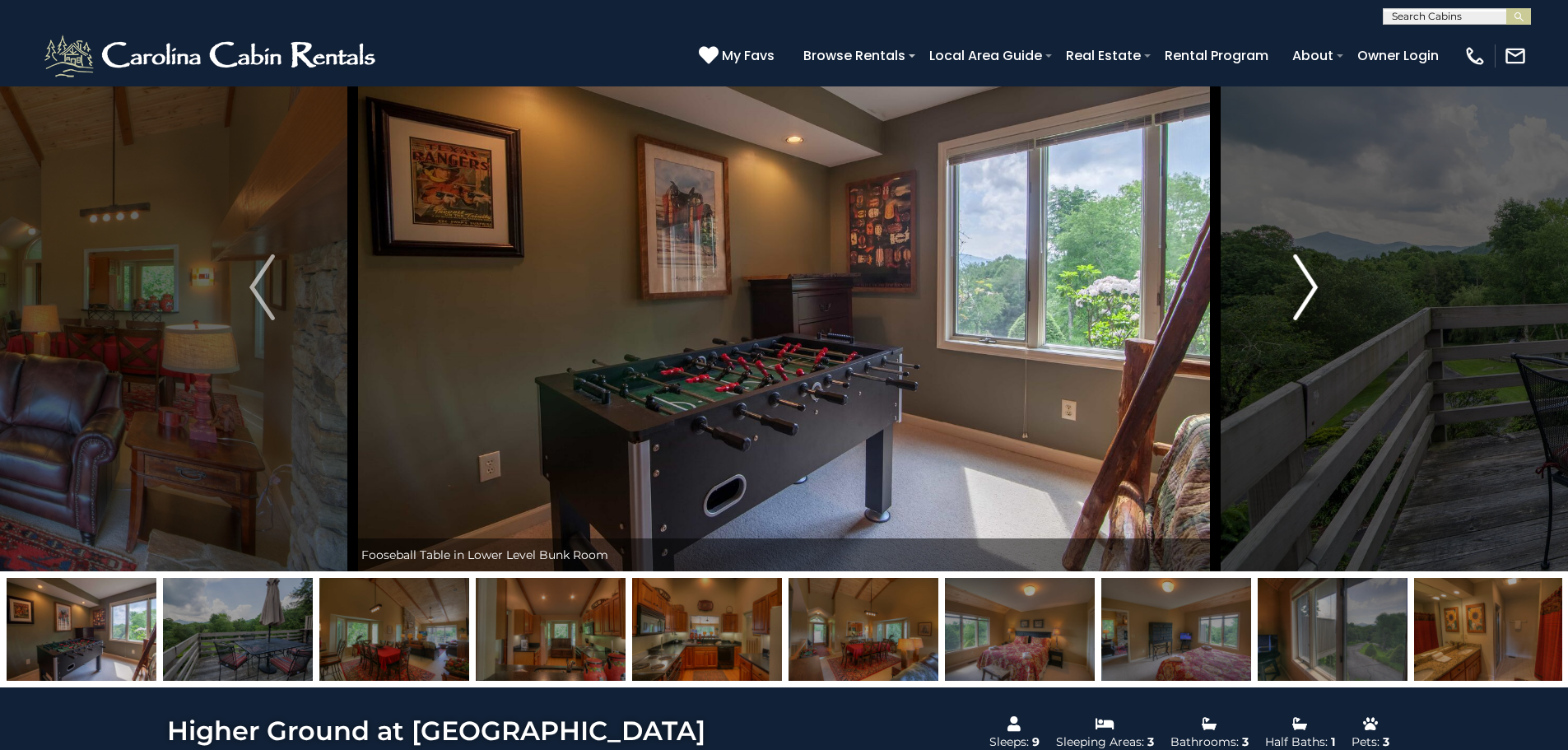
click at [1302, 265] on img "Next" at bounding box center [1306, 287] width 25 height 66
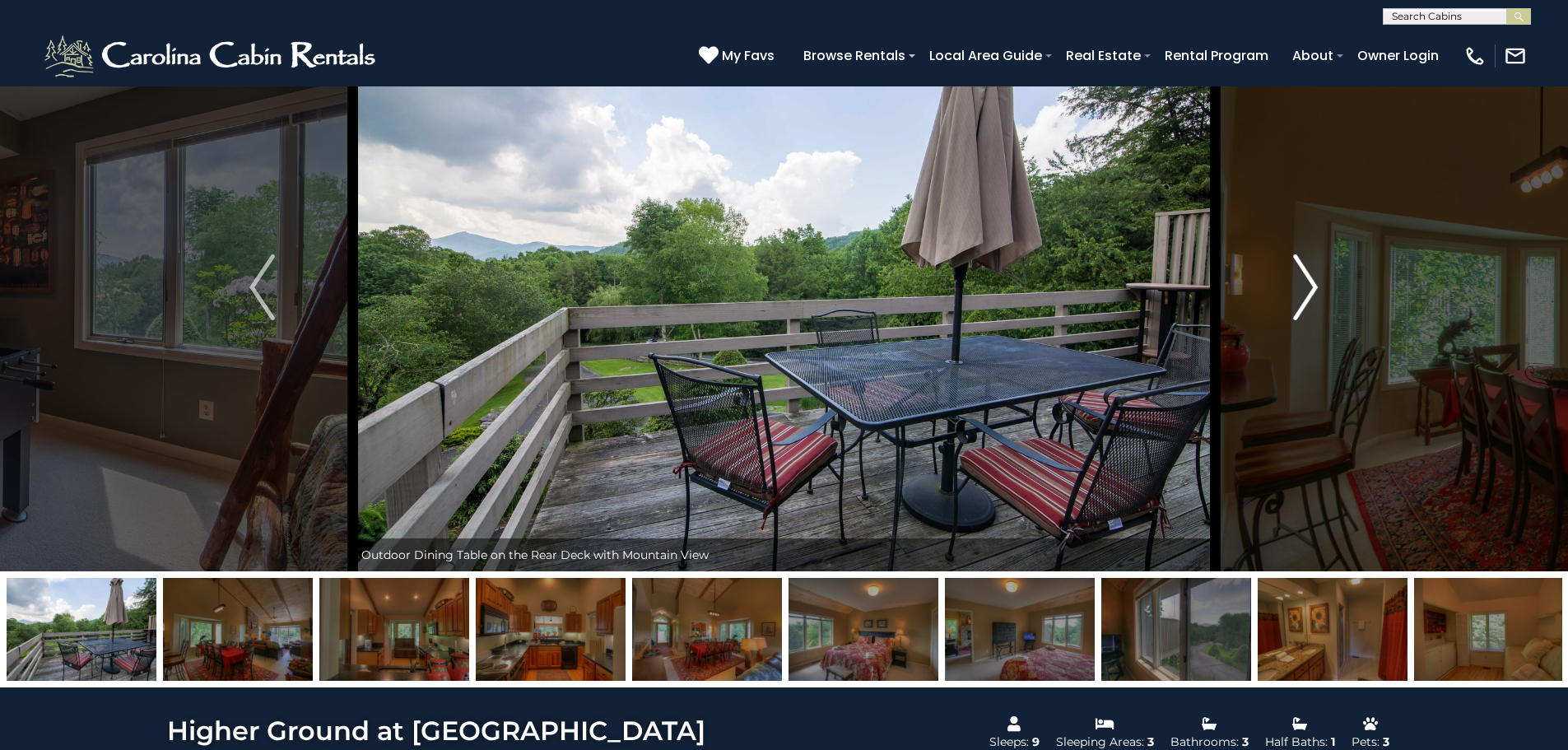
click at [1302, 265] on img "Next" at bounding box center [1306, 287] width 25 height 66
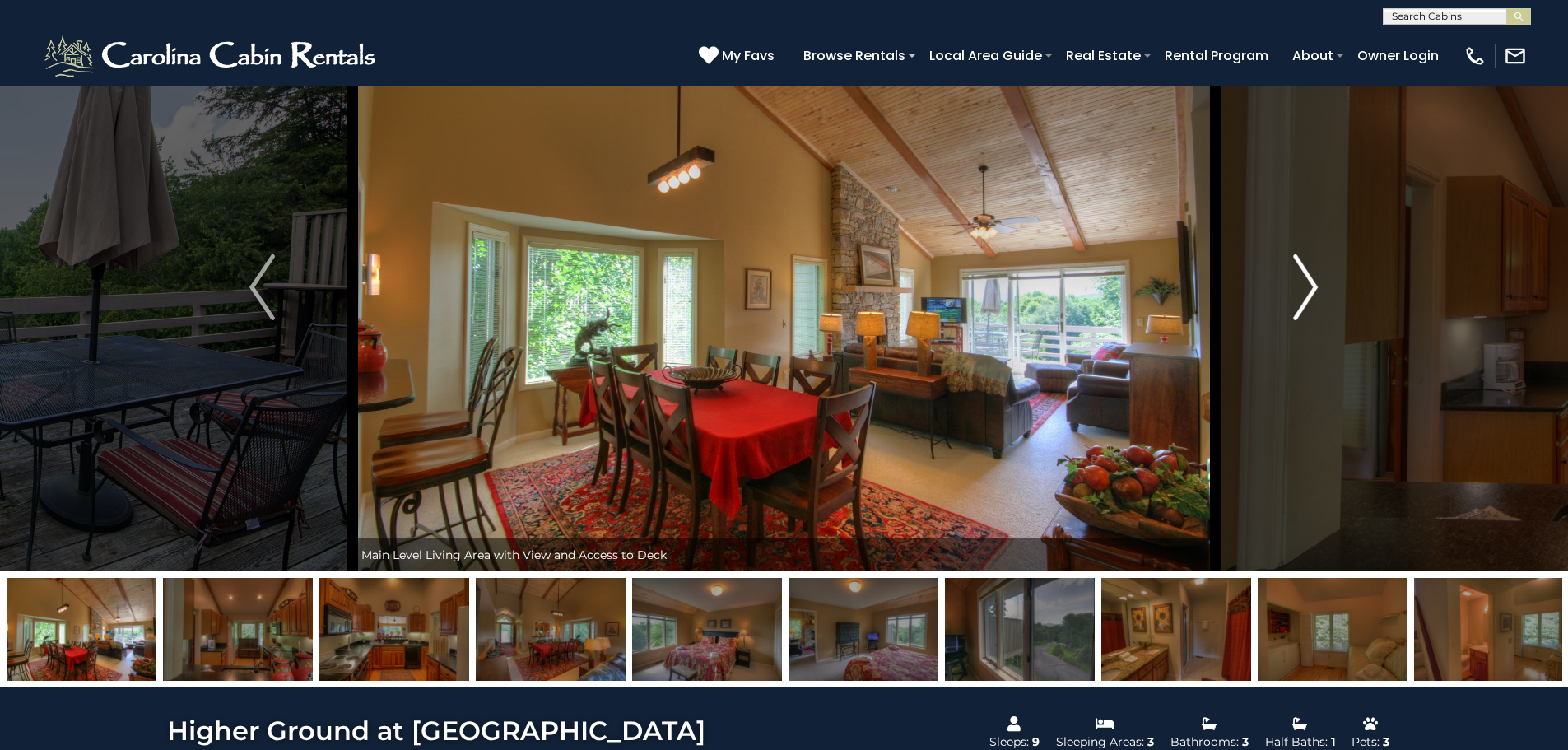
click at [1302, 265] on img "Next" at bounding box center [1306, 287] width 25 height 66
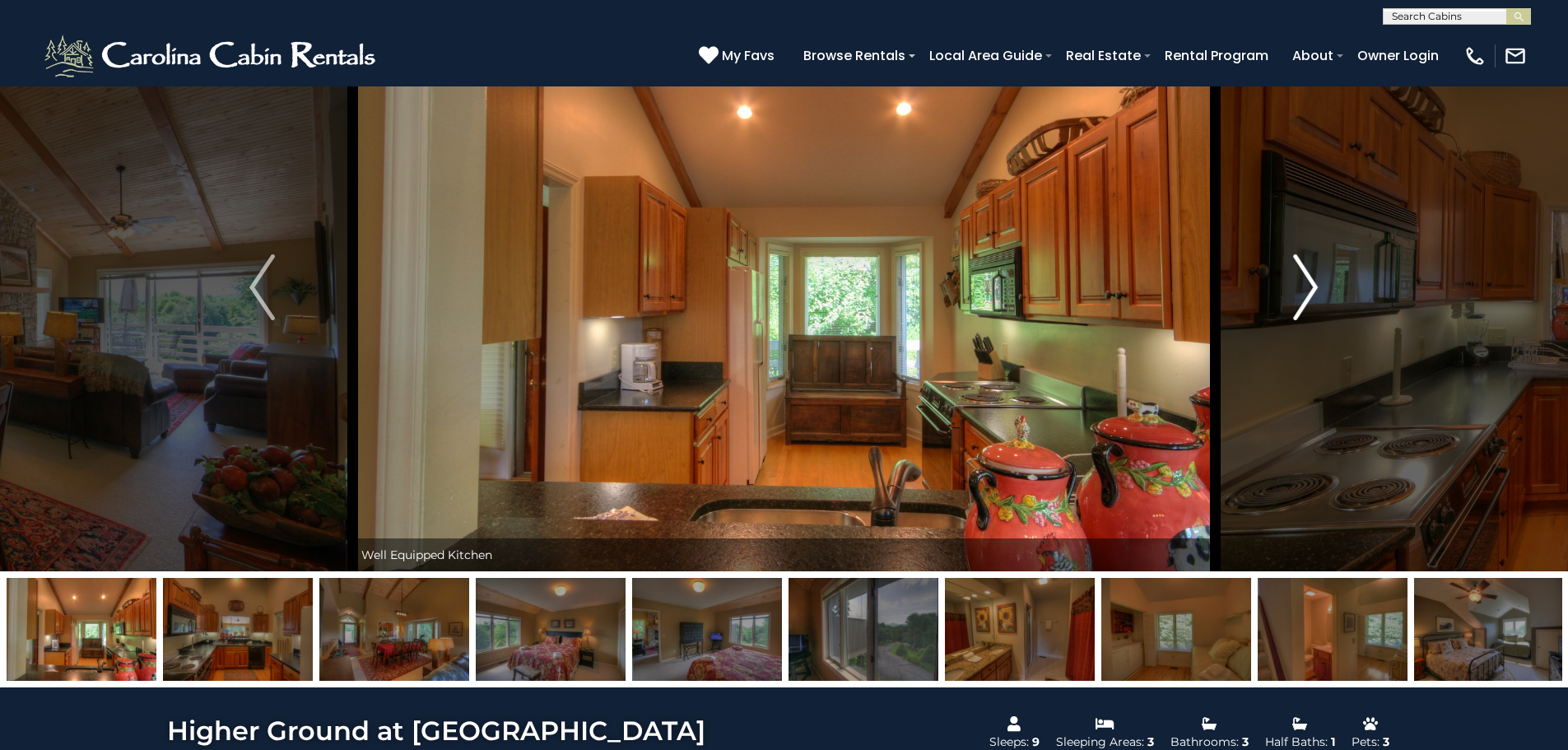
click at [1302, 265] on img "Next" at bounding box center [1306, 287] width 25 height 66
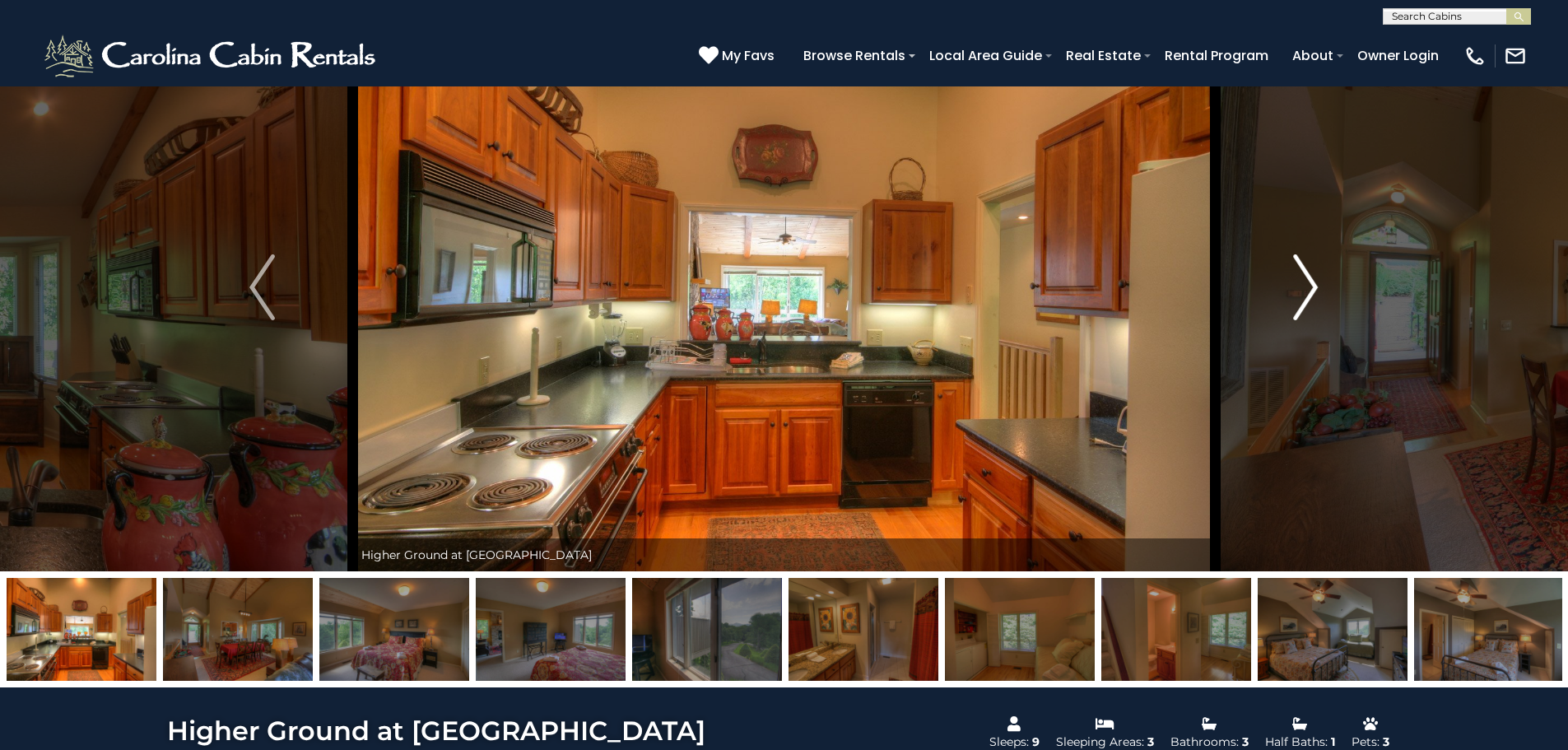
click at [1302, 265] on img "Next" at bounding box center [1306, 287] width 25 height 66
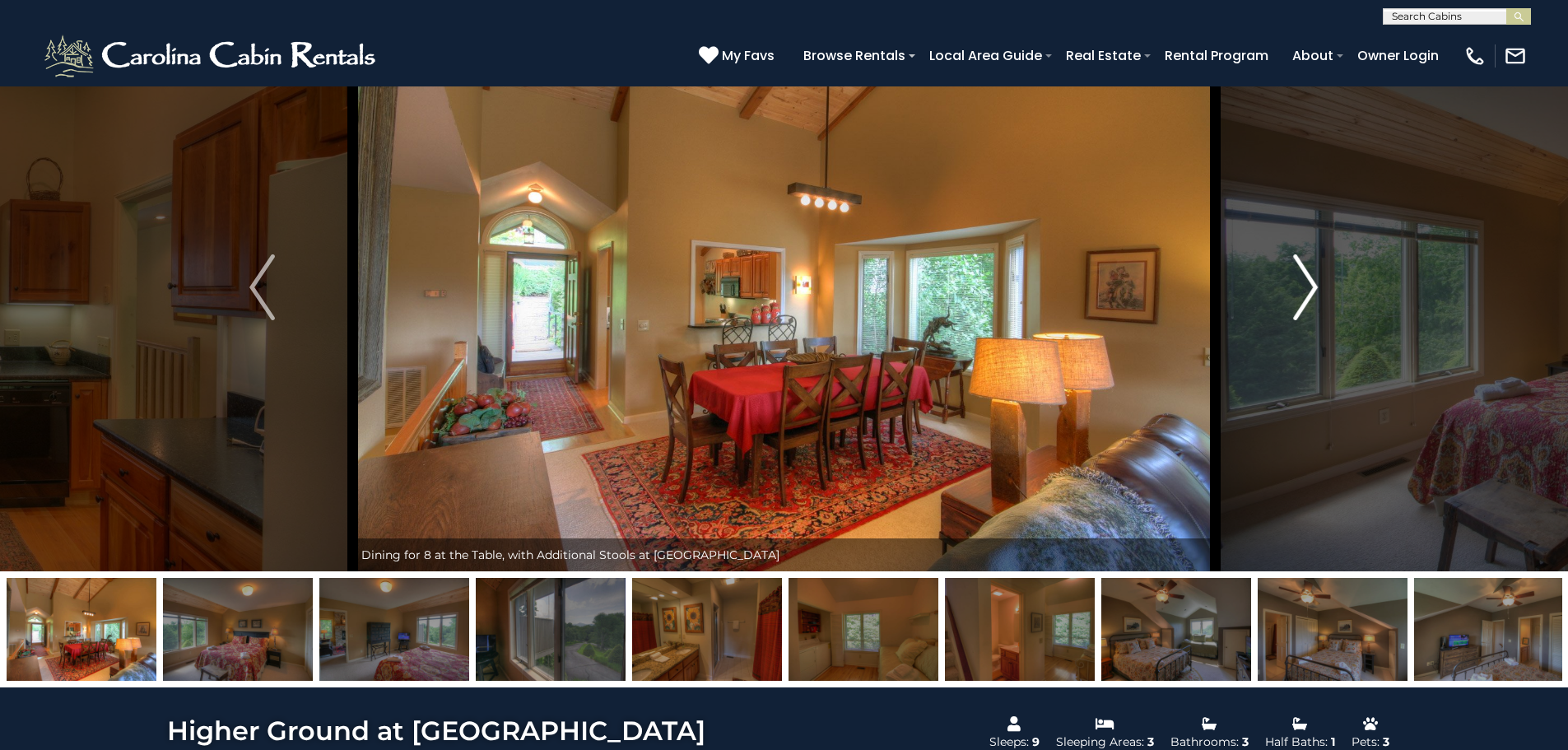
click at [1302, 265] on img "Next" at bounding box center [1306, 287] width 25 height 66
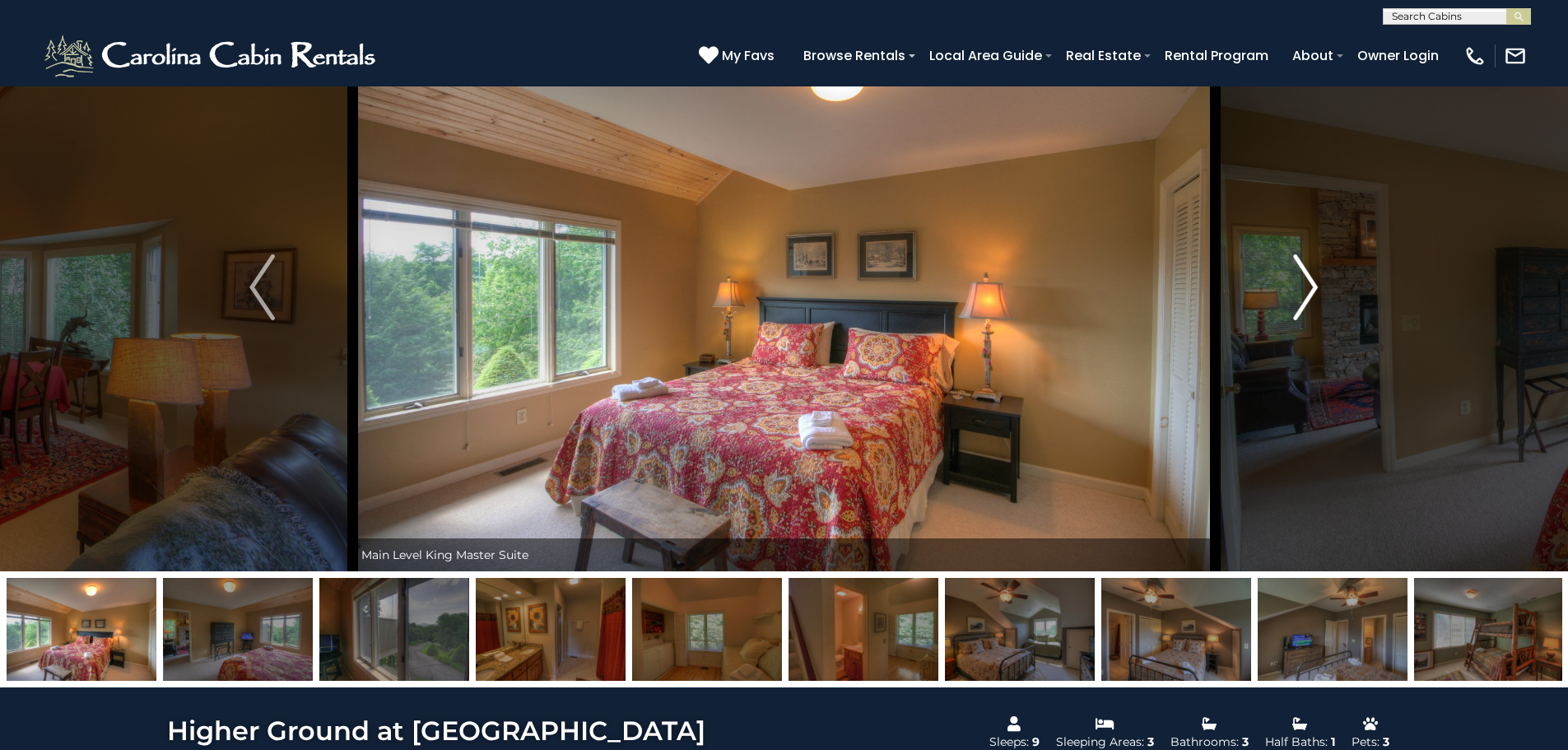
click at [1302, 265] on img "Next" at bounding box center [1306, 287] width 25 height 66
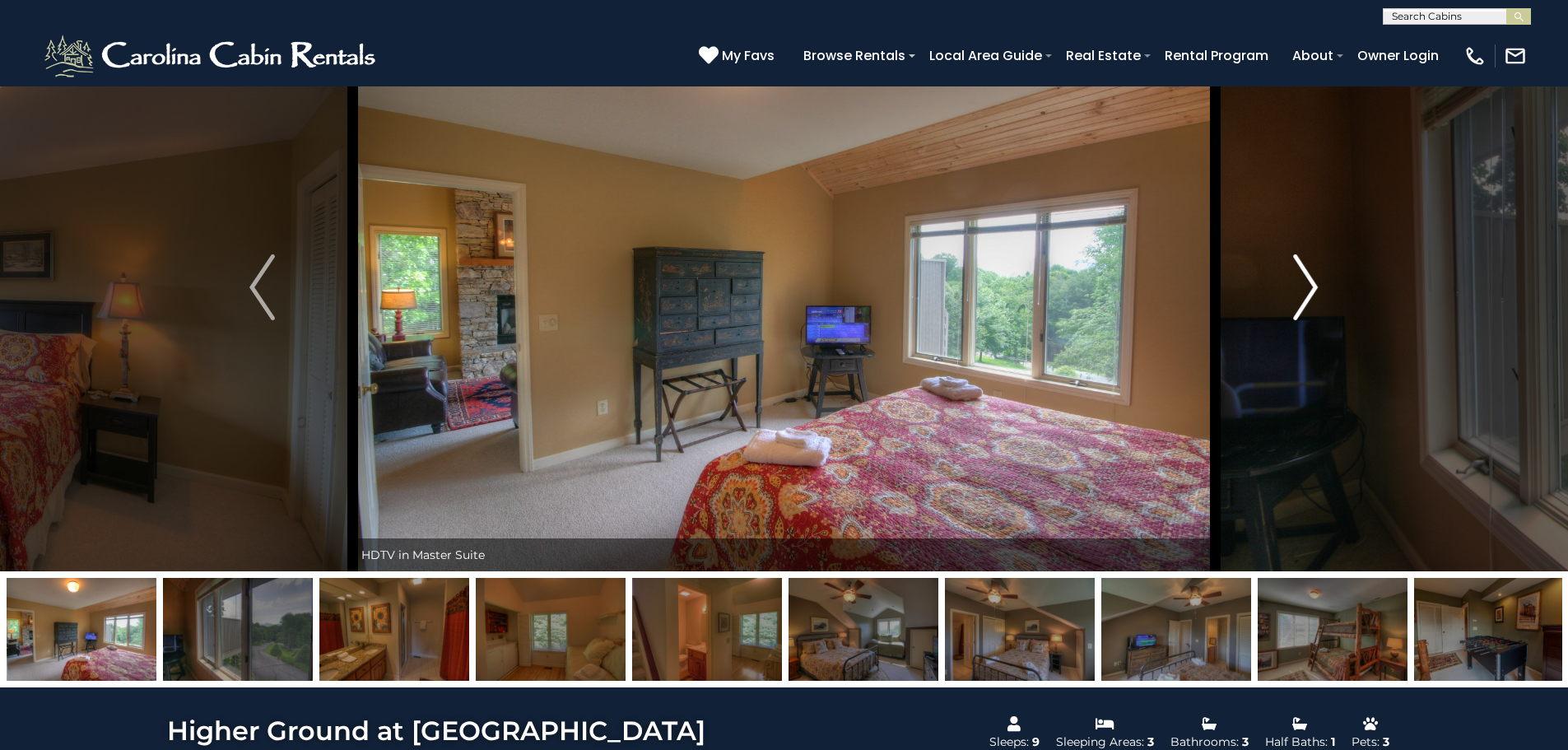
click at [1302, 265] on img "Next" at bounding box center [1306, 287] width 25 height 66
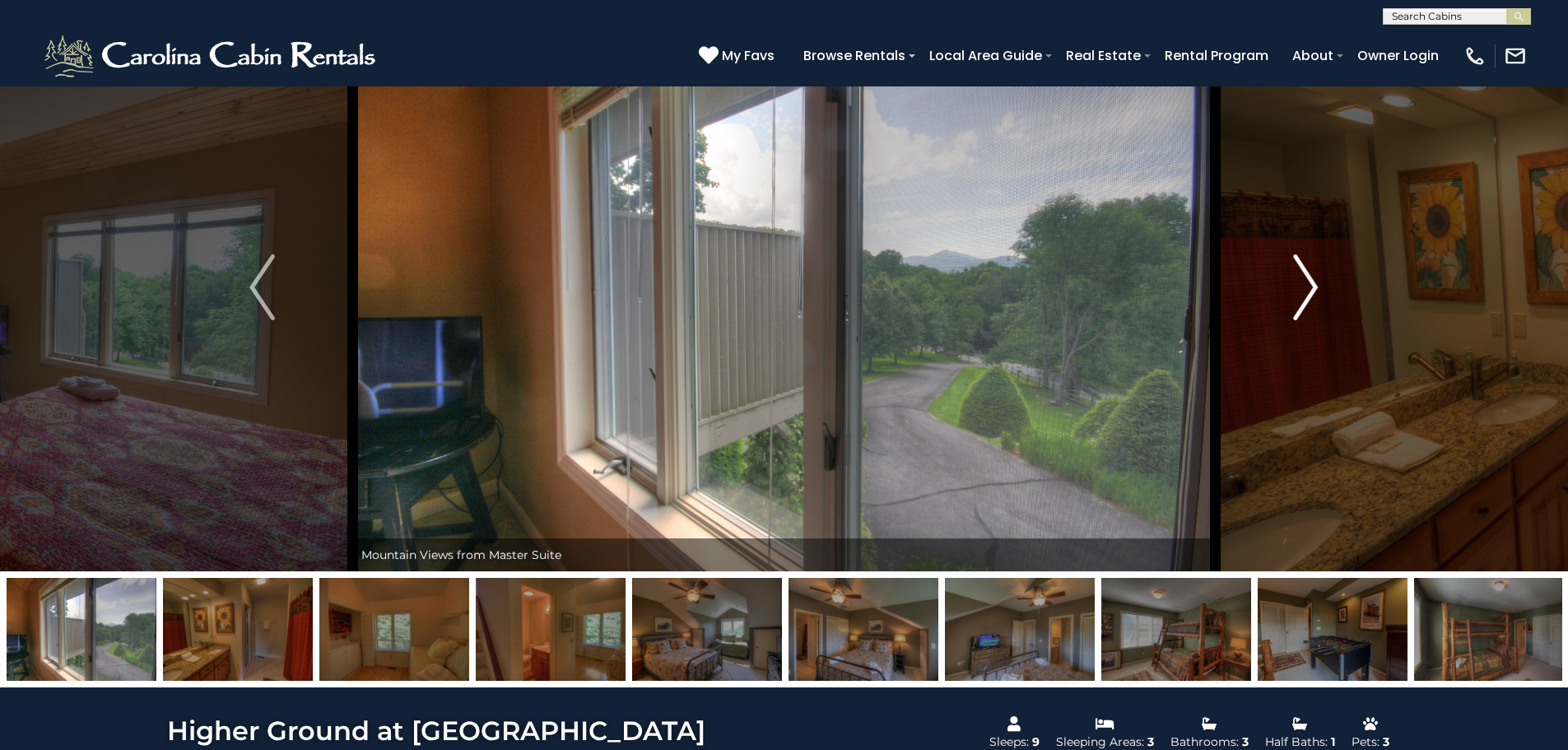
click at [1302, 265] on img "Next" at bounding box center [1306, 287] width 25 height 66
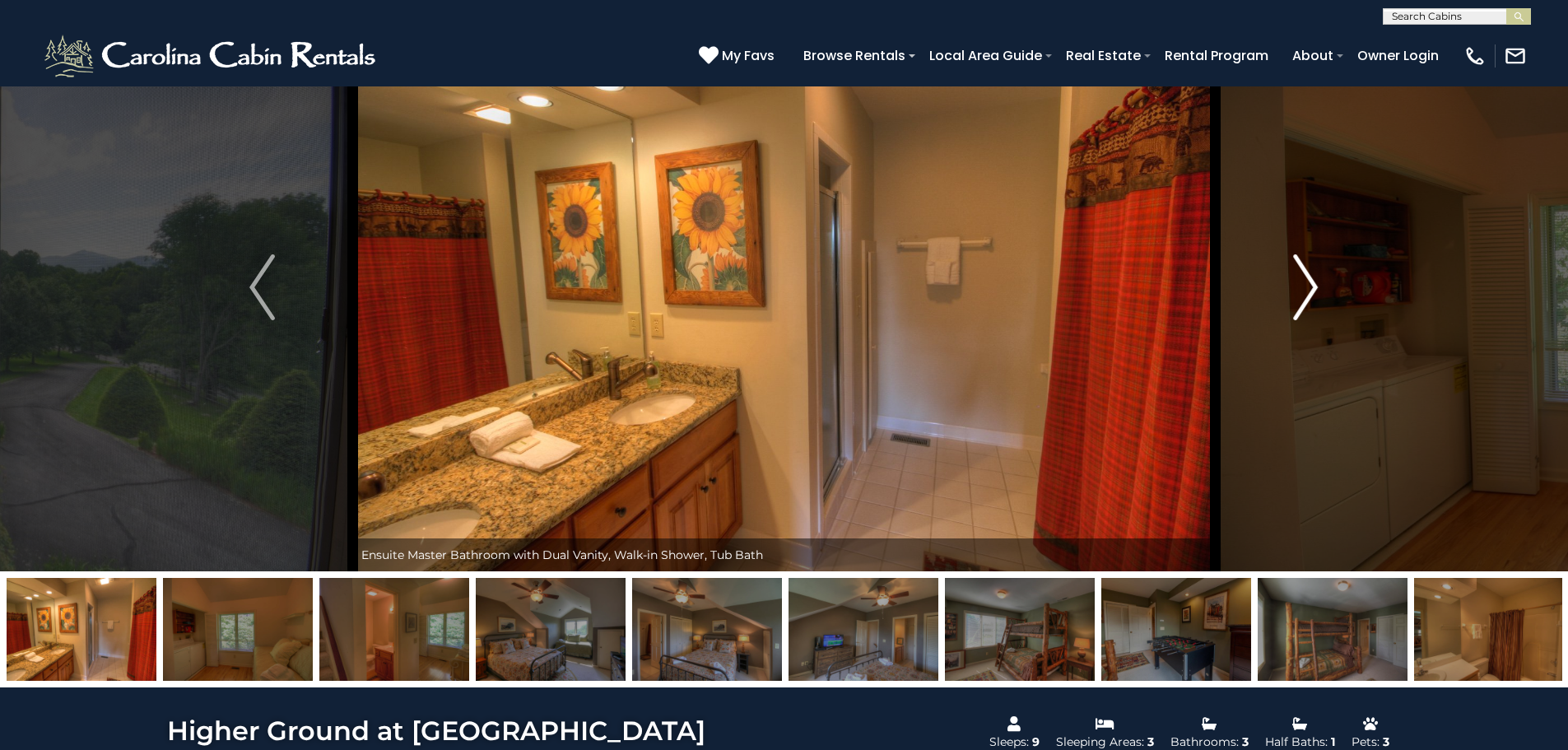
click at [1302, 265] on img "Next" at bounding box center [1306, 287] width 25 height 66
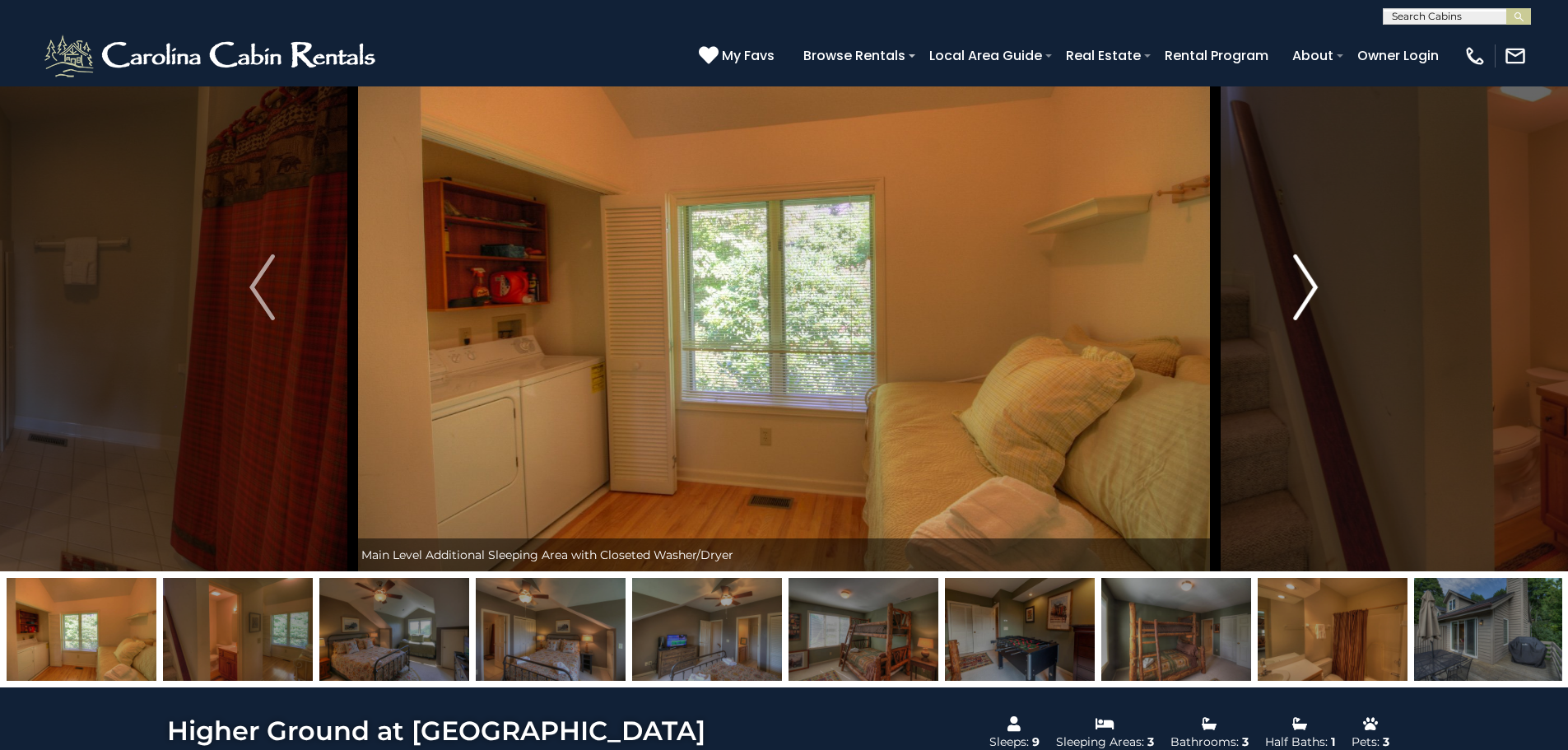
click at [1302, 265] on img "Next" at bounding box center [1306, 287] width 25 height 66
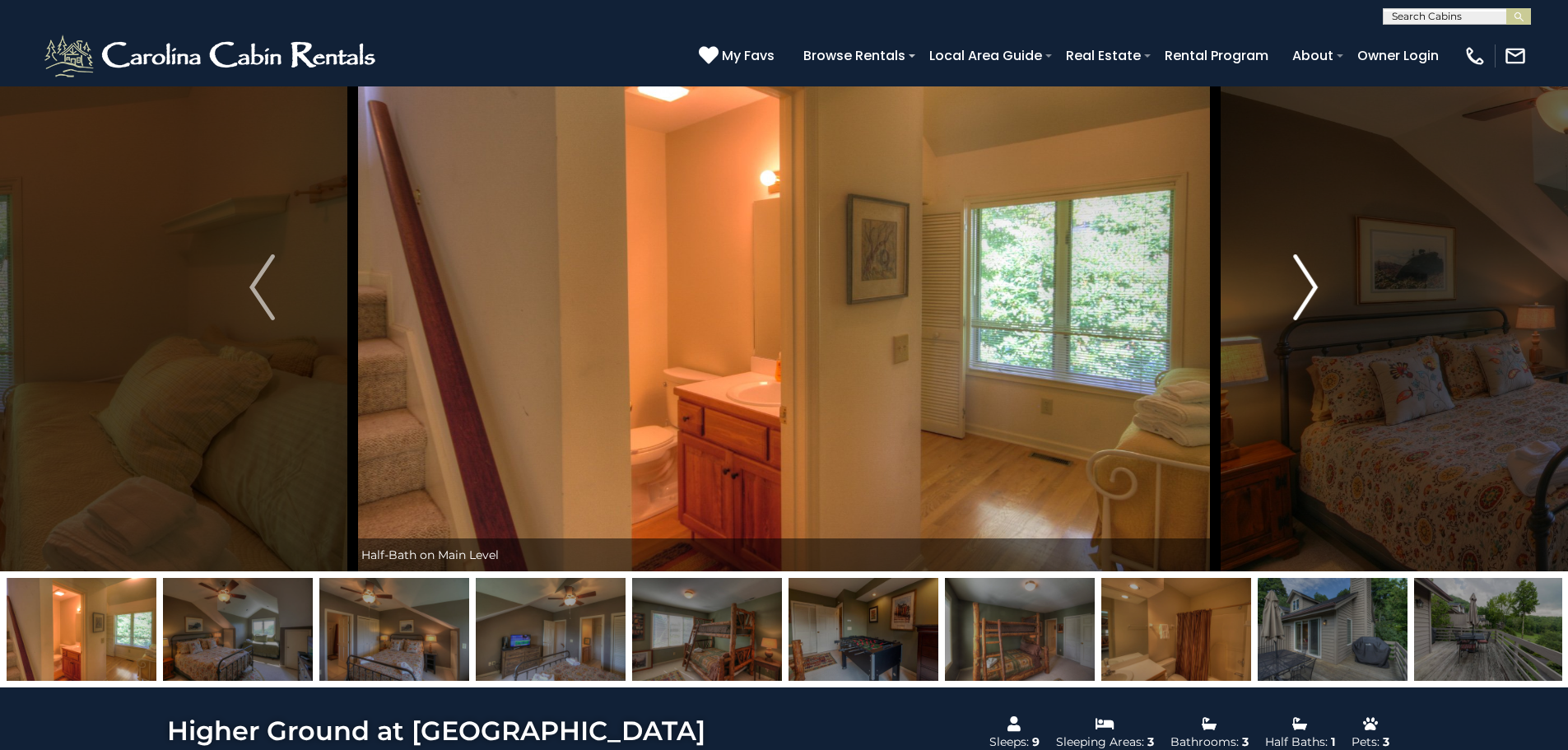
click at [1302, 265] on img "Next" at bounding box center [1306, 287] width 25 height 66
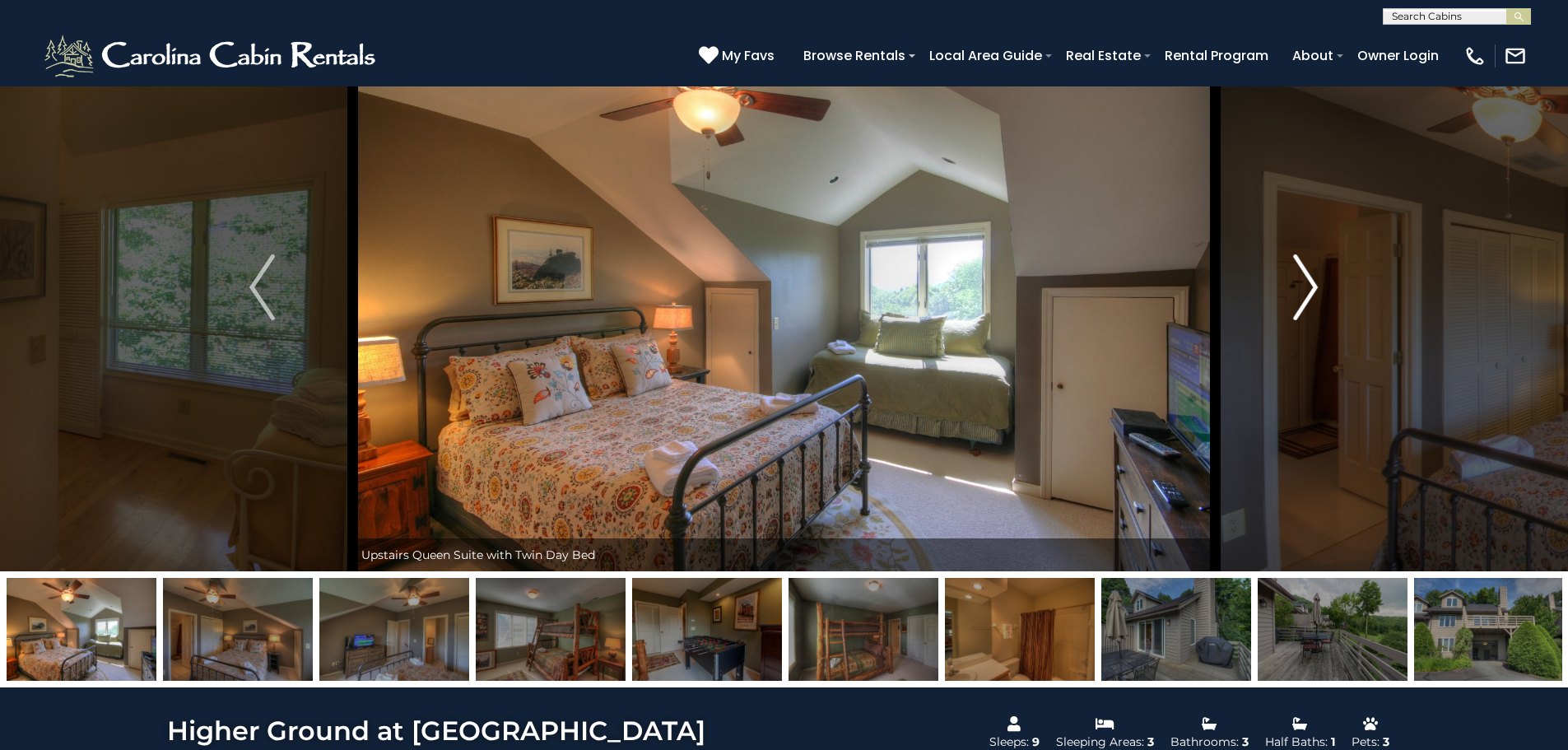
click at [1302, 265] on img "Next" at bounding box center [1306, 287] width 25 height 66
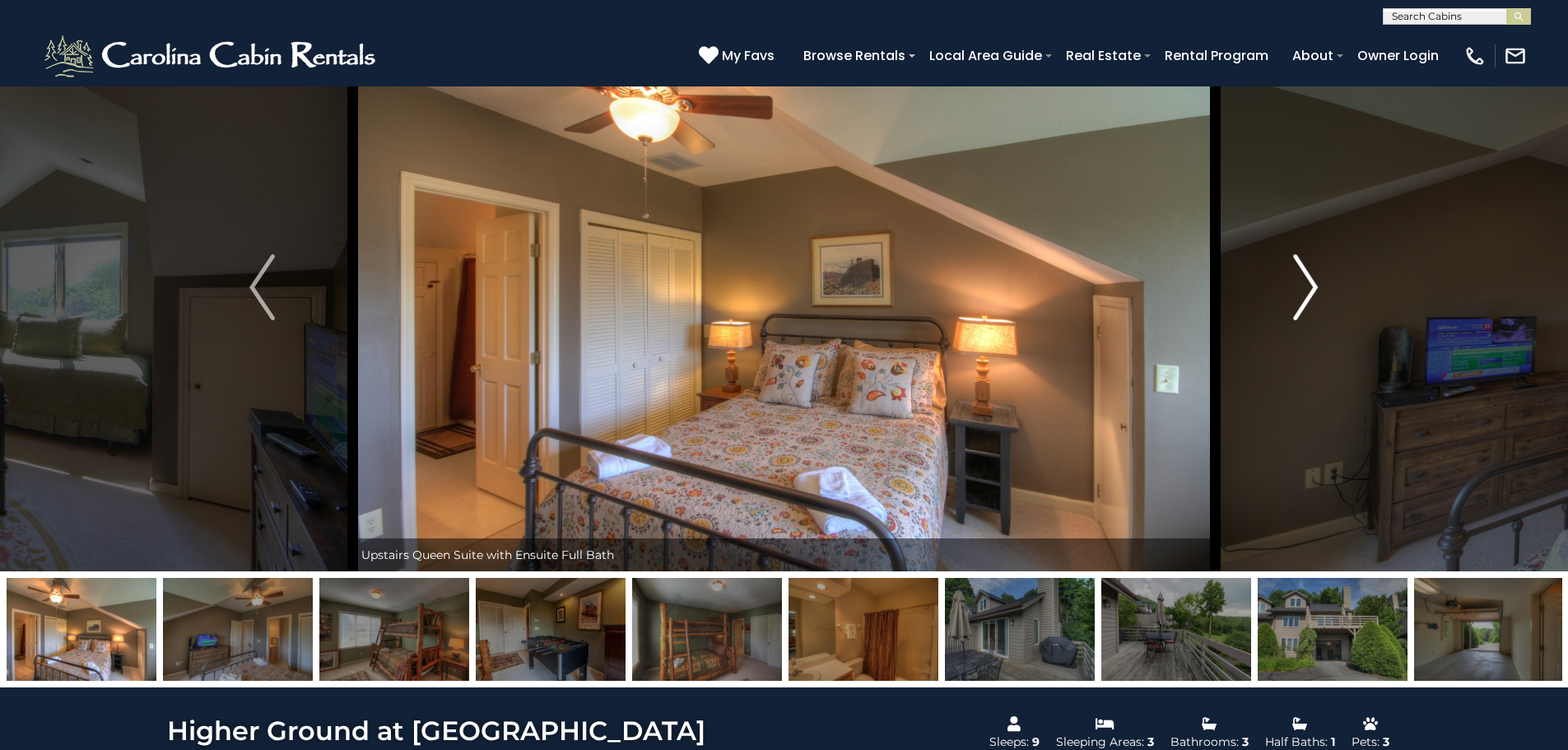
click at [1302, 265] on img "Next" at bounding box center [1306, 287] width 25 height 66
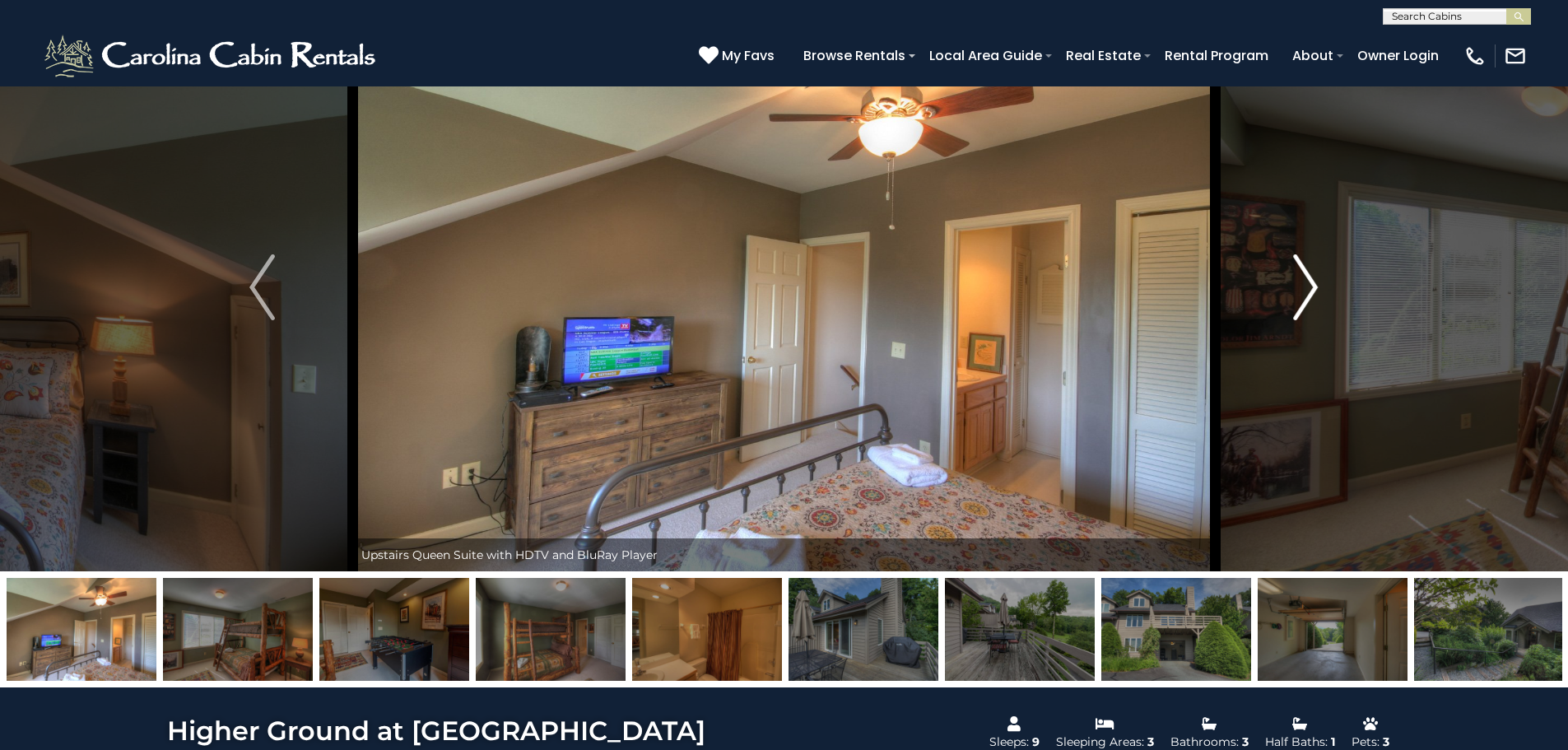
click at [1302, 265] on img "Next" at bounding box center [1306, 287] width 25 height 66
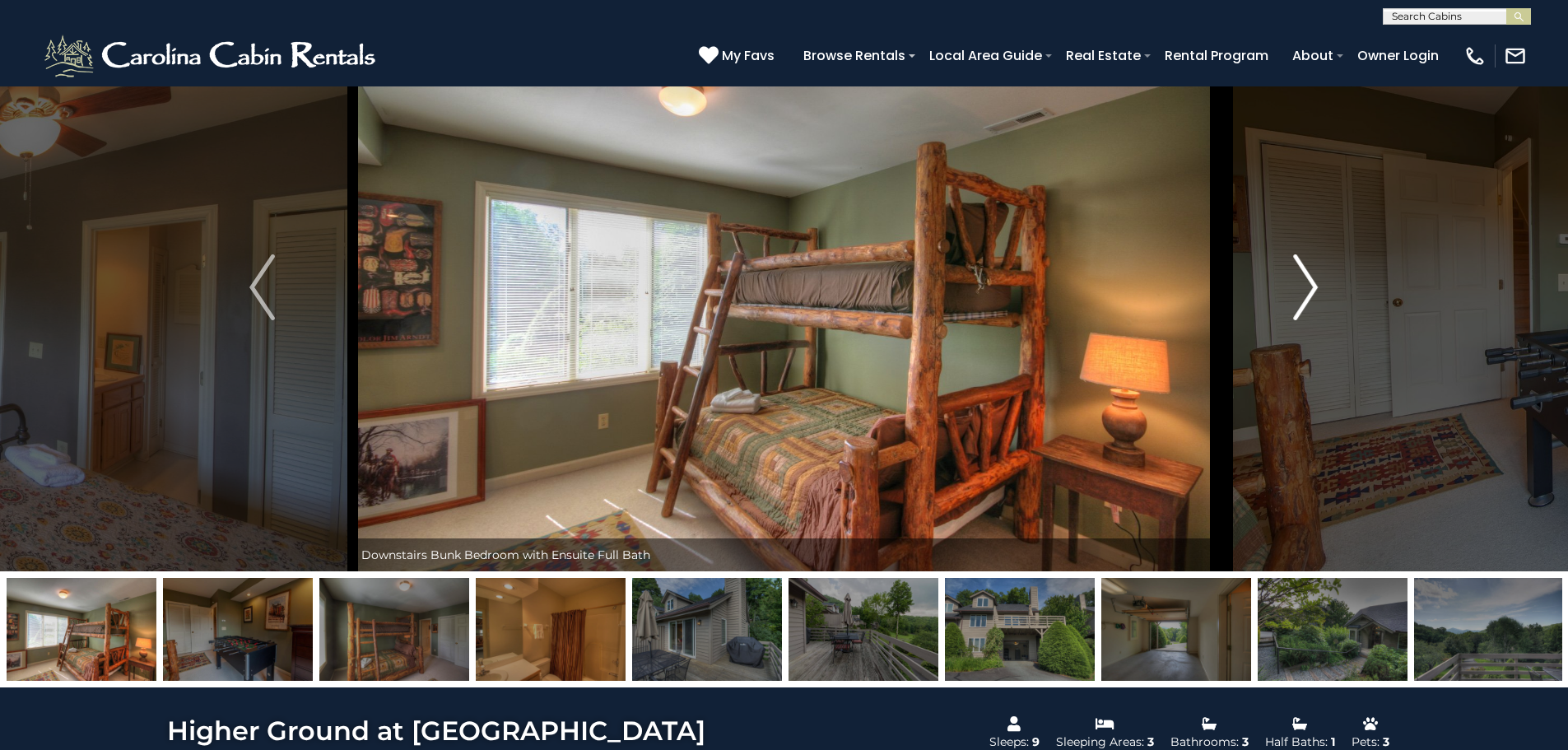
click at [1302, 265] on img "Next" at bounding box center [1306, 287] width 25 height 66
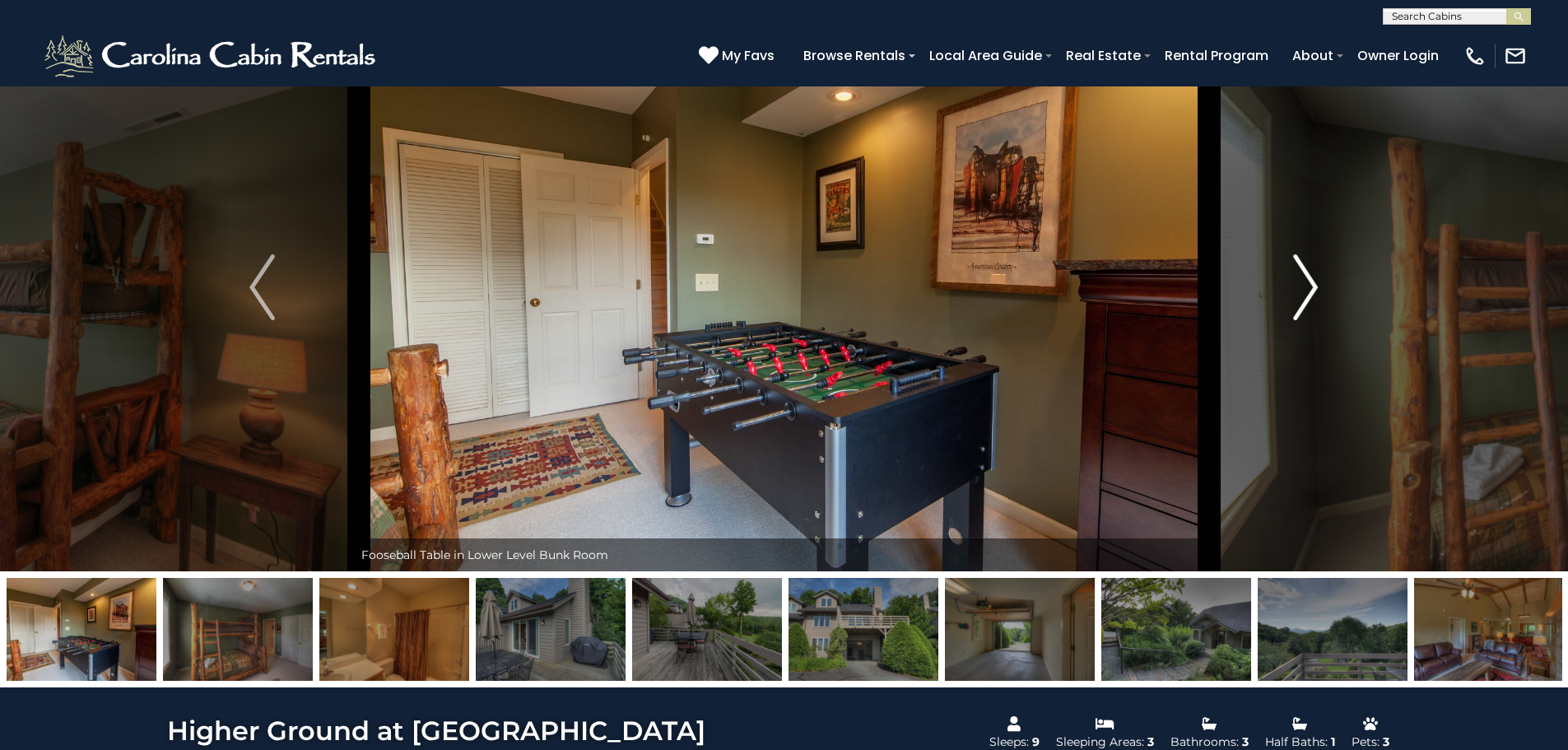
click at [1302, 265] on img "Next" at bounding box center [1306, 287] width 25 height 66
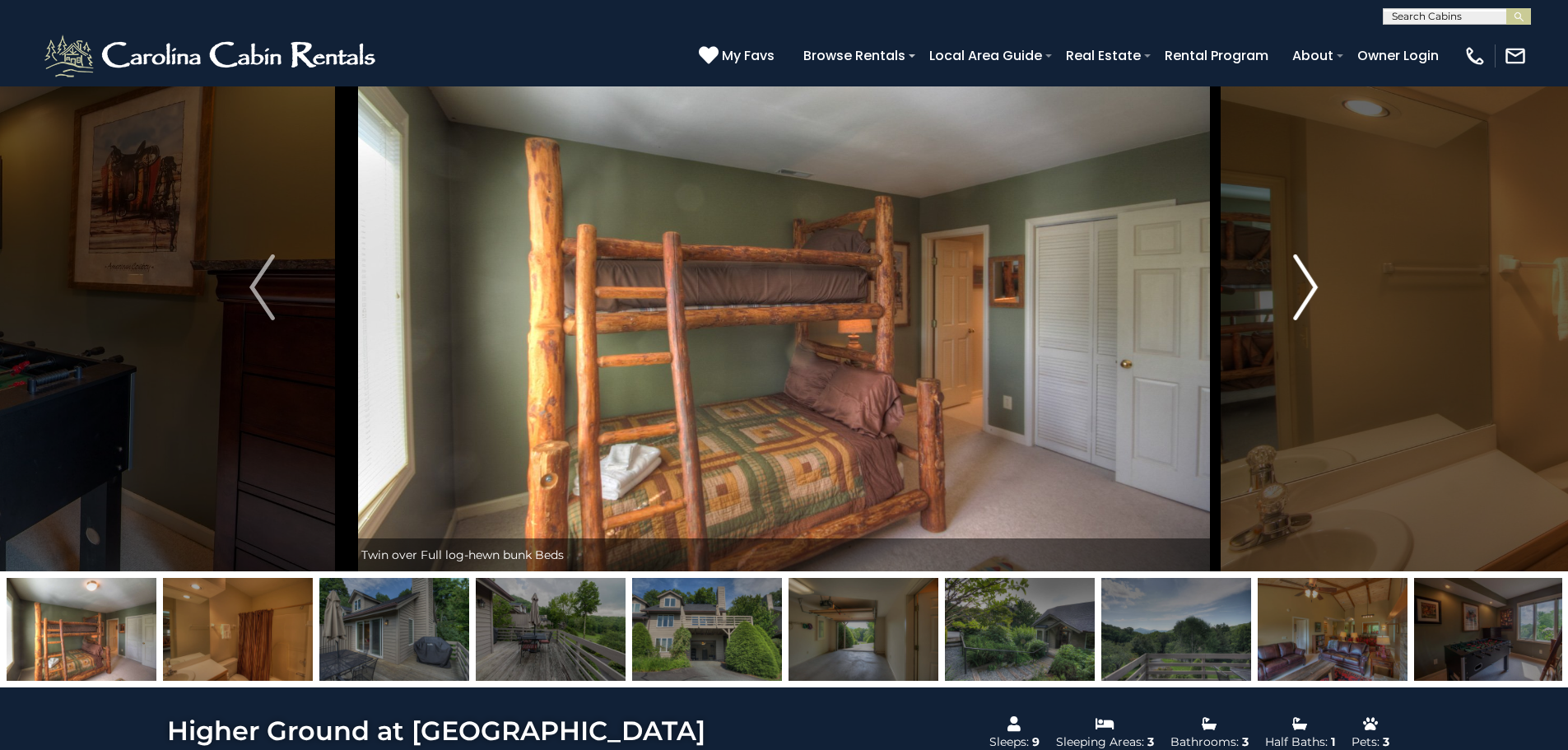
click at [1302, 265] on img "Next" at bounding box center [1306, 287] width 25 height 66
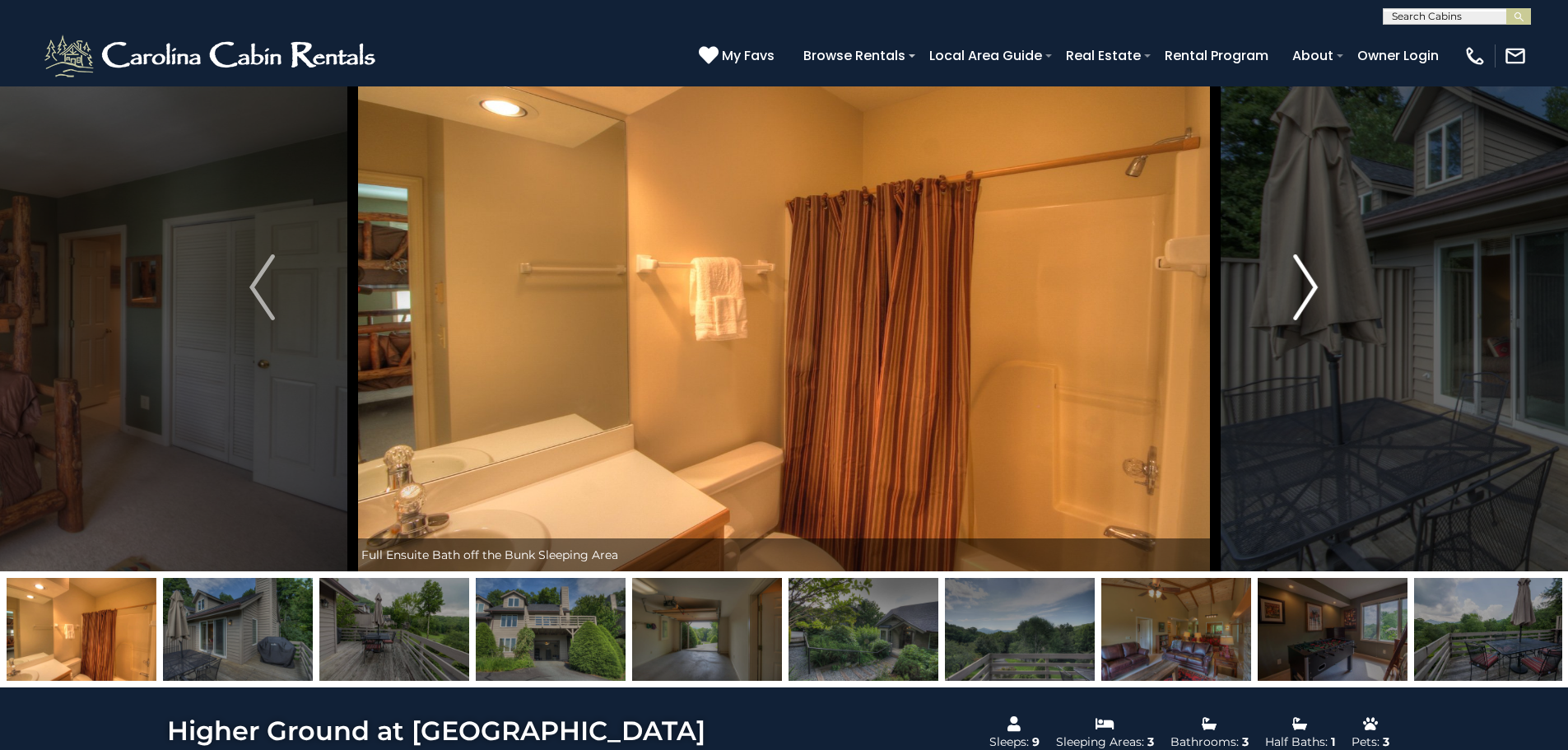
click at [1302, 265] on img "Next" at bounding box center [1306, 287] width 25 height 66
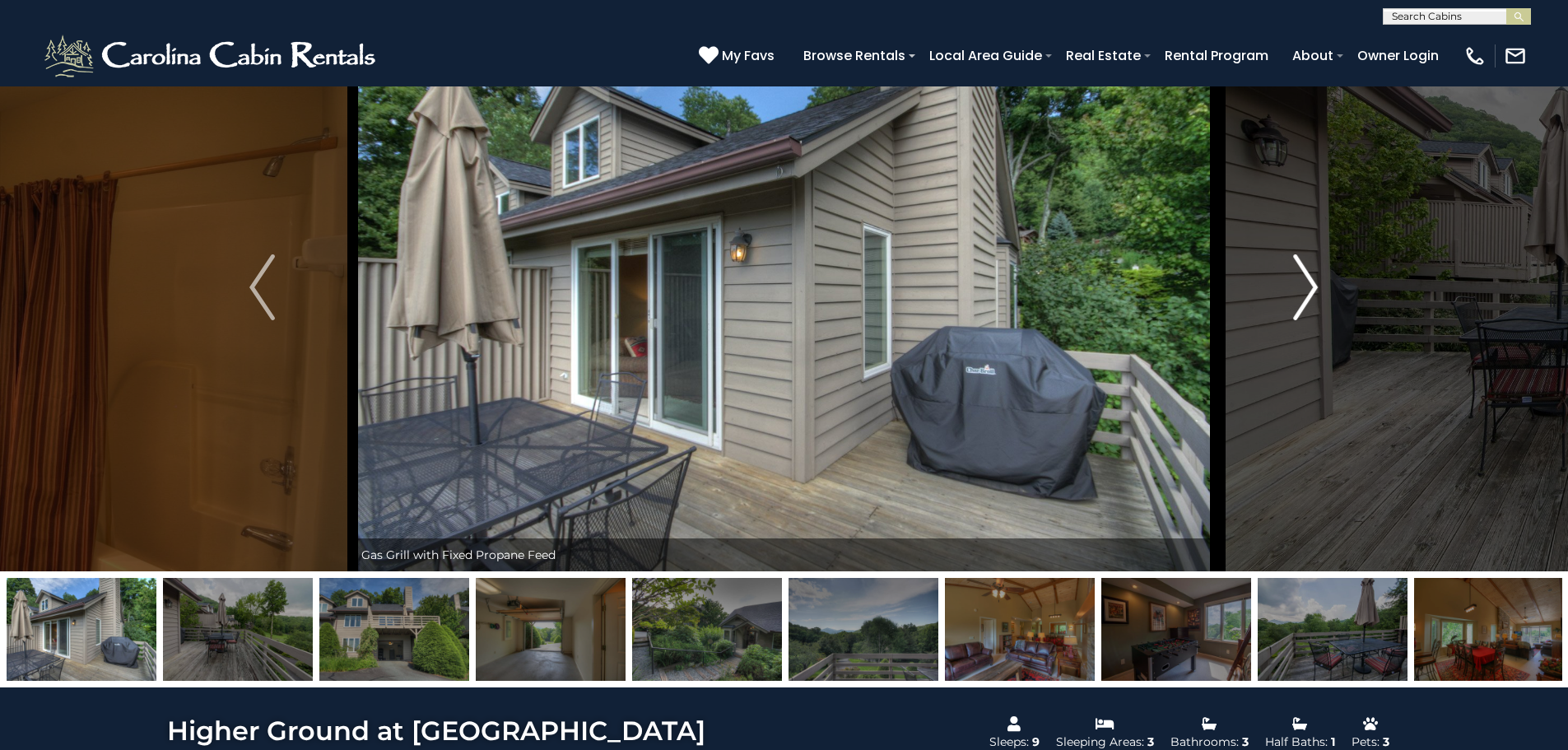
click at [1302, 265] on img "Next" at bounding box center [1306, 287] width 25 height 66
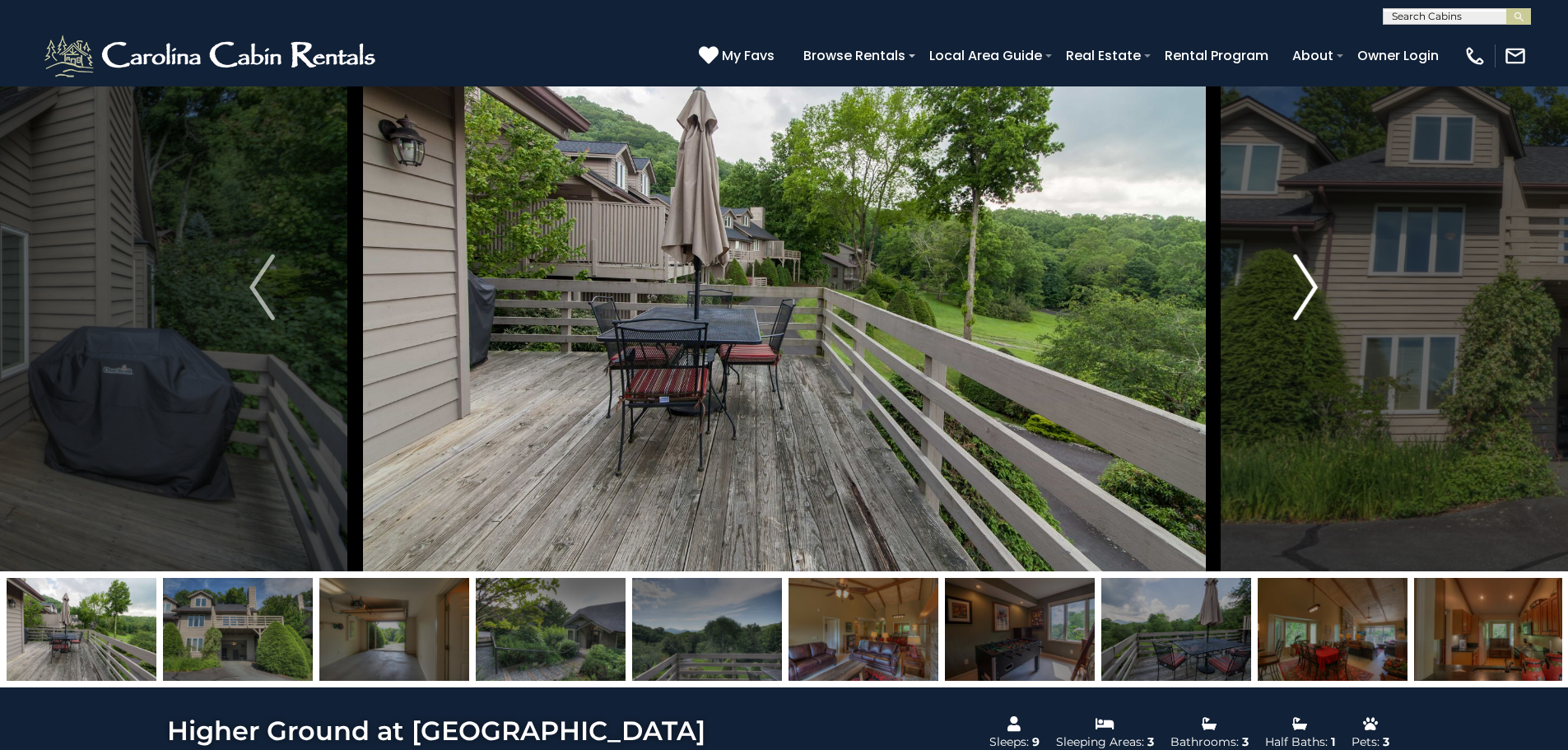
click at [1302, 265] on img "Next" at bounding box center [1306, 287] width 25 height 66
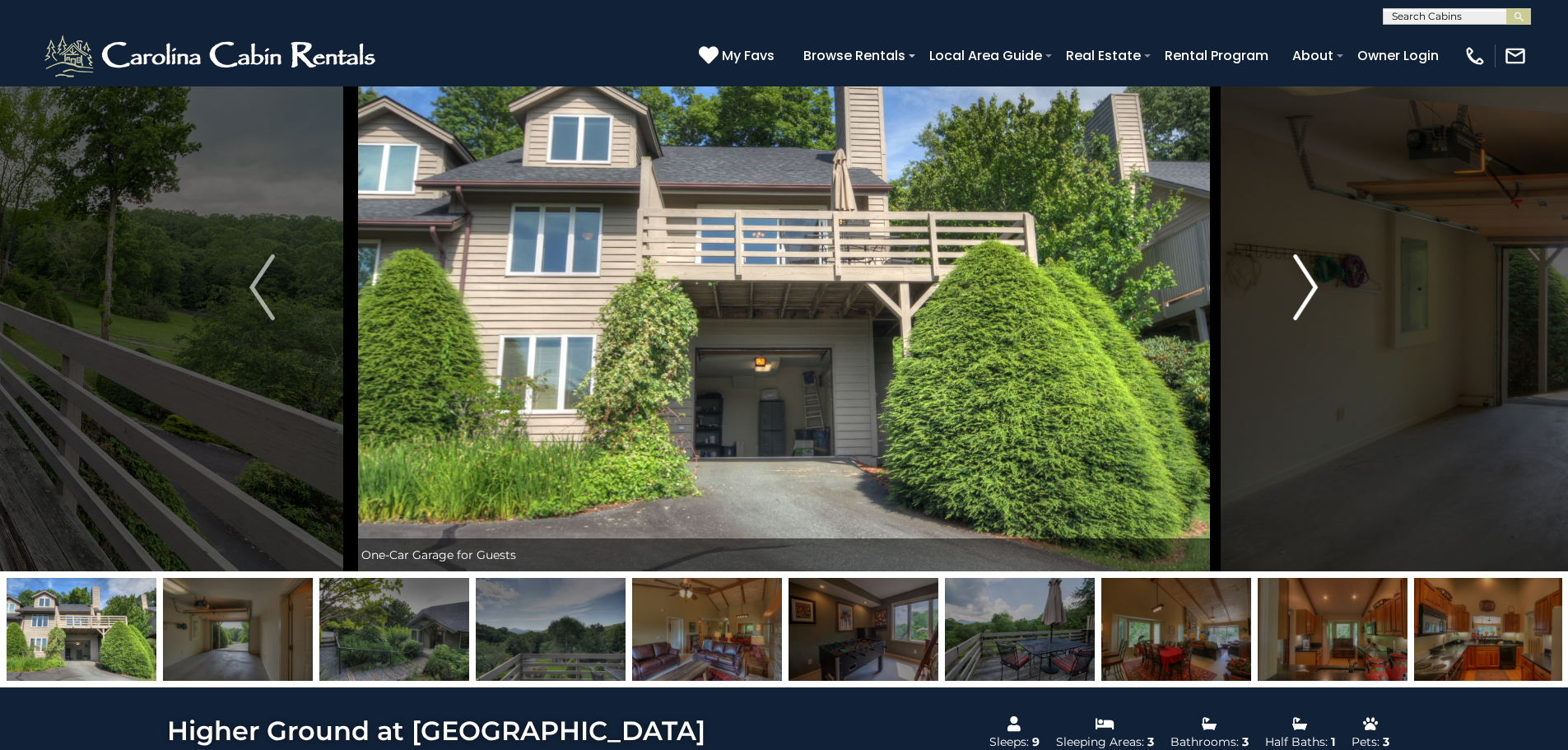
click at [1302, 265] on img "Next" at bounding box center [1306, 287] width 25 height 66
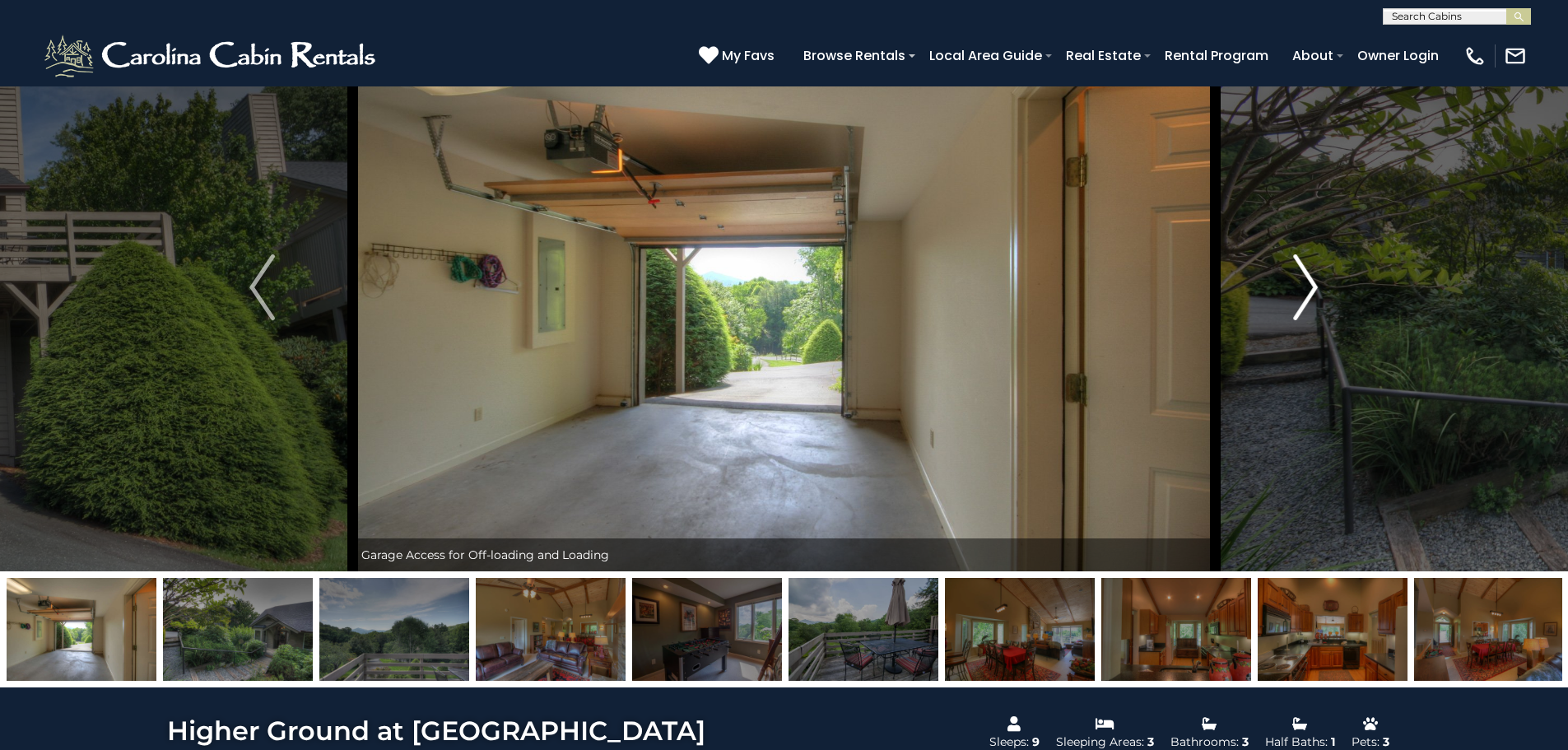
click at [1302, 265] on img "Next" at bounding box center [1306, 287] width 25 height 66
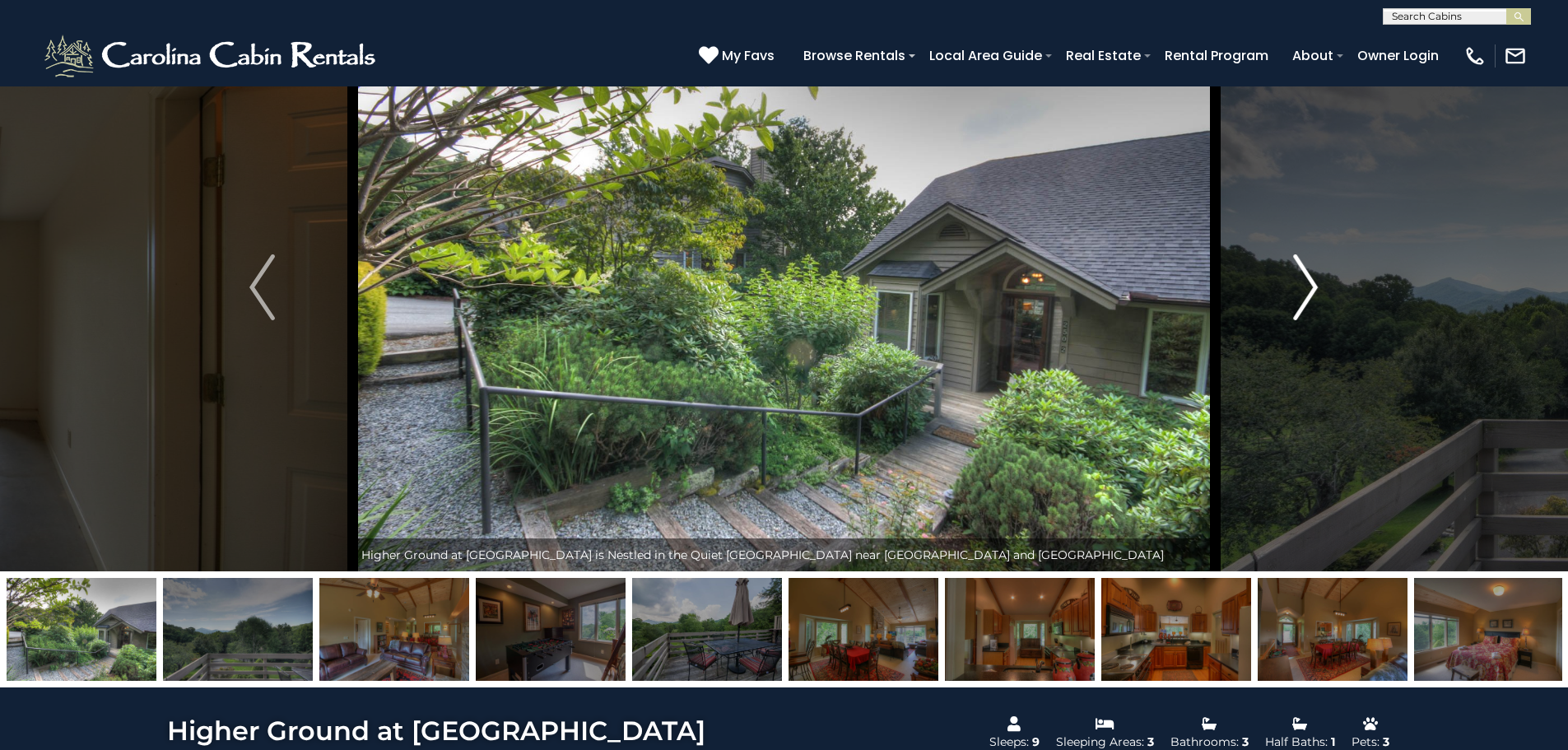
click at [1302, 265] on img "Next" at bounding box center [1306, 287] width 25 height 66
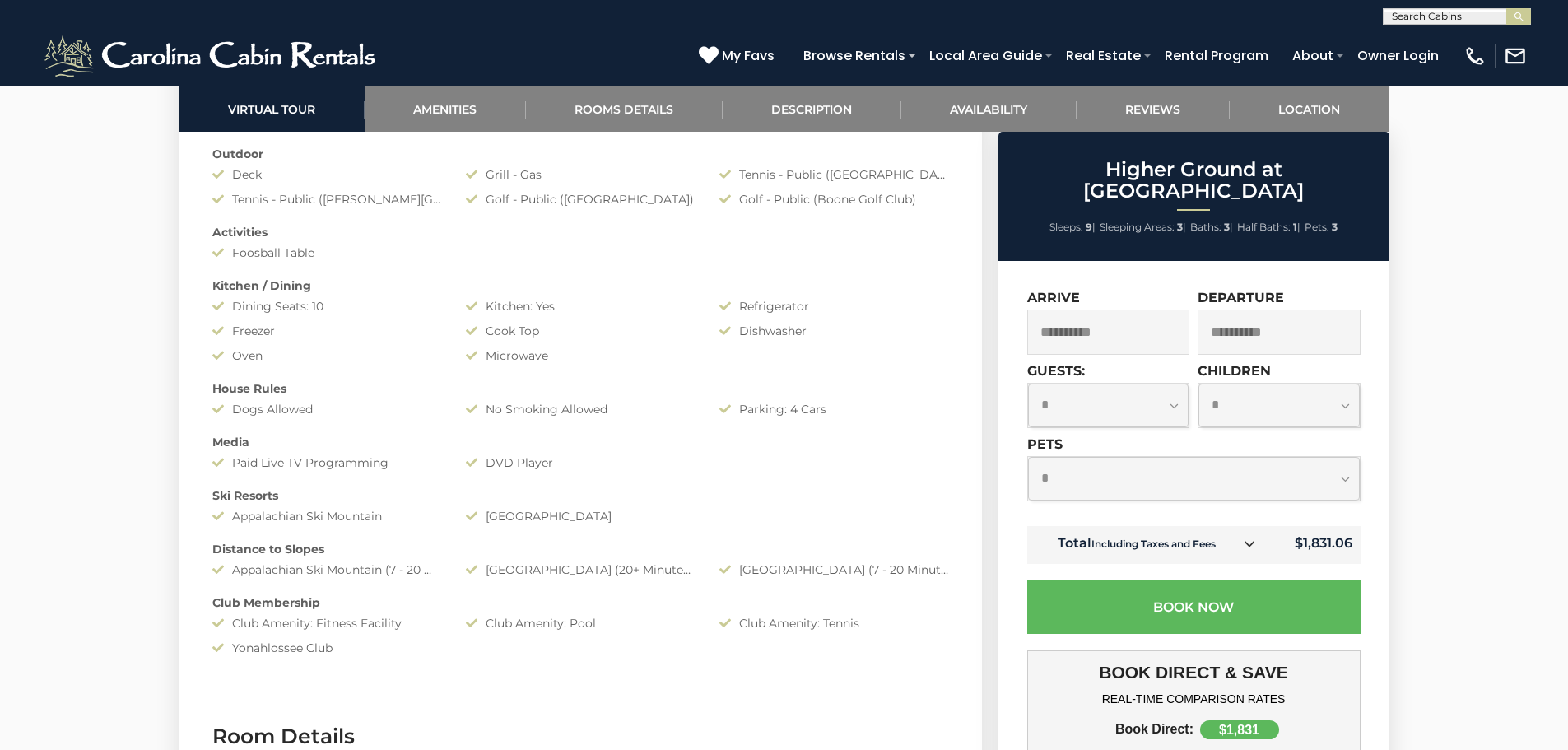
scroll to position [1152, 0]
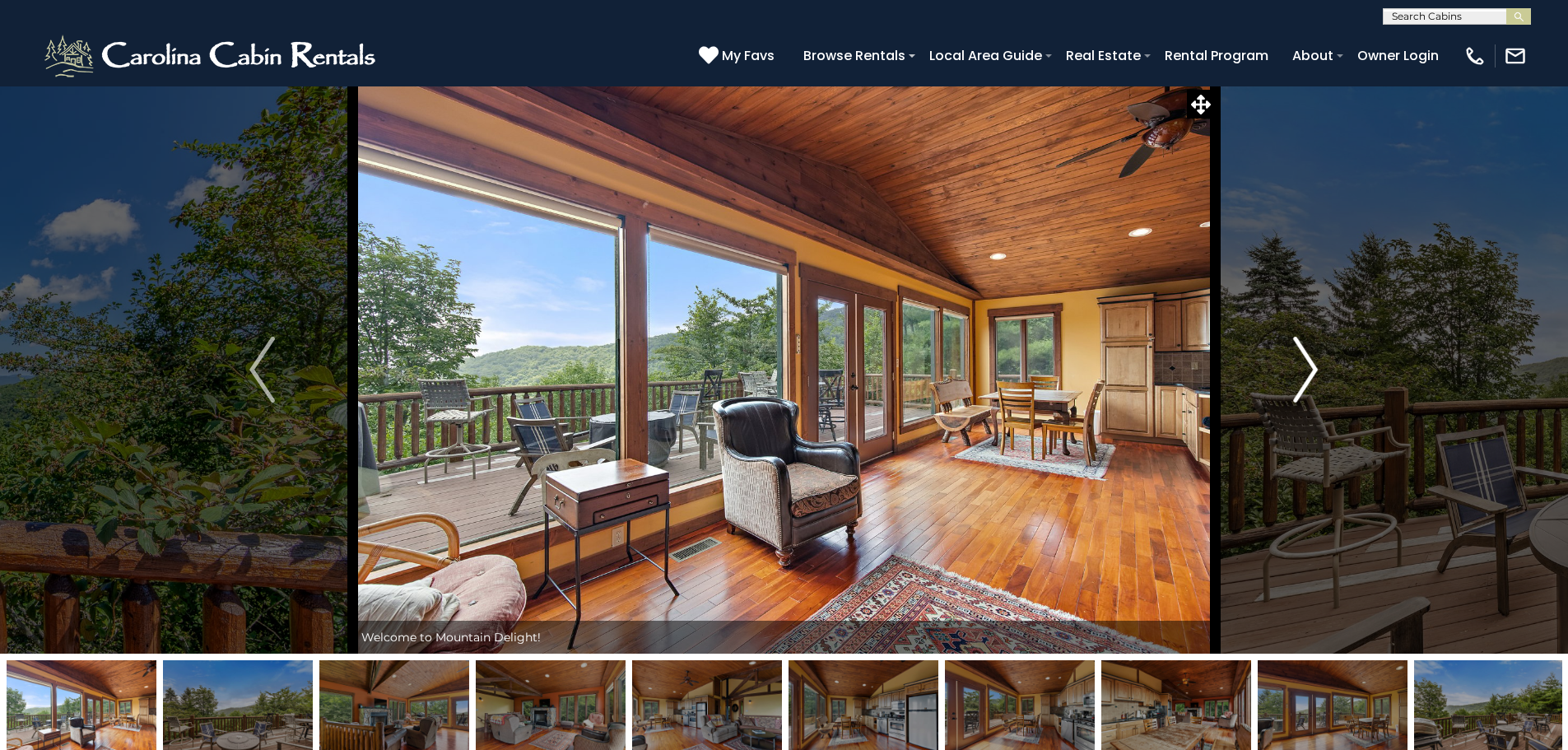
click at [1295, 359] on img "Next" at bounding box center [1306, 369] width 25 height 66
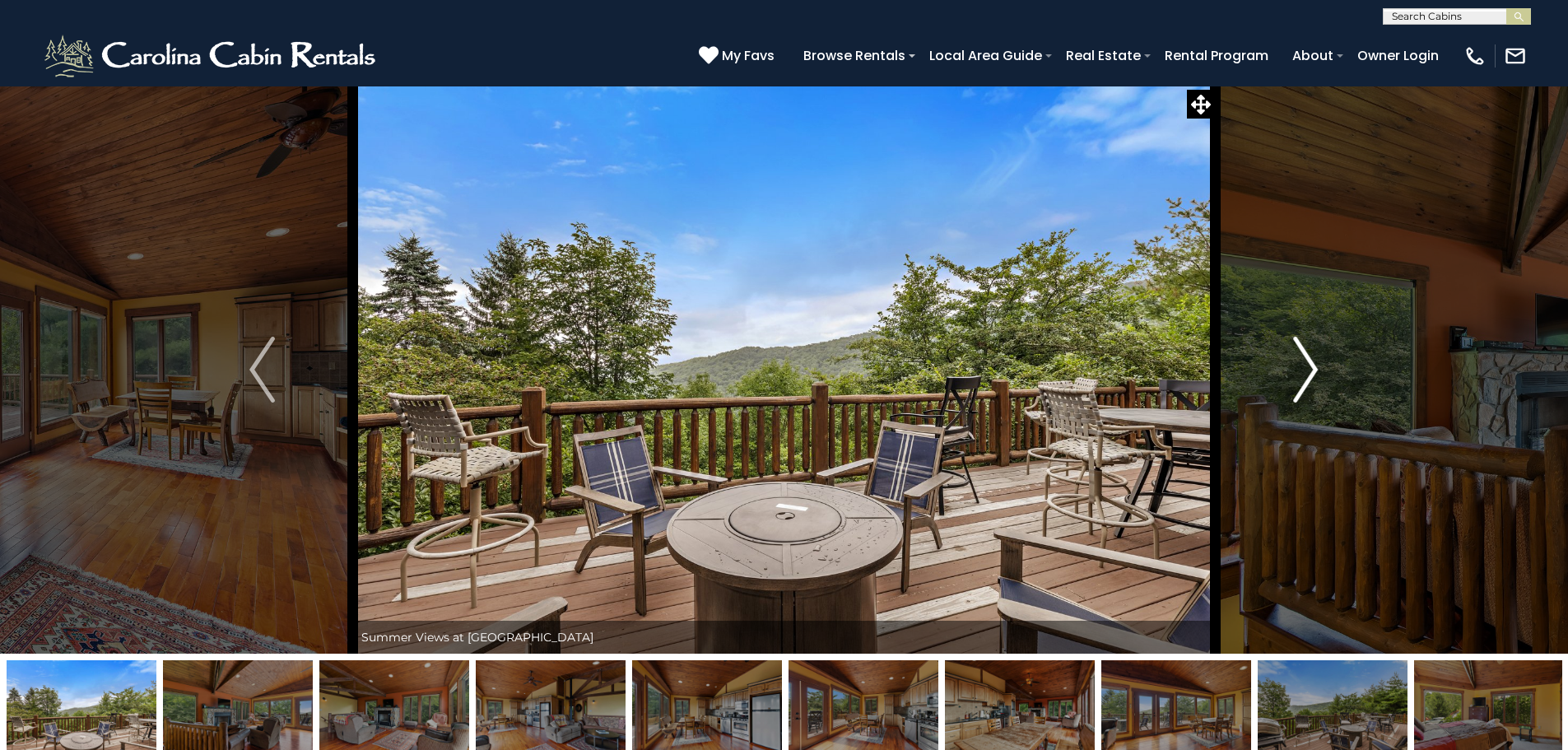
click at [1302, 350] on img "Next" at bounding box center [1306, 369] width 25 height 66
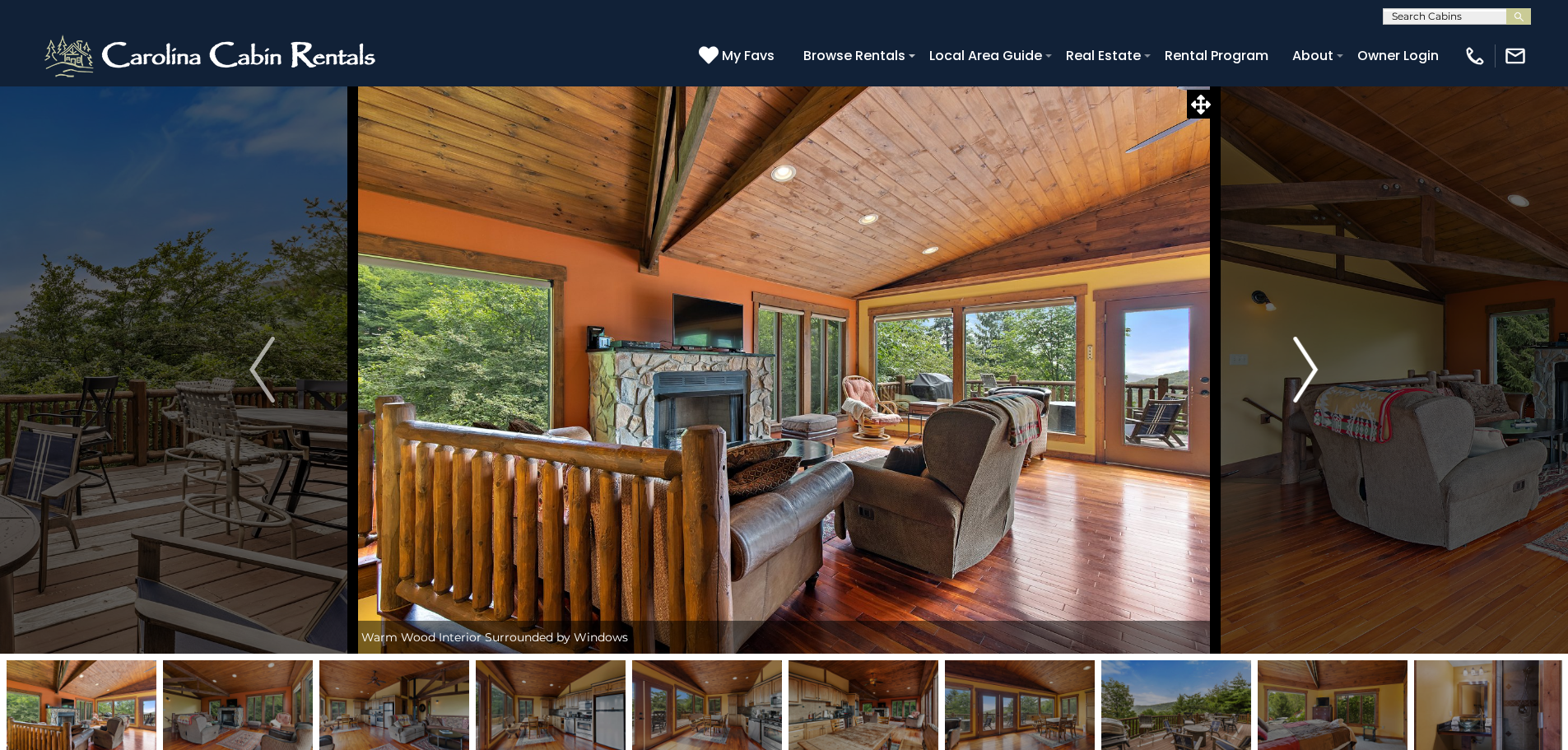
click at [1302, 350] on img "Next" at bounding box center [1306, 369] width 25 height 66
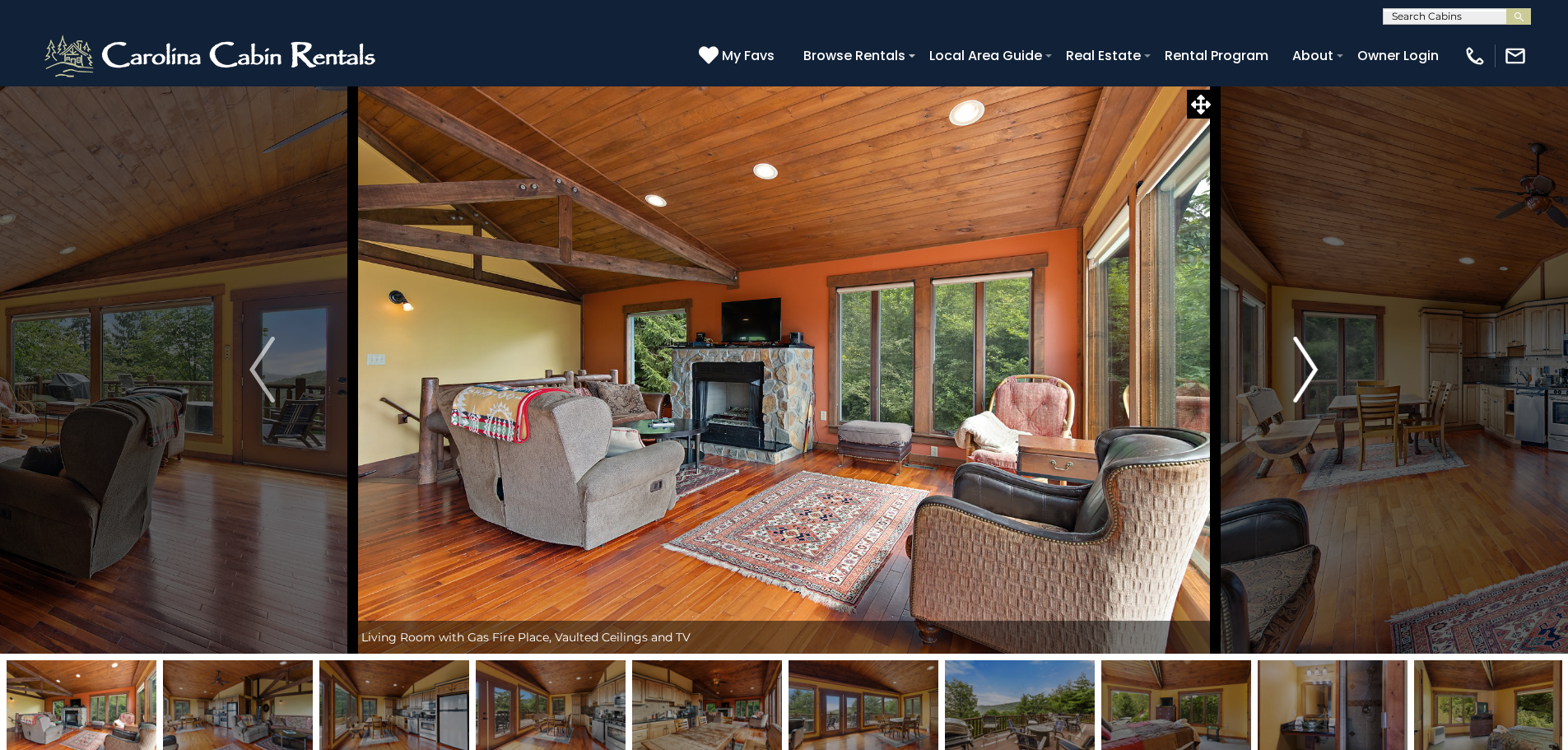
click at [1302, 350] on img "Next" at bounding box center [1306, 369] width 25 height 66
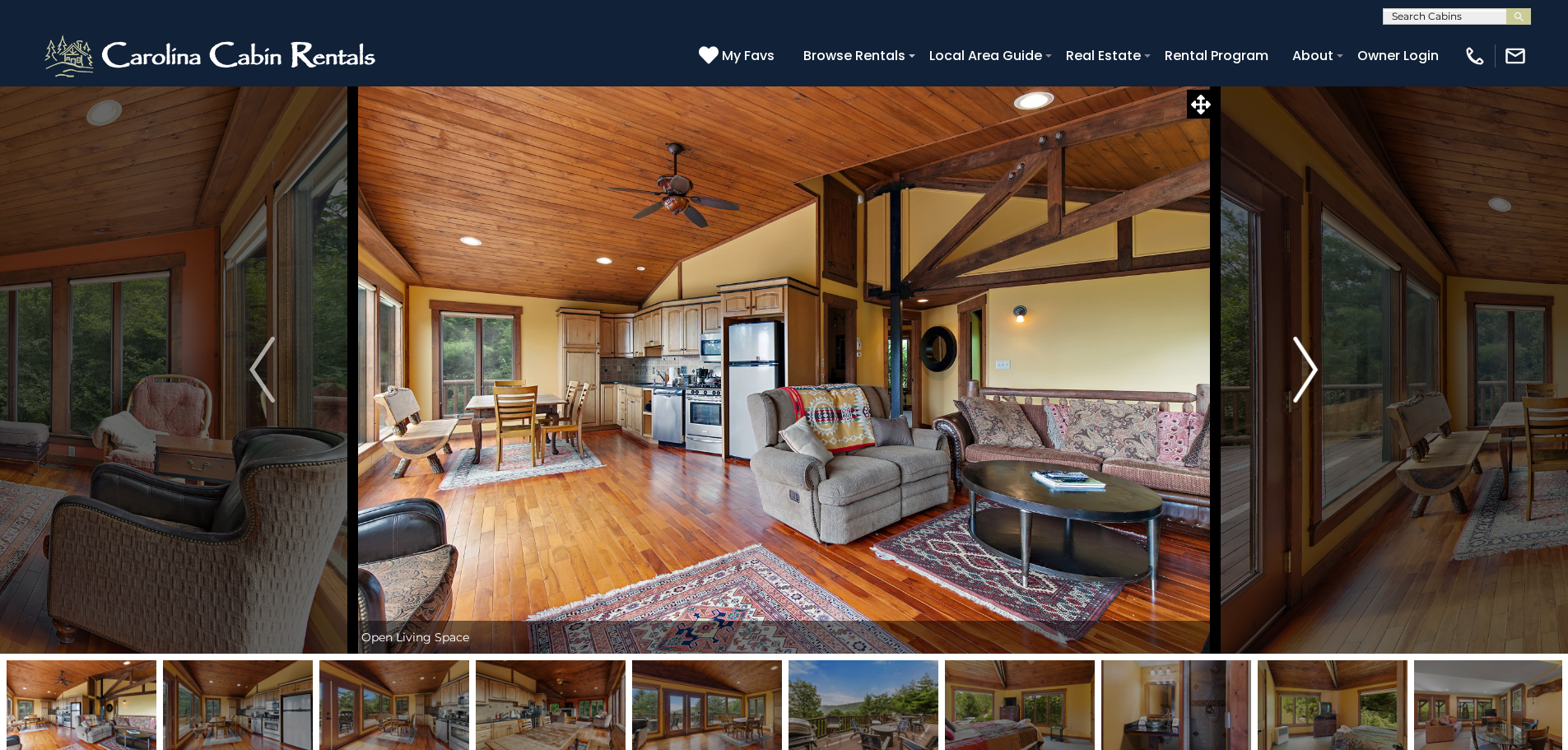
click at [1302, 350] on img "Next" at bounding box center [1306, 369] width 25 height 66
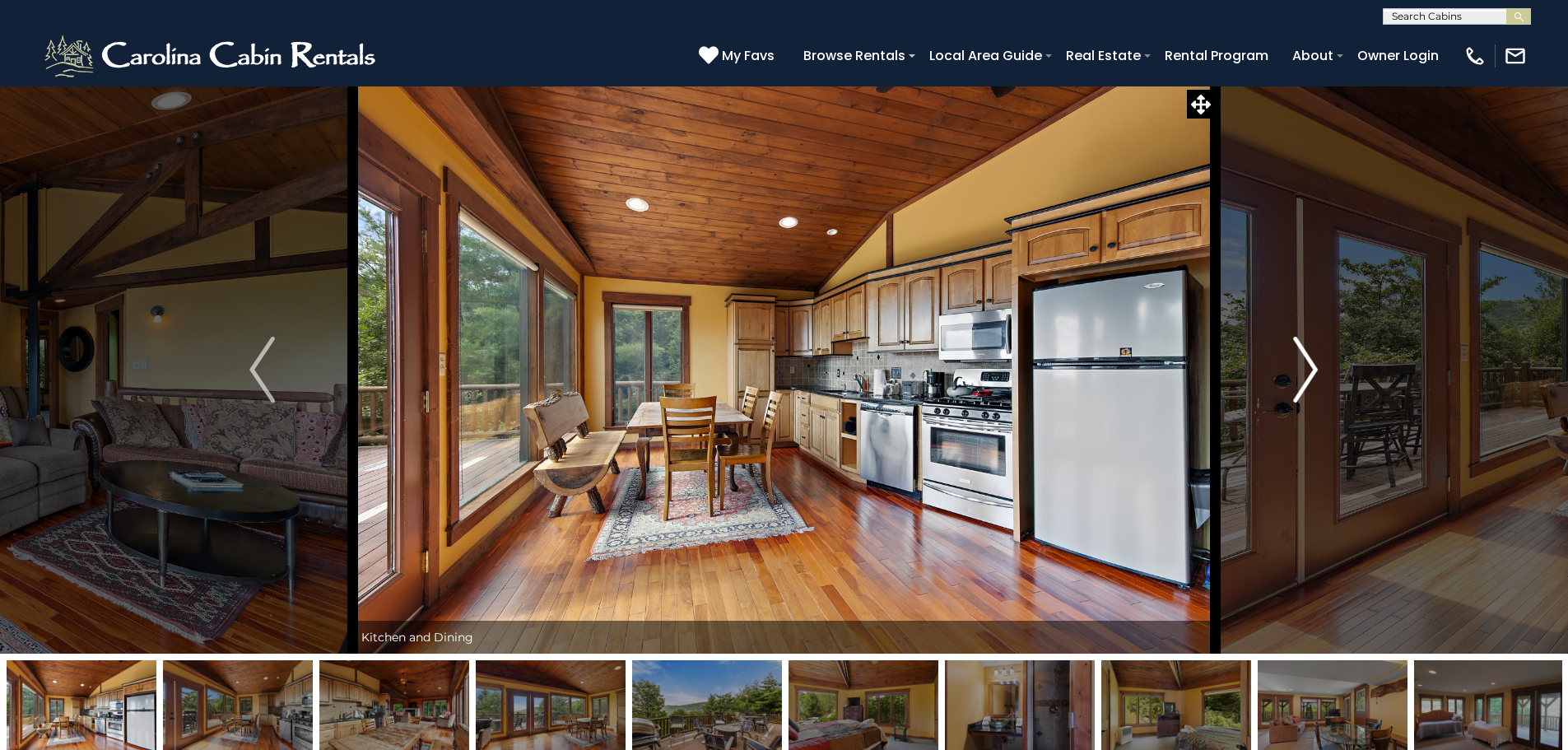
click at [1302, 350] on img "Next" at bounding box center [1306, 369] width 25 height 66
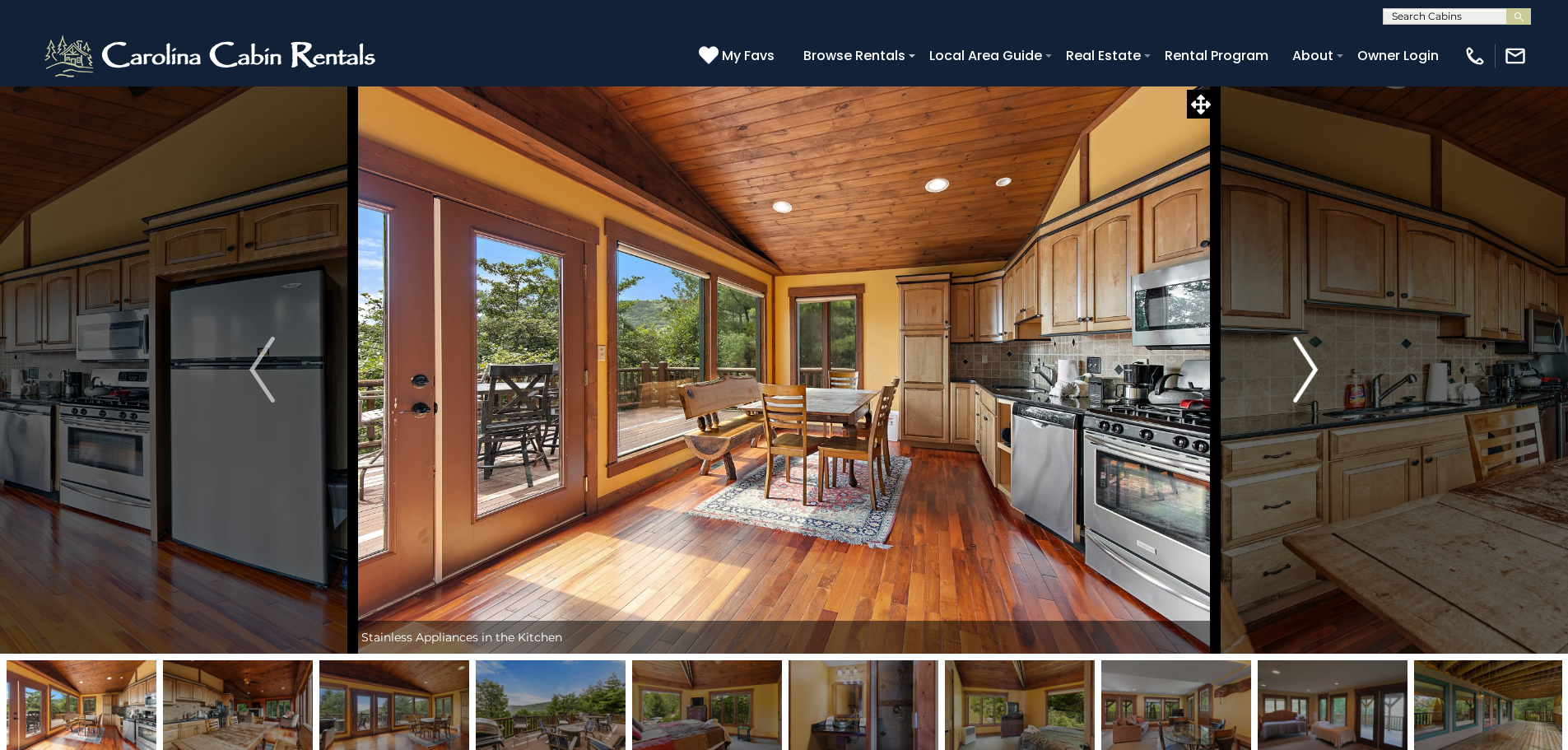
click at [1302, 350] on img "Next" at bounding box center [1306, 369] width 25 height 66
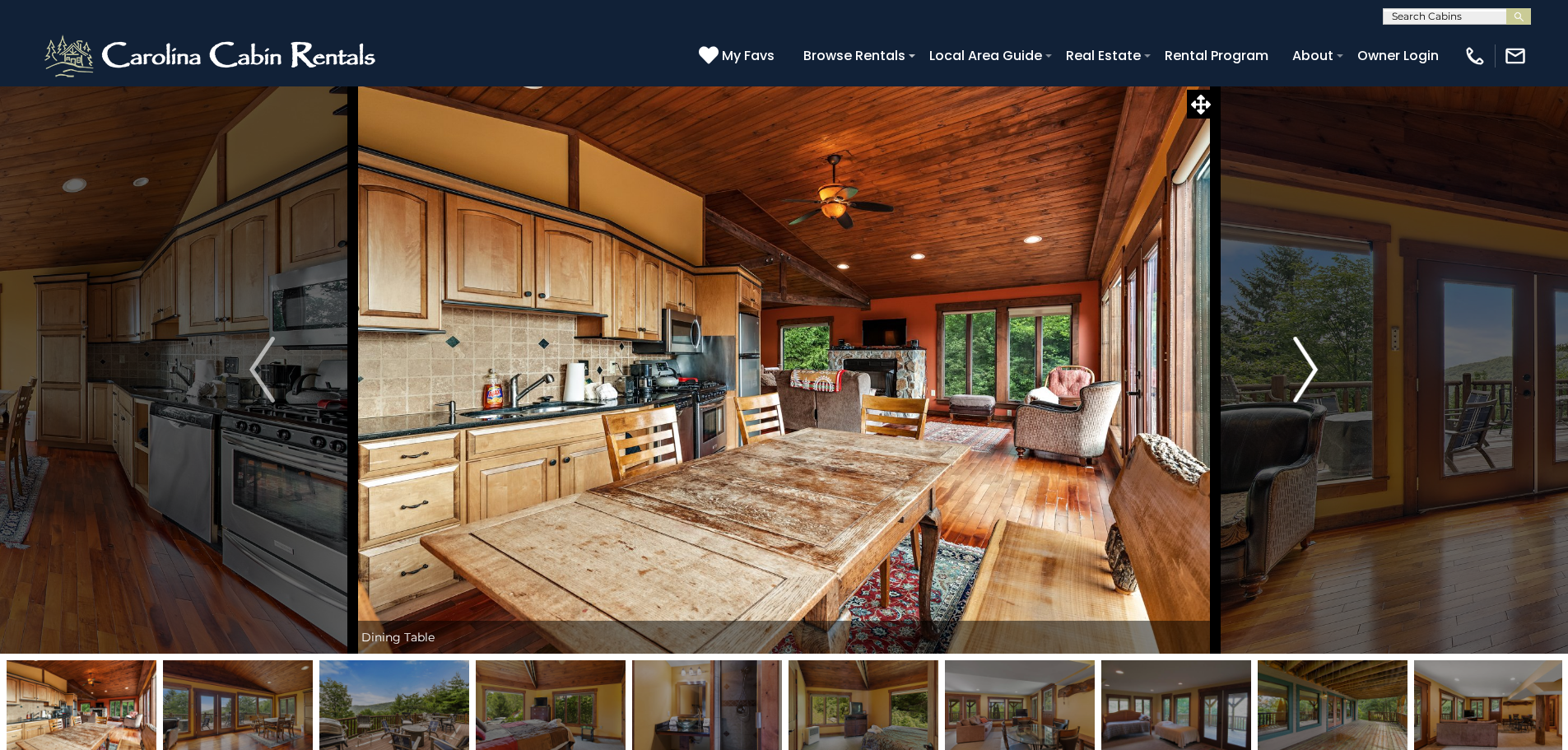
click at [1302, 350] on img "Next" at bounding box center [1306, 369] width 25 height 66
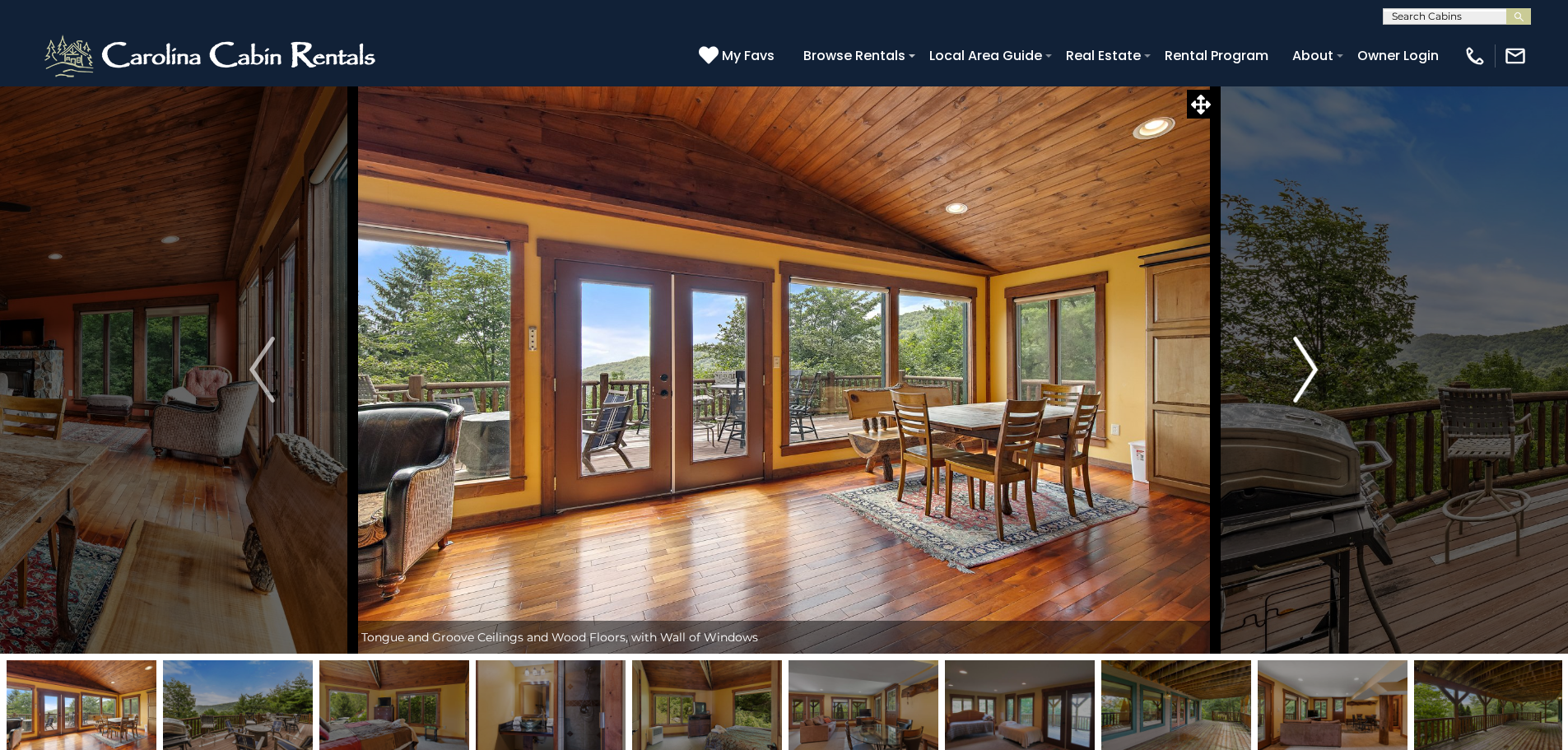
click at [1302, 350] on img "Next" at bounding box center [1306, 369] width 25 height 66
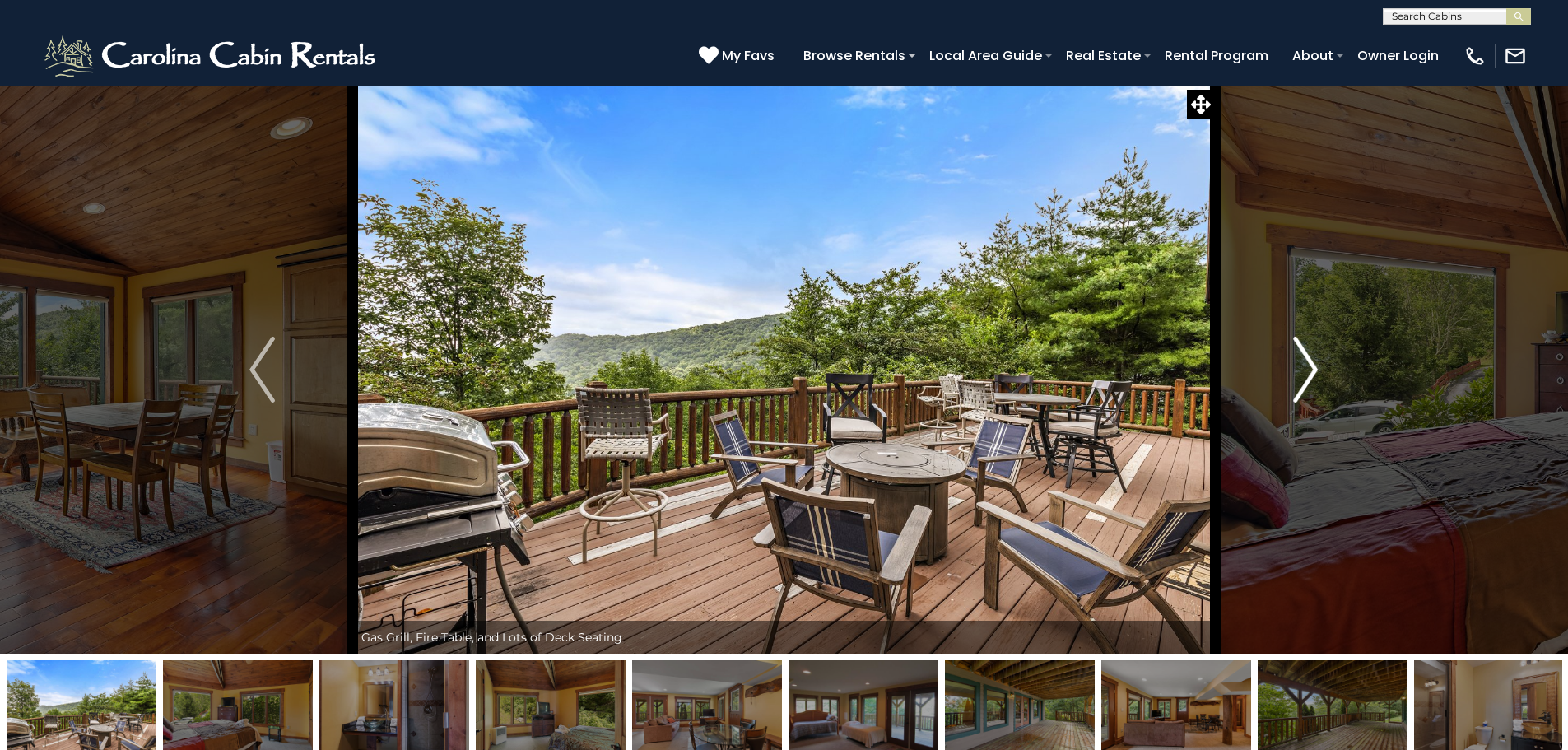
click at [1302, 350] on img "Next" at bounding box center [1306, 369] width 25 height 66
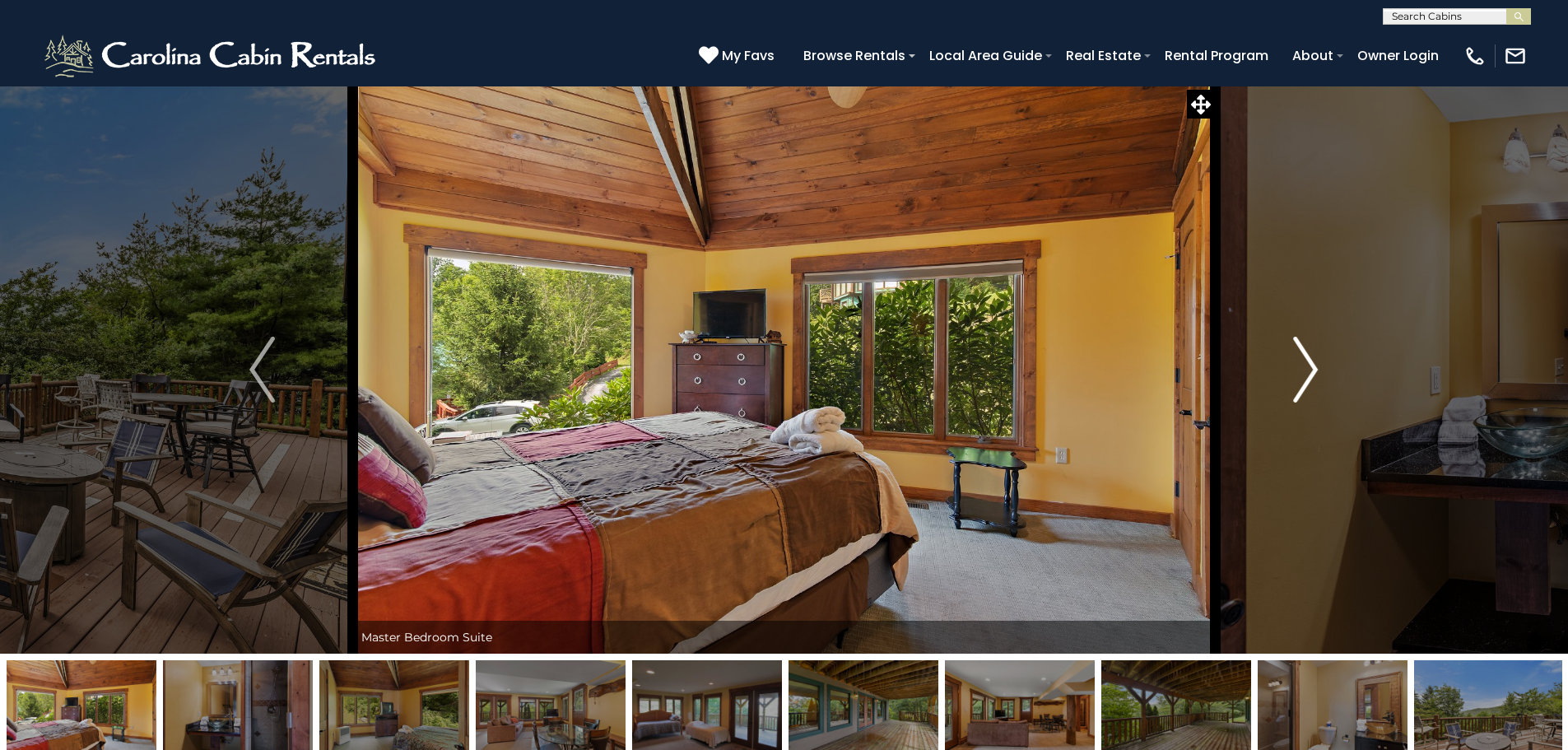
click at [1302, 350] on img "Next" at bounding box center [1306, 369] width 25 height 66
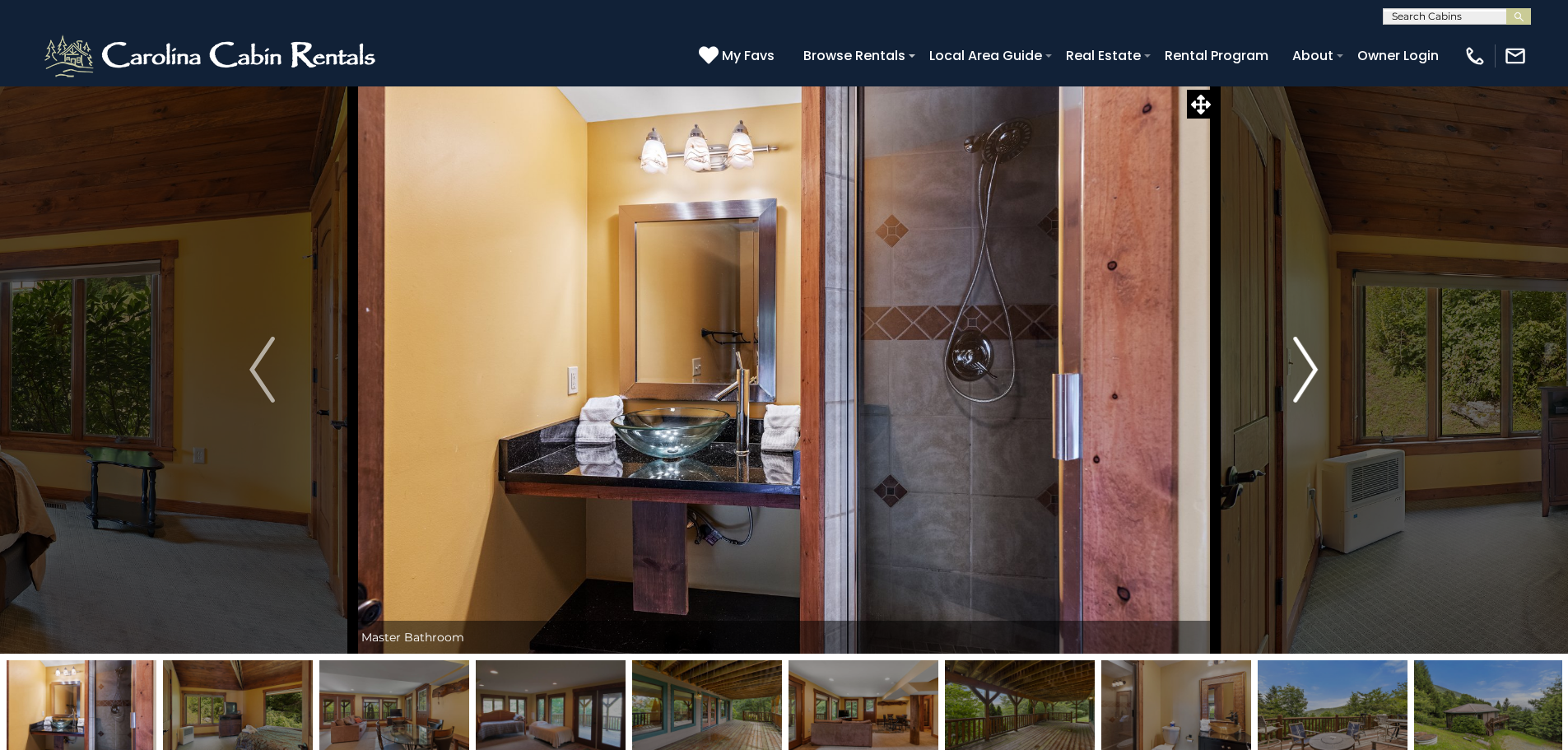
click at [1302, 350] on img "Next" at bounding box center [1306, 369] width 25 height 66
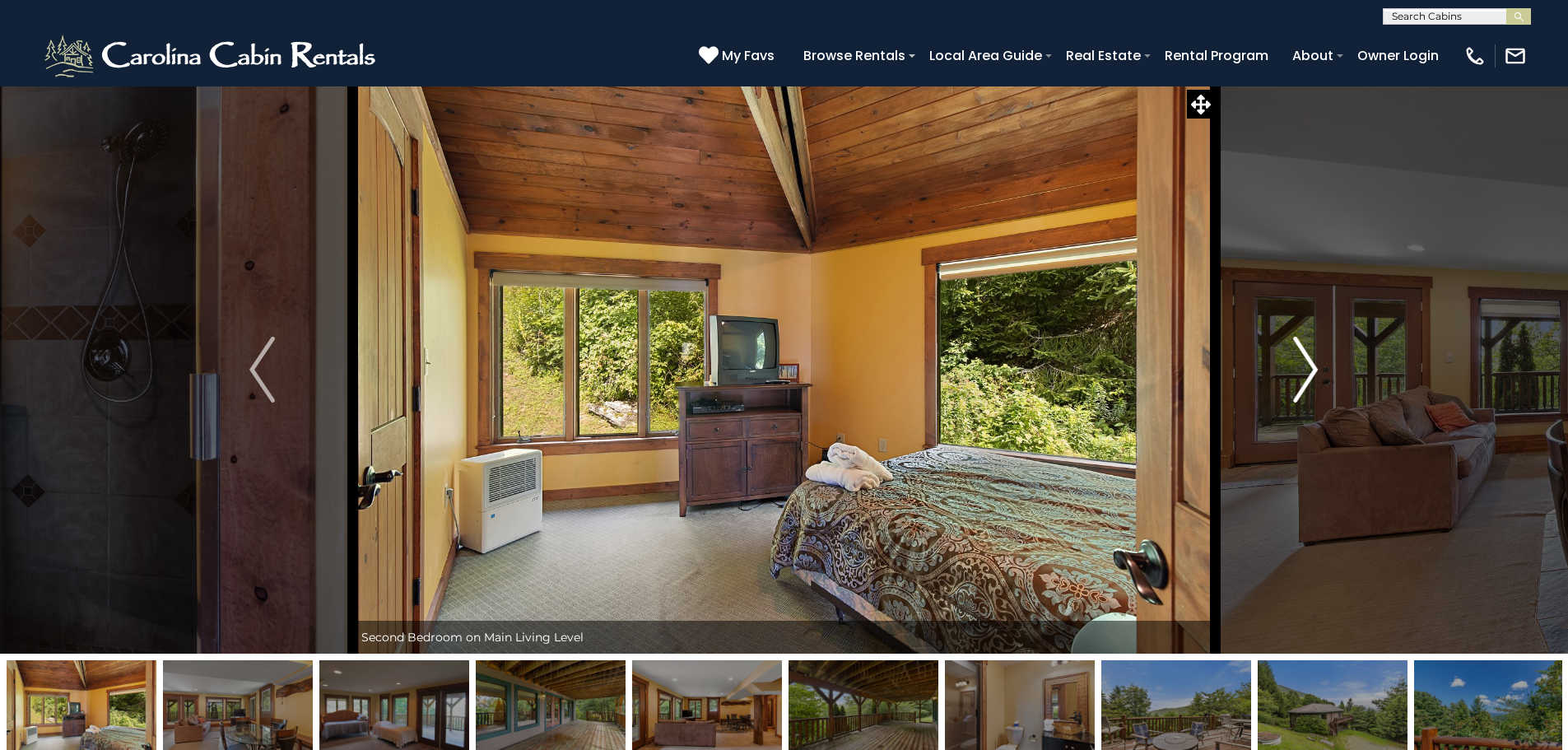
click at [1302, 350] on img "Next" at bounding box center [1306, 369] width 25 height 66
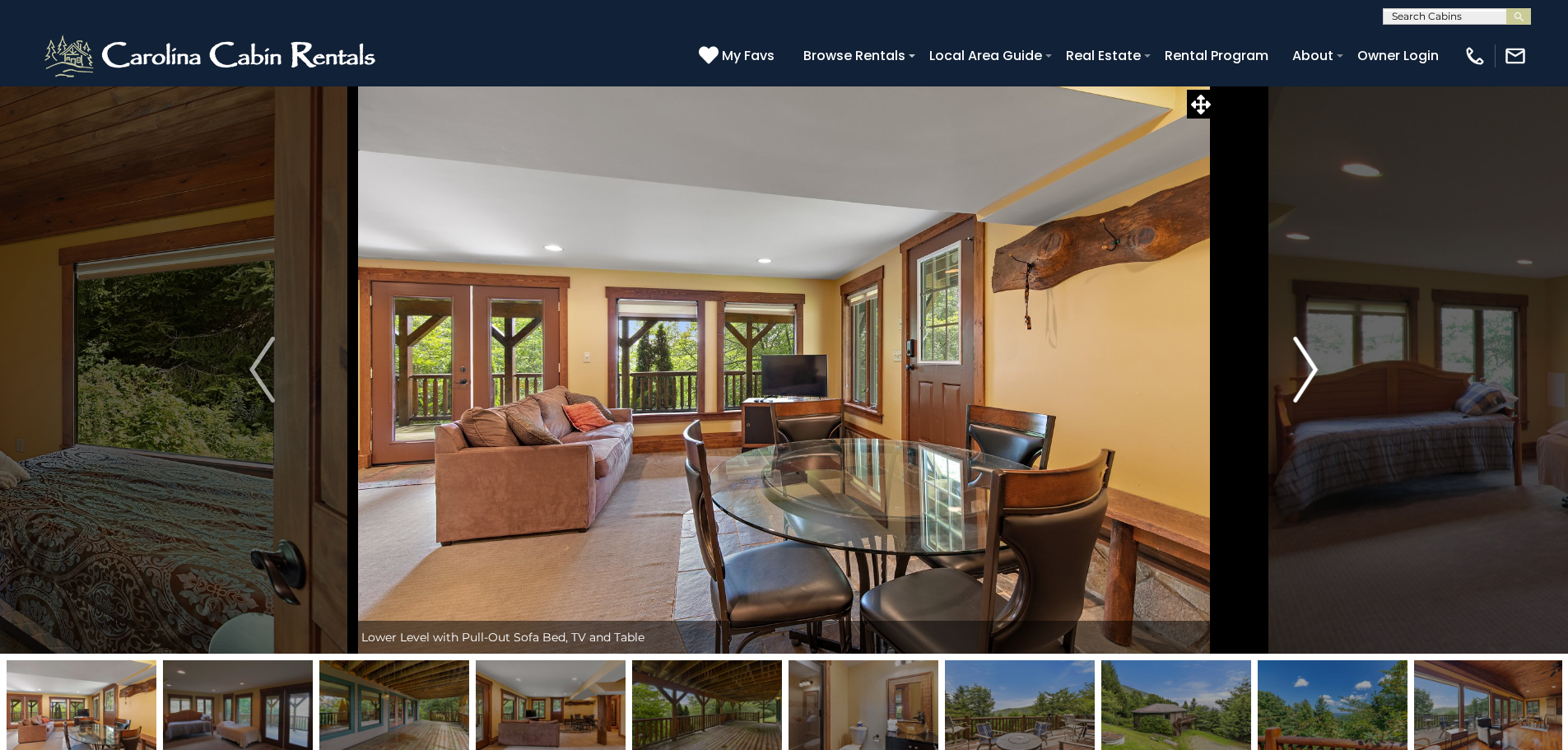
click at [1302, 350] on img "Next" at bounding box center [1306, 369] width 25 height 66
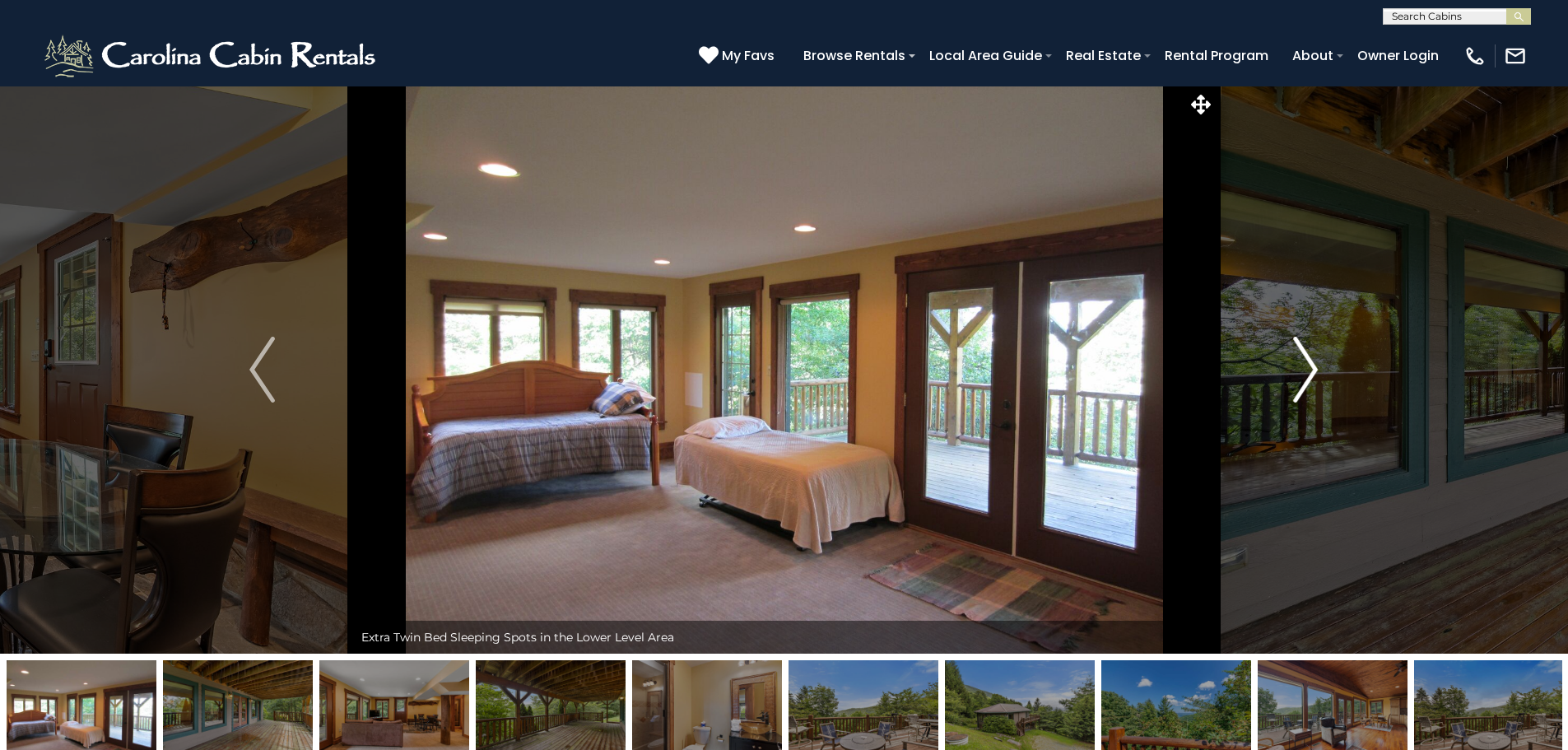
click at [1302, 350] on img "Next" at bounding box center [1306, 369] width 25 height 66
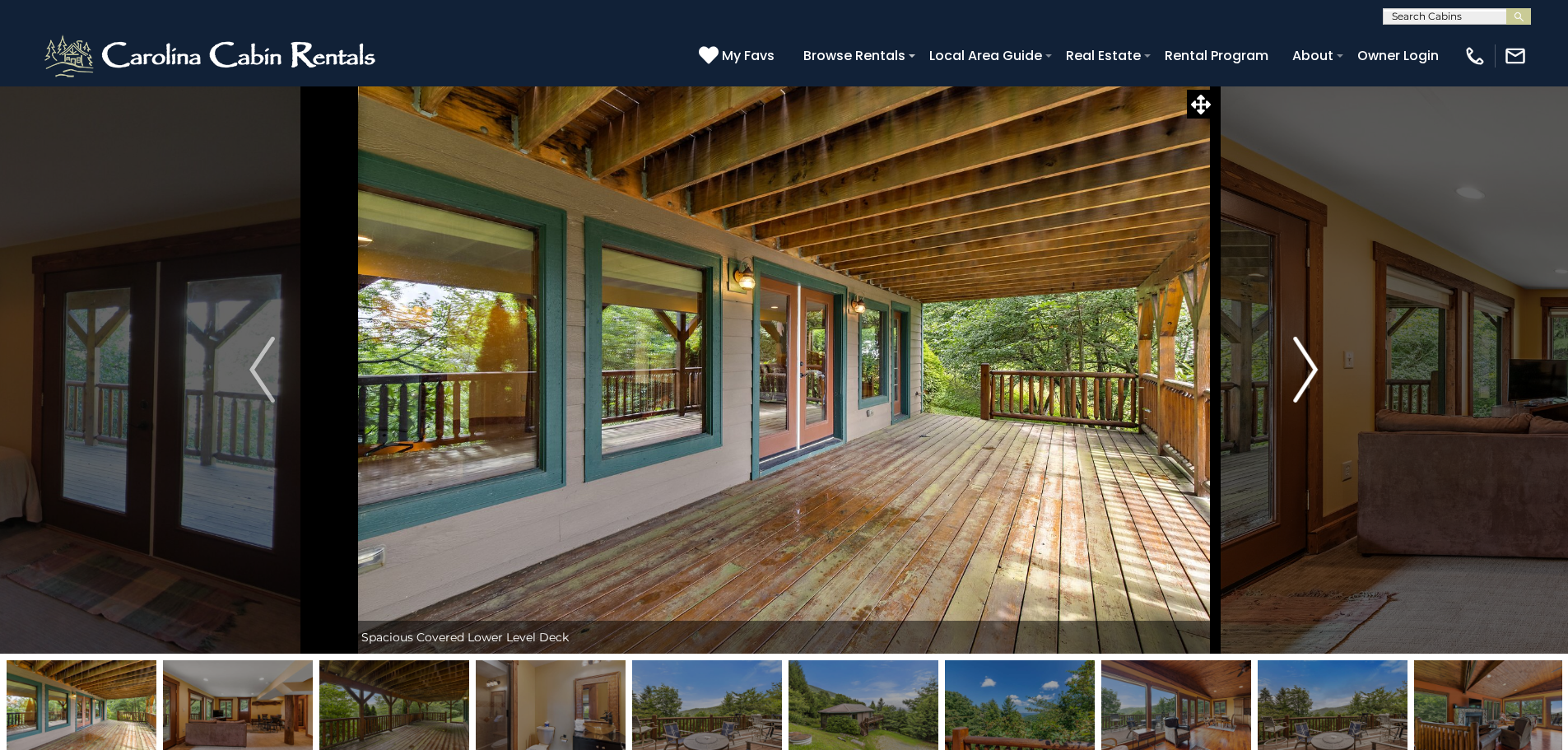
click at [1302, 350] on img "Next" at bounding box center [1306, 369] width 25 height 66
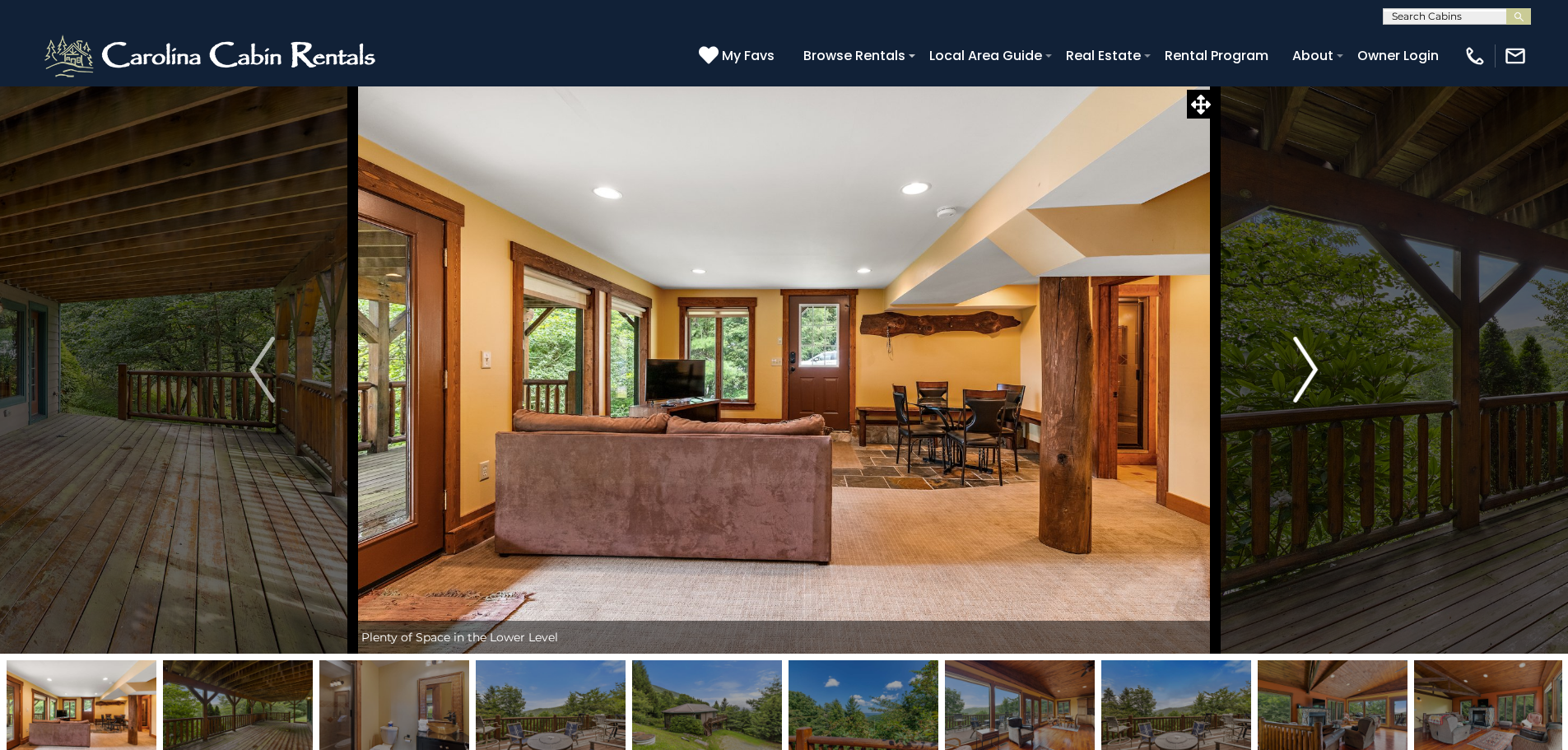
click at [1302, 350] on img "Next" at bounding box center [1306, 369] width 25 height 66
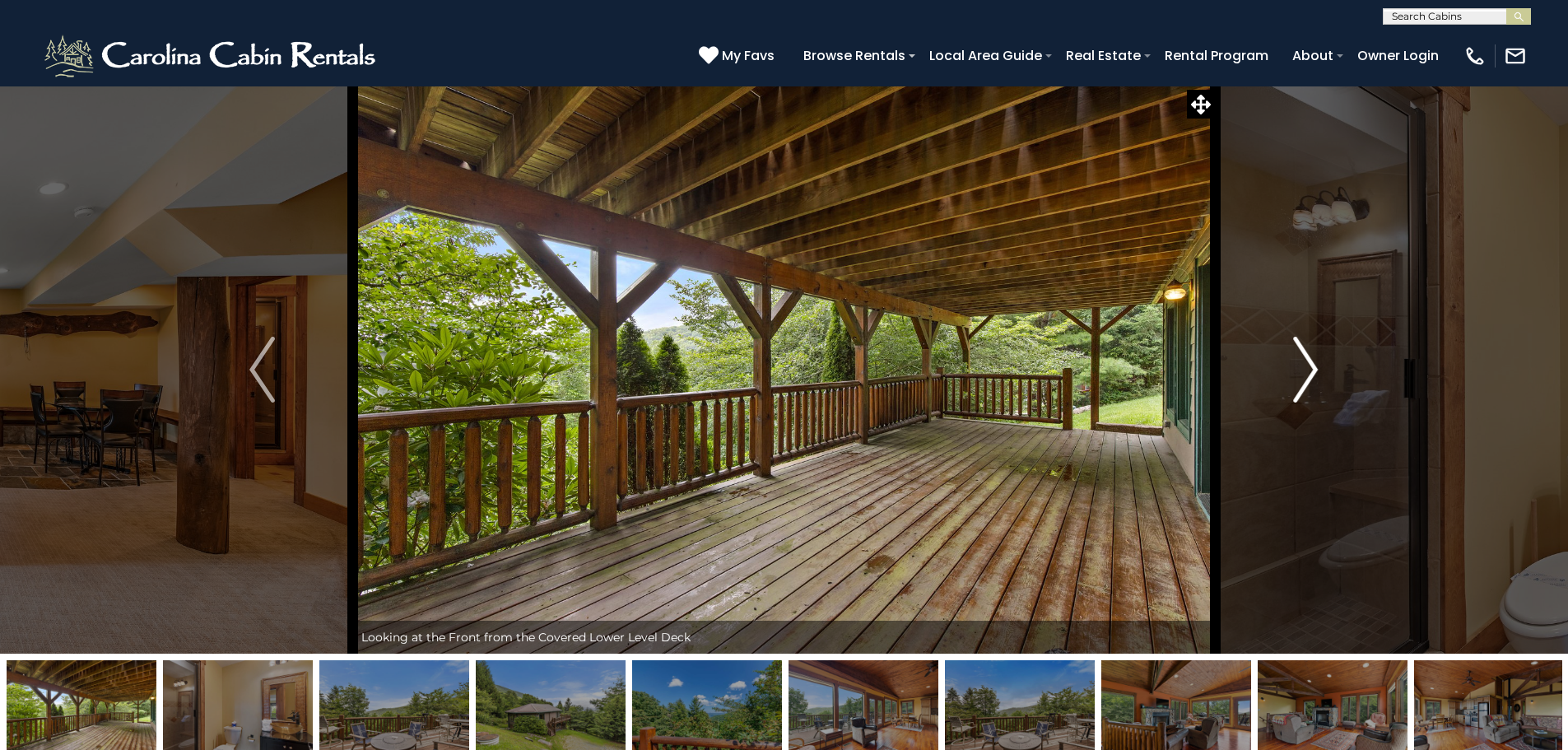
click at [1302, 350] on img "Next" at bounding box center [1306, 369] width 25 height 66
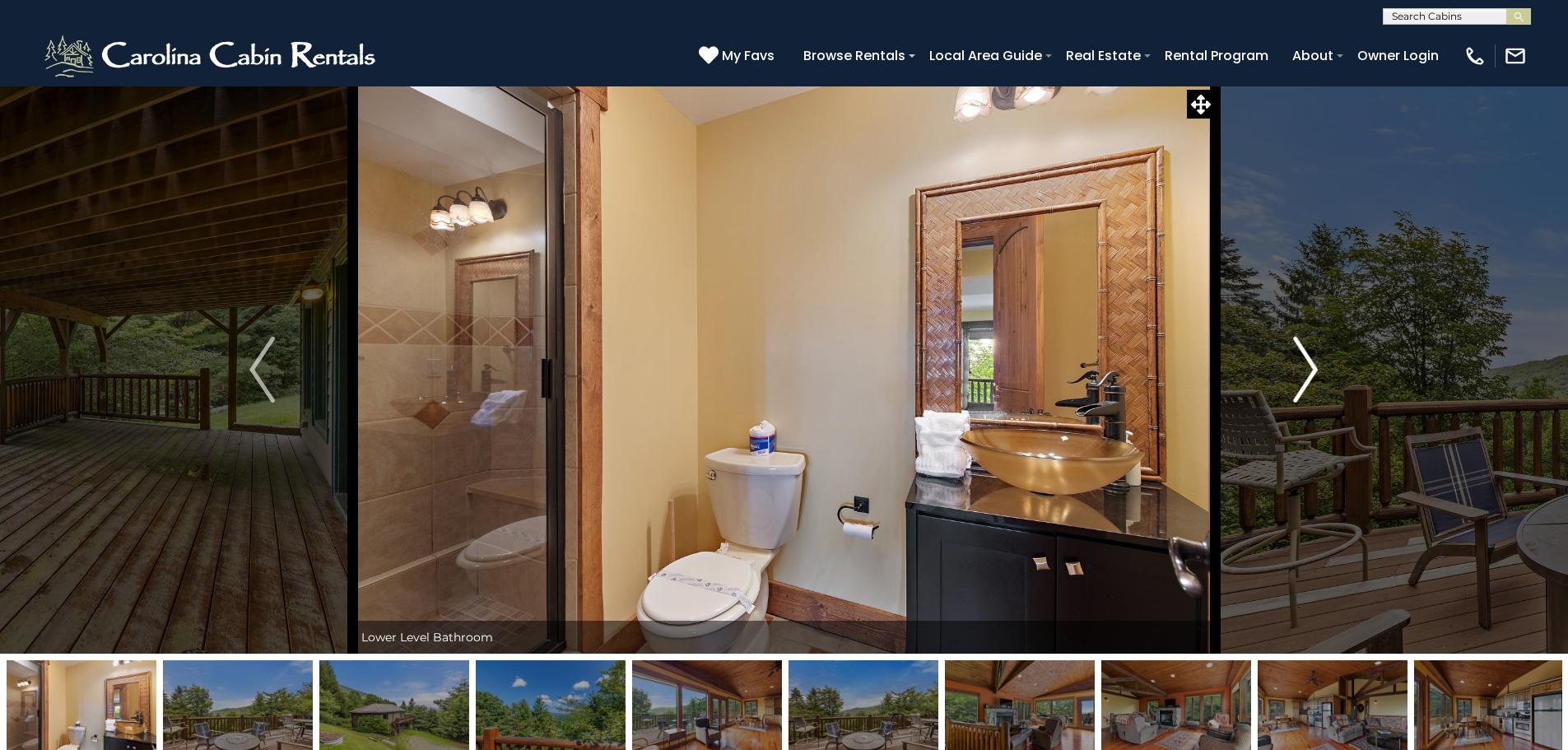
click at [1302, 350] on img "Next" at bounding box center [1306, 369] width 25 height 66
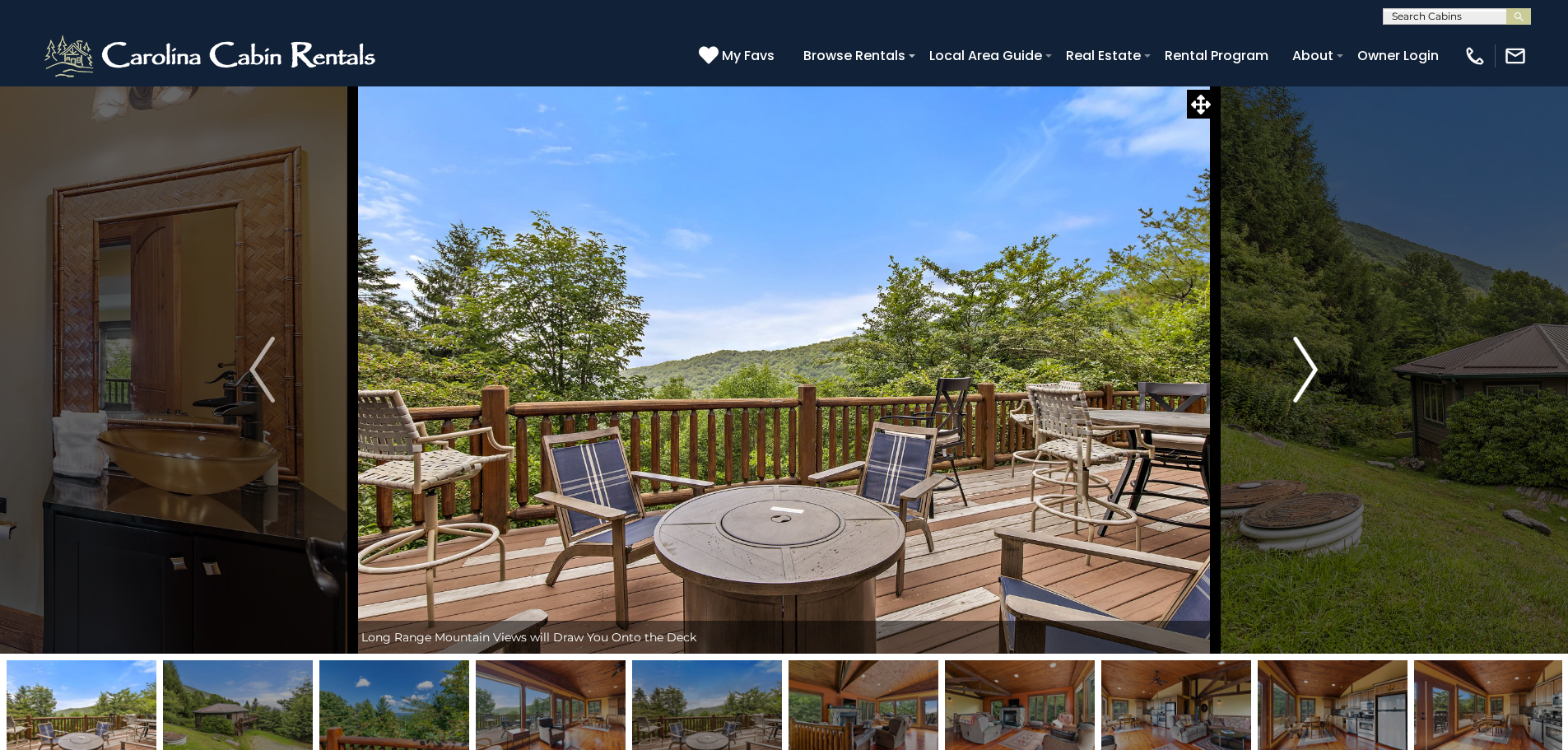
click at [1302, 350] on img "Next" at bounding box center [1306, 369] width 25 height 66
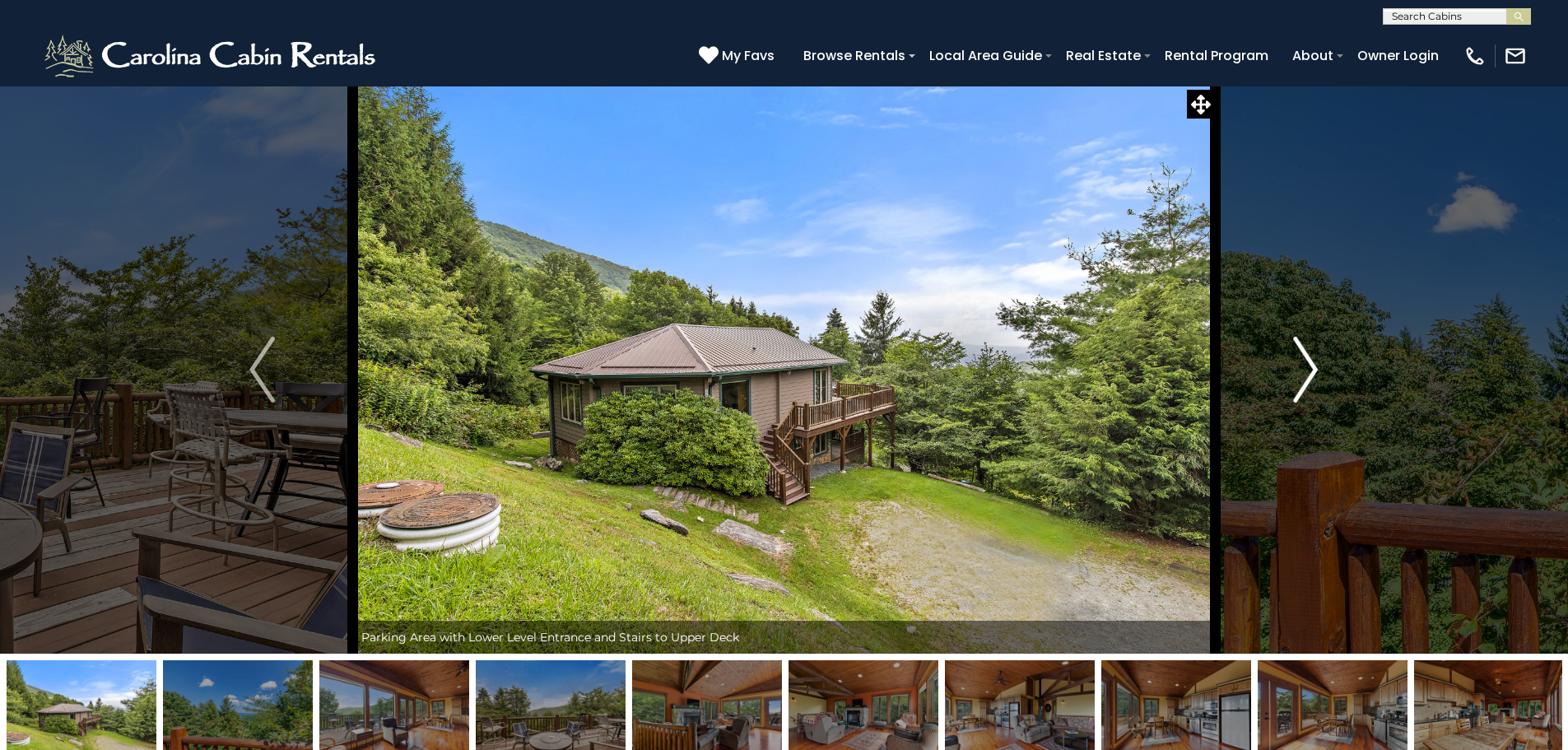
click at [1302, 350] on img "Next" at bounding box center [1306, 369] width 25 height 66
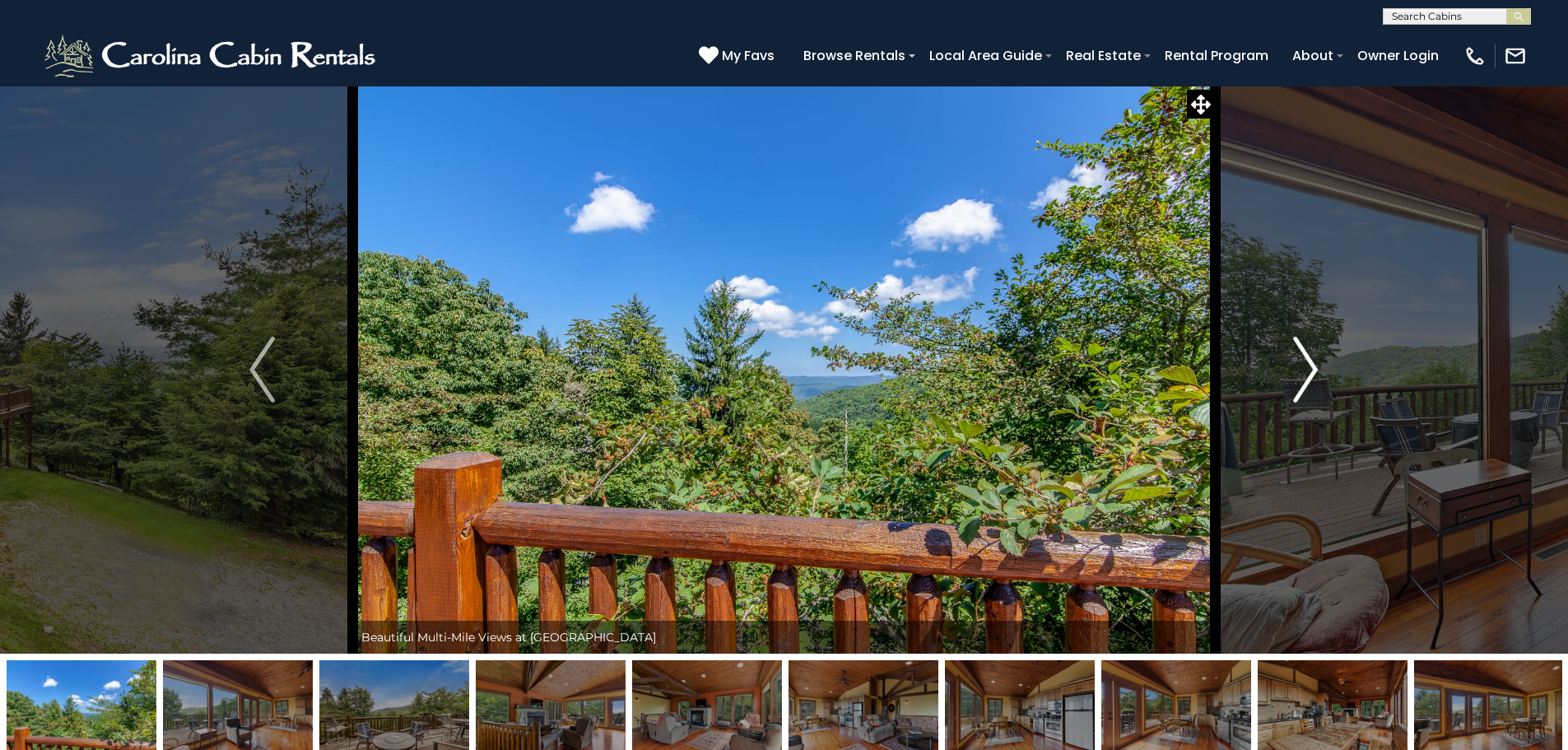
click at [1302, 350] on img "Next" at bounding box center [1306, 369] width 25 height 66
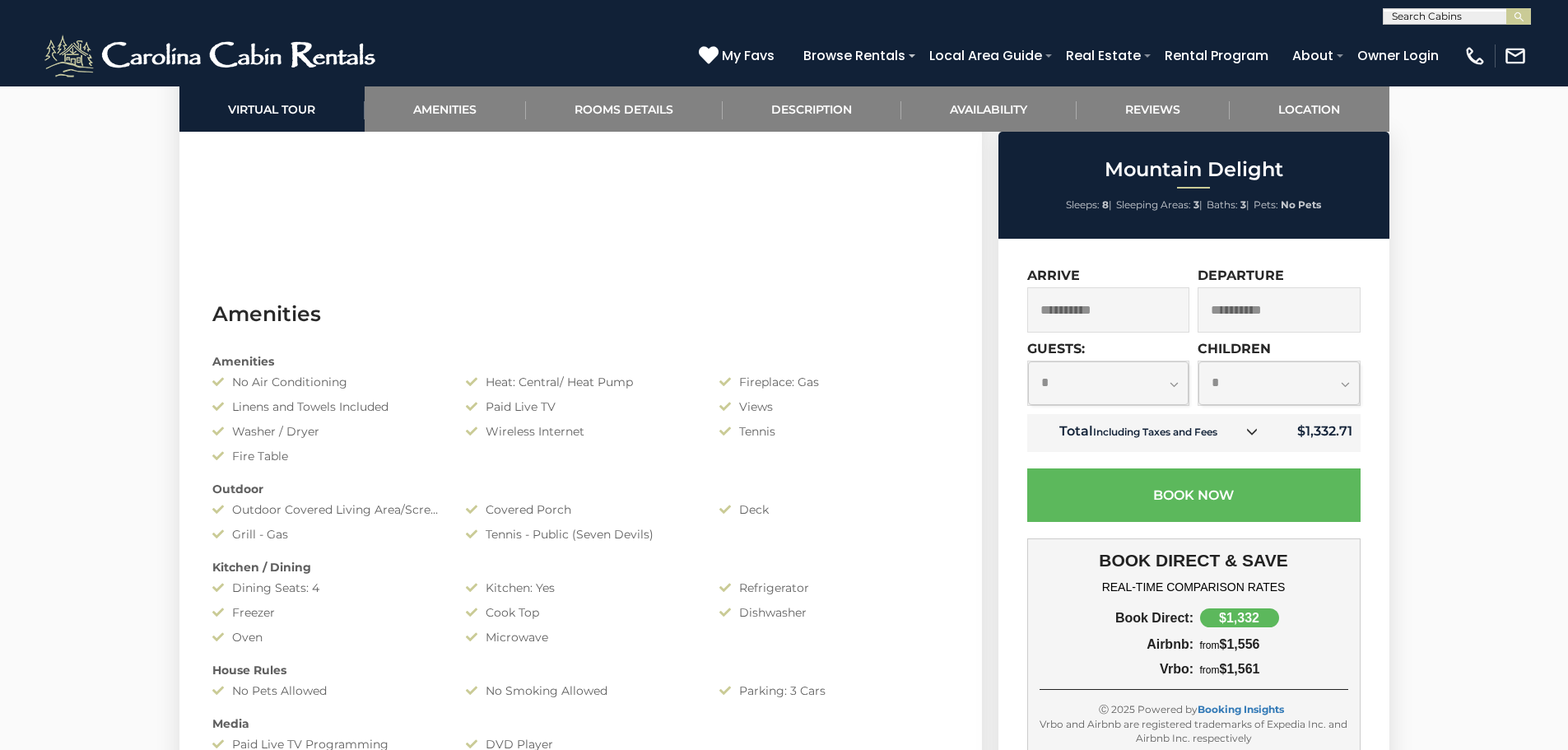
scroll to position [1152, 0]
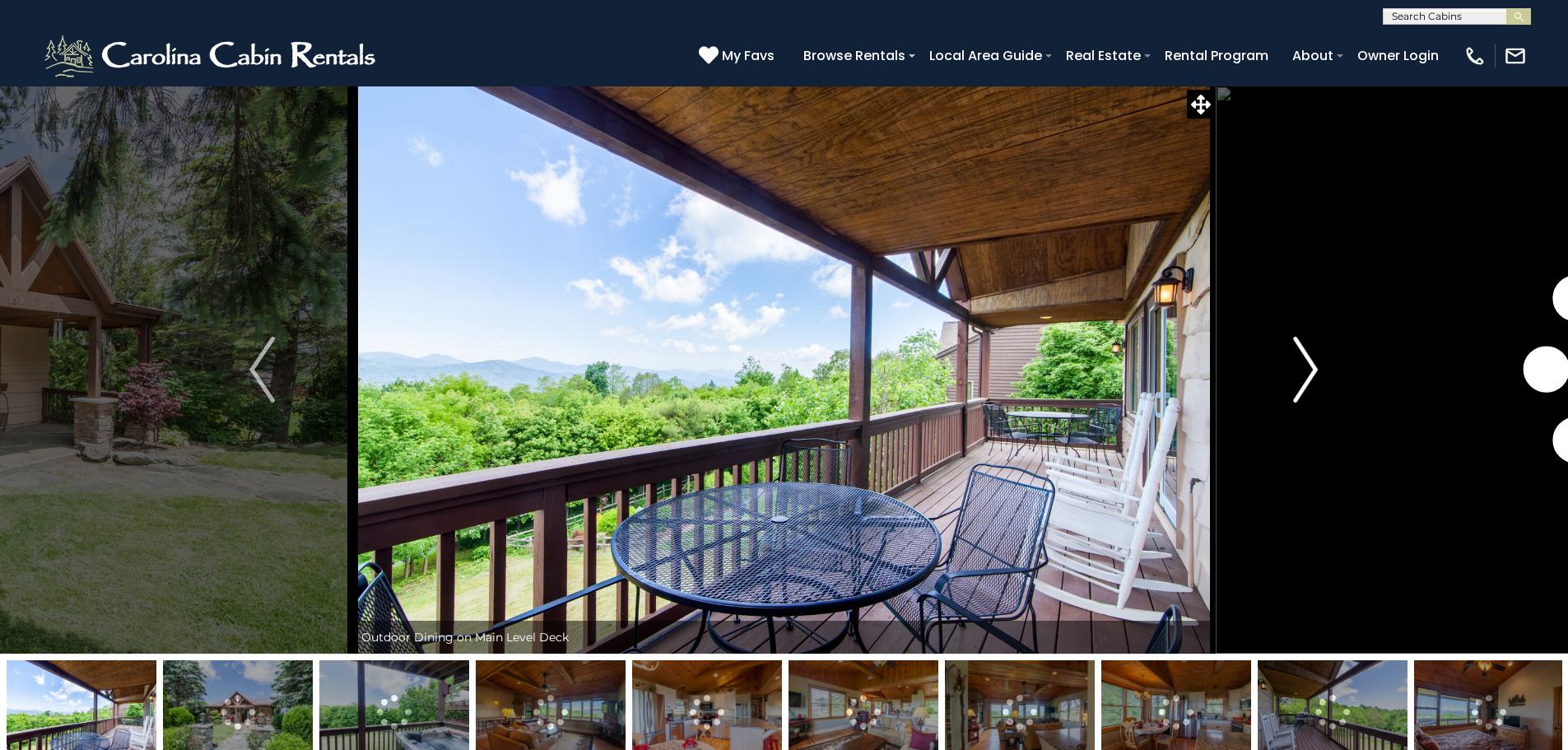
click at [1316, 359] on img "Next" at bounding box center [1306, 369] width 25 height 66
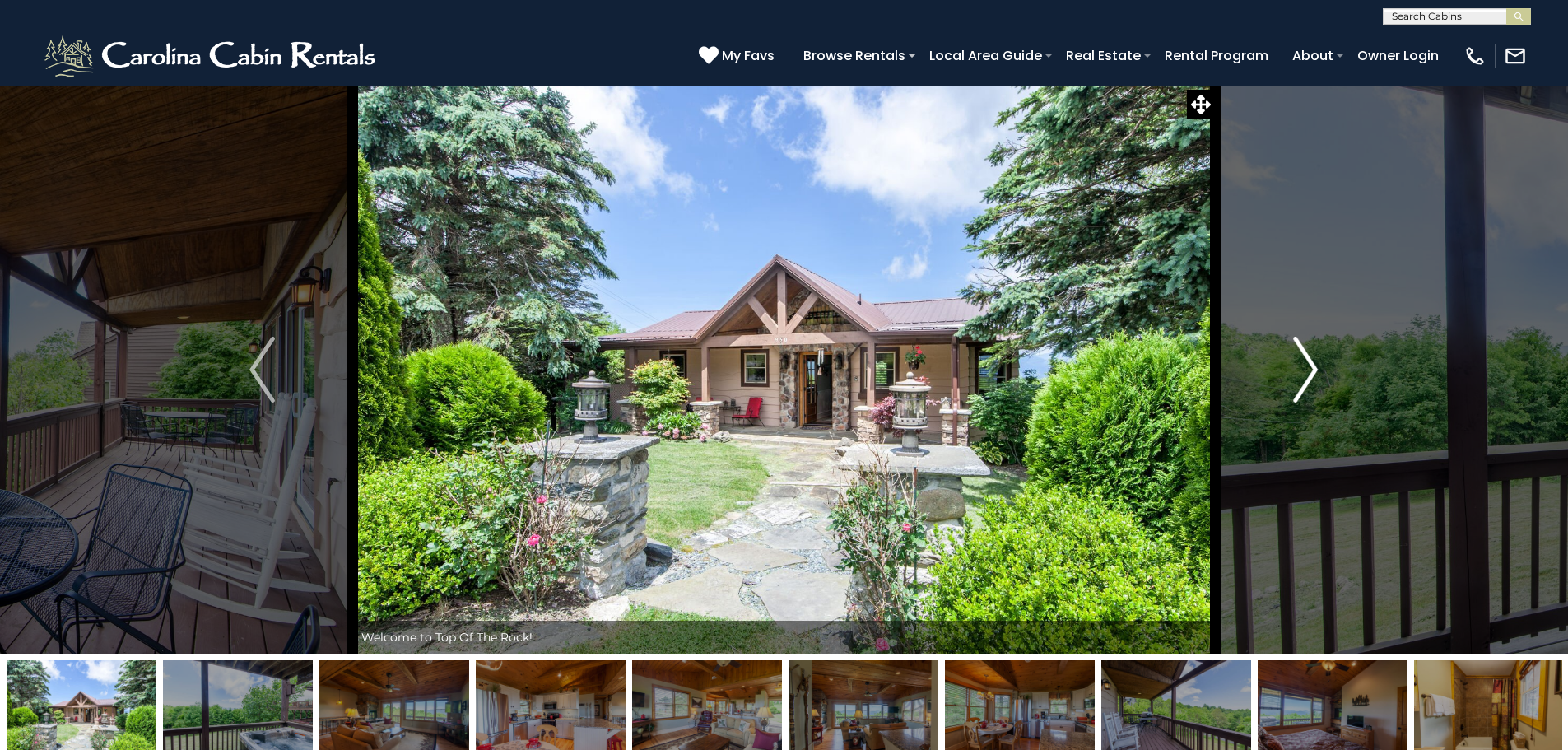
click at [1316, 359] on img "Next" at bounding box center [1306, 369] width 25 height 66
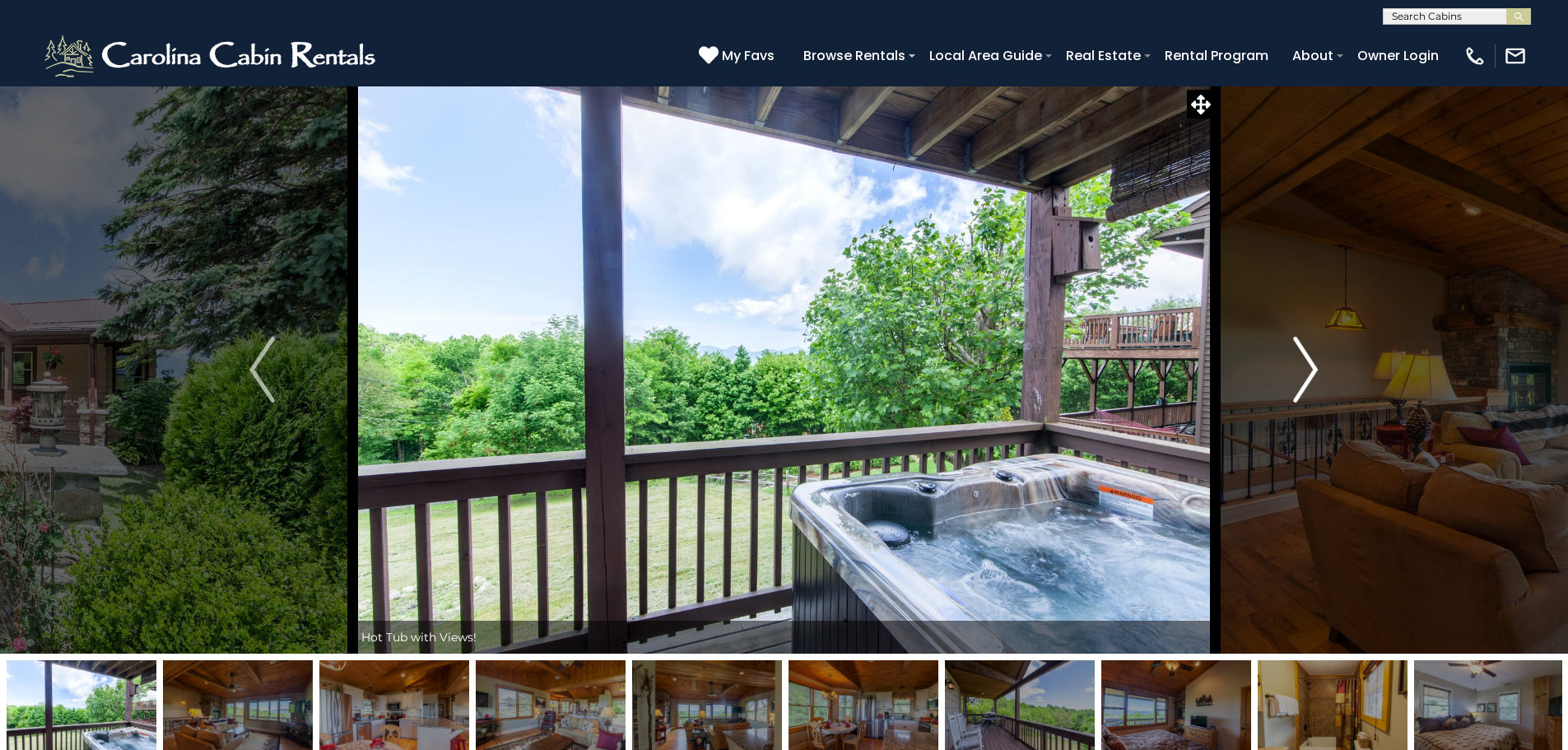
click at [1316, 359] on img "Next" at bounding box center [1306, 369] width 25 height 66
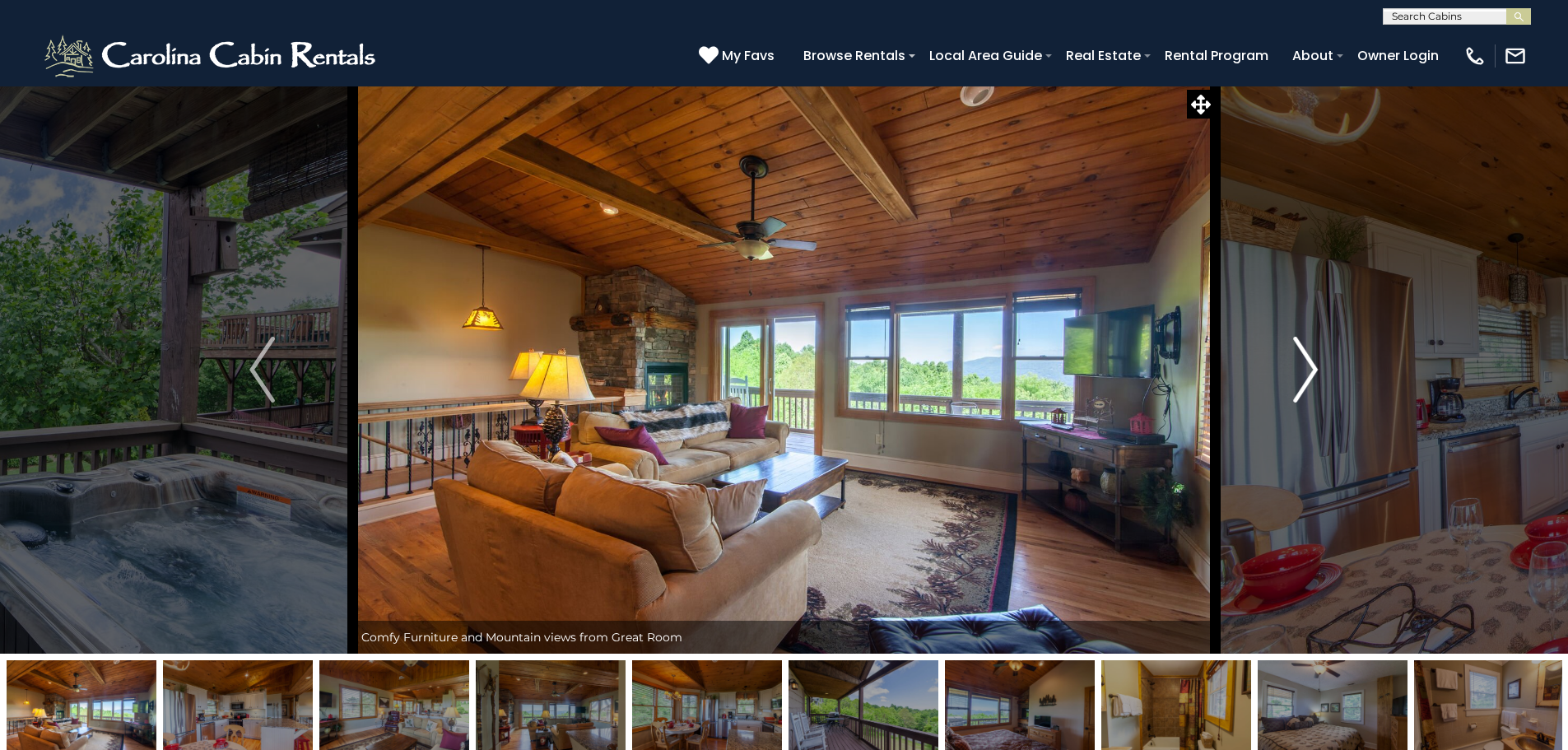
click at [1316, 359] on img "Next" at bounding box center [1306, 369] width 25 height 66
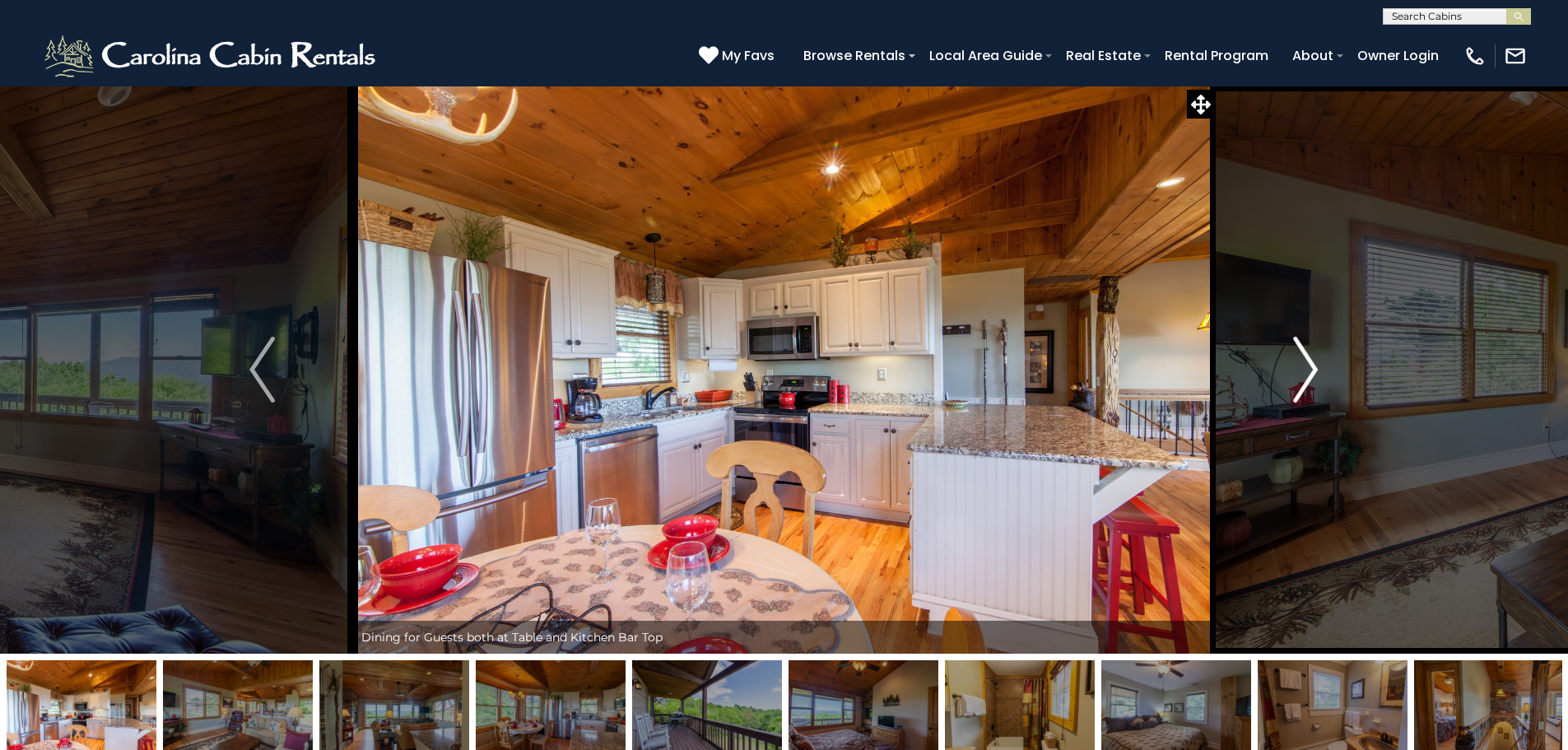
click at [1316, 359] on img "Next" at bounding box center [1306, 369] width 25 height 66
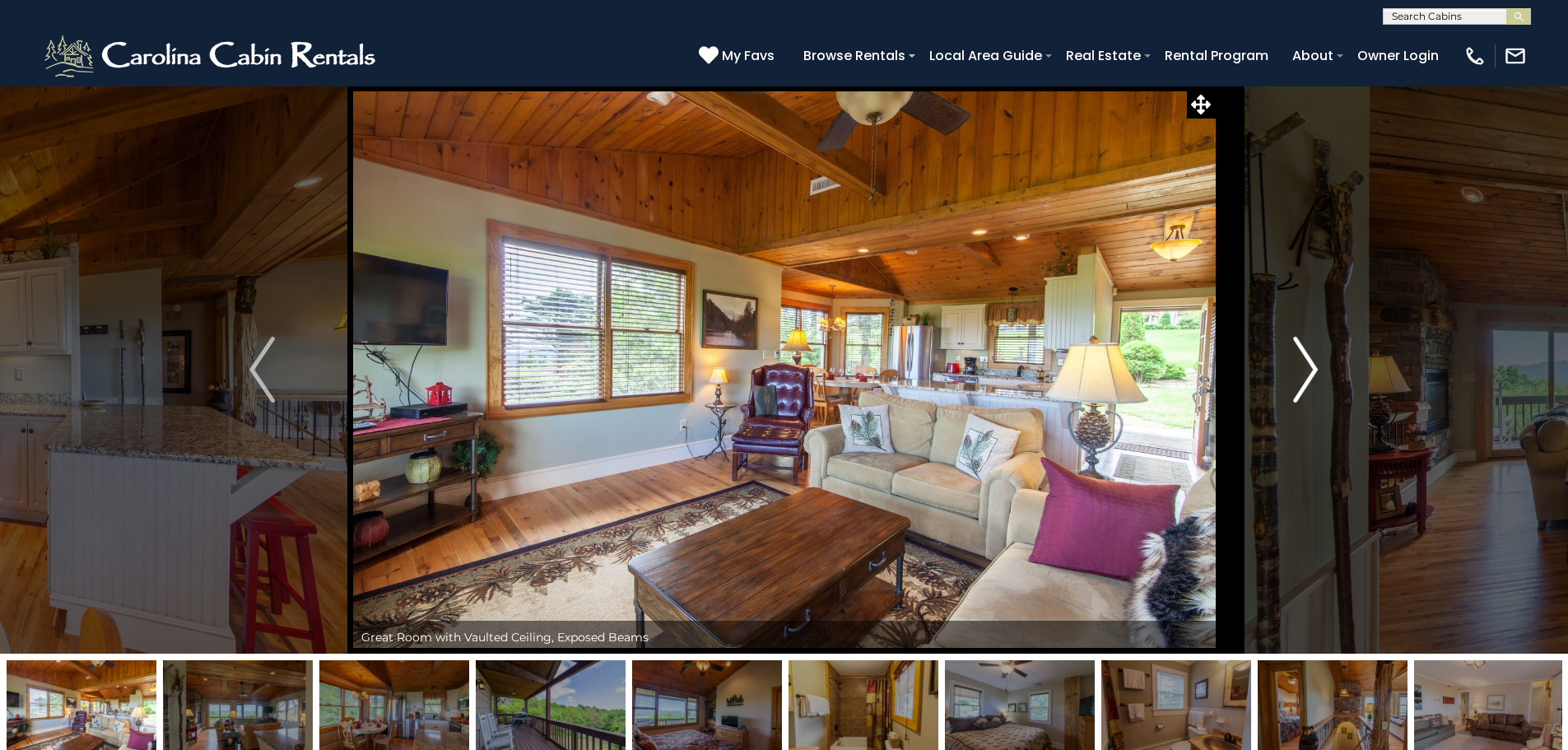
click at [1316, 359] on img "Next" at bounding box center [1306, 369] width 25 height 66
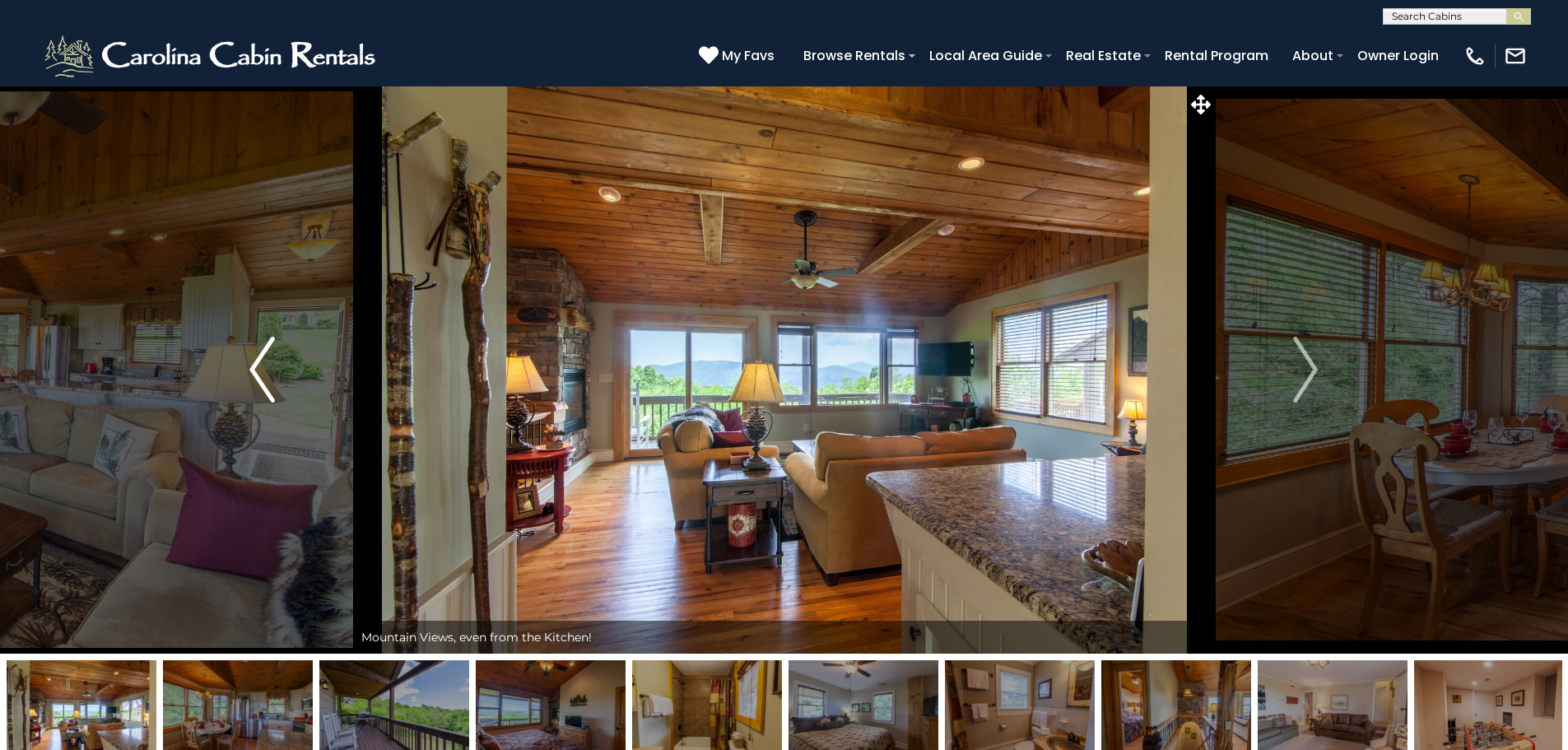
click at [261, 355] on img "Previous" at bounding box center [262, 369] width 25 height 66
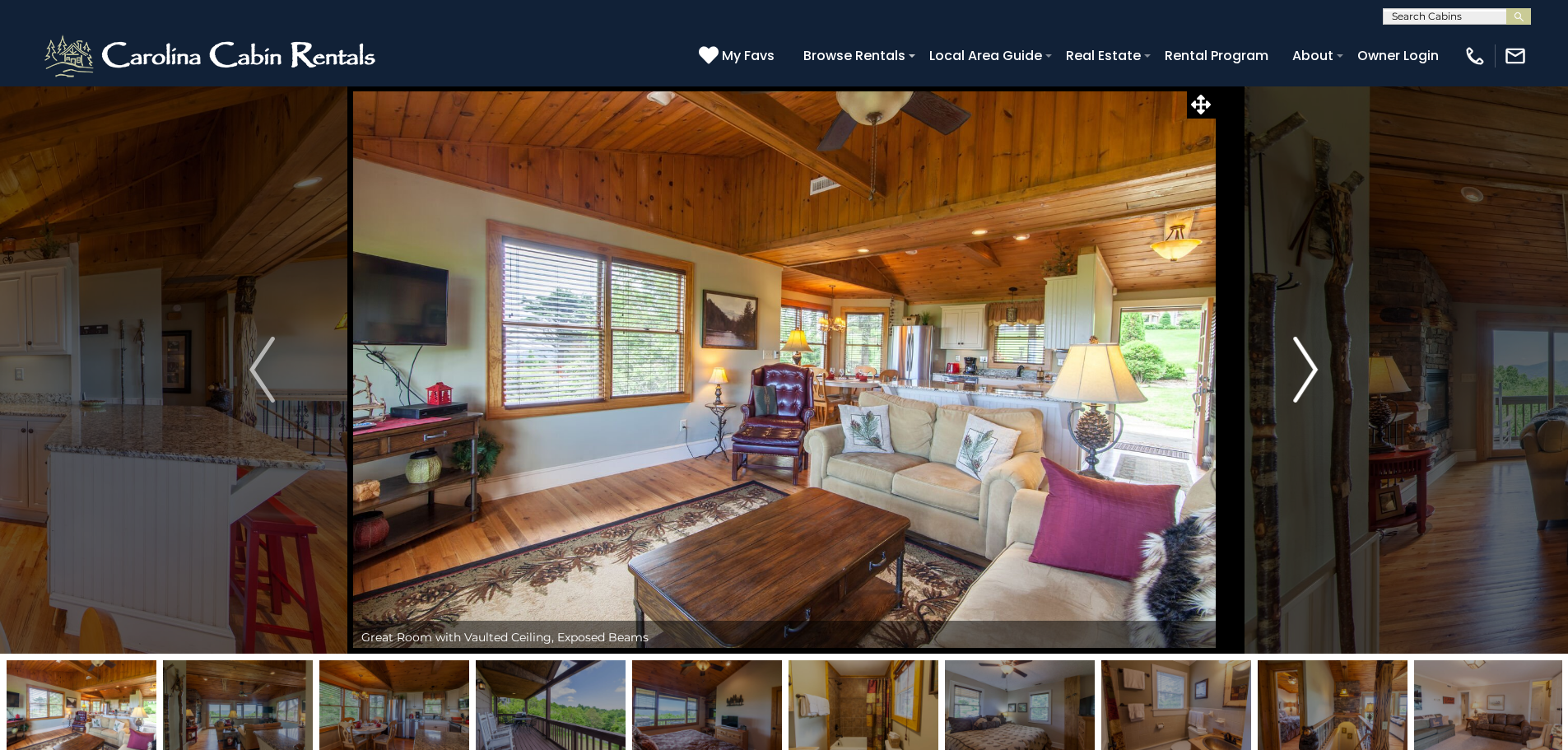
click at [1308, 357] on img "Next" at bounding box center [1306, 369] width 25 height 66
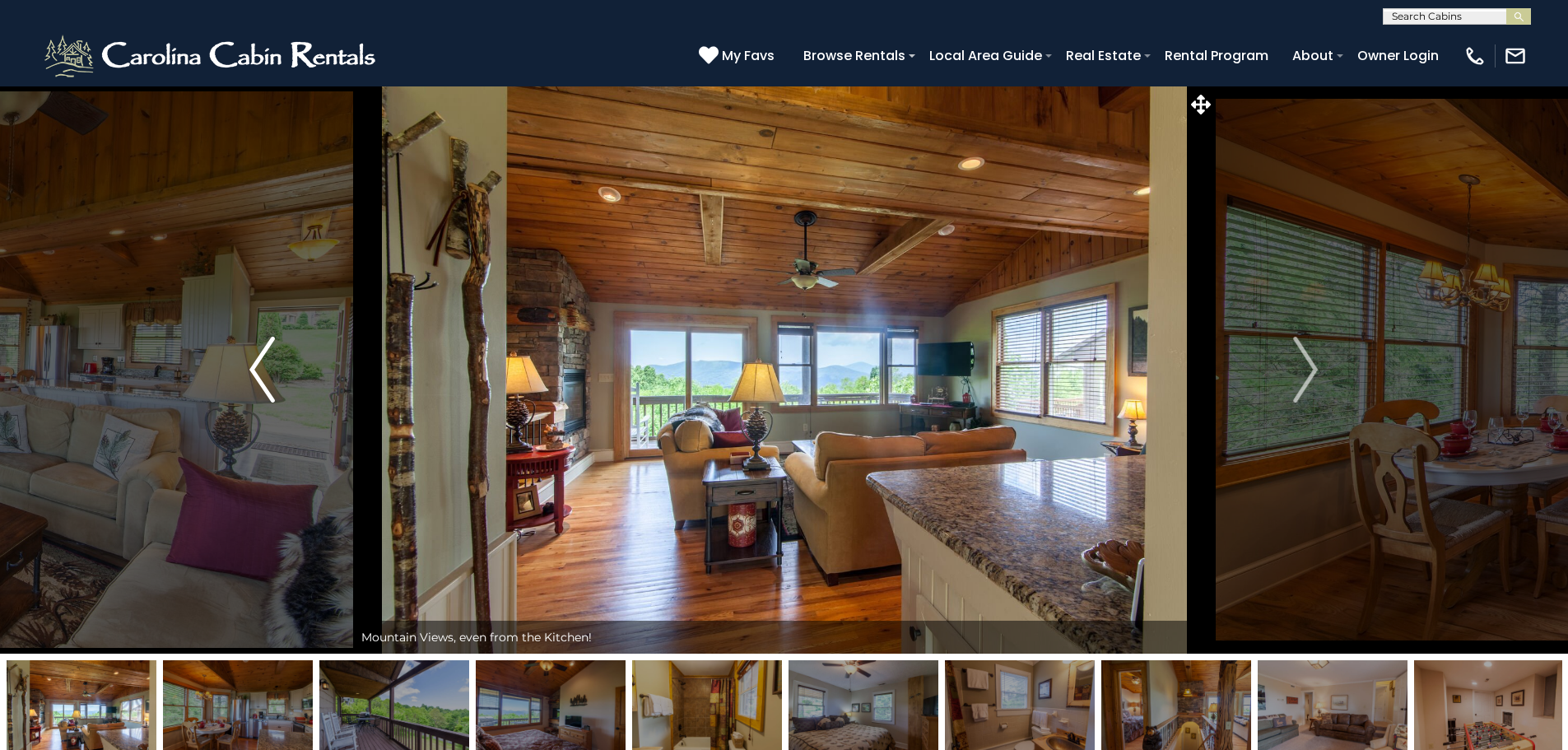
click at [248, 362] on button "Previous" at bounding box center [261, 370] width 181 height 568
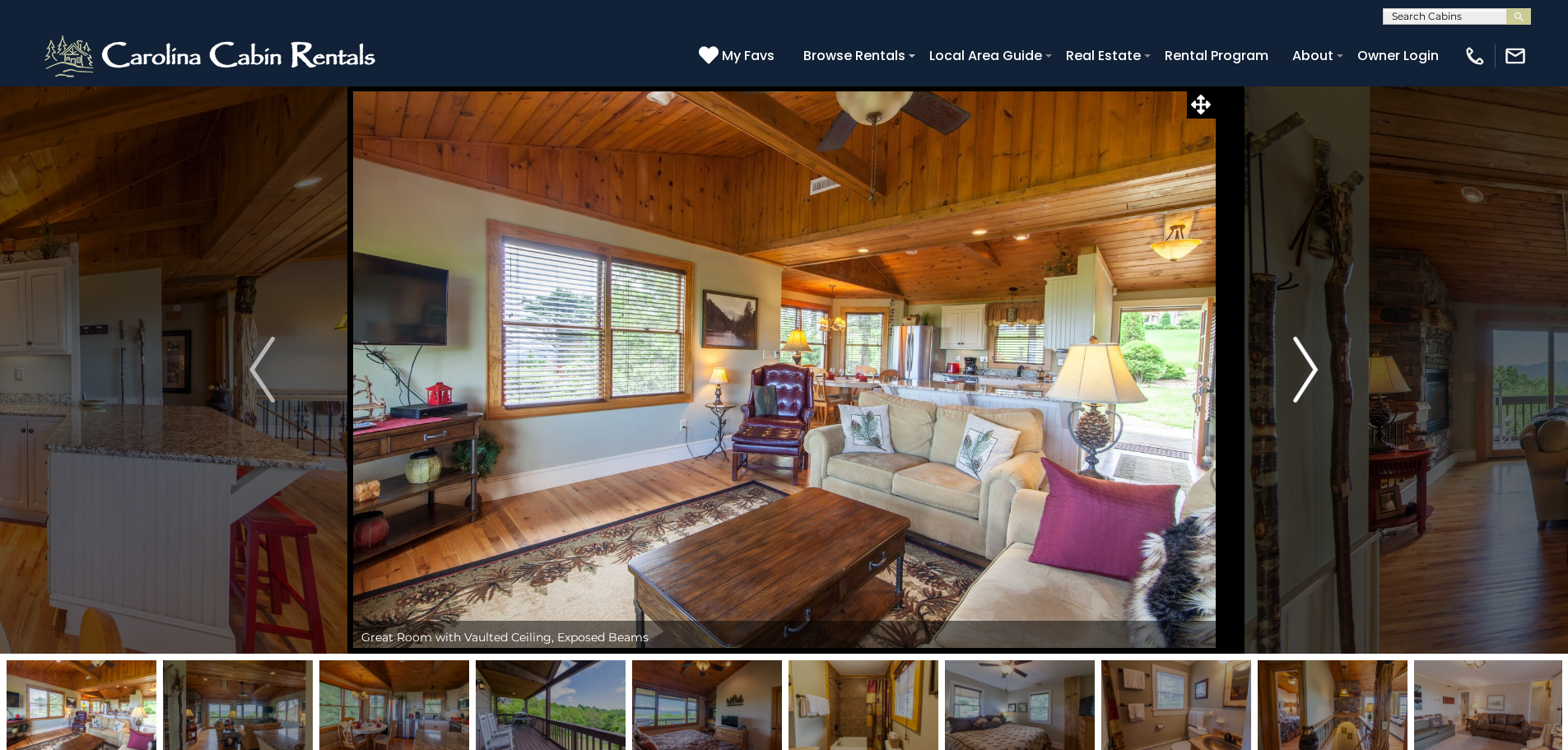
click at [1308, 360] on img "Next" at bounding box center [1306, 369] width 25 height 66
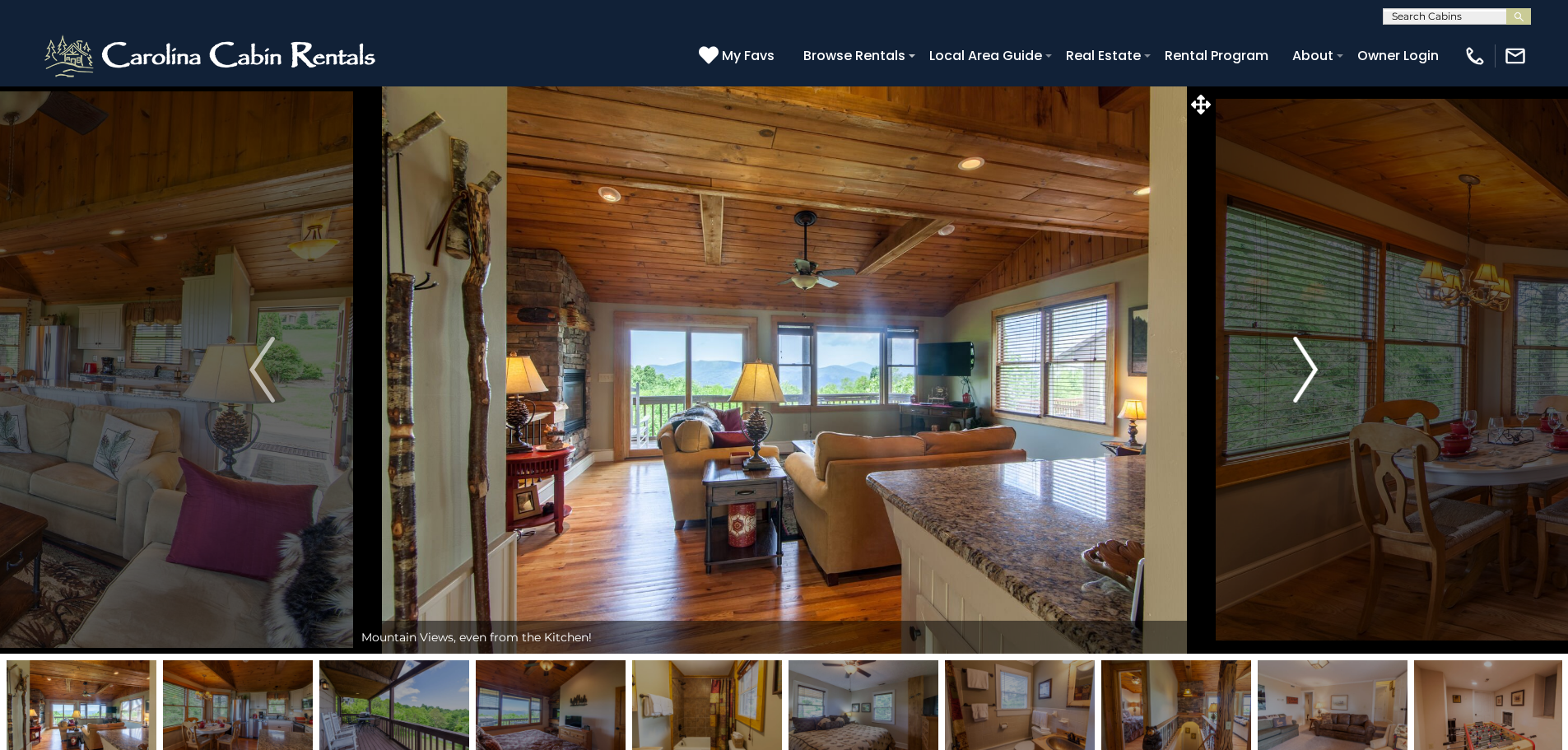
click at [1302, 360] on img "Next" at bounding box center [1306, 369] width 25 height 66
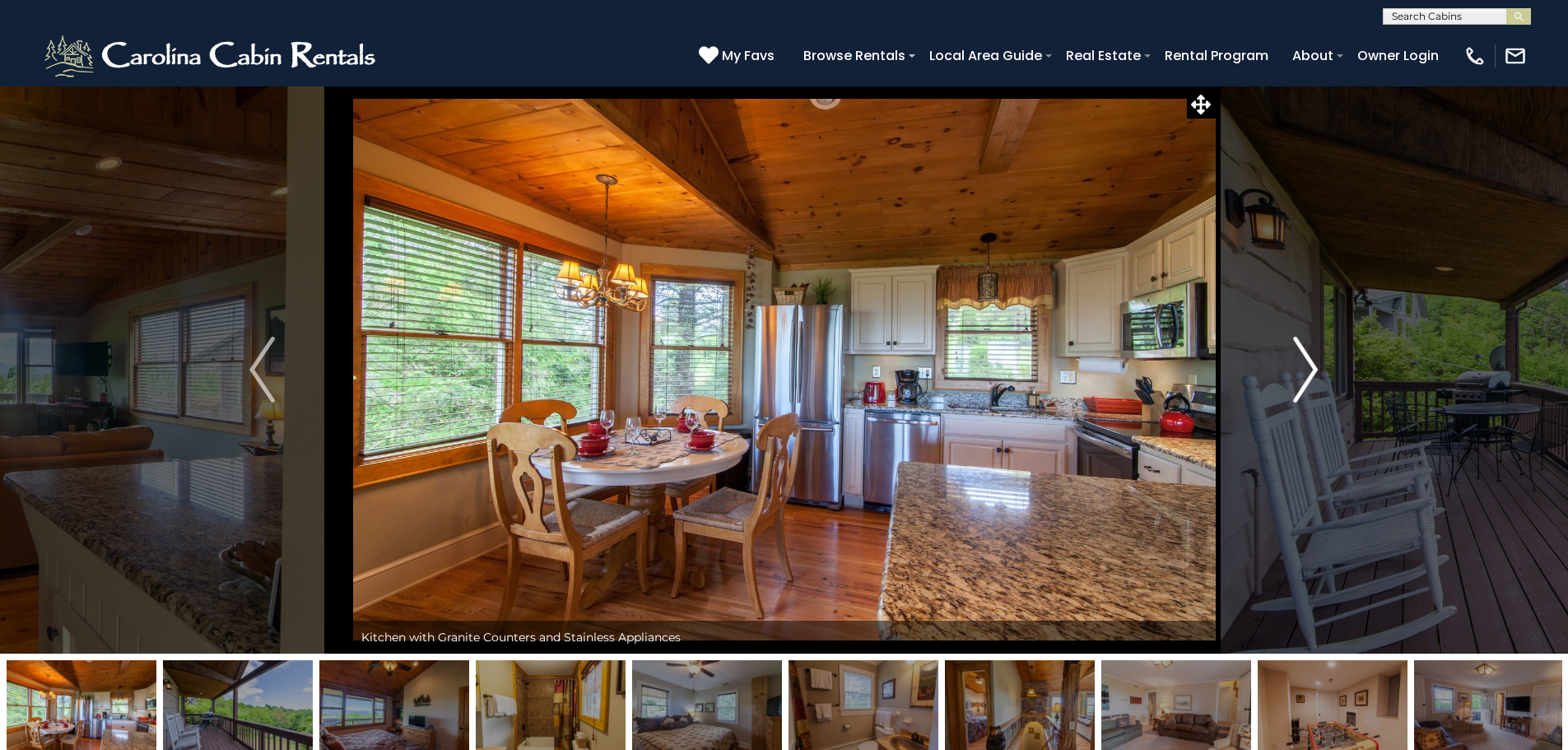
click at [1302, 360] on img "Next" at bounding box center [1306, 369] width 25 height 66
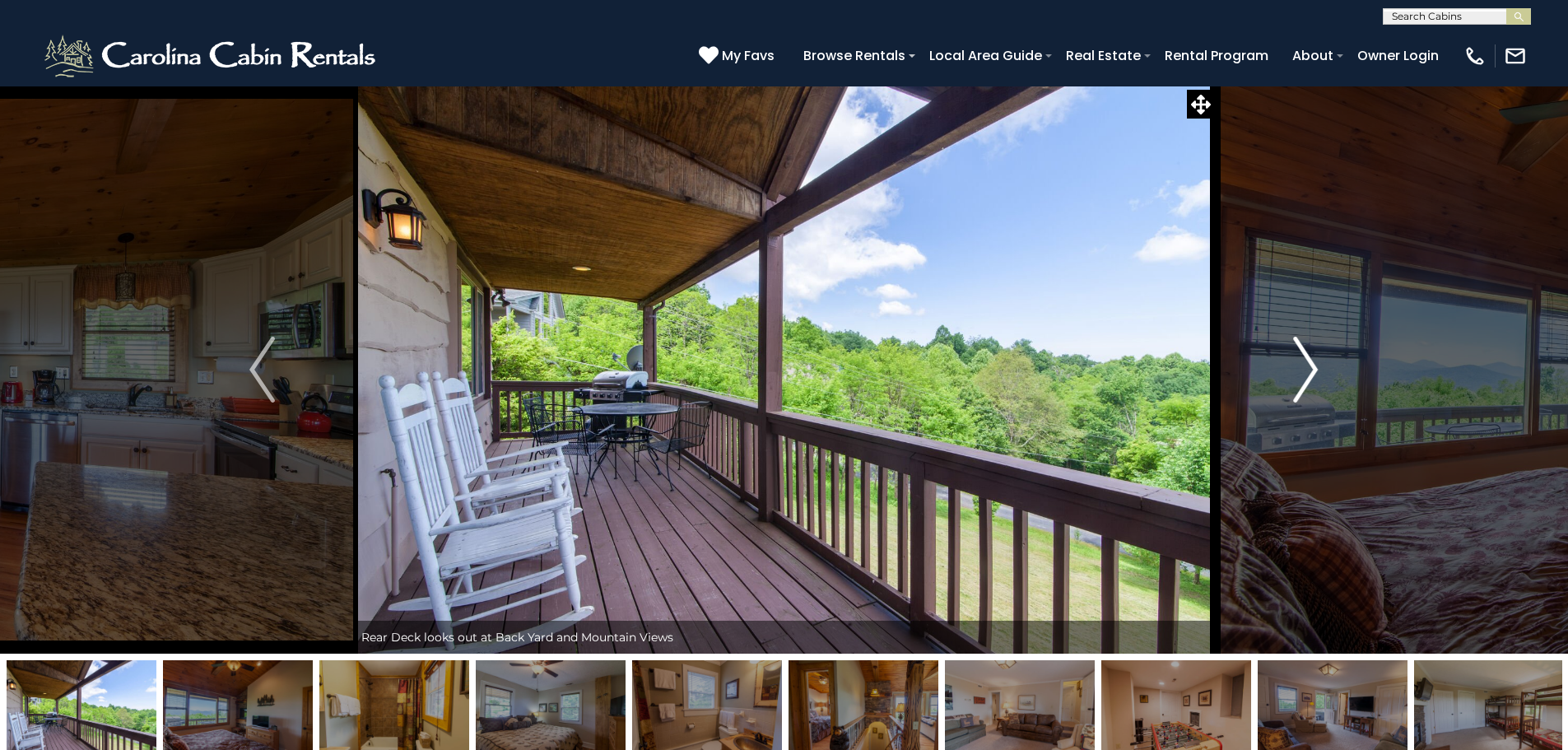
click at [1302, 360] on img "Next" at bounding box center [1306, 369] width 25 height 66
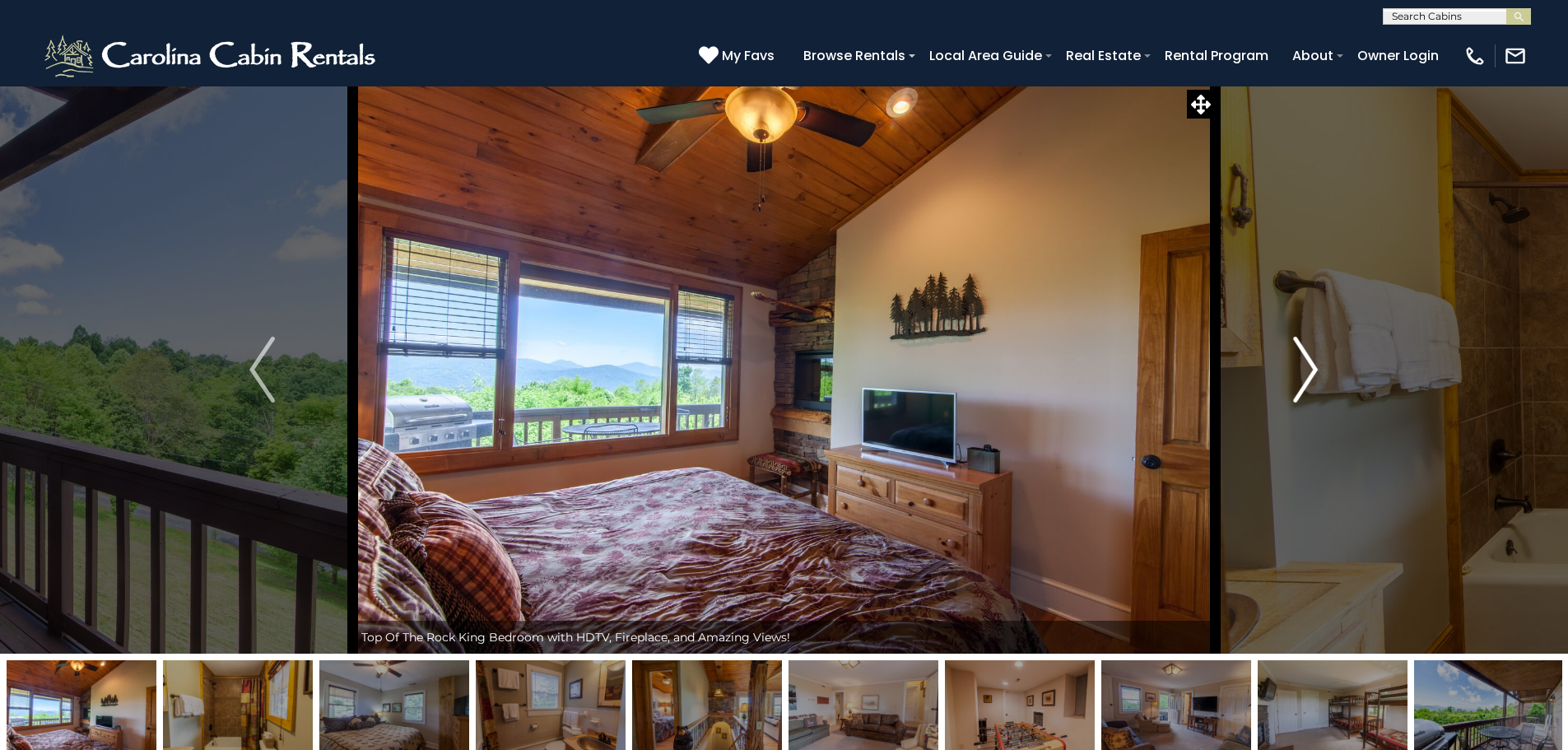
click at [1302, 360] on img "Next" at bounding box center [1306, 369] width 25 height 66
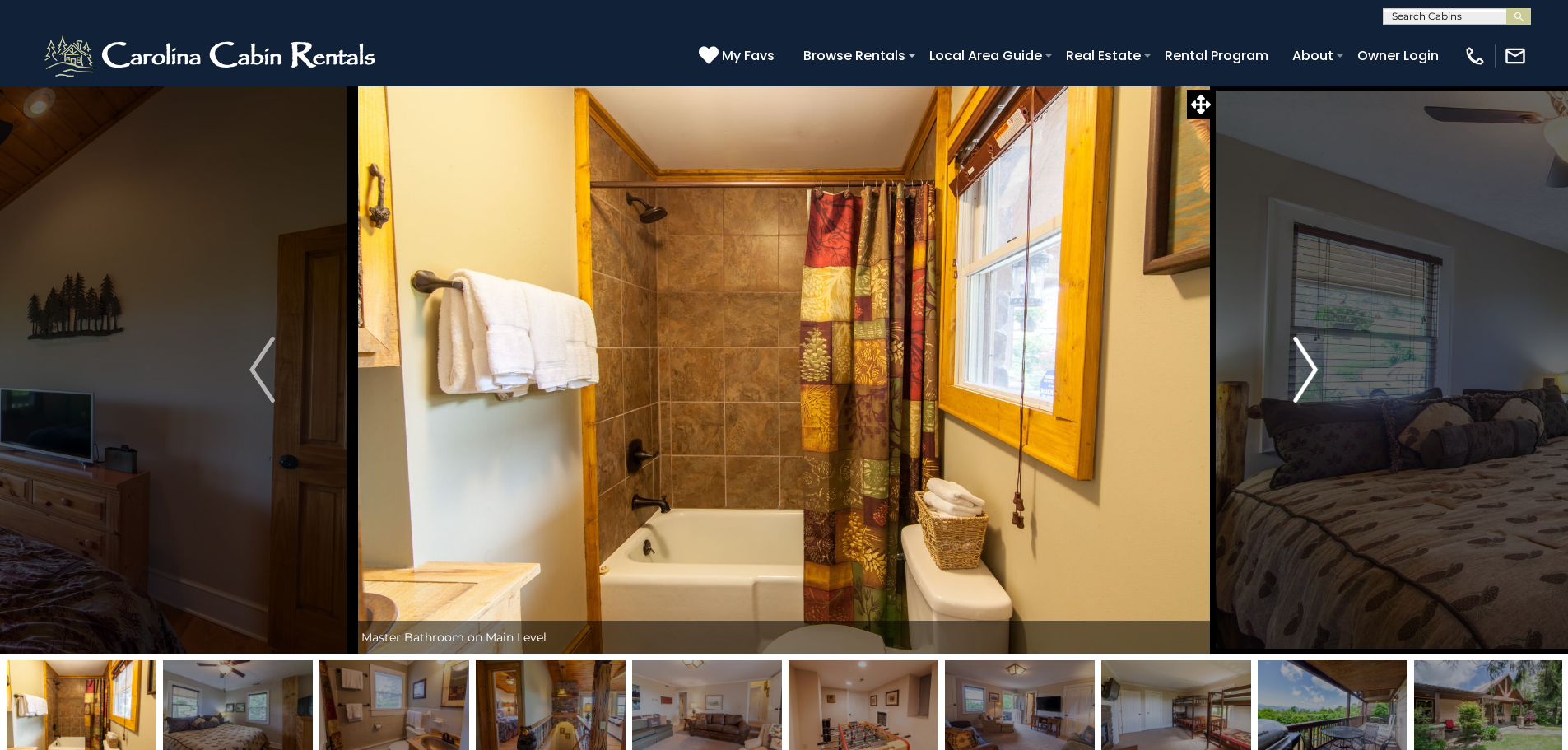
click at [1302, 360] on img "Next" at bounding box center [1306, 369] width 25 height 66
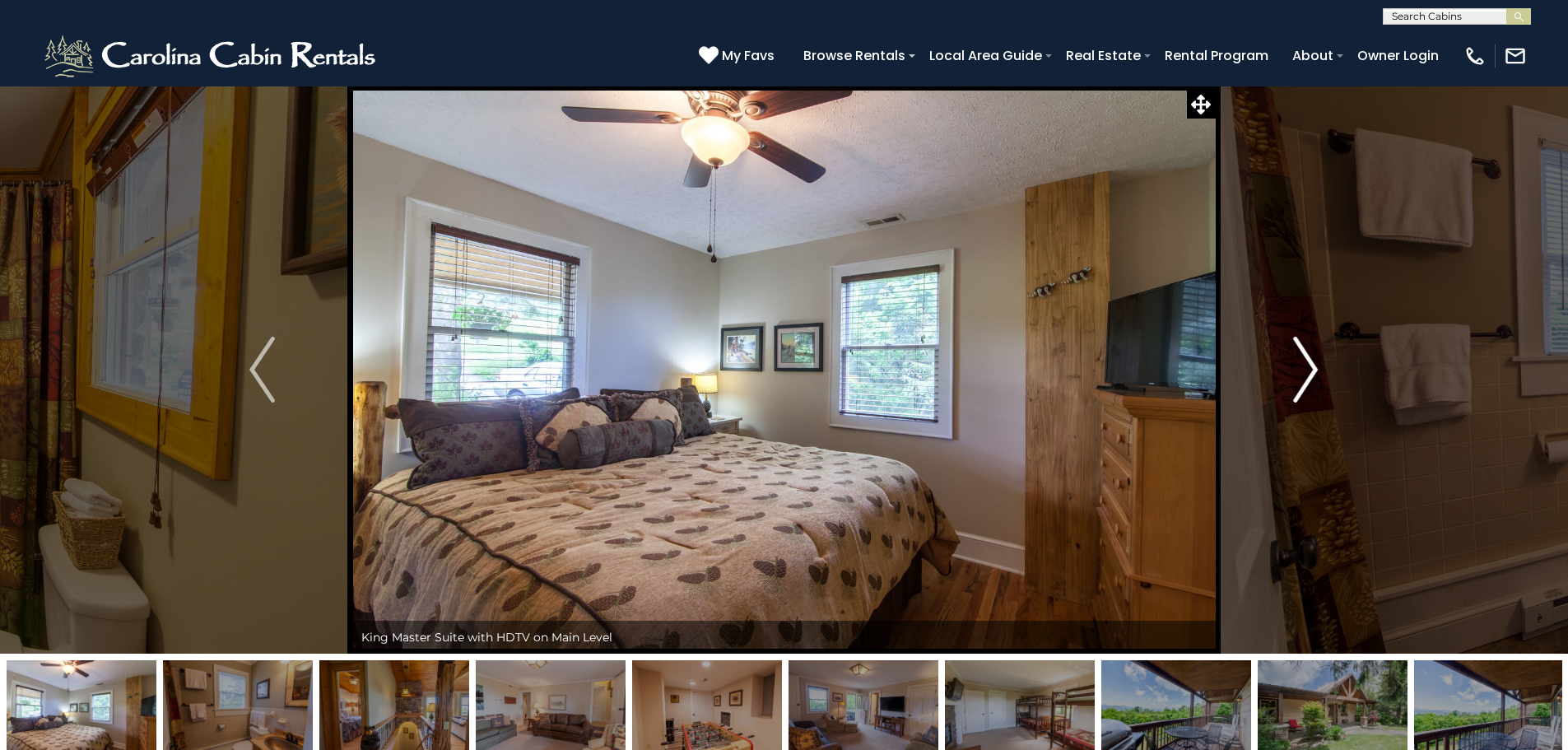
click at [1302, 360] on img "Next" at bounding box center [1306, 369] width 25 height 66
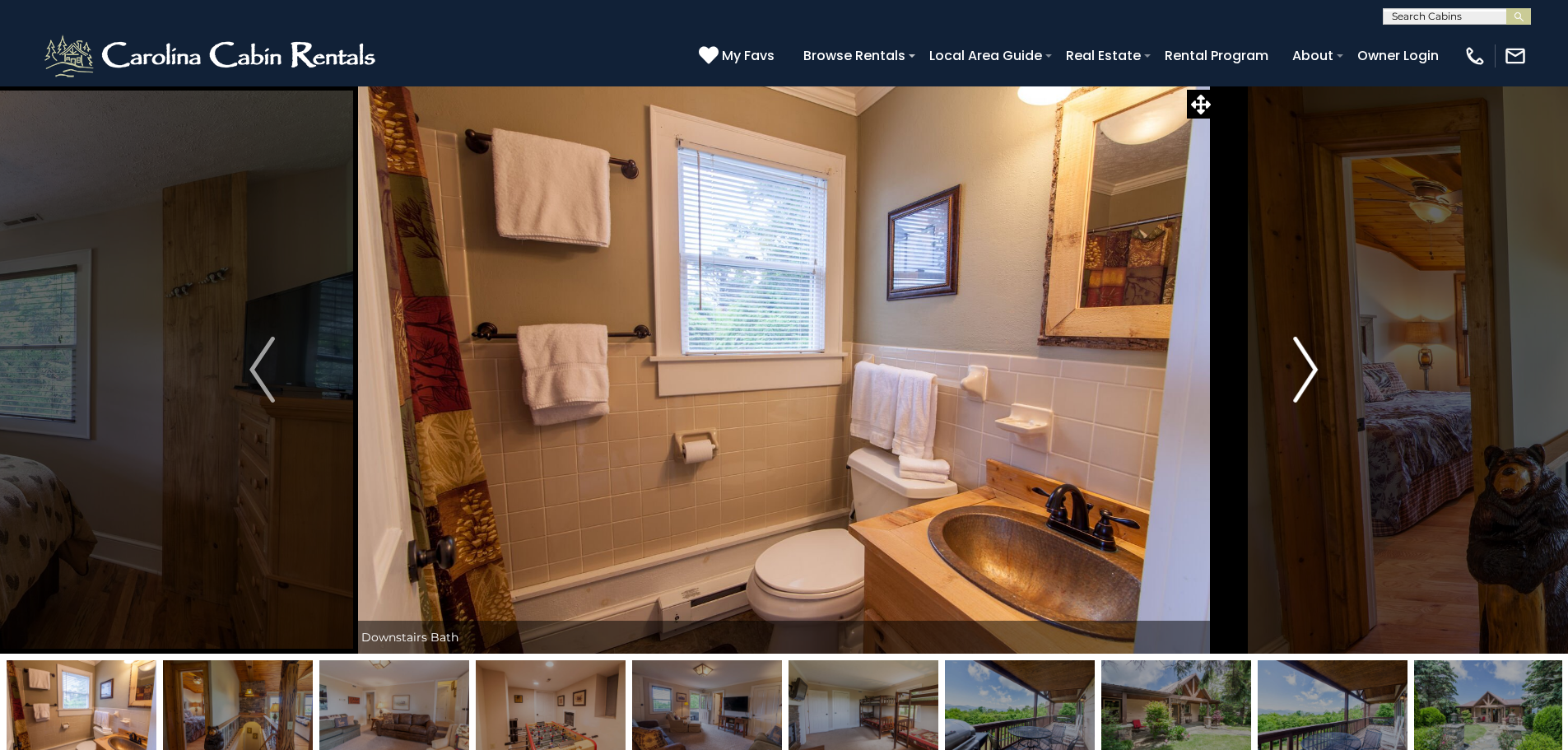
click at [1302, 360] on img "Next" at bounding box center [1306, 369] width 25 height 66
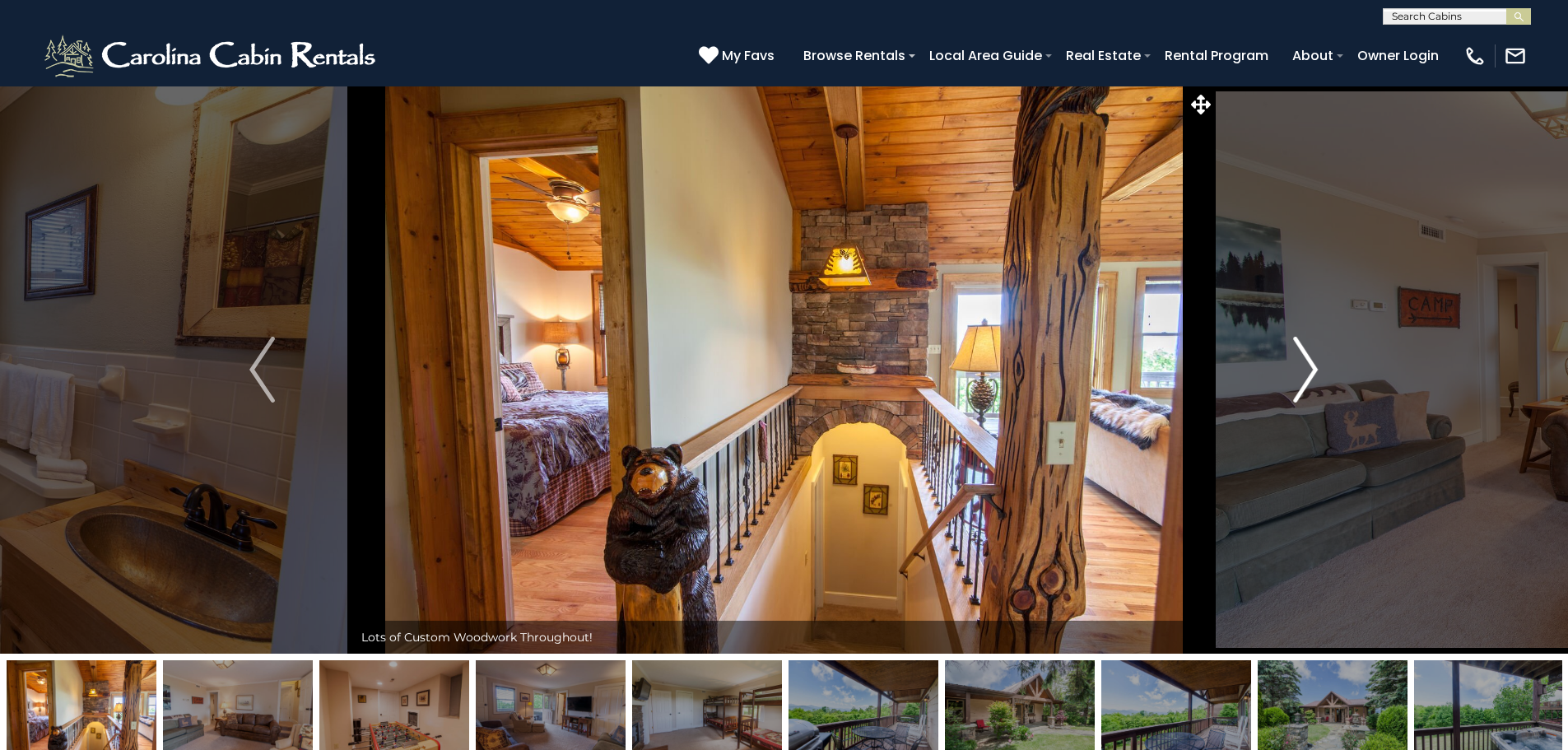
click at [1302, 360] on img "Next" at bounding box center [1306, 369] width 25 height 66
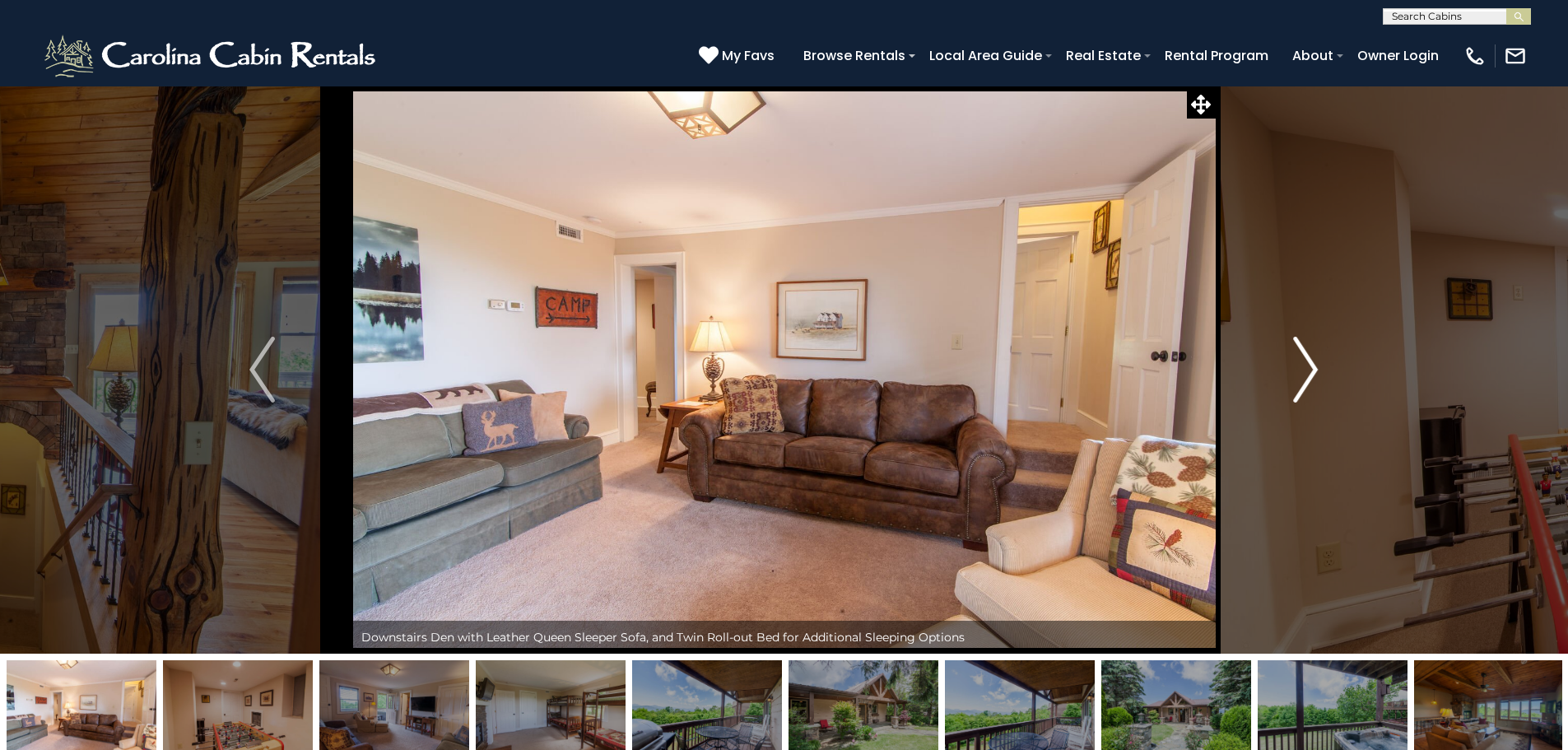
click at [1305, 343] on img "Next" at bounding box center [1306, 369] width 25 height 66
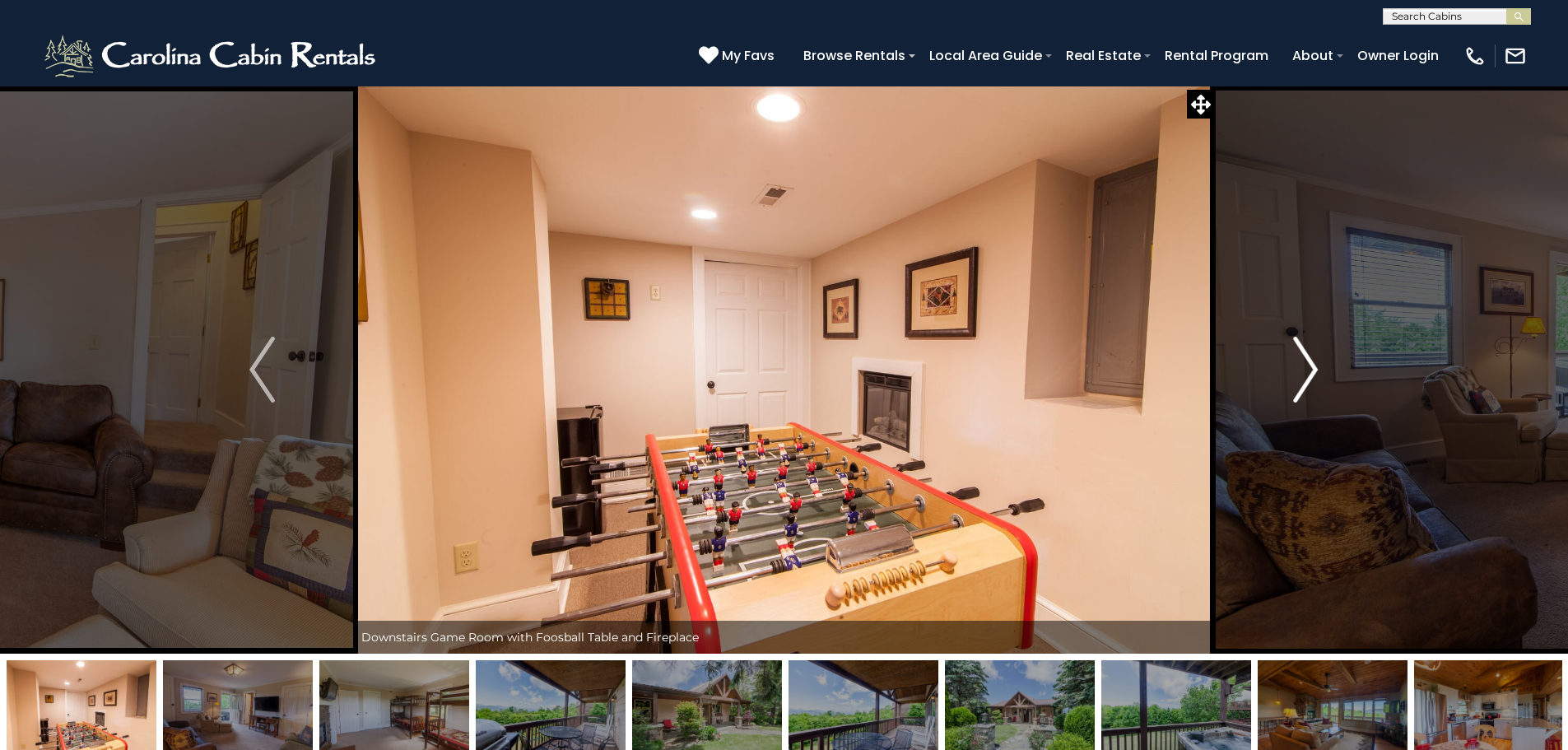
click at [1305, 343] on img "Next" at bounding box center [1306, 369] width 25 height 66
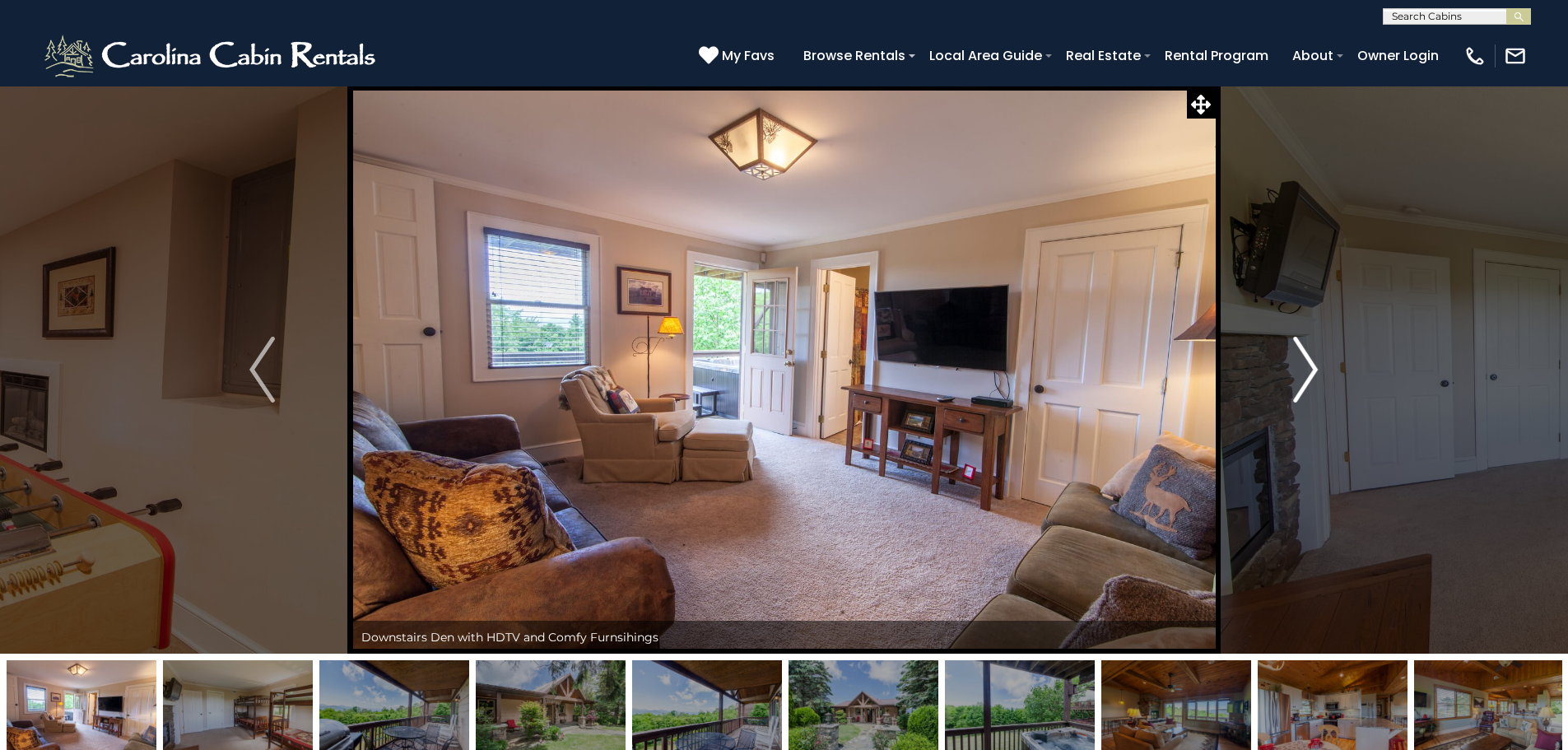
click at [1305, 343] on img "Next" at bounding box center [1306, 369] width 25 height 66
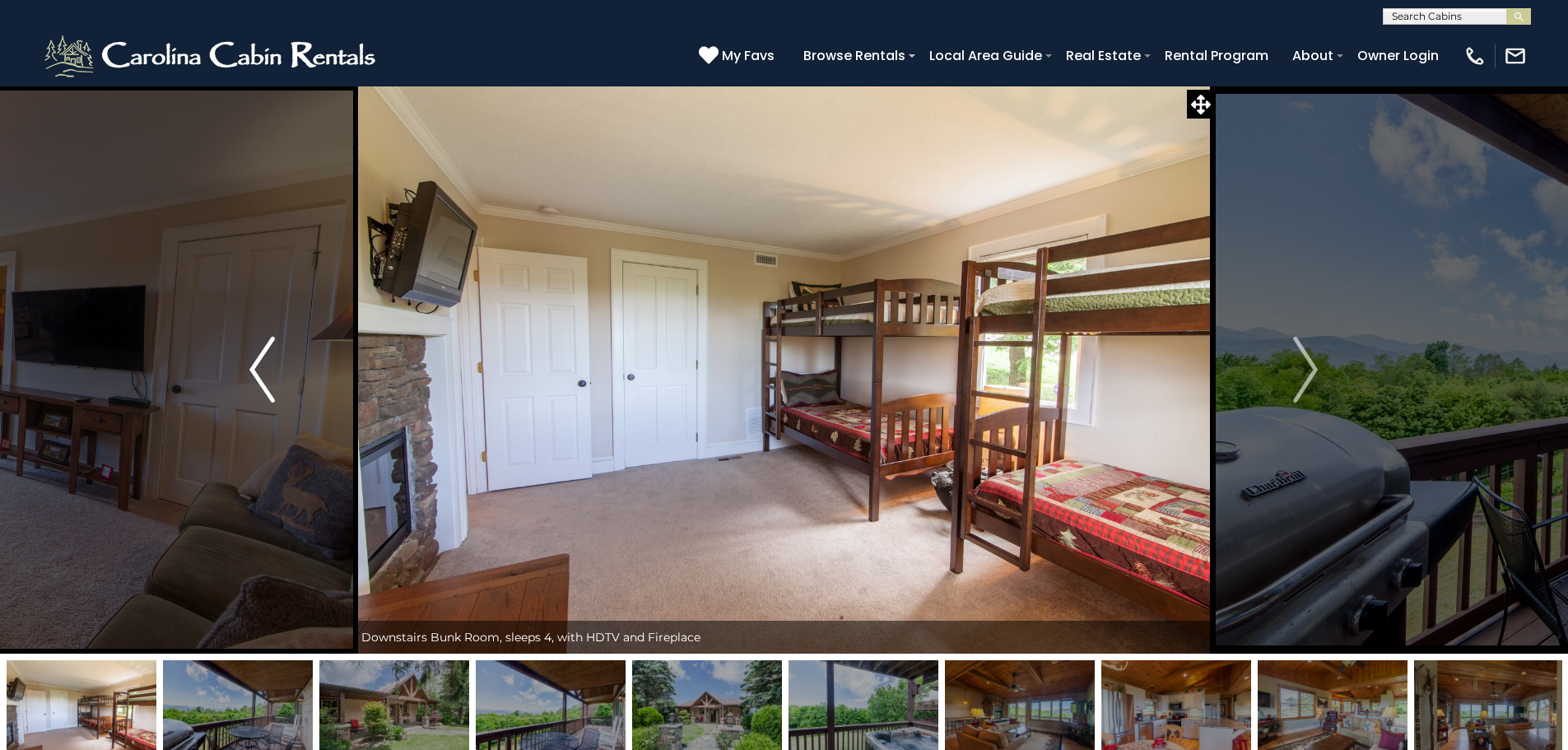
click at [256, 360] on img "Previous" at bounding box center [262, 369] width 25 height 66
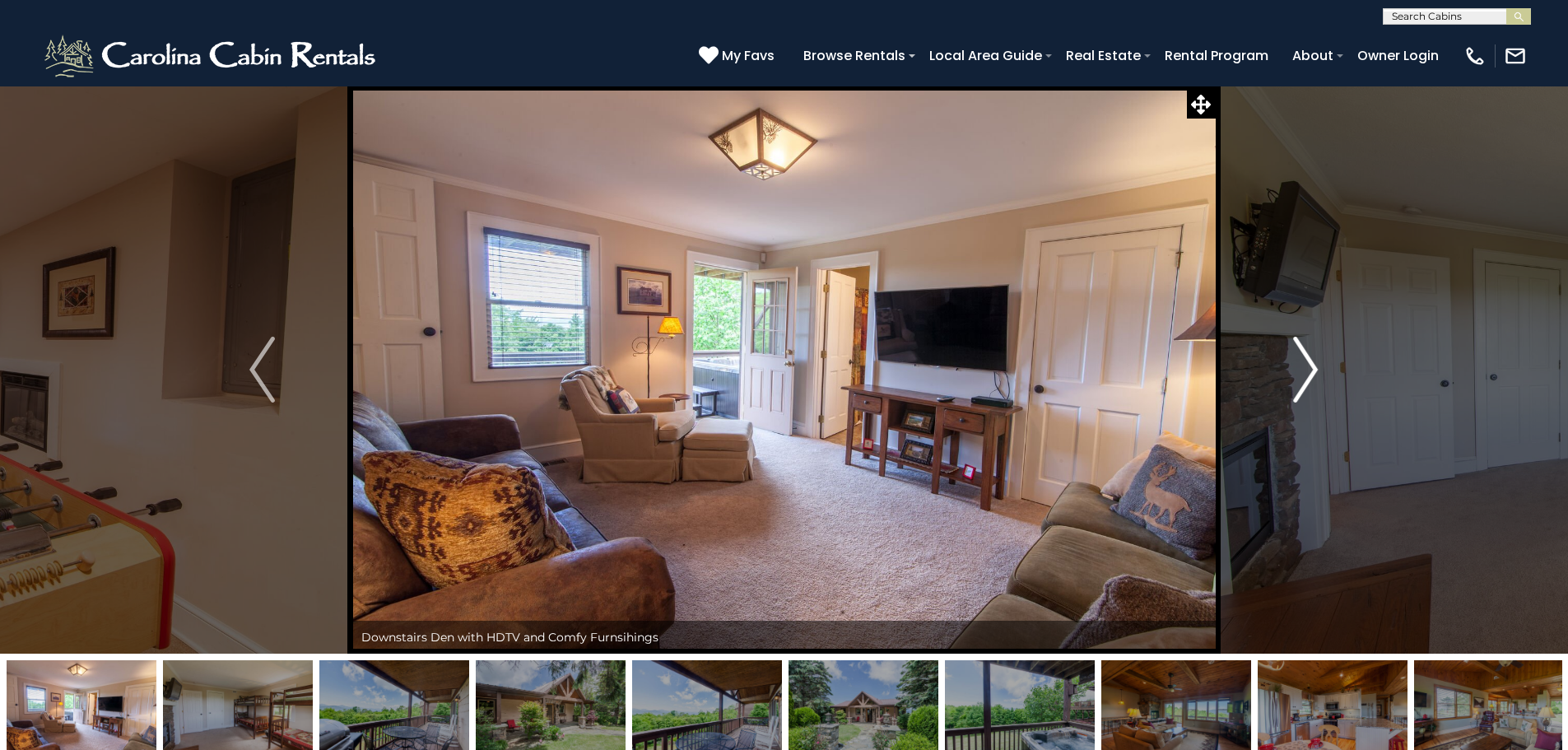
click at [1319, 368] on button "Next" at bounding box center [1305, 370] width 181 height 568
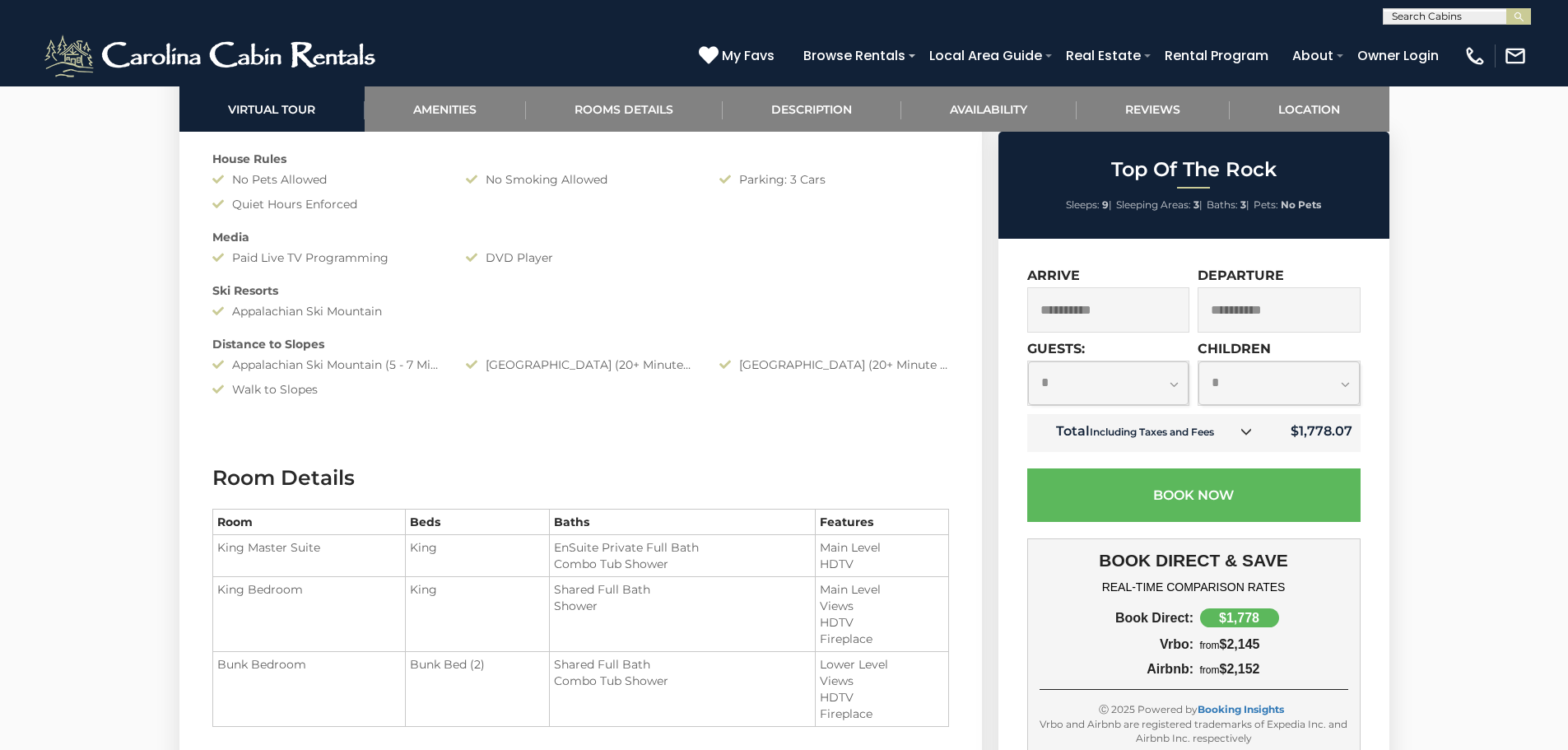
scroll to position [1646, 0]
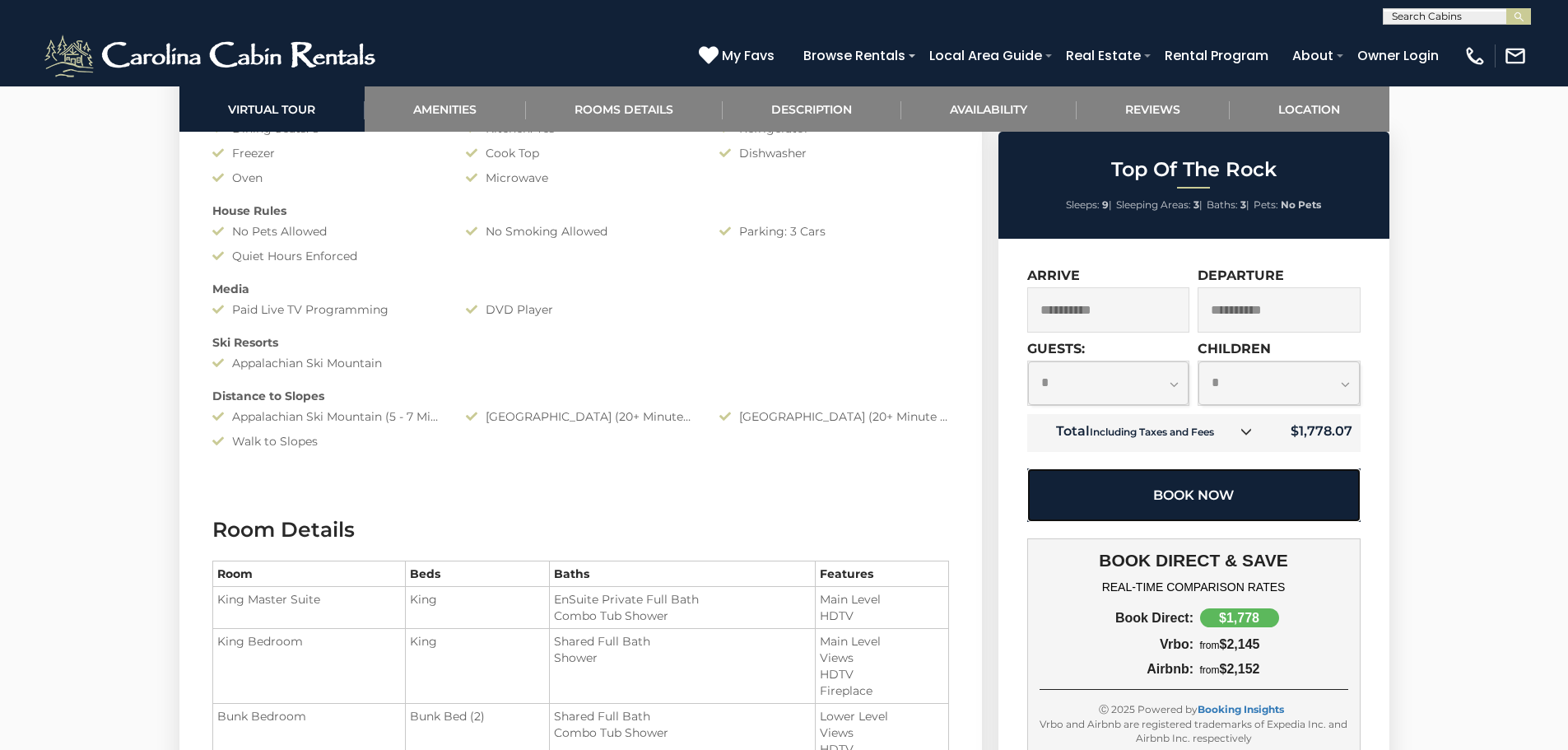
click at [1209, 492] on button "Book Now" at bounding box center [1194, 494] width 333 height 53
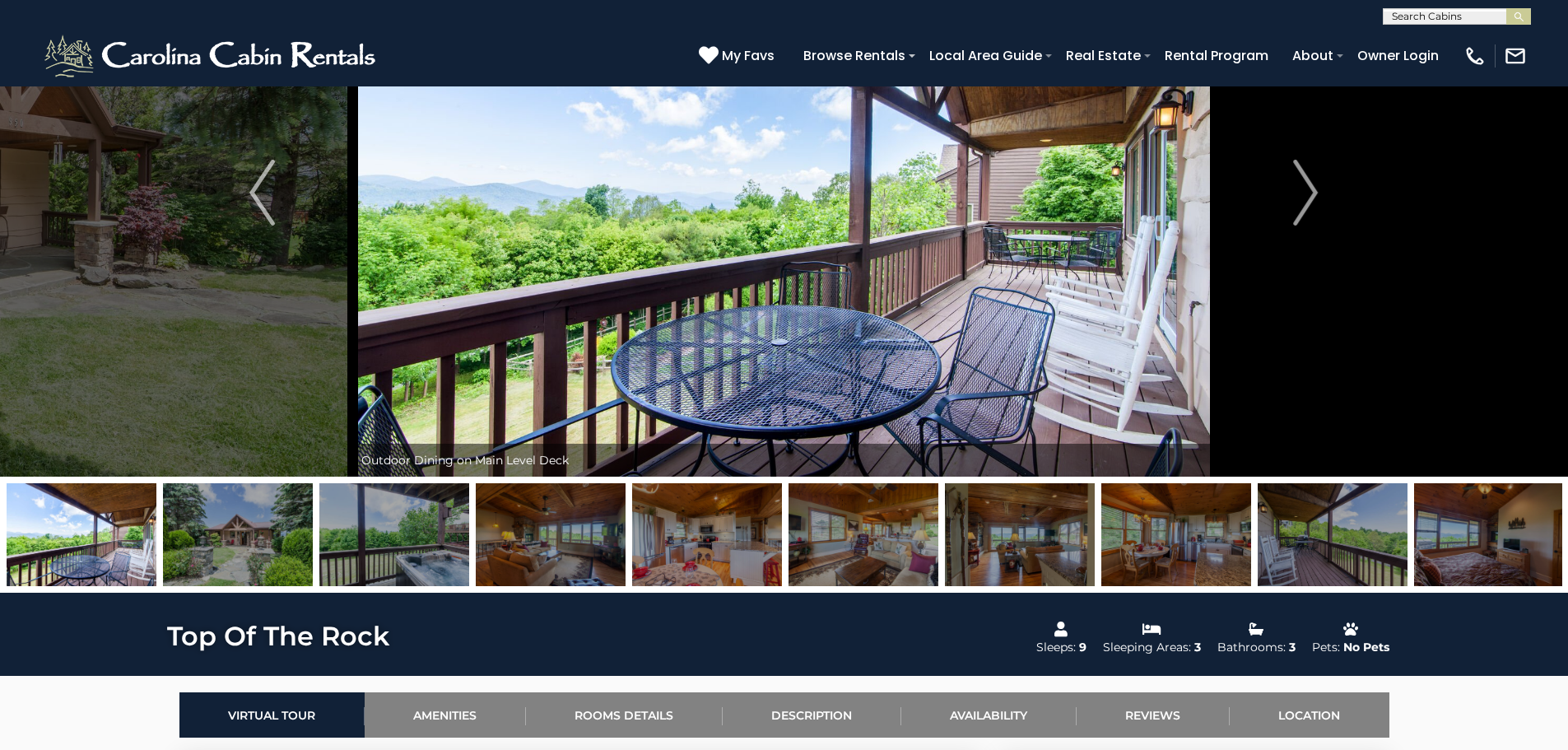
scroll to position [82, 0]
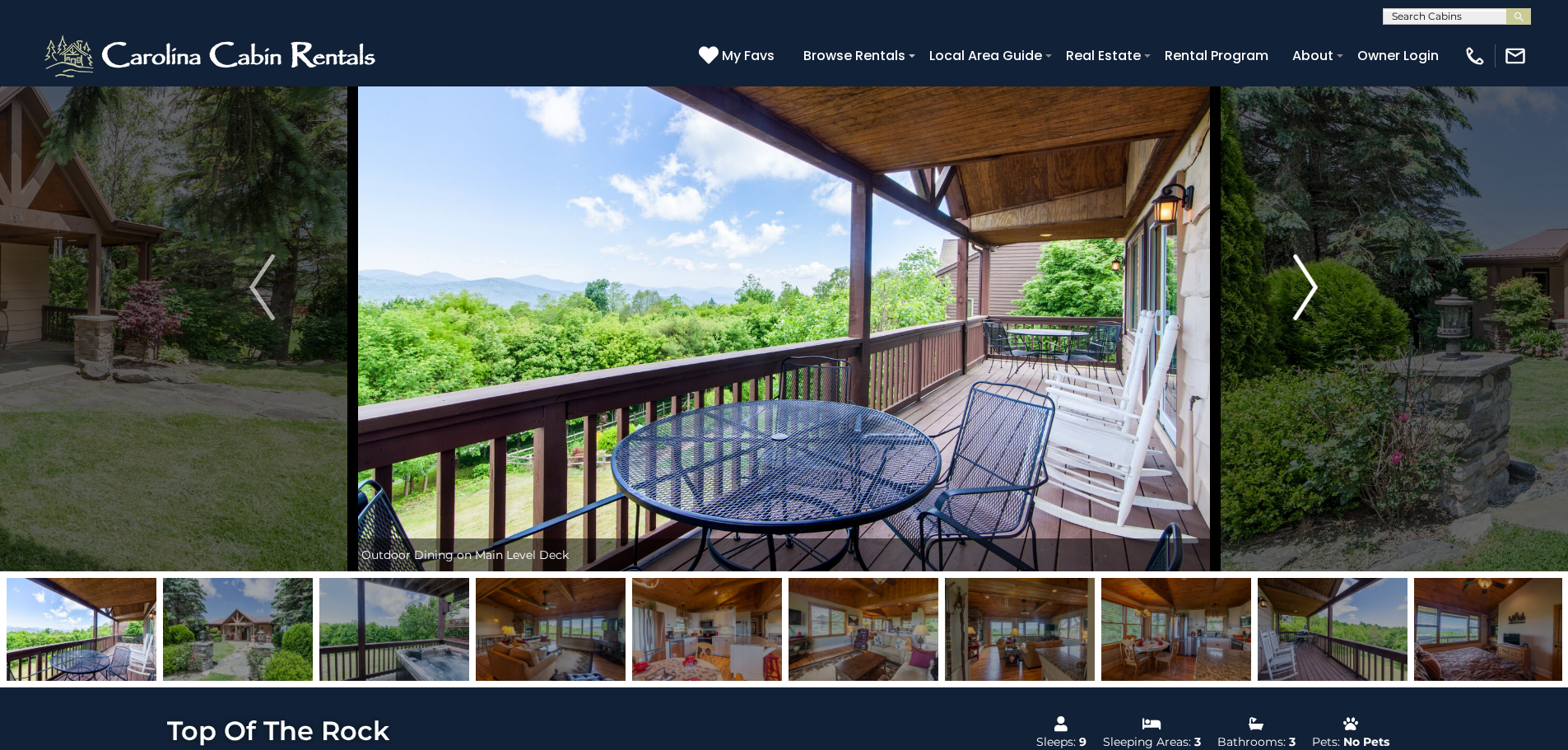
click at [1310, 279] on img "Next" at bounding box center [1306, 287] width 25 height 66
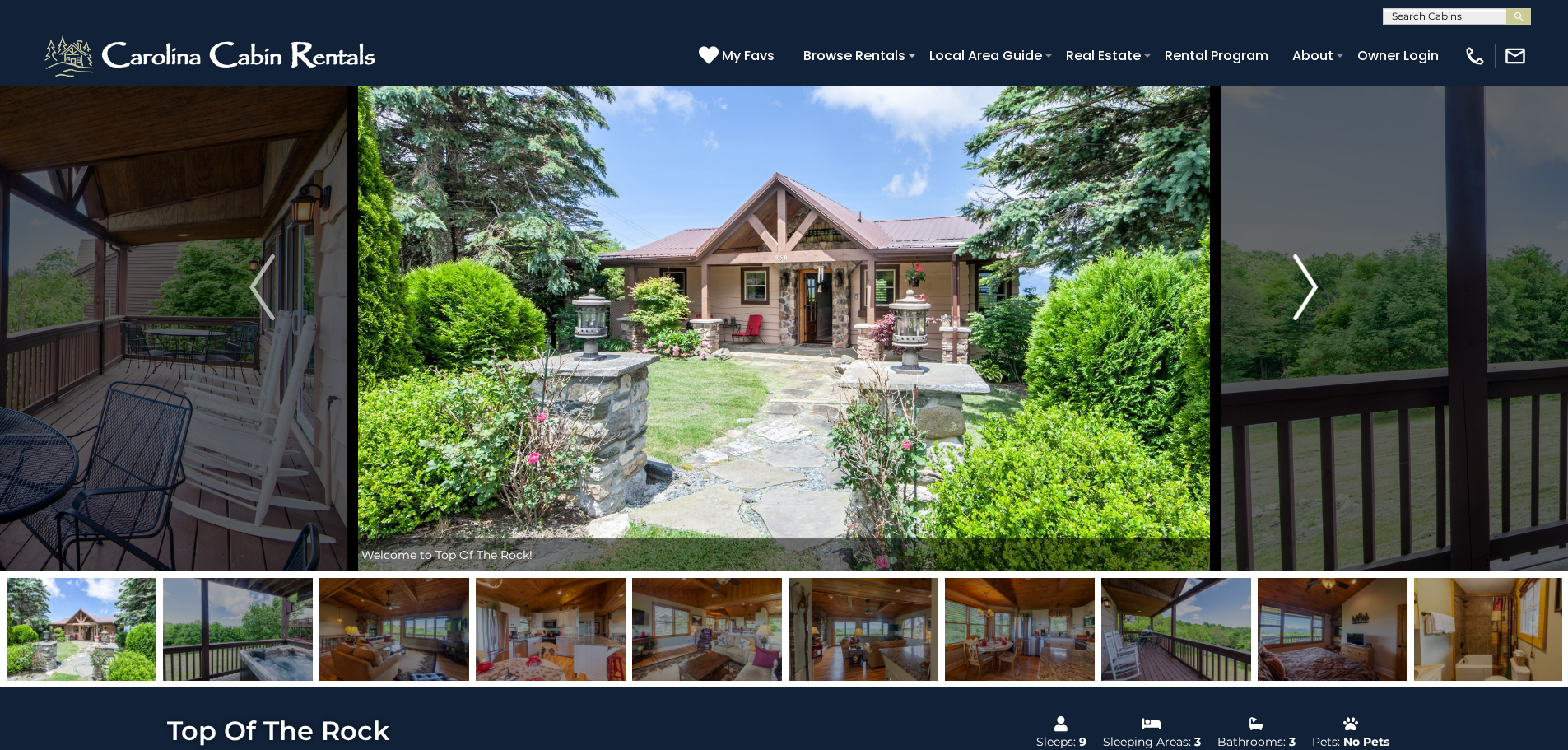
click at [1310, 279] on img "Next" at bounding box center [1306, 287] width 25 height 66
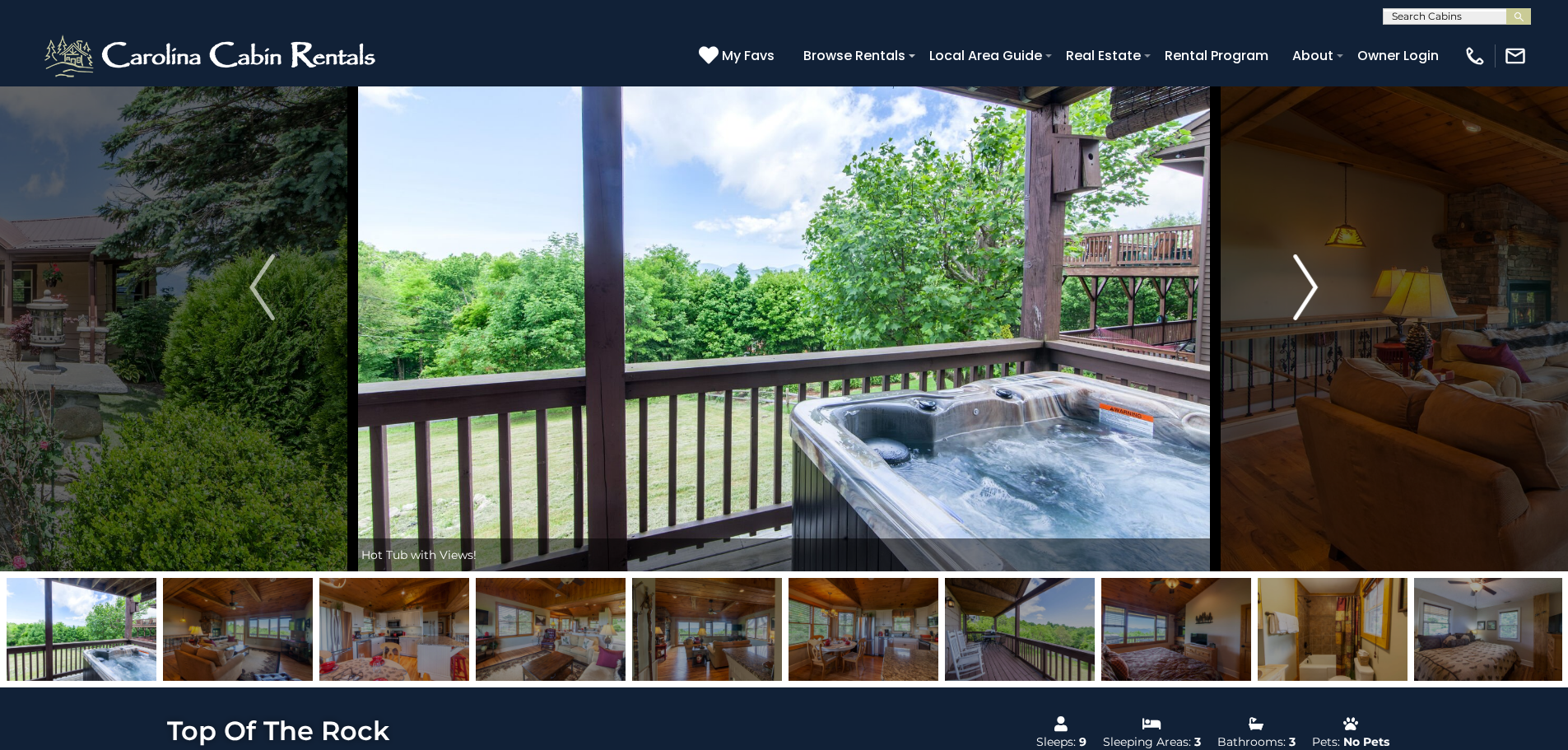
click at [1310, 279] on img "Next" at bounding box center [1306, 287] width 25 height 66
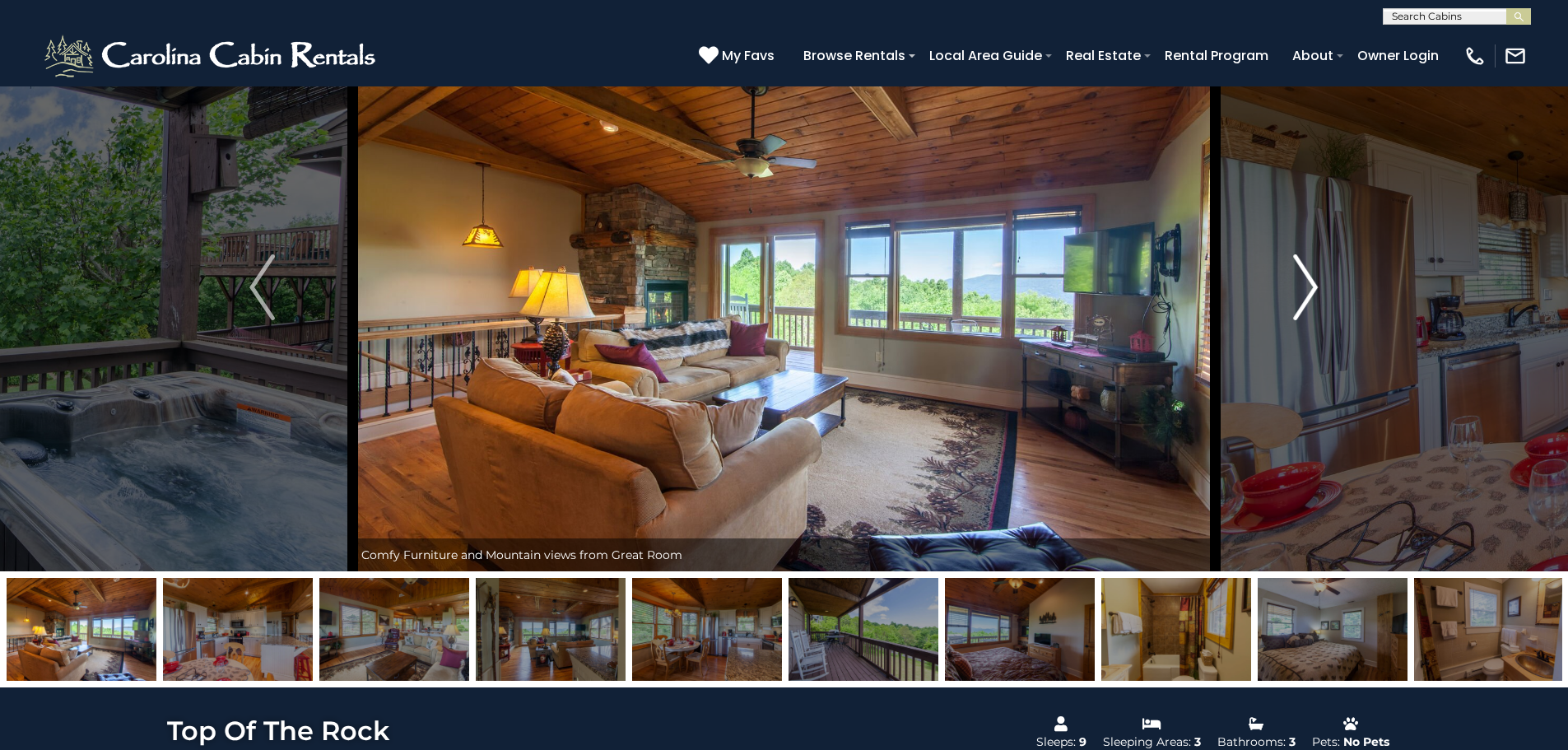
click at [1310, 279] on img "Next" at bounding box center [1306, 287] width 25 height 66
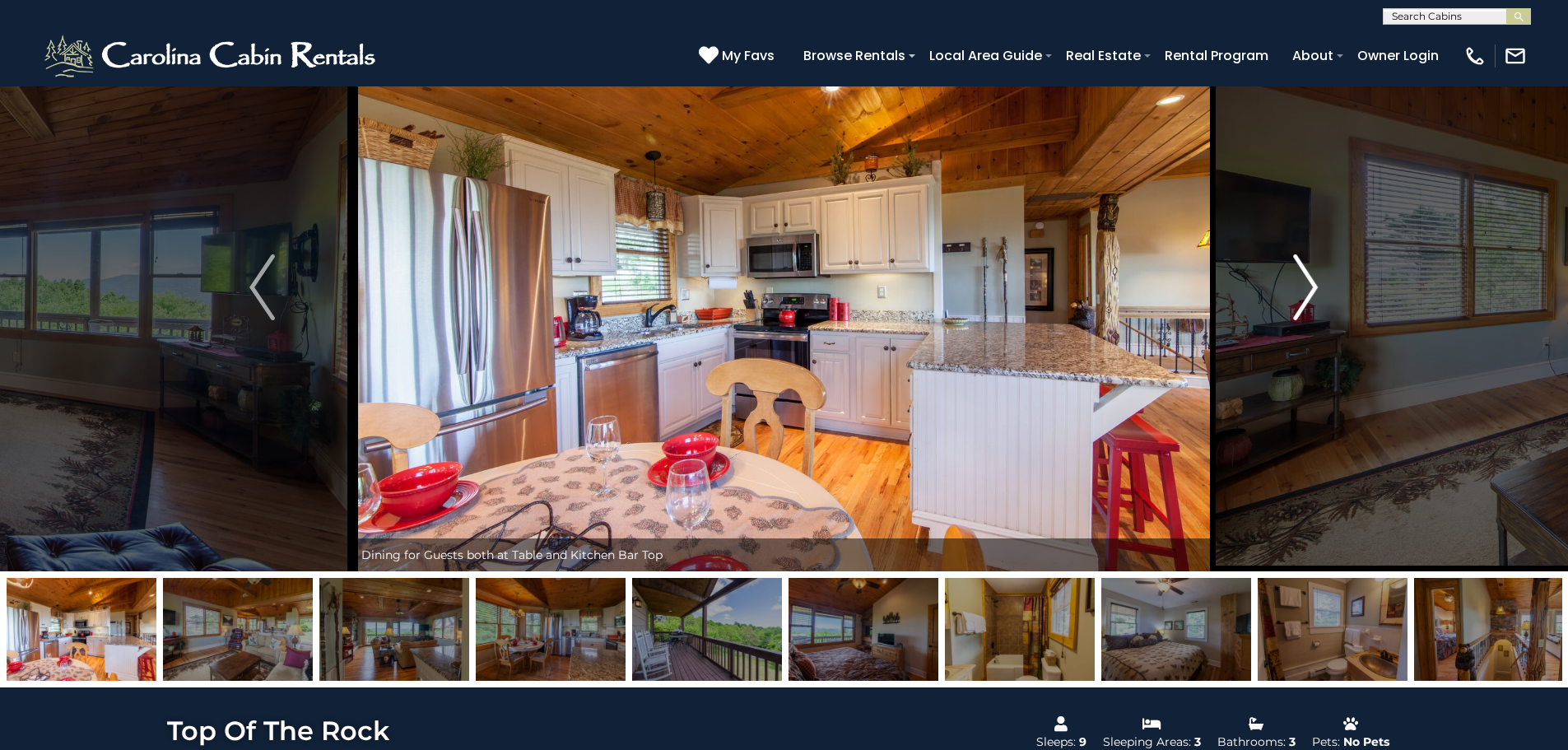
click at [1310, 279] on img "Next" at bounding box center [1306, 287] width 25 height 66
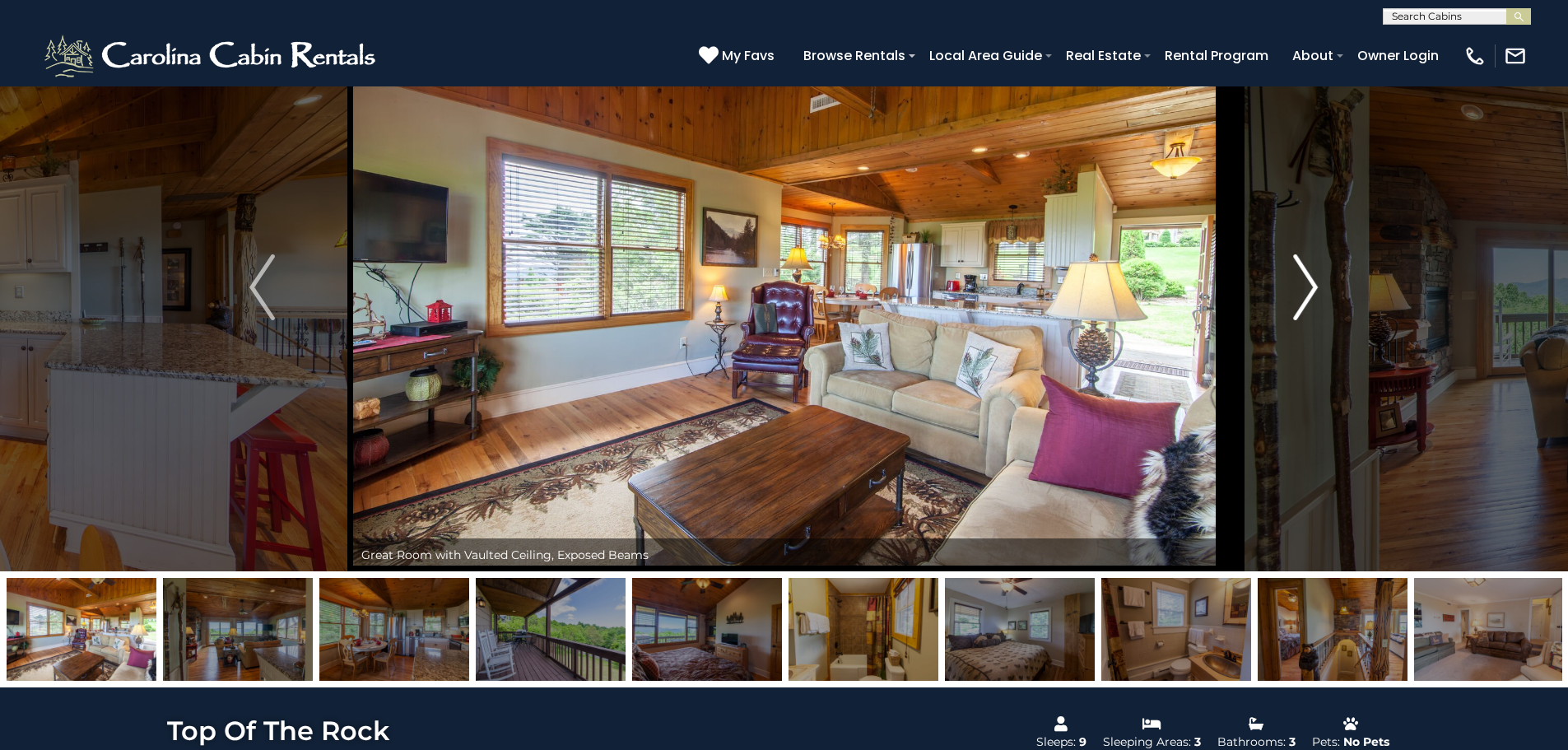
click at [1310, 279] on img "Next" at bounding box center [1306, 287] width 25 height 66
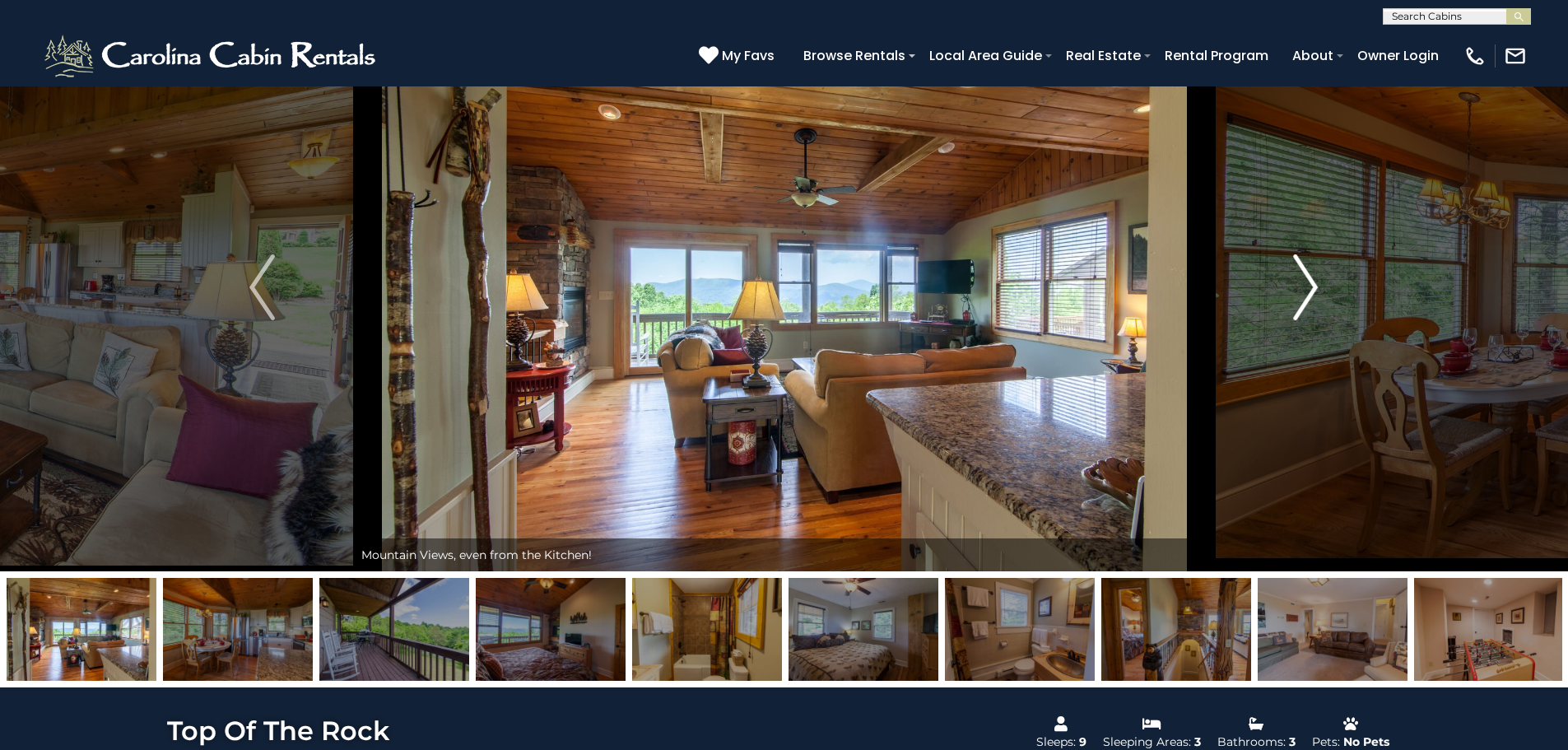
click at [1310, 279] on img "Next" at bounding box center [1306, 287] width 25 height 66
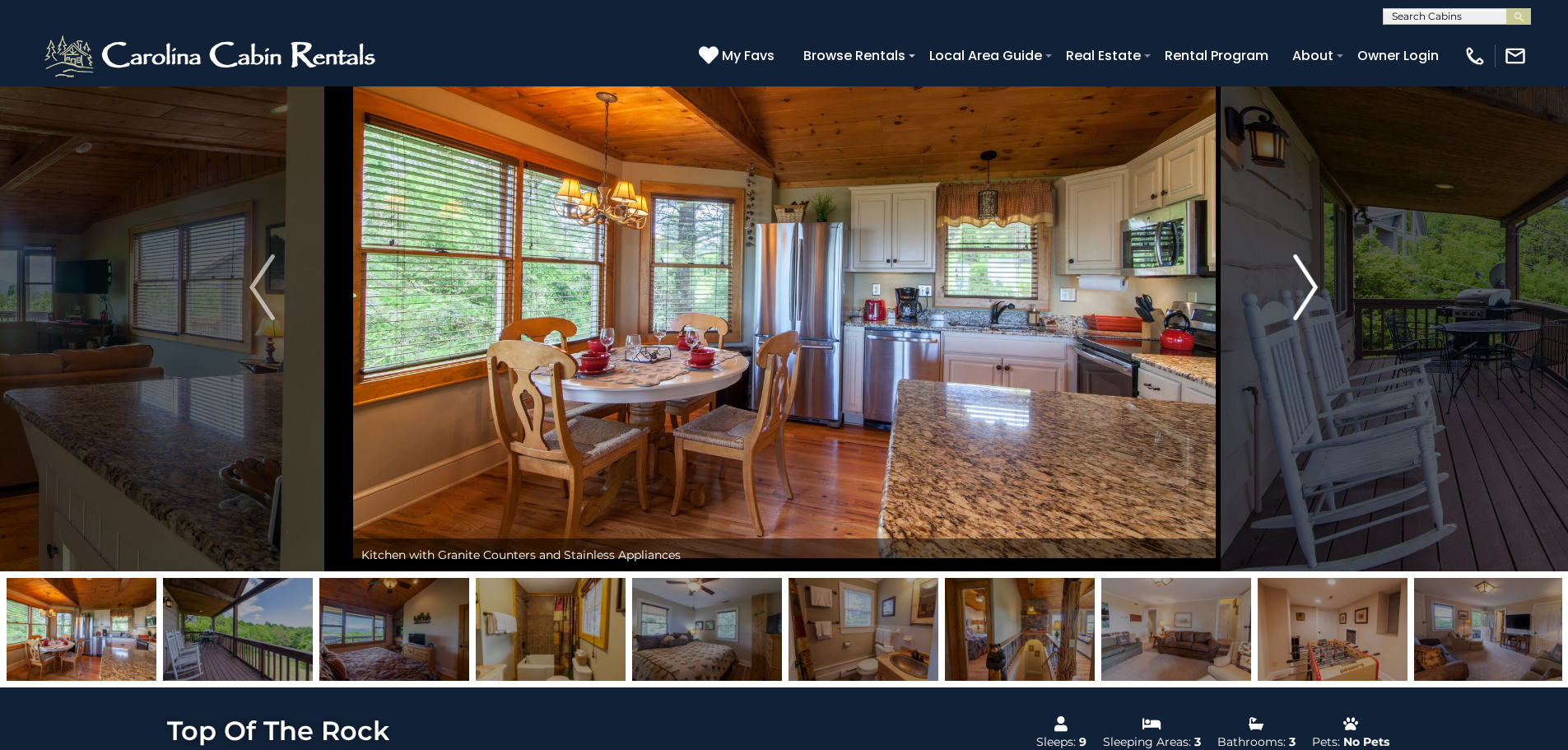
click at [1310, 279] on img "Next" at bounding box center [1306, 287] width 25 height 66
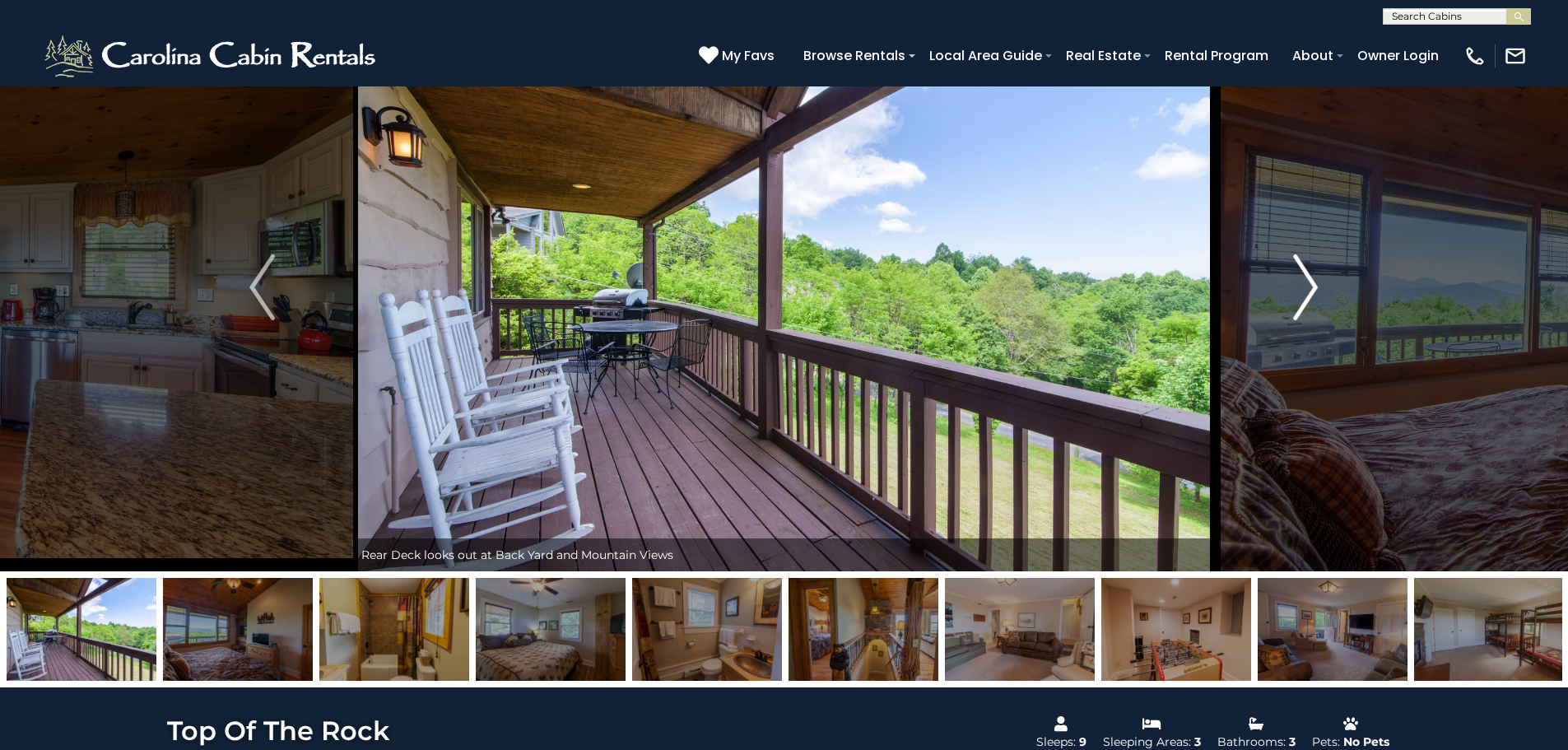
click at [1310, 279] on img "Next" at bounding box center [1306, 287] width 25 height 66
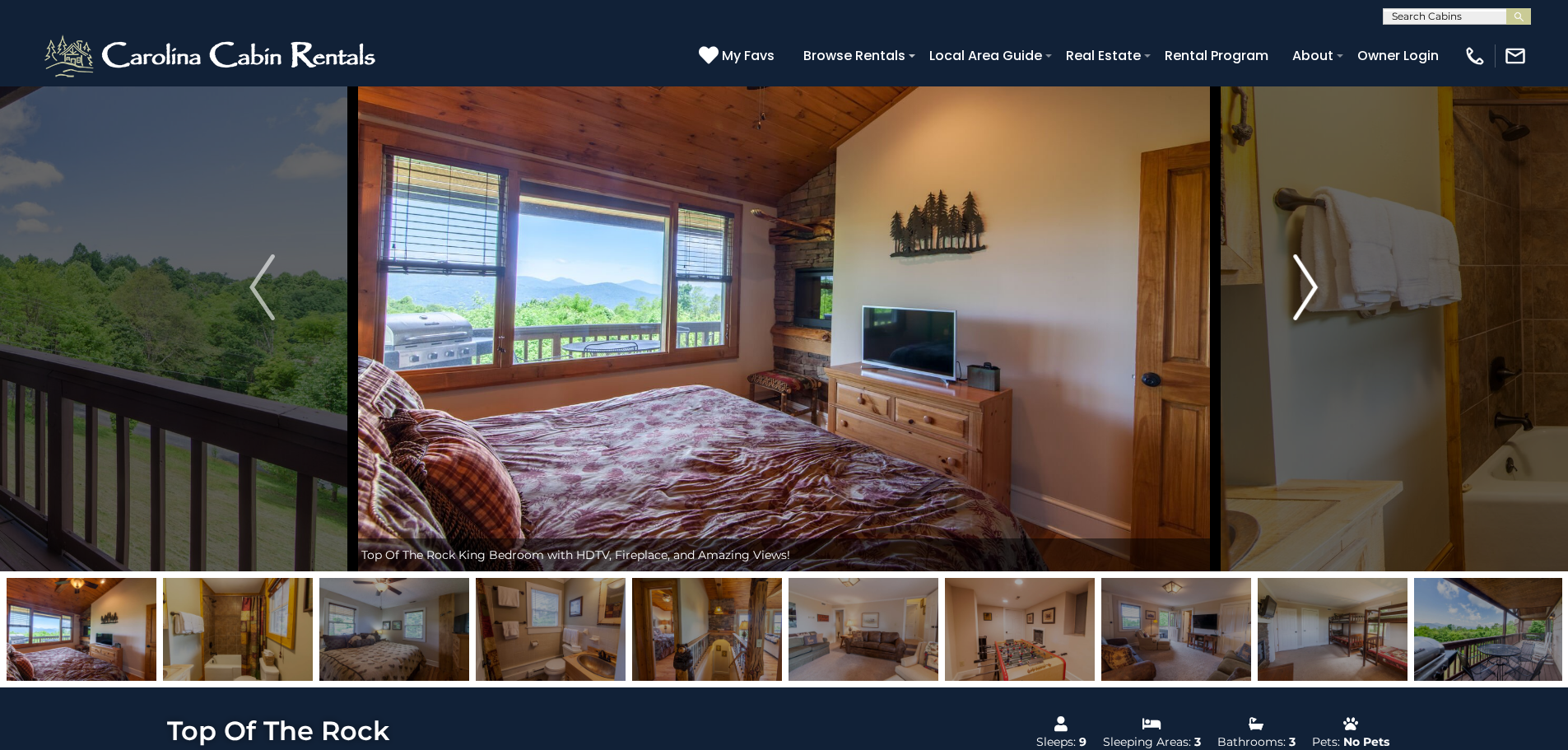
click at [1310, 279] on img "Next" at bounding box center [1306, 287] width 25 height 66
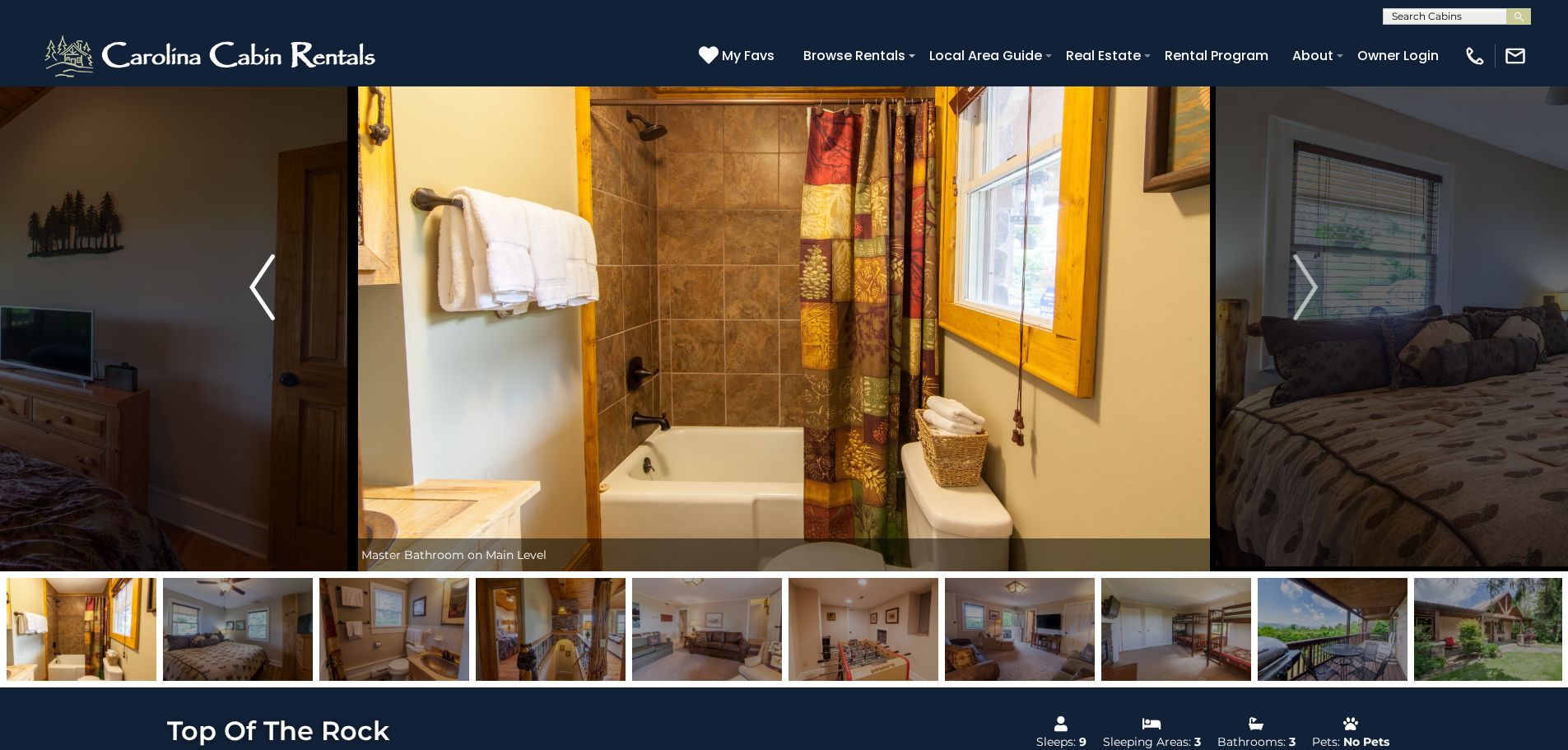
click at [259, 281] on img "Previous" at bounding box center [262, 287] width 25 height 66
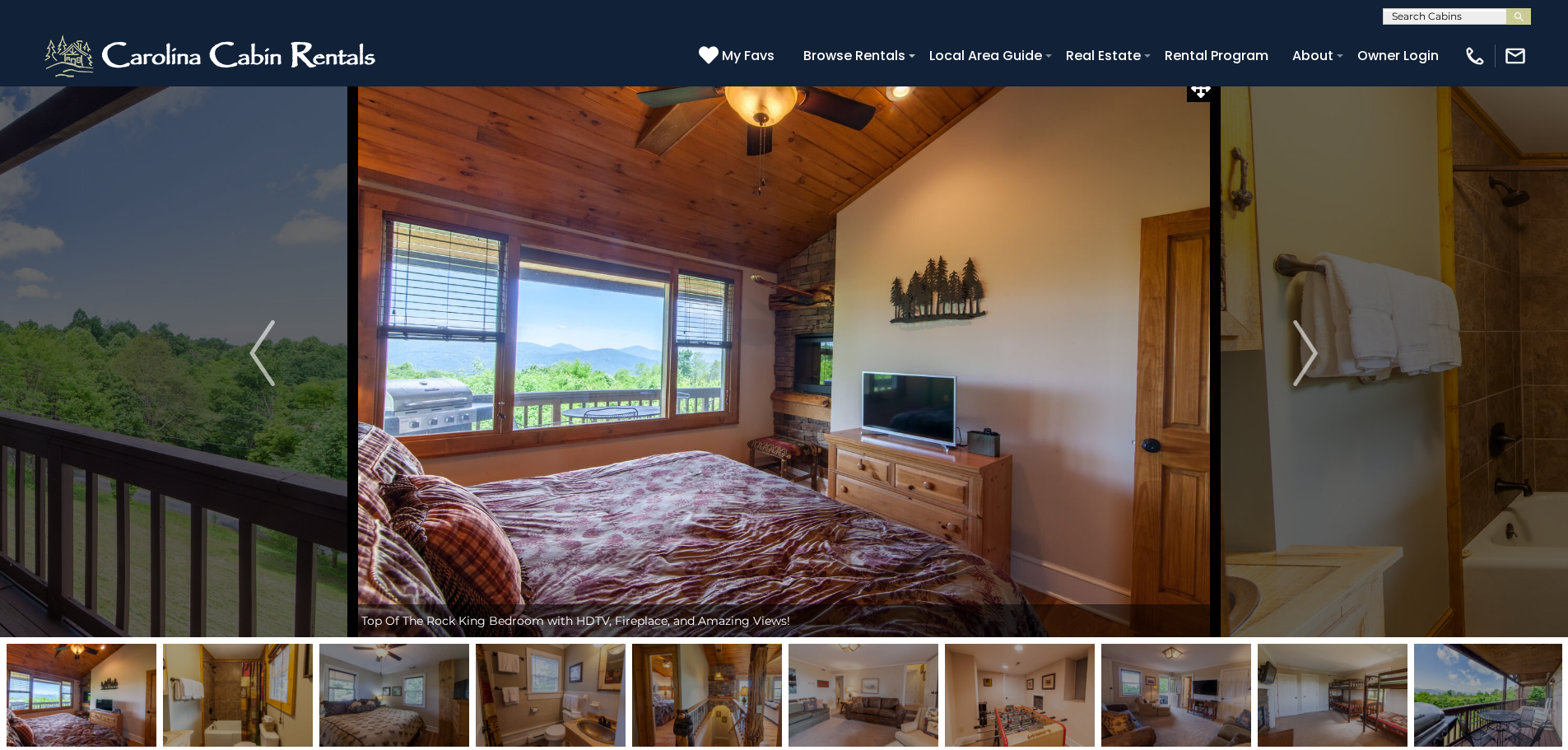
scroll to position [0, 0]
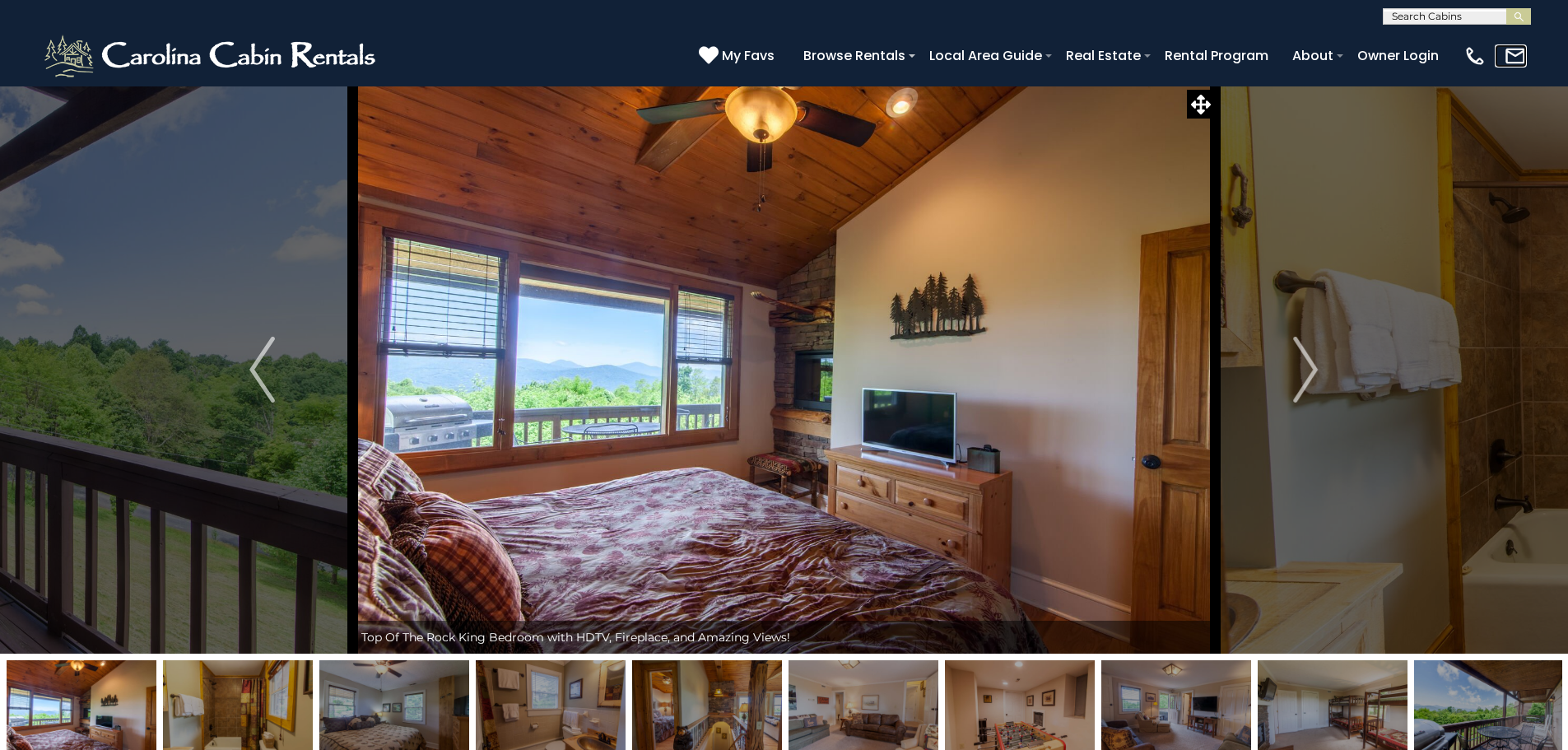
click at [1511, 51] on img at bounding box center [1515, 56] width 23 height 23
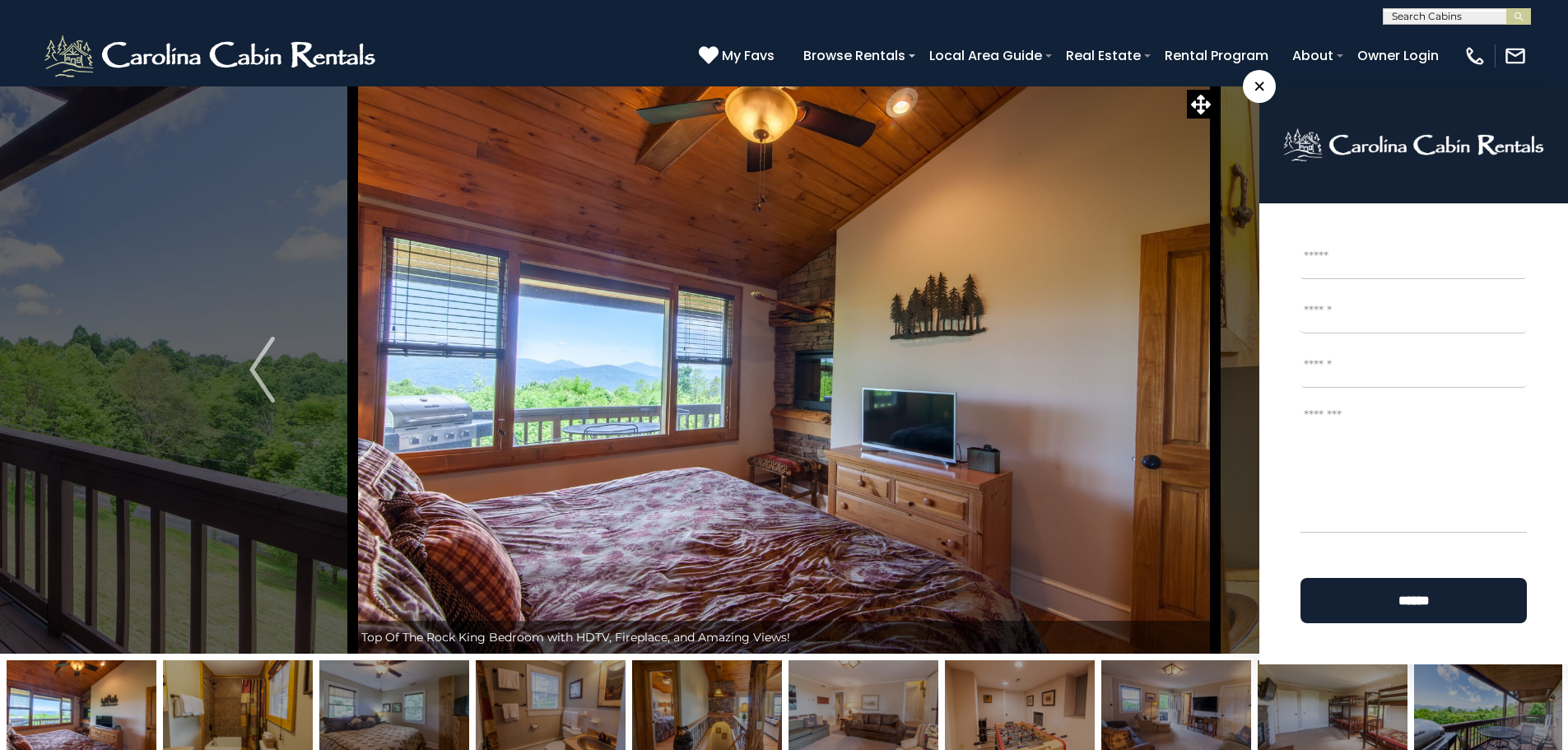
click at [505, 52] on div "(828) 295-6000 My Favs Browse Rentals Local Area Guide Activities & Attractions…" at bounding box center [784, 55] width 1568 height 61
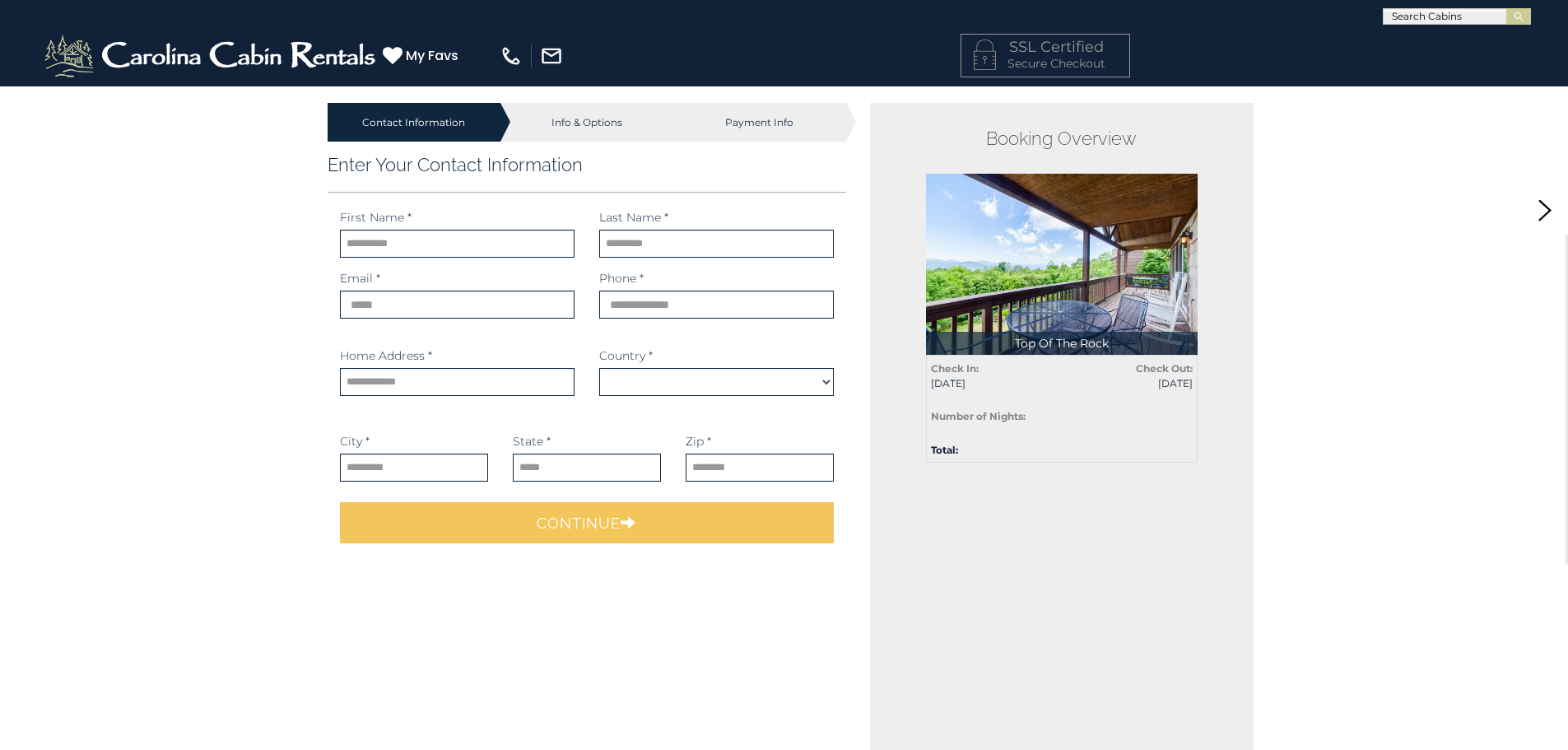
select select "*********"
